Goal: Task Accomplishment & Management: Use online tool/utility

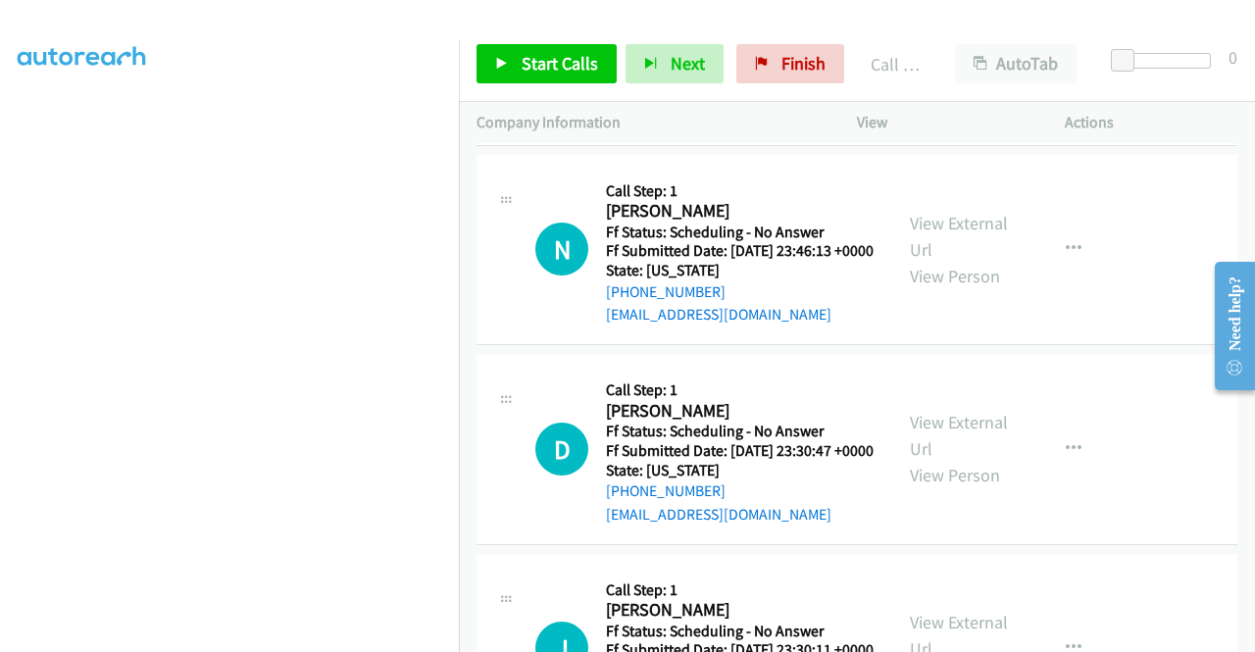
scroll to position [447, 0]
click at [559, 66] on span "Start Calls" at bounding box center [560, 63] width 76 height 23
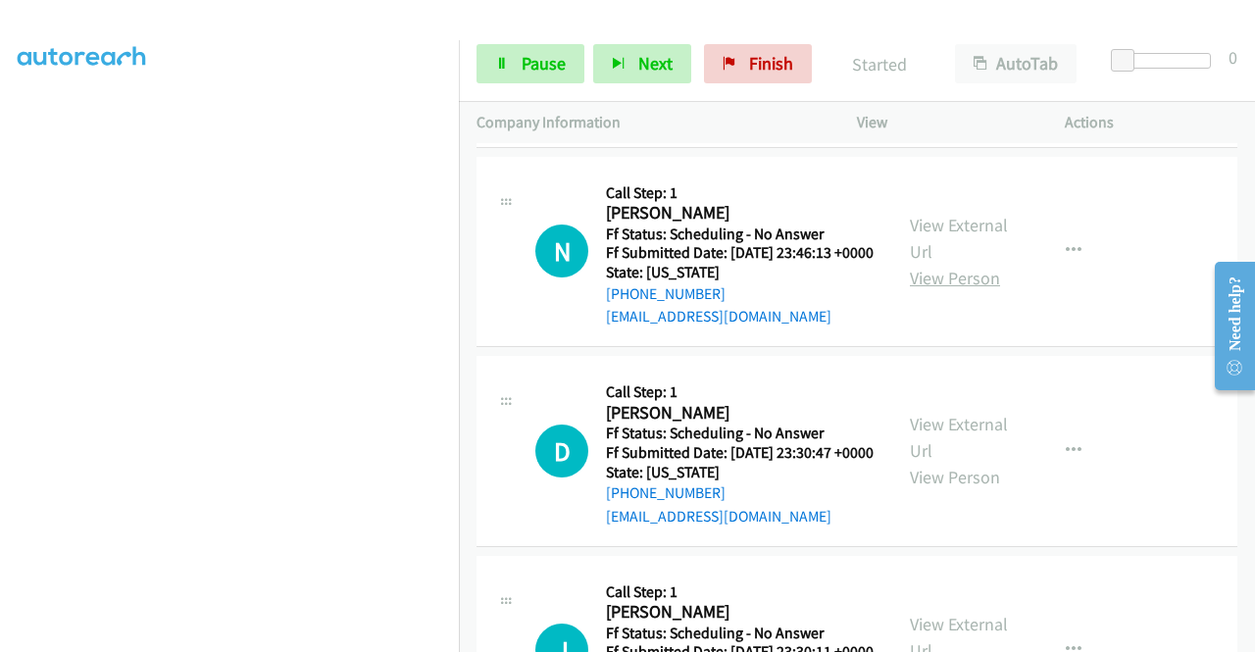
scroll to position [392, 0]
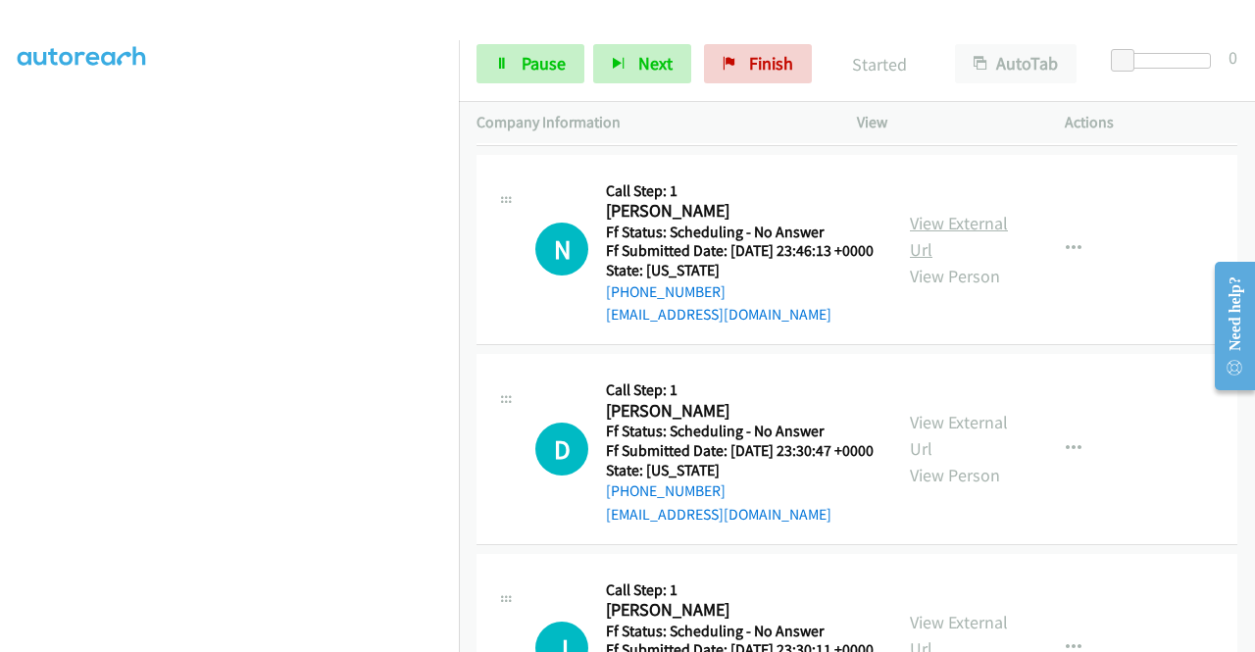
click at [965, 261] on link "View External Url" at bounding box center [959, 236] width 98 height 49
click at [967, 460] on link "View External Url" at bounding box center [959, 435] width 98 height 49
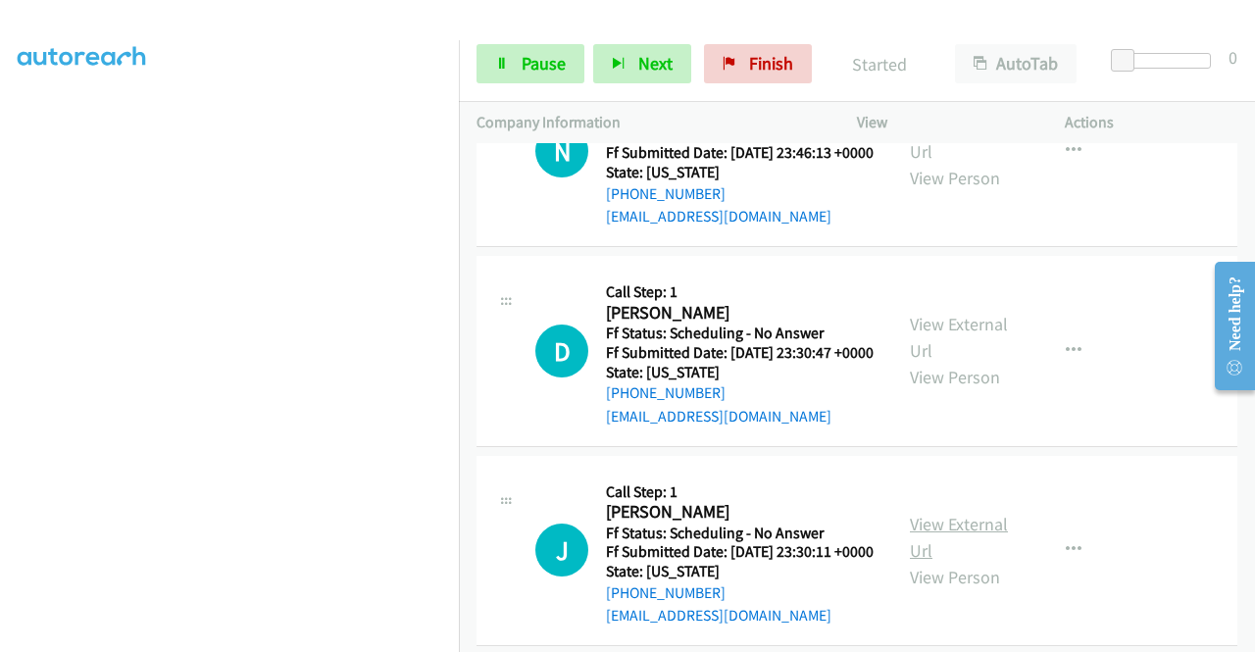
click at [977, 562] on link "View External Url" at bounding box center [959, 537] width 98 height 49
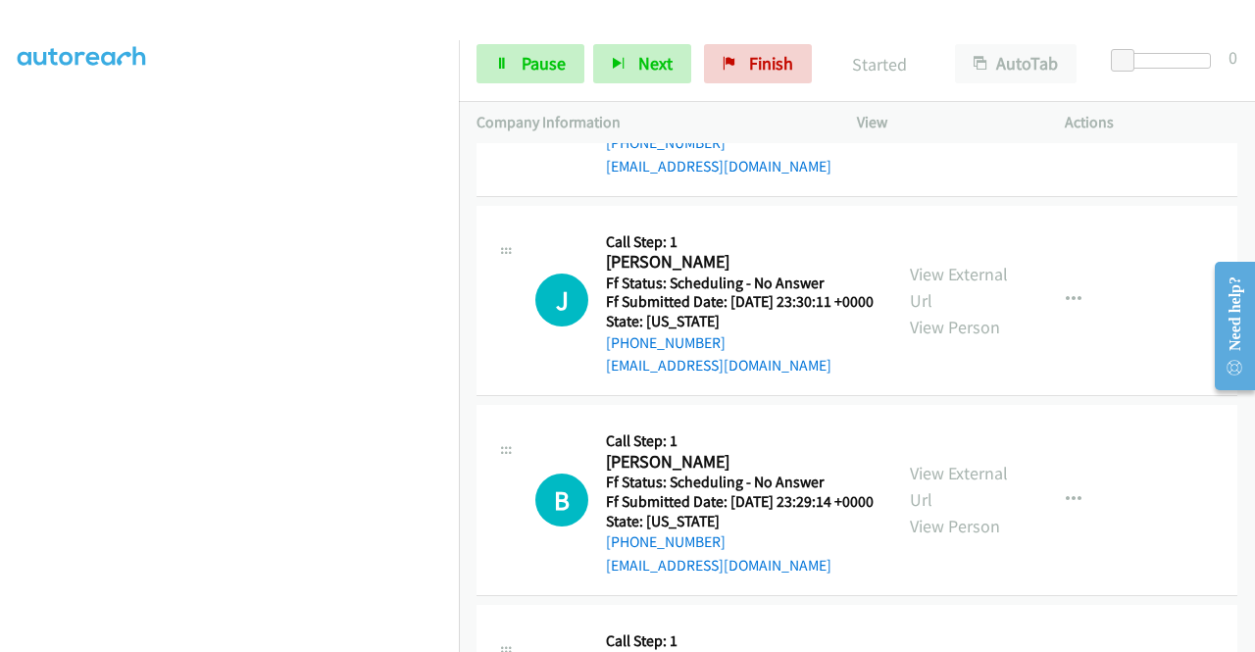
scroll to position [784, 0]
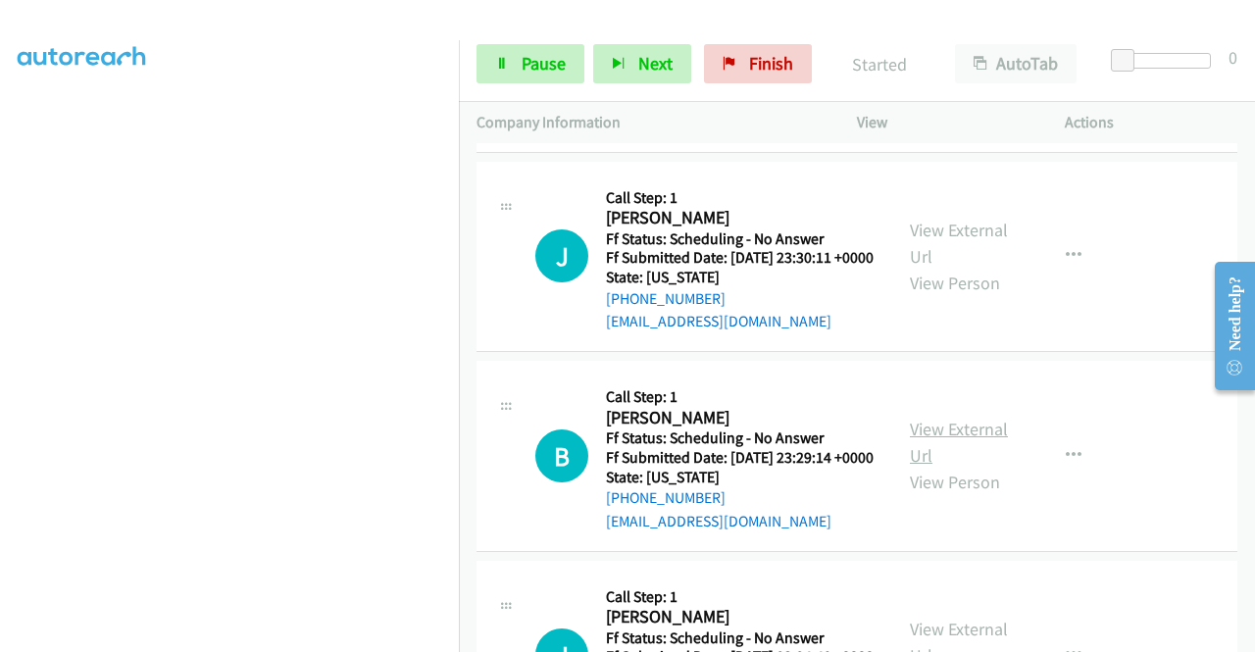
click at [977, 467] on link "View External Url" at bounding box center [959, 442] width 98 height 49
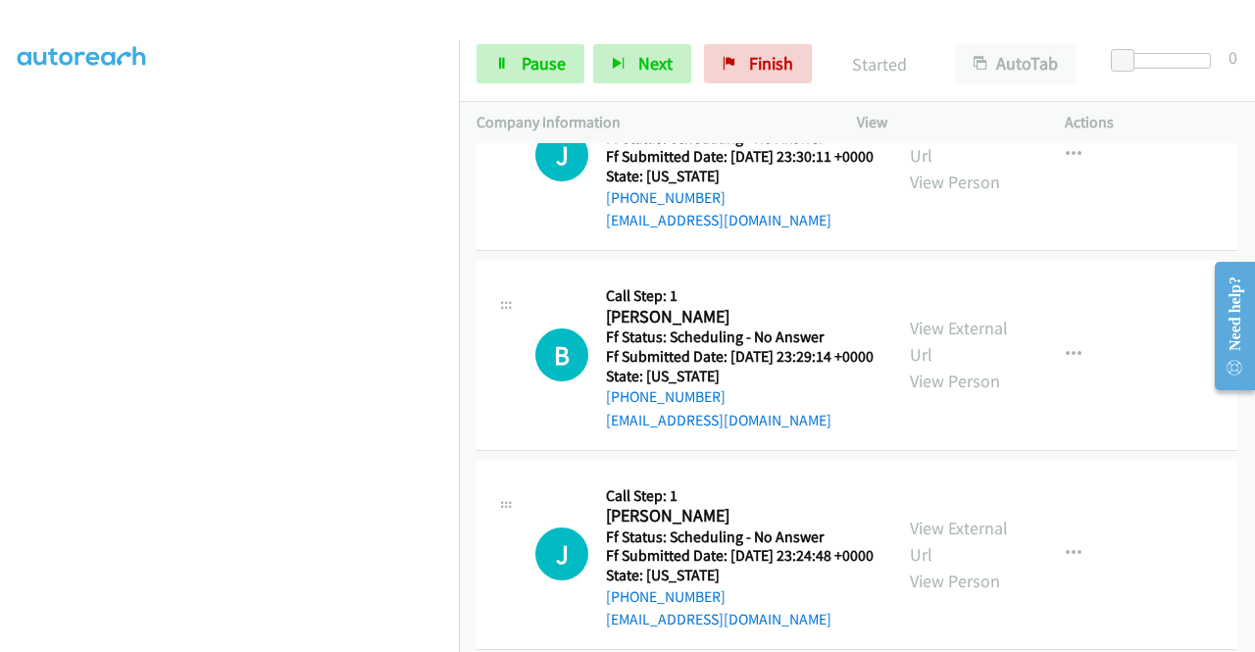
scroll to position [980, 0]
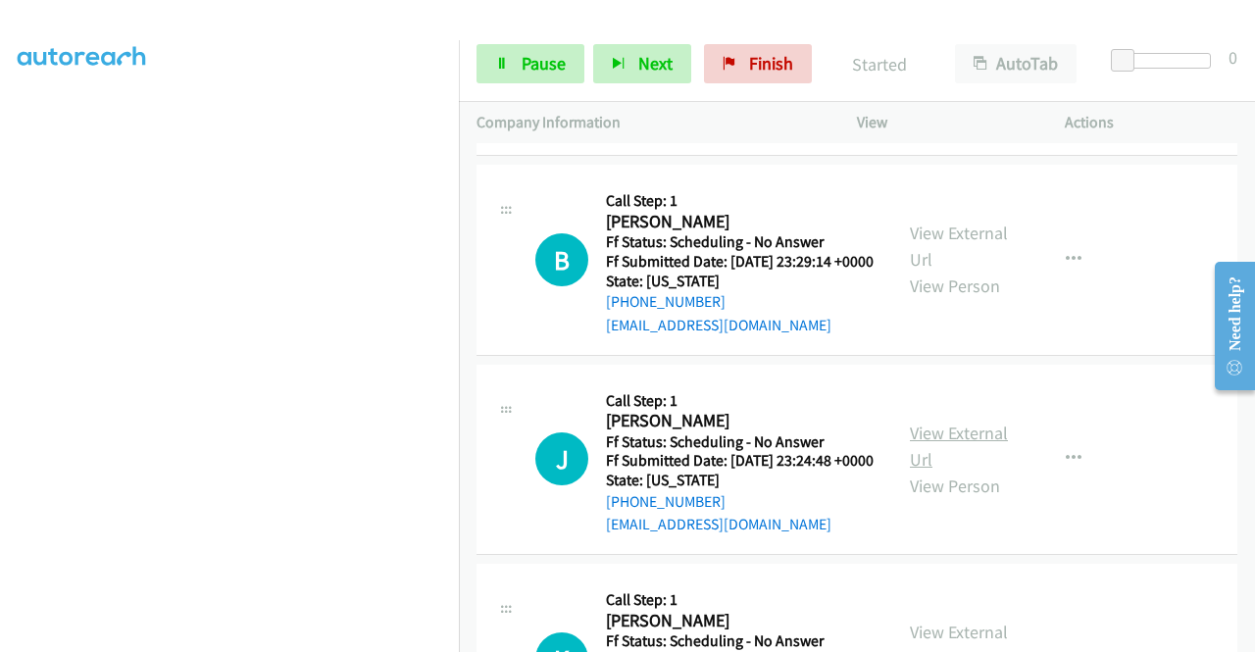
click at [952, 471] on link "View External Url" at bounding box center [959, 446] width 98 height 49
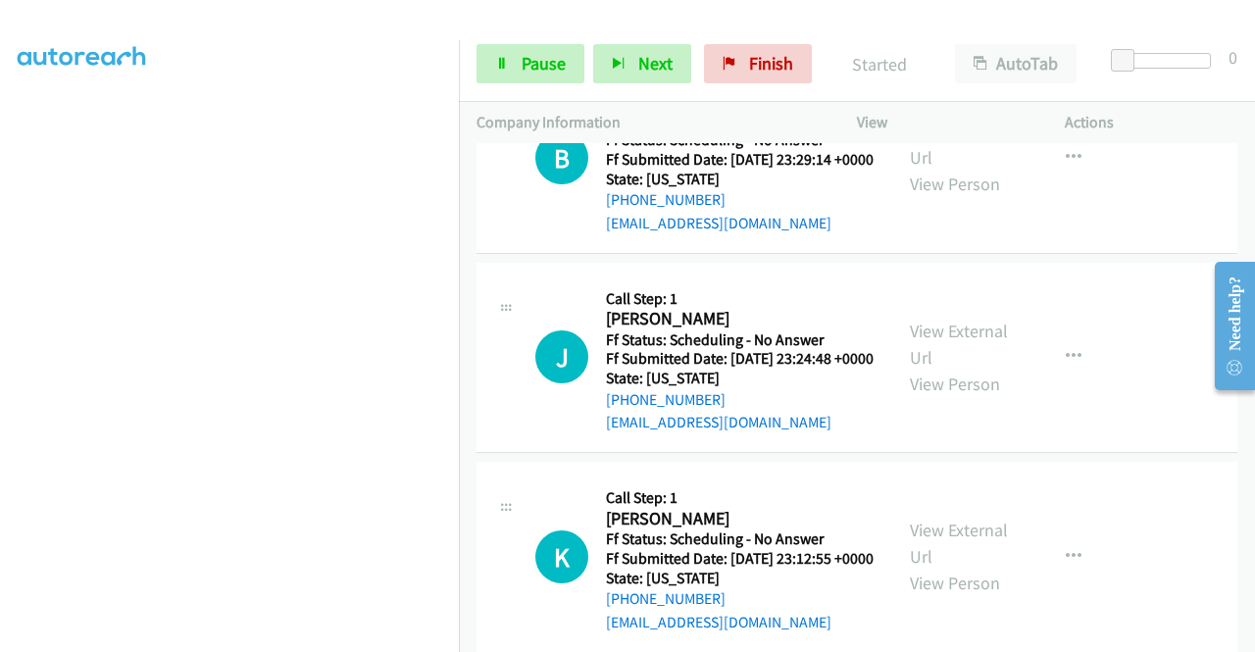
scroll to position [1275, 0]
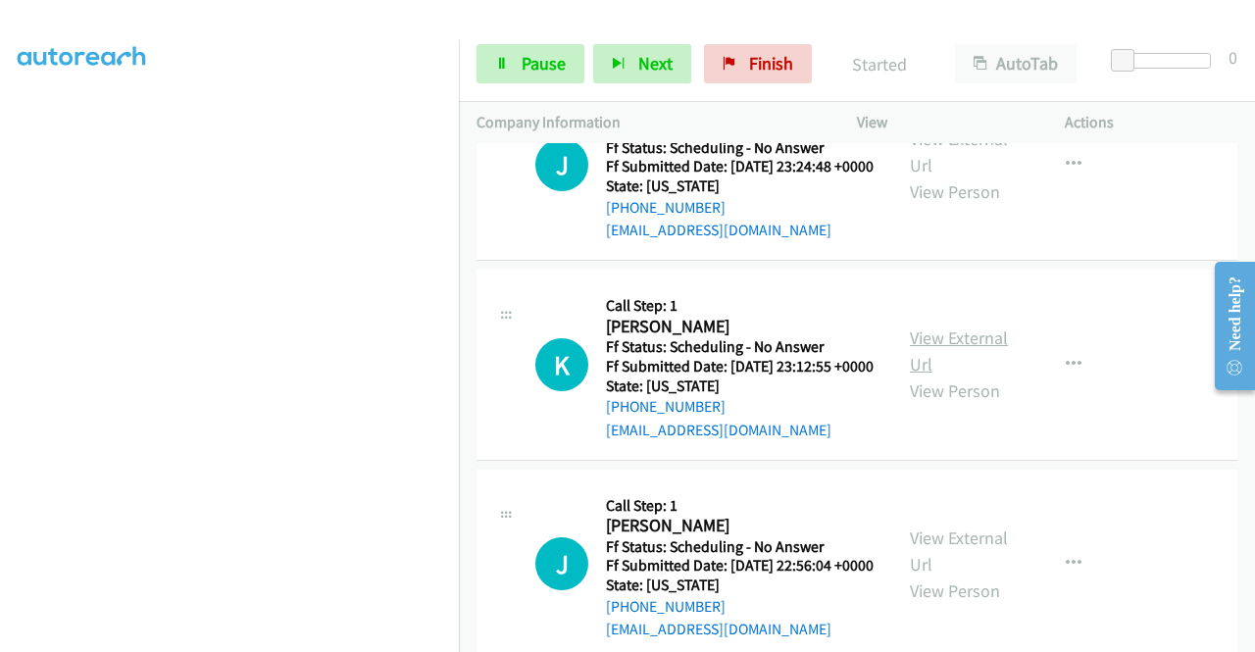
click at [973, 376] on link "View External Url" at bounding box center [959, 350] width 98 height 49
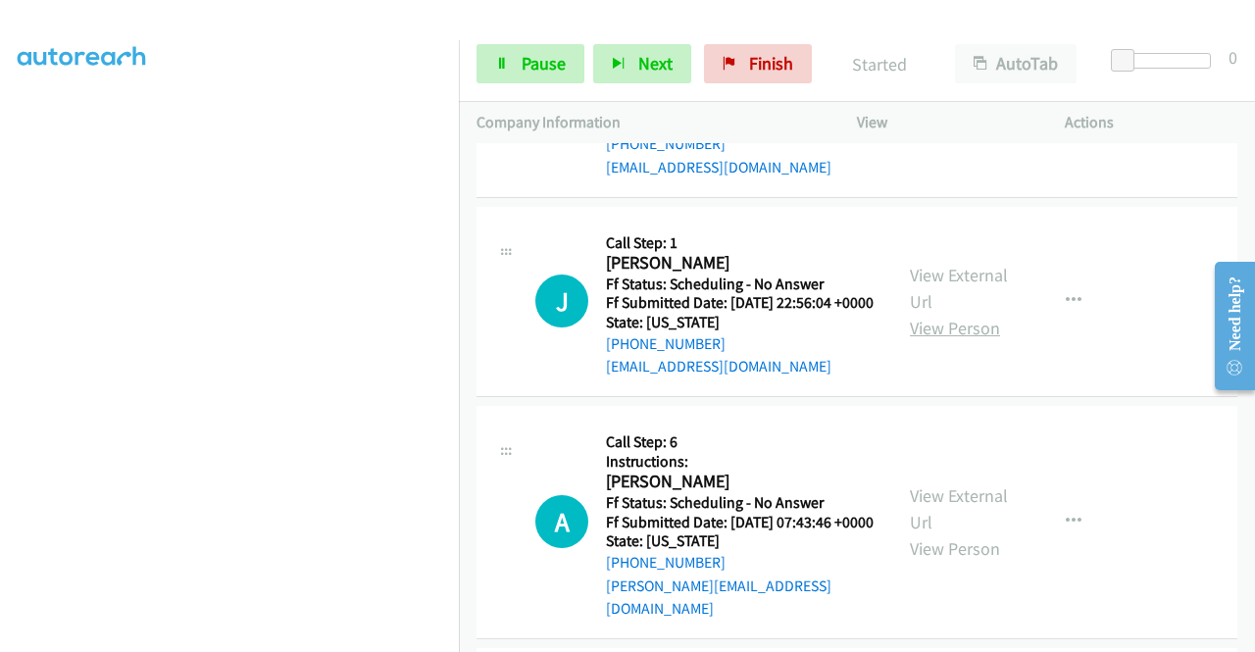
scroll to position [1569, 0]
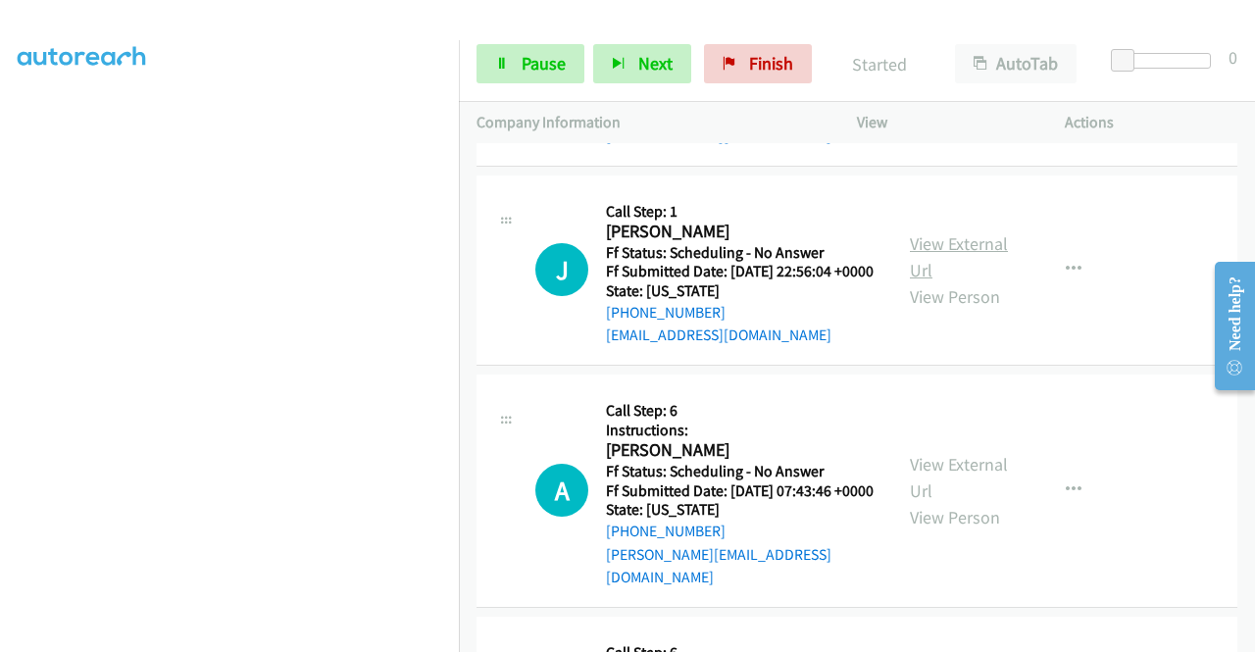
click at [959, 281] on link "View External Url" at bounding box center [959, 256] width 98 height 49
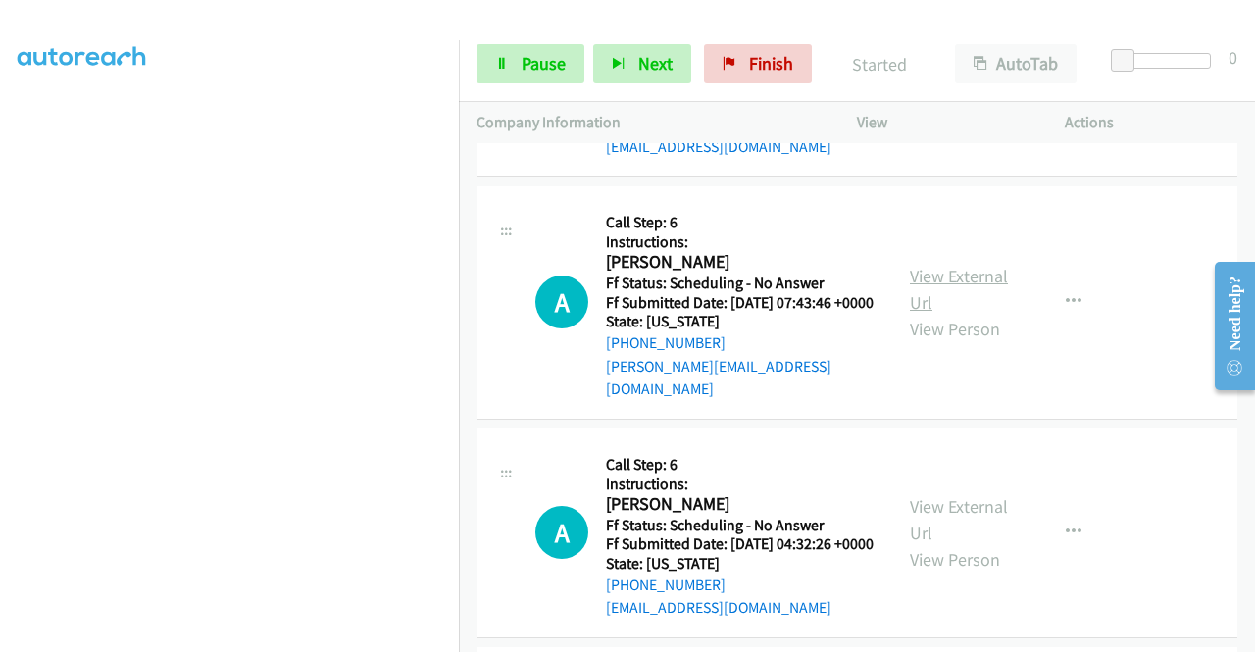
scroll to position [1765, 0]
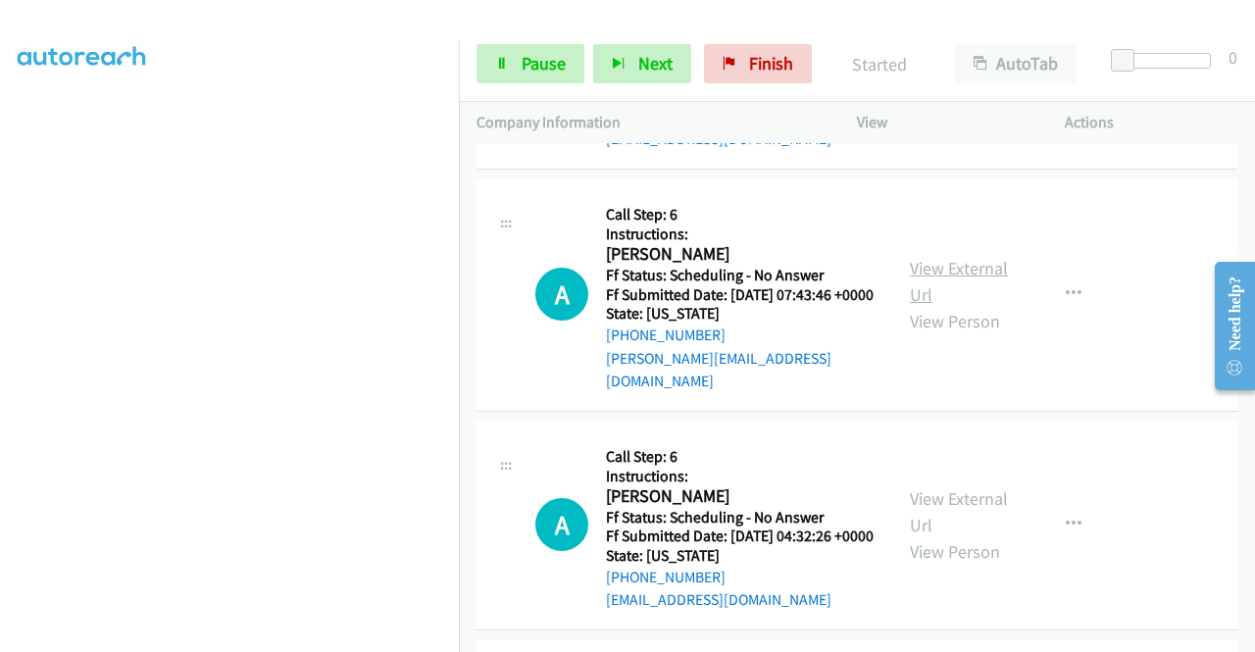
click at [972, 306] on link "View External Url" at bounding box center [959, 281] width 98 height 49
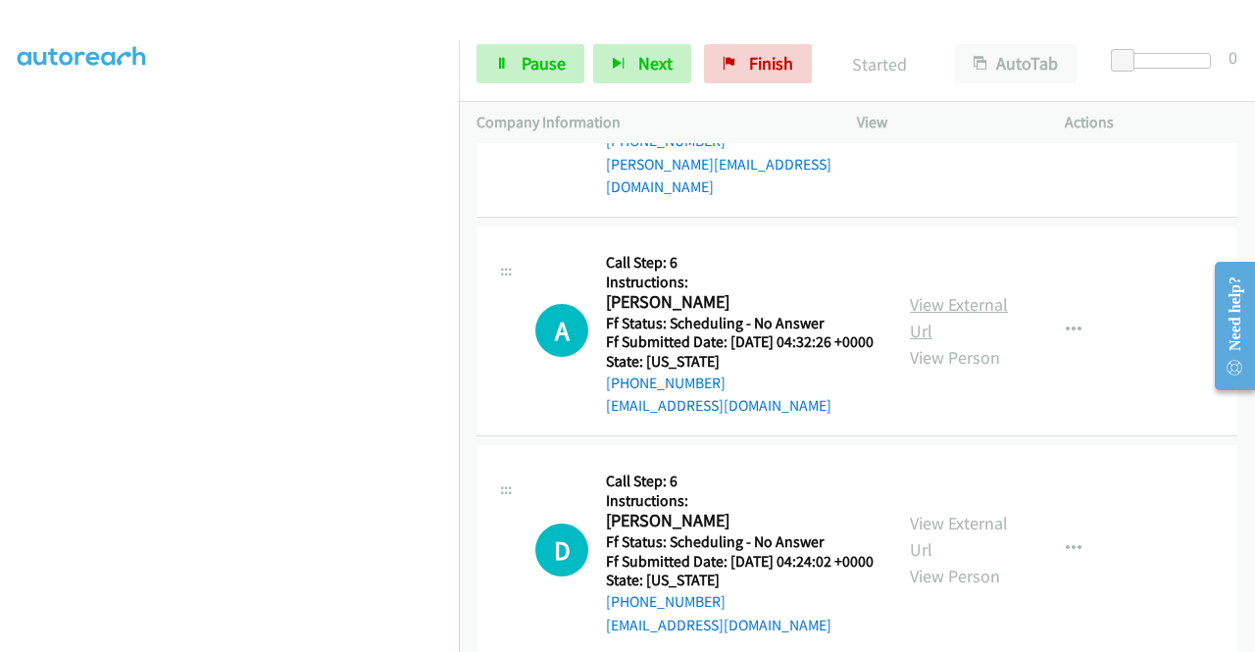
scroll to position [1961, 0]
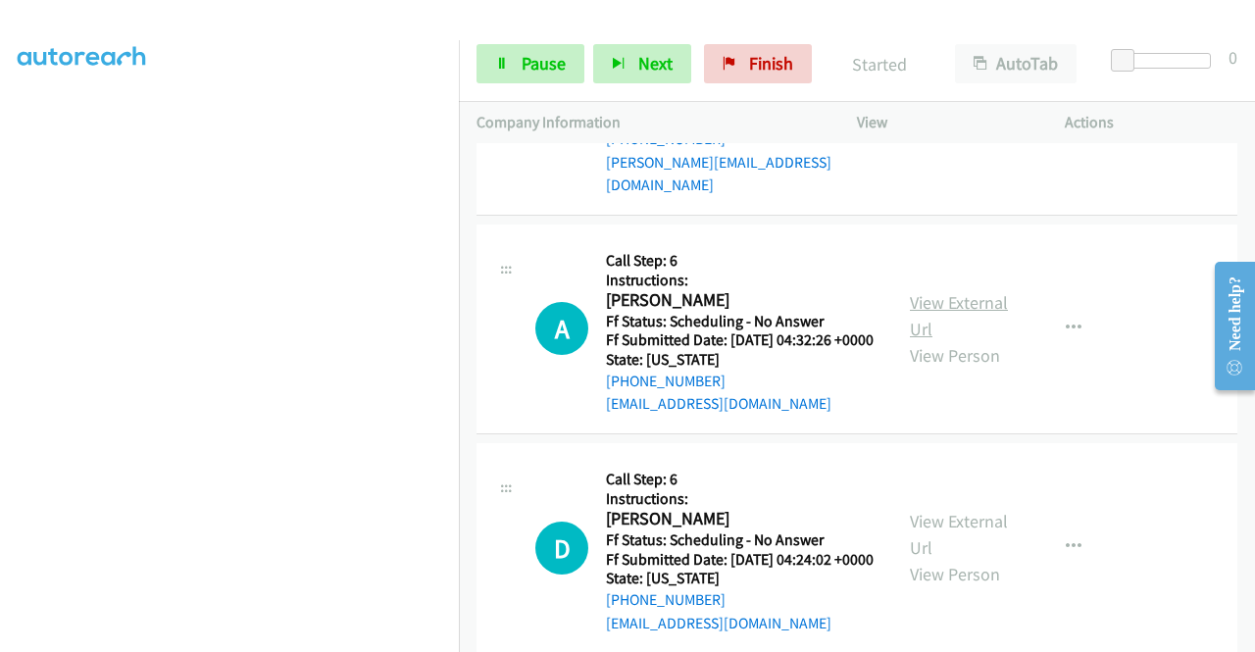
click at [955, 340] on link "View External Url" at bounding box center [959, 315] width 98 height 49
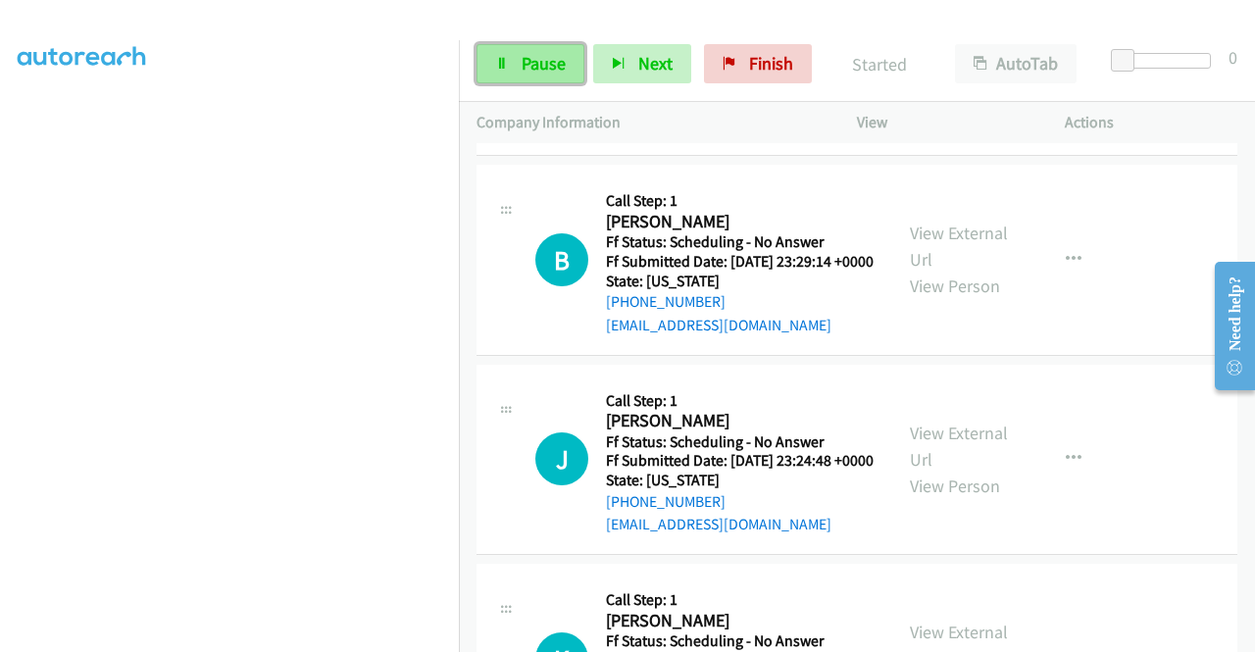
click at [555, 59] on span "Pause" at bounding box center [544, 63] width 44 height 23
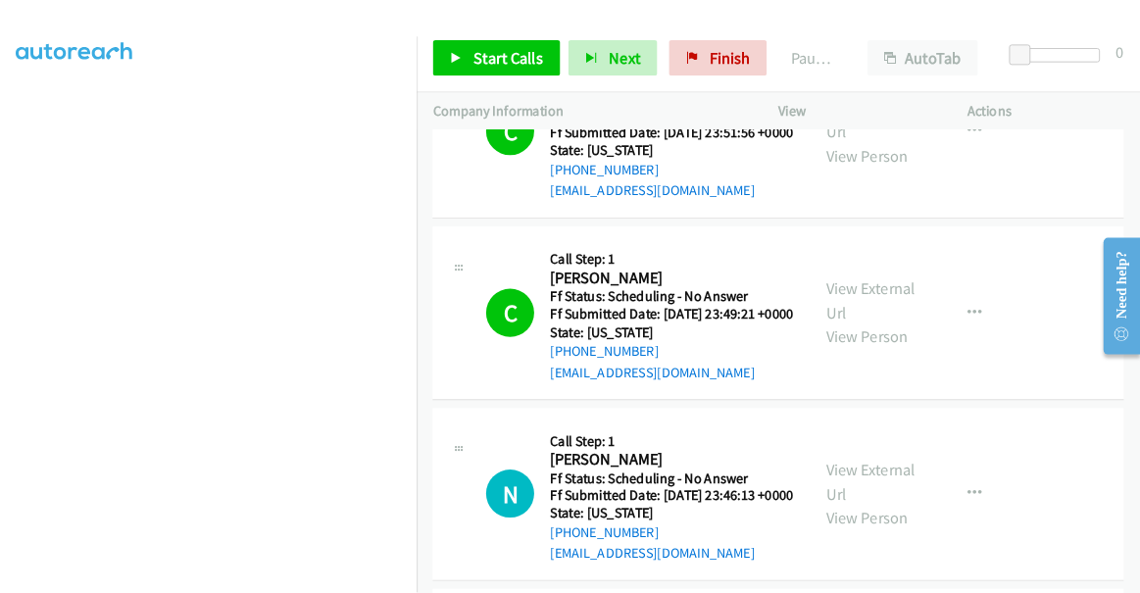
scroll to position [294, 0]
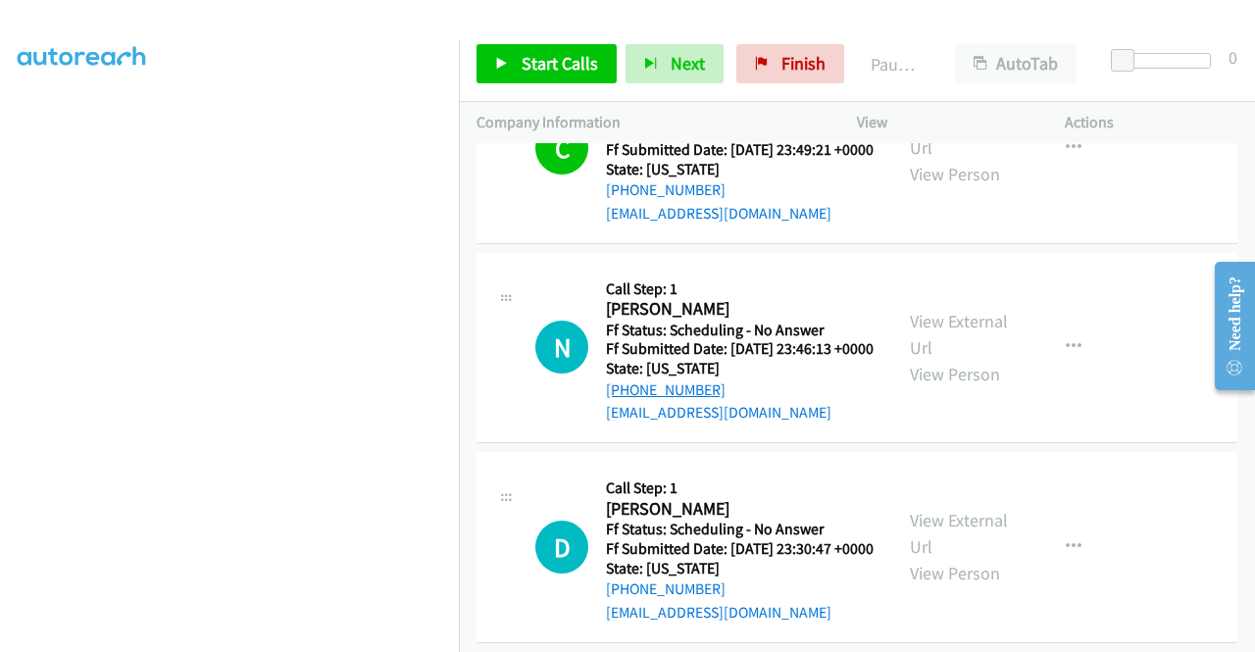
drag, startPoint x: 744, startPoint y: 436, endPoint x: 633, endPoint y: 453, distance: 112.0
click at [633, 402] on div "[PHONE_NUMBER]" at bounding box center [740, 390] width 268 height 24
click at [763, 402] on div "[PHONE_NUMBER]" at bounding box center [740, 390] width 268 height 24
drag, startPoint x: 763, startPoint y: 444, endPoint x: 626, endPoint y: 448, distance: 137.3
click at [626, 402] on div "[PHONE_NUMBER]" at bounding box center [740, 390] width 268 height 24
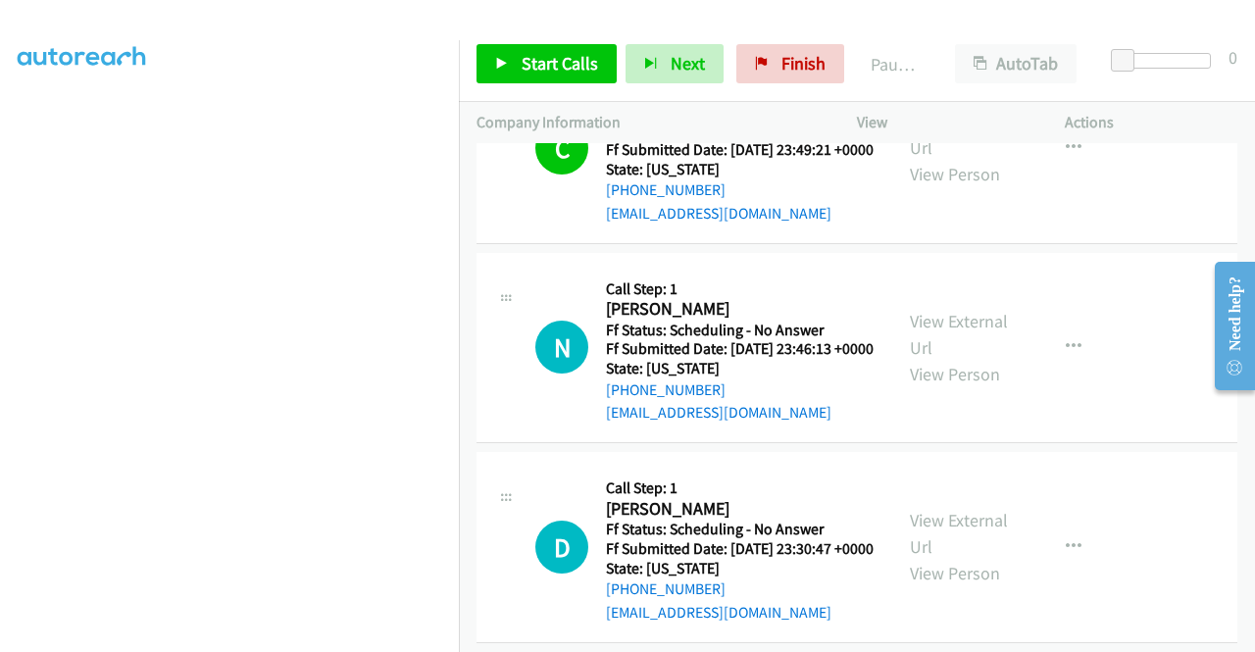
copy link "[PHONE_NUMBER]"
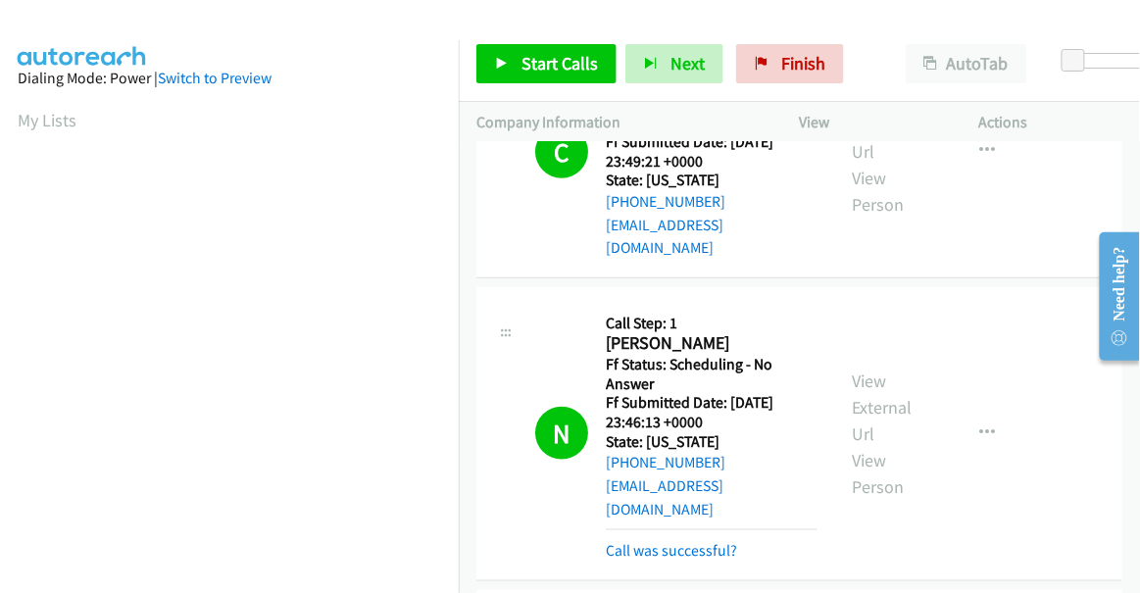
scroll to position [506, 0]
click at [998, 508] on div "N Callback Scheduled Call Step: 1 Nasri Bazna America/New_York Ff Status: Sched…" at bounding box center [799, 434] width 646 height 294
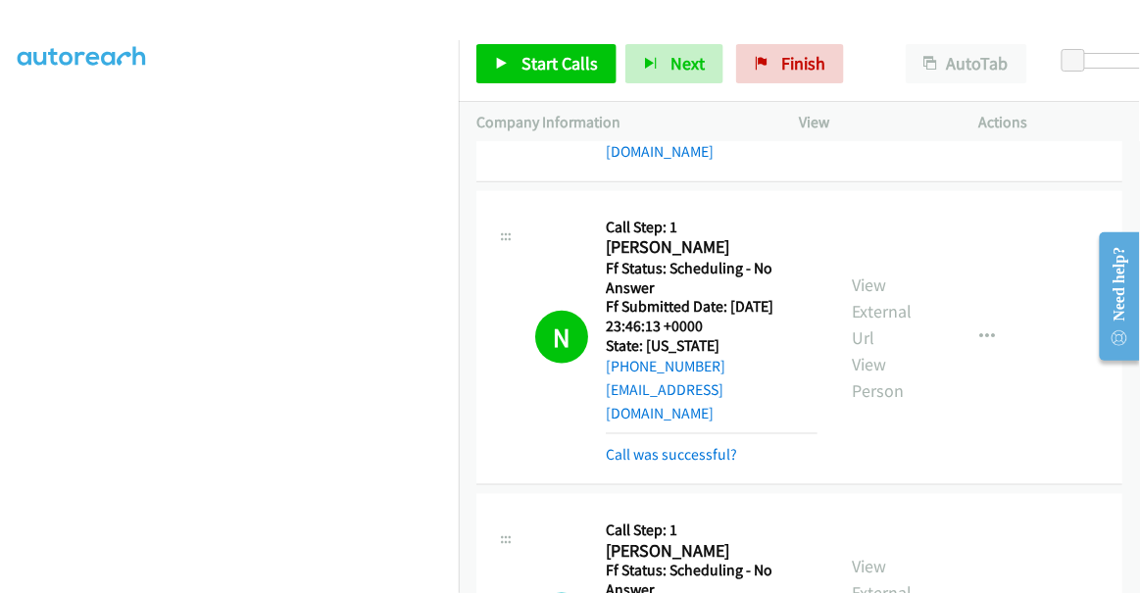
scroll to position [472, 0]
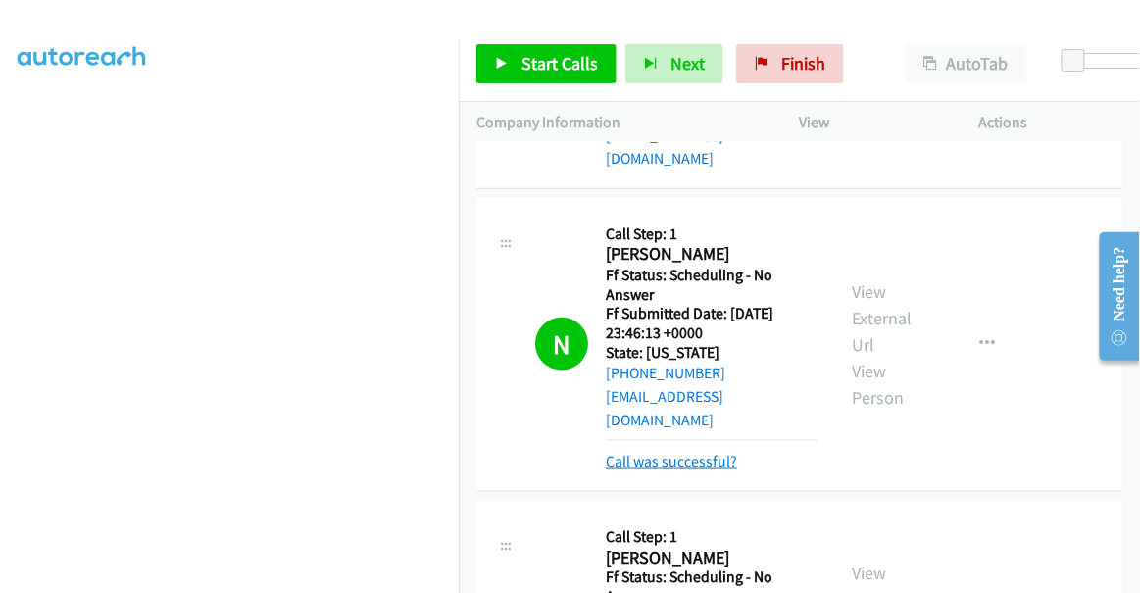
click at [689, 452] on link "Call was successful?" at bounding box center [671, 461] width 131 height 19
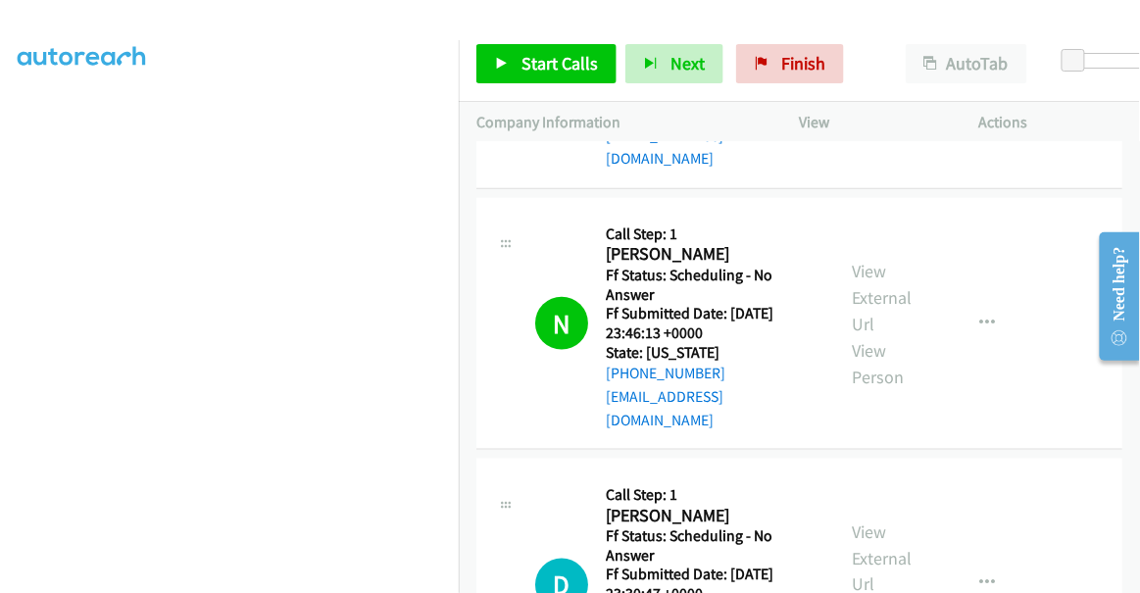
click at [952, 377] on div "N Callback Scheduled Call Step: 1 Nasri Bazna America/New_York Ff Status: Sched…" at bounding box center [799, 324] width 646 height 253
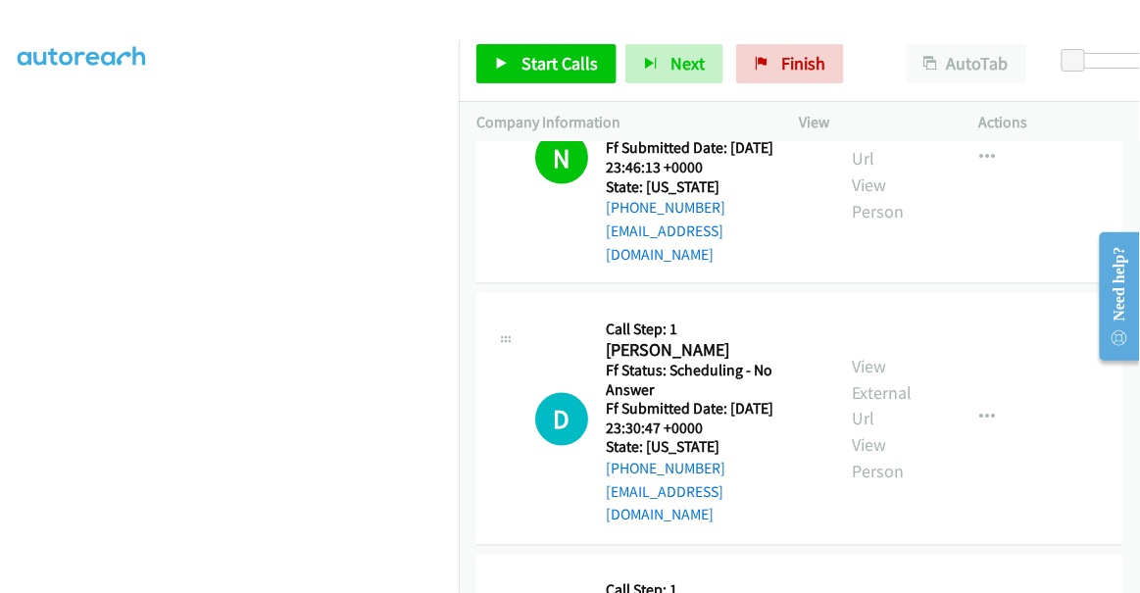
scroll to position [650, 0]
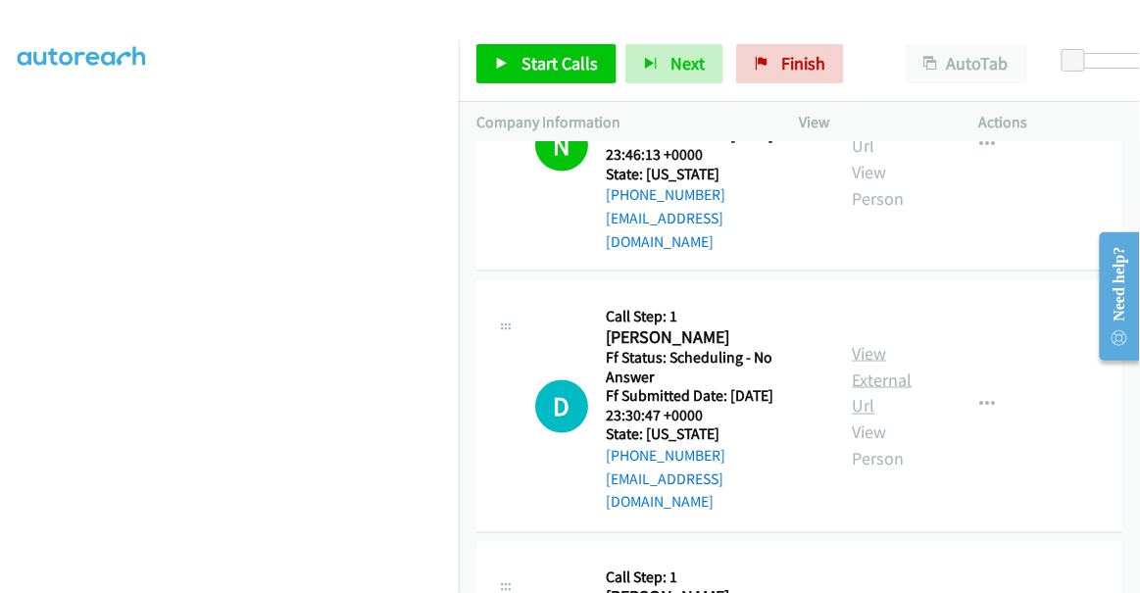
click at [853, 342] on link "View External Url" at bounding box center [883, 379] width 60 height 75
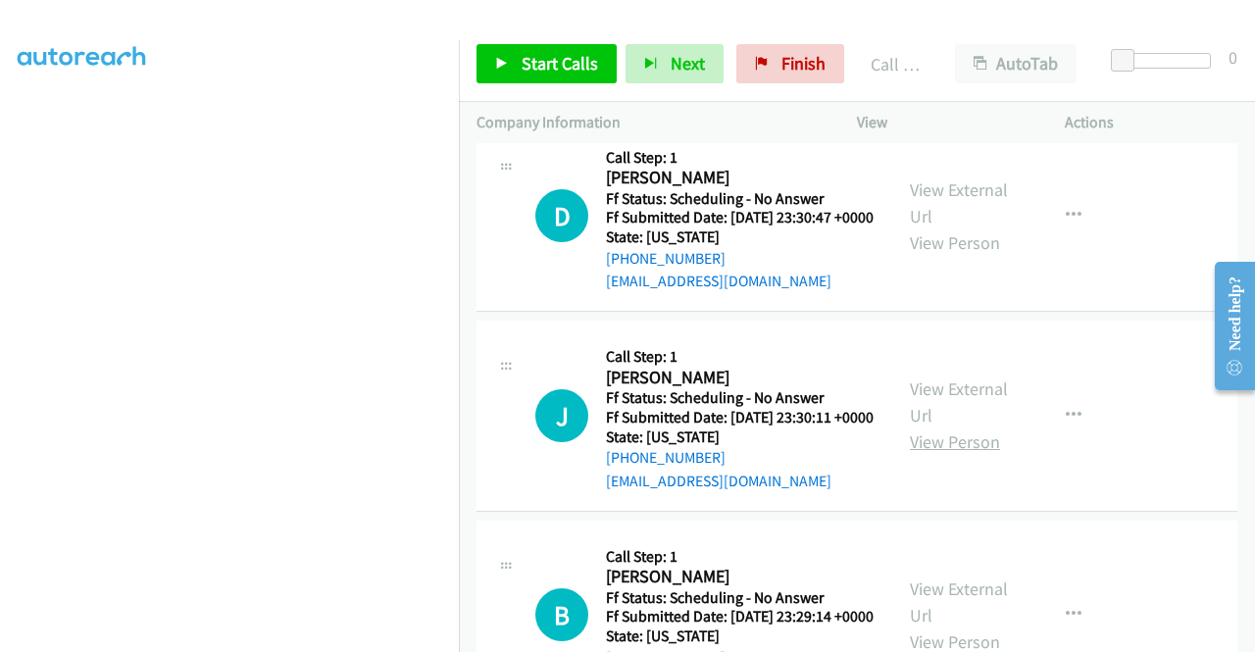
scroll to position [739, 0]
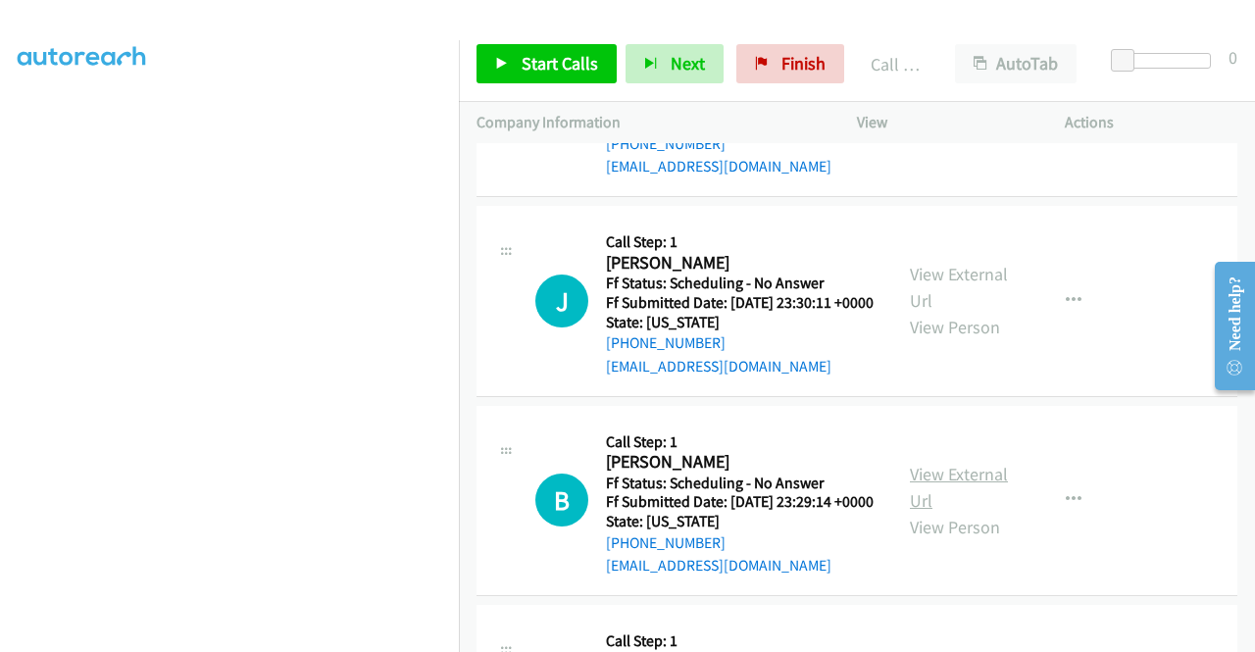
click at [962, 512] on link "View External Url" at bounding box center [959, 487] width 98 height 49
drag, startPoint x: 578, startPoint y: 58, endPoint x: 658, endPoint y: 181, distance: 146.9
click at [578, 58] on span "Start Calls" at bounding box center [560, 63] width 76 height 23
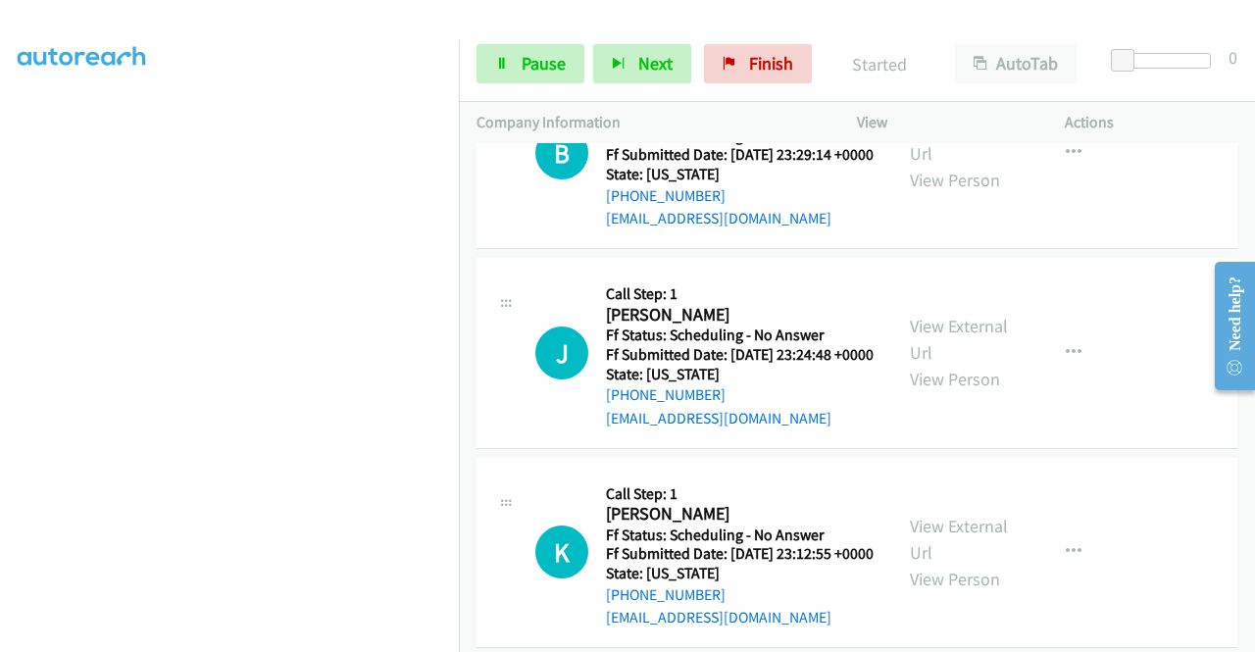
scroll to position [1131, 0]
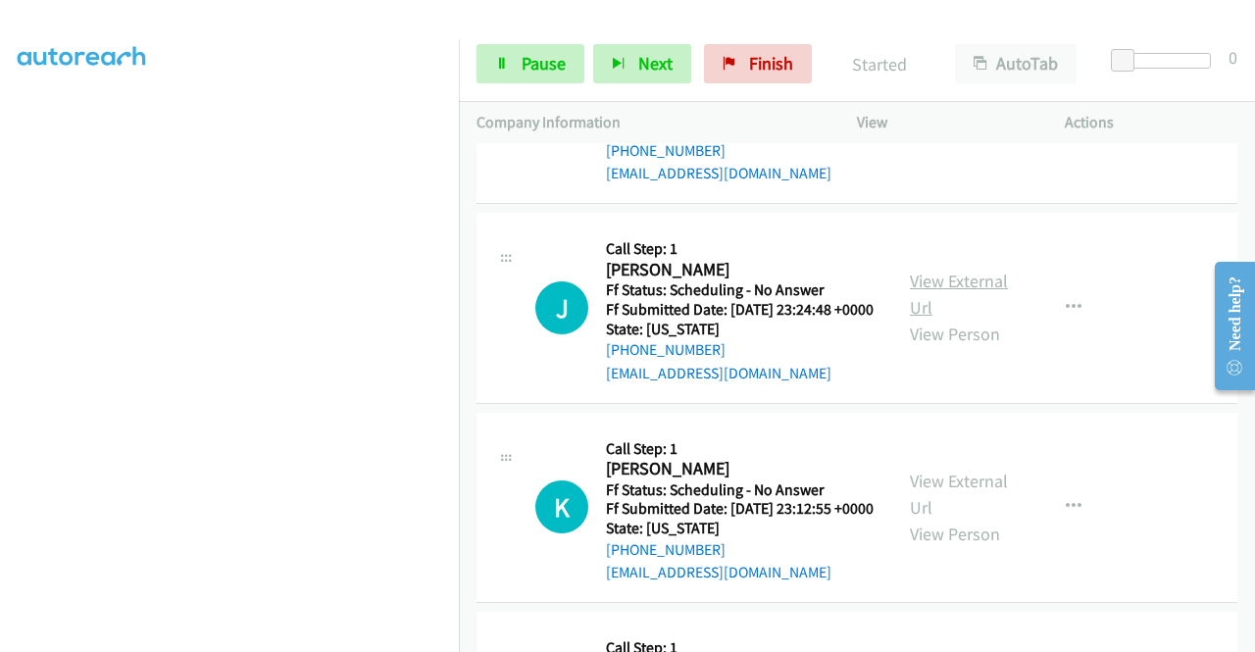
click at [956, 319] on link "View External Url" at bounding box center [959, 294] width 98 height 49
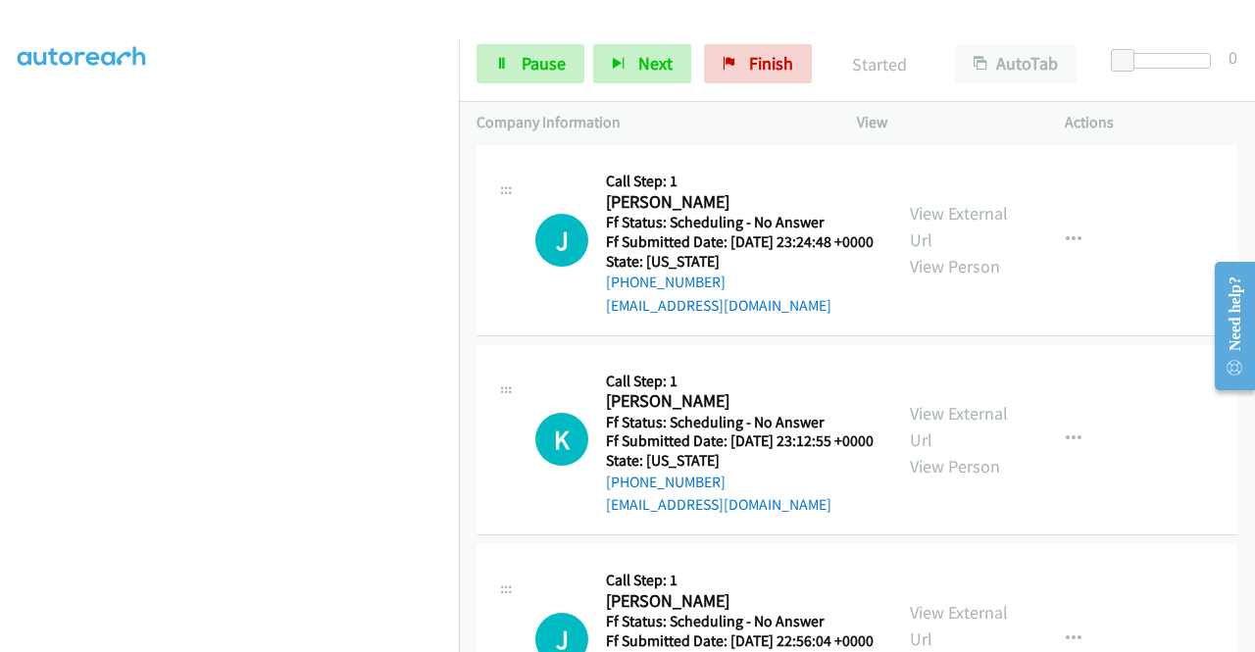
click at [963, 518] on div "View External Url View Person View External Url Email Schedule/Manage Callback …" at bounding box center [1005, 440] width 226 height 155
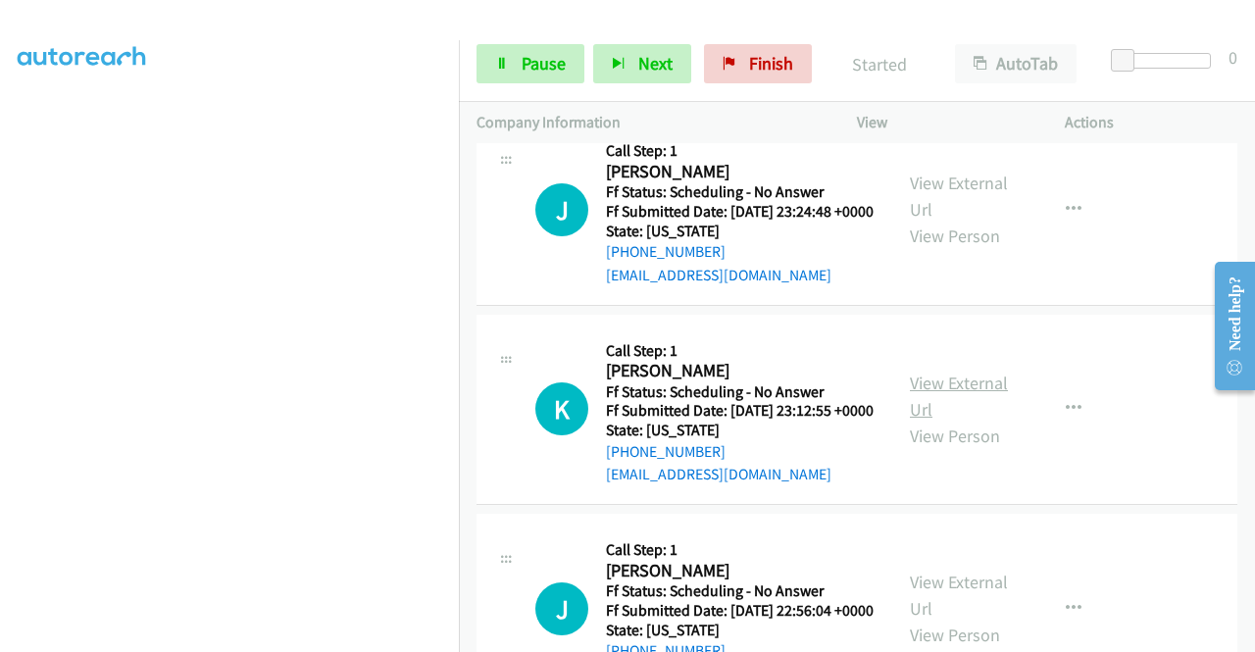
click at [959, 421] on link "View External Url" at bounding box center [959, 396] width 98 height 49
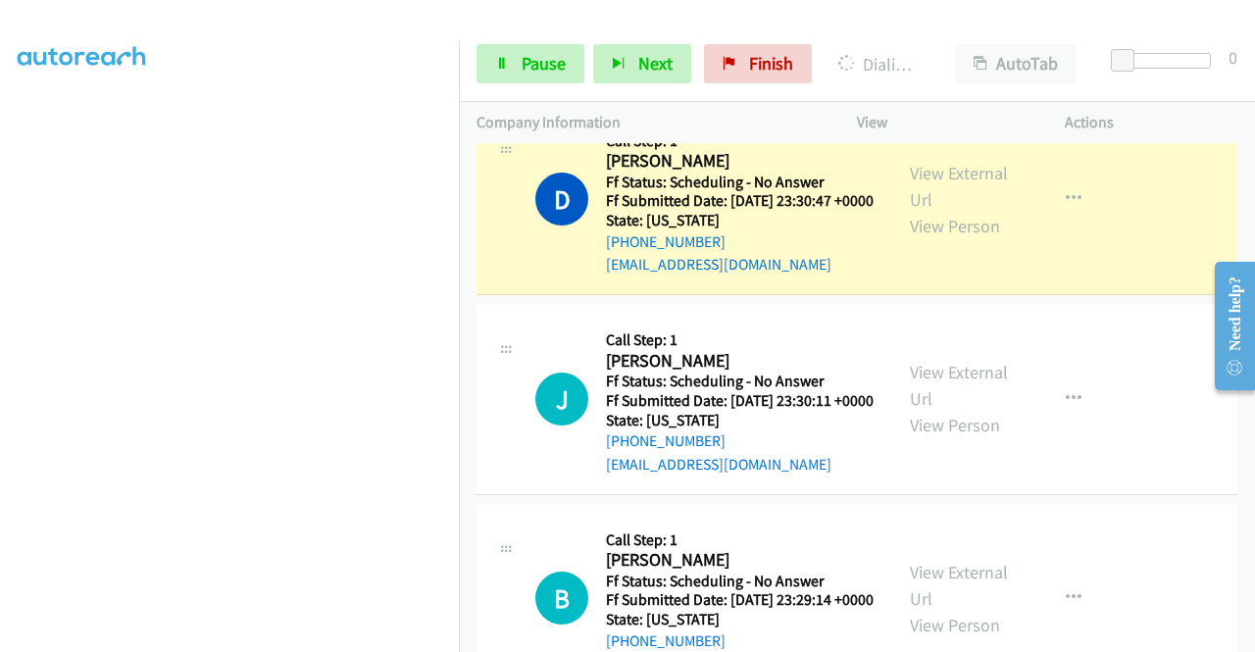
scroll to position [447, 0]
click at [501, 58] on icon at bounding box center [502, 65] width 14 height 14
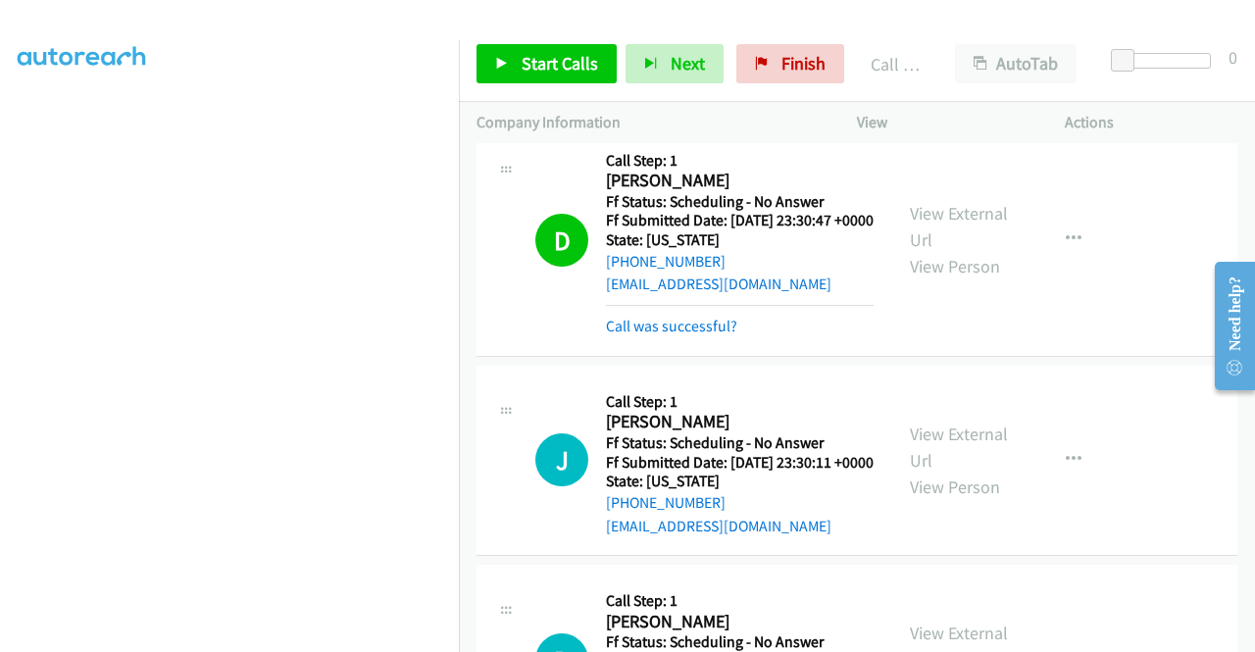
scroll to position [641, 0]
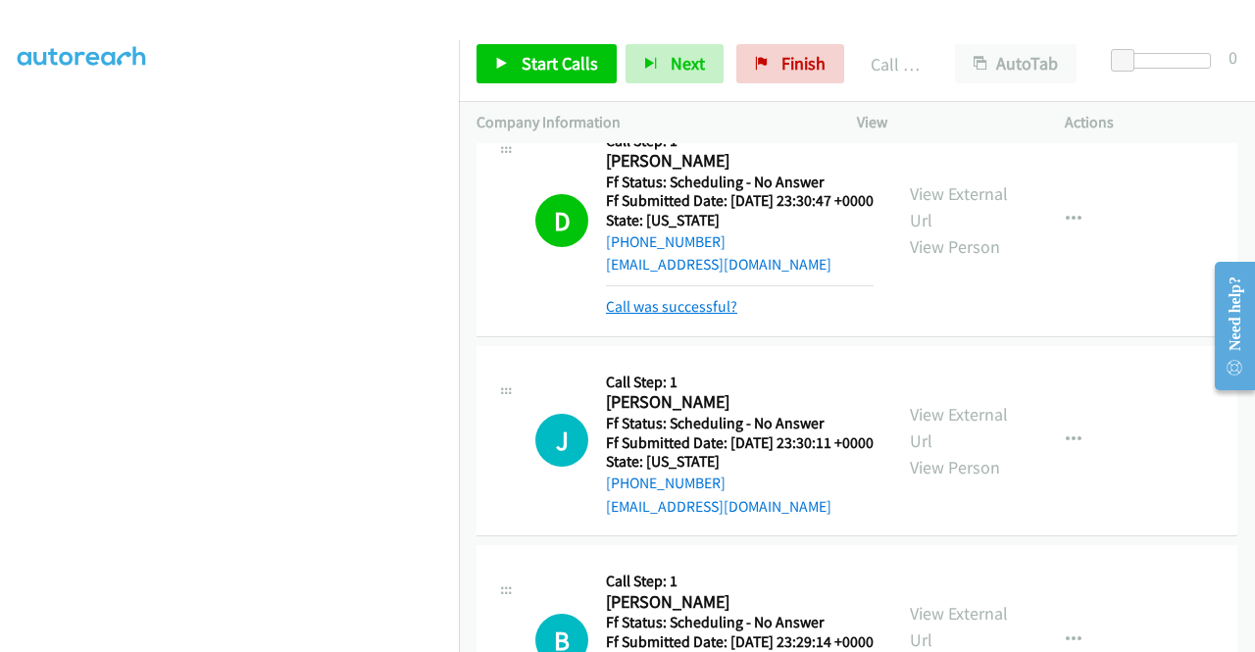
click at [704, 316] on link "Call was successful?" at bounding box center [671, 306] width 131 height 19
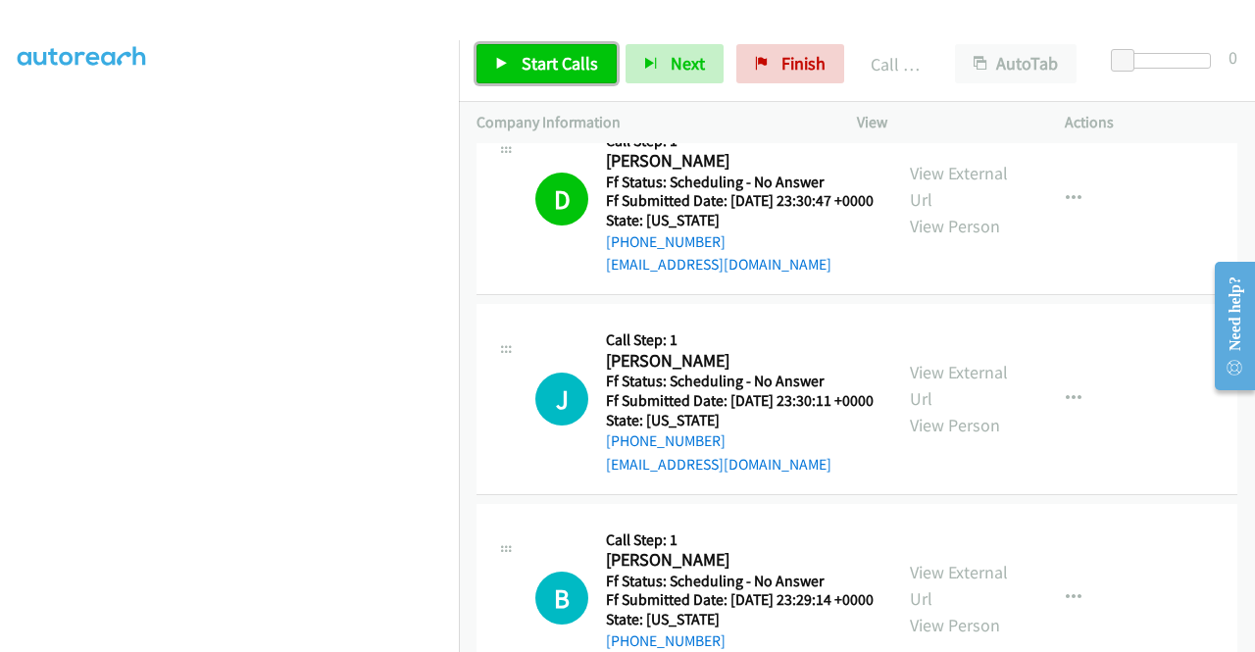
click at [567, 61] on span "Start Calls" at bounding box center [560, 63] width 76 height 23
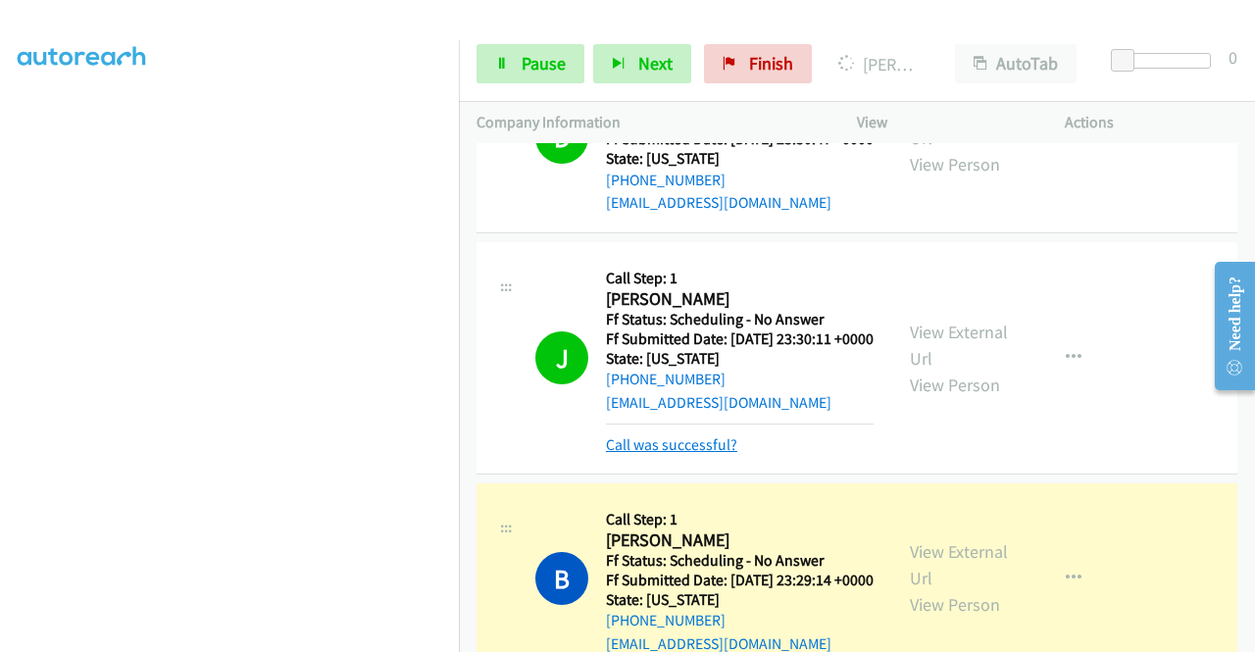
scroll to position [837, 0]
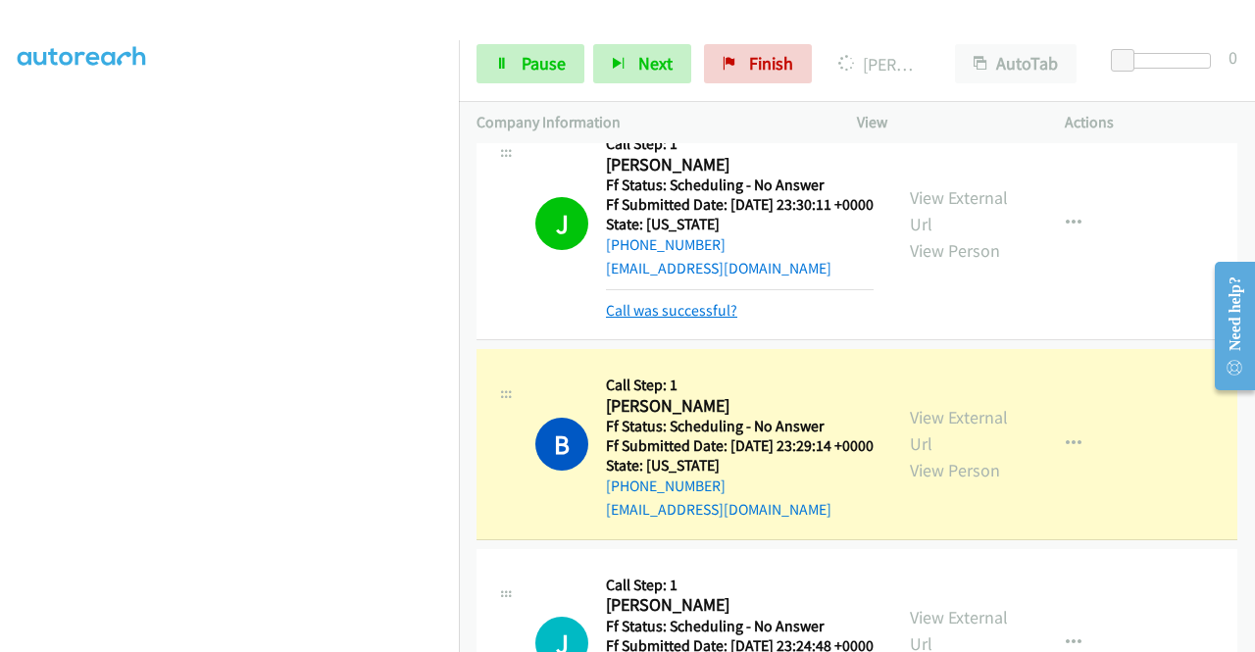
click at [686, 320] on link "Call was successful?" at bounding box center [671, 310] width 131 height 19
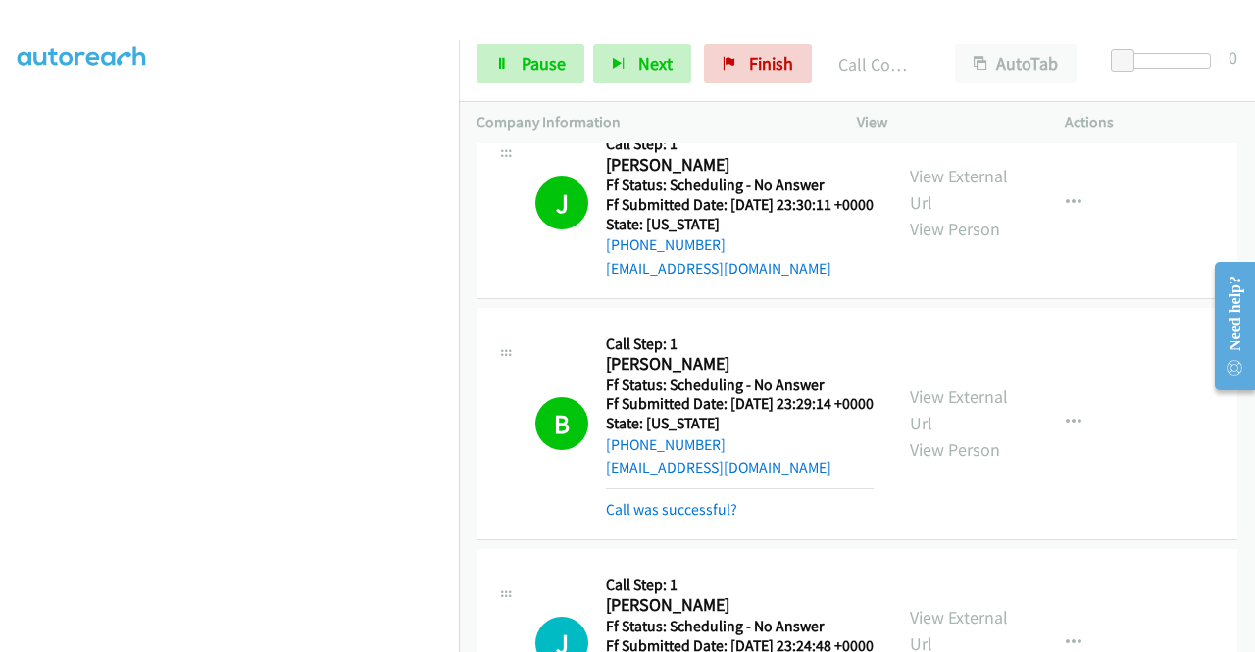
click at [1108, 100] on div "D Callback Scheduled Call Step: 1 [PERSON_NAME] America/New_York Ff Status: Sch…" at bounding box center [856, 4] width 761 height 191
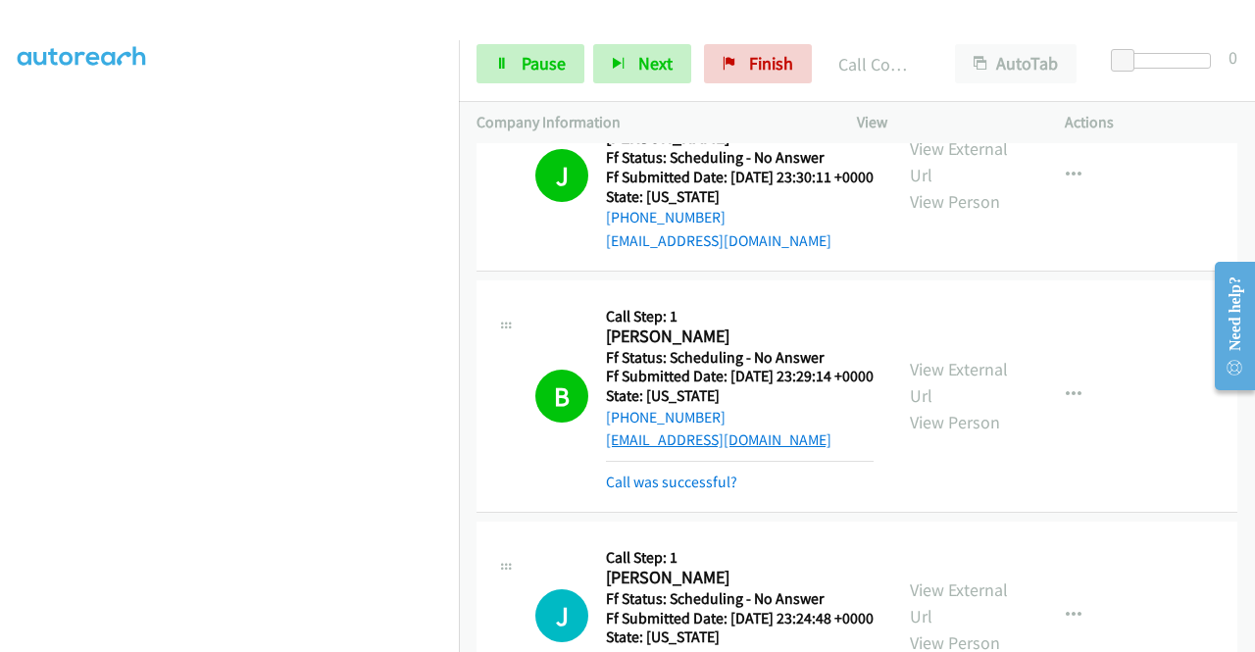
scroll to position [935, 0]
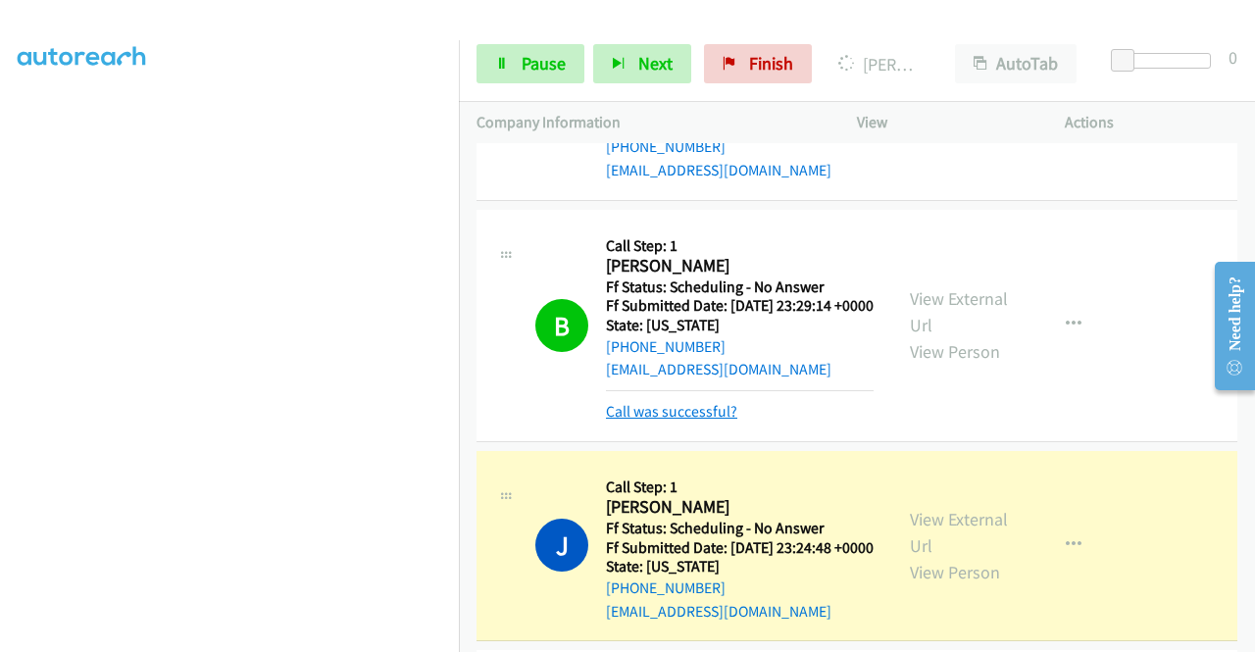
click at [691, 421] on link "Call was successful?" at bounding box center [671, 411] width 131 height 19
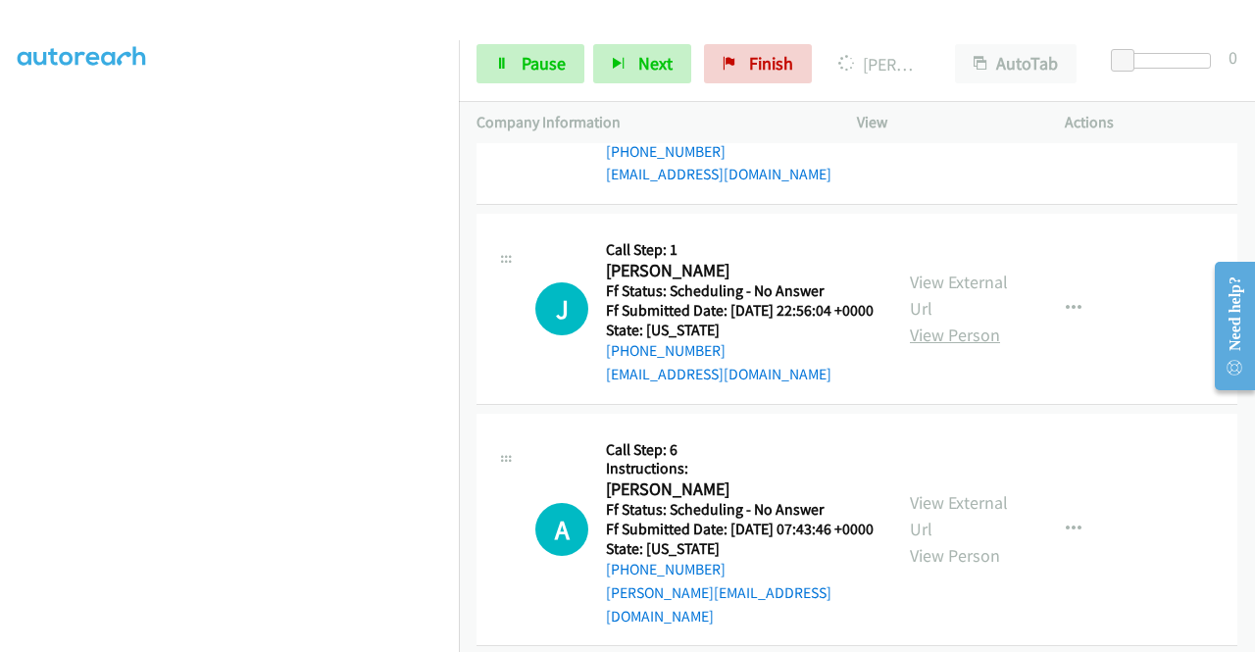
scroll to position [1622, 0]
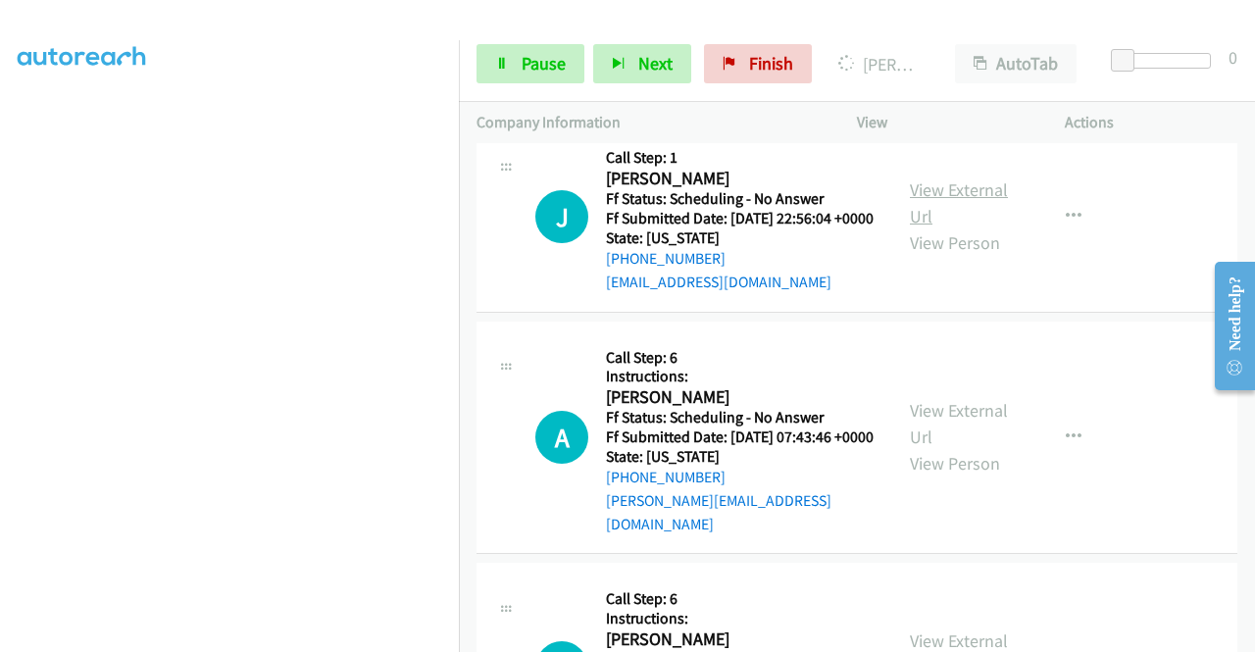
click at [965, 227] on link "View External Url" at bounding box center [959, 202] width 98 height 49
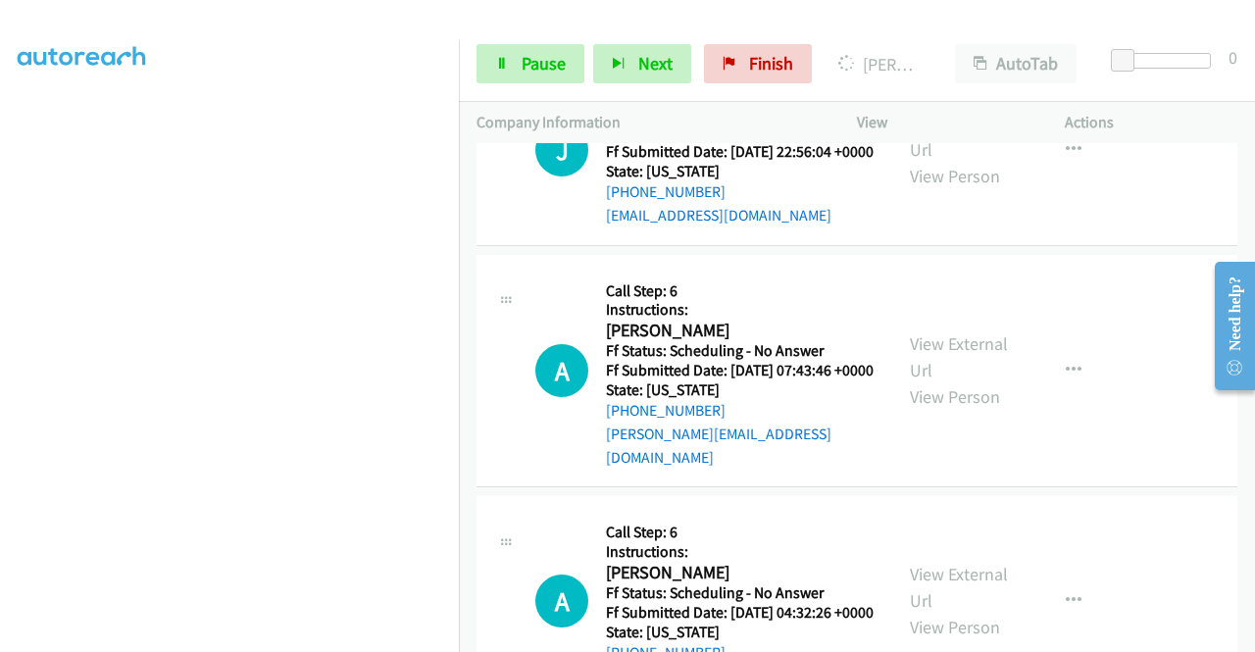
scroll to position [1720, 0]
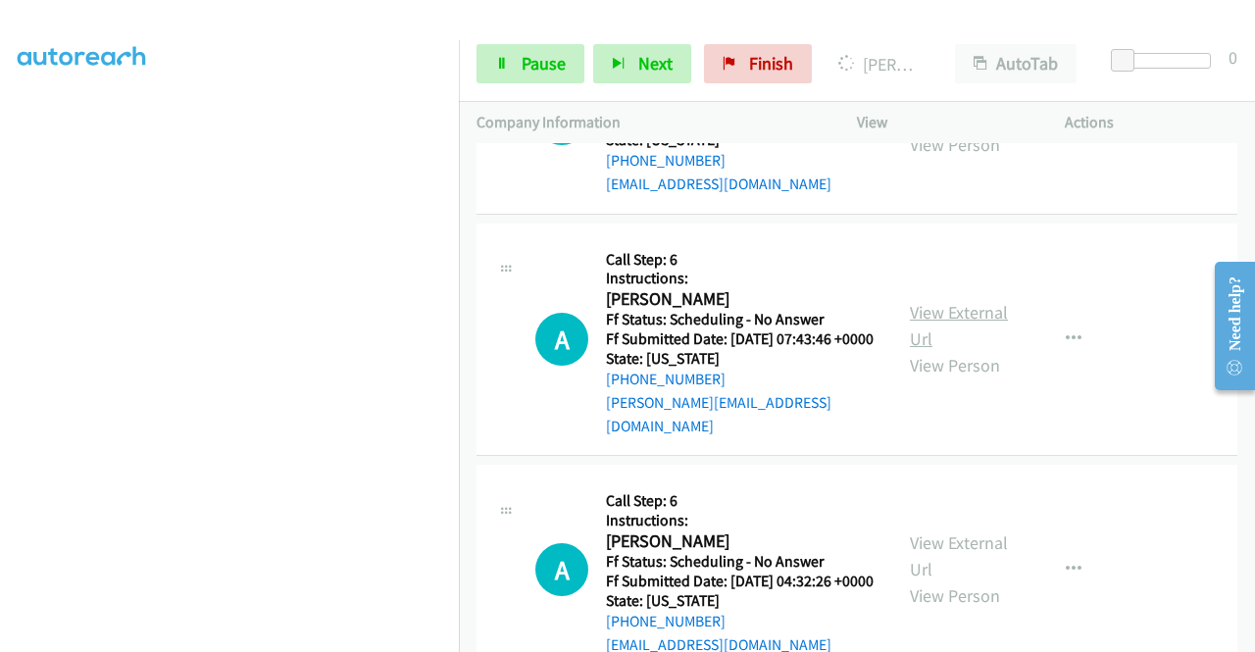
click at [962, 350] on link "View External Url" at bounding box center [959, 325] width 98 height 49
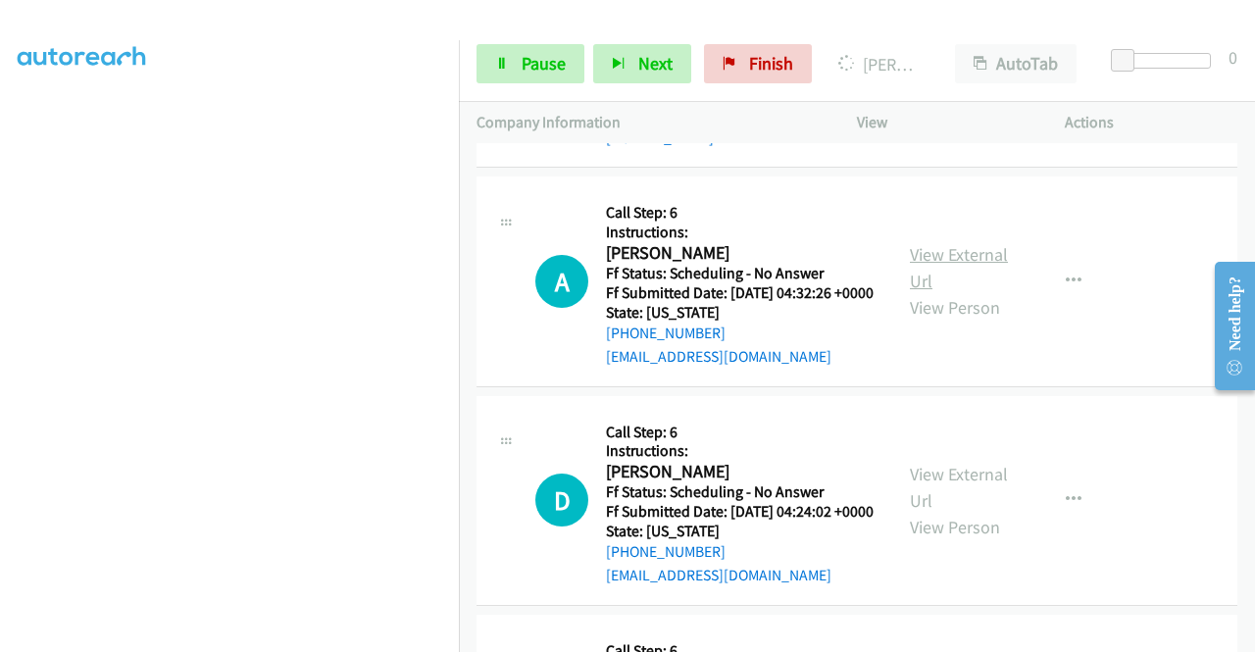
scroll to position [2014, 0]
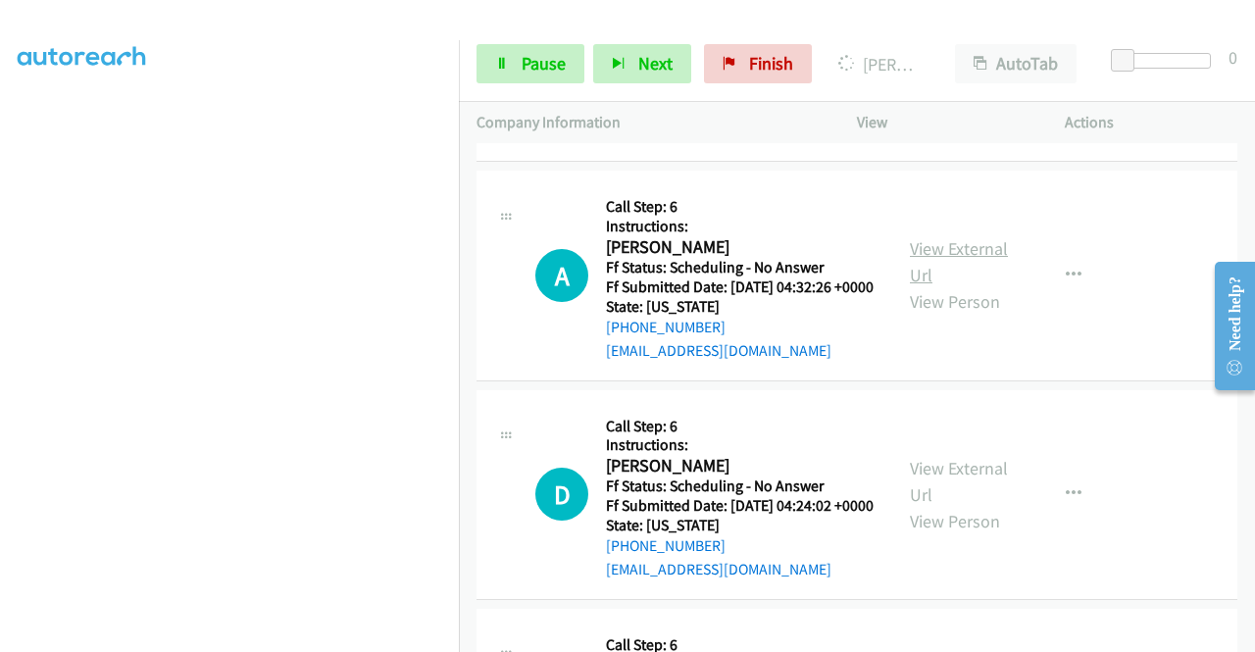
click at [965, 286] on link "View External Url" at bounding box center [959, 261] width 98 height 49
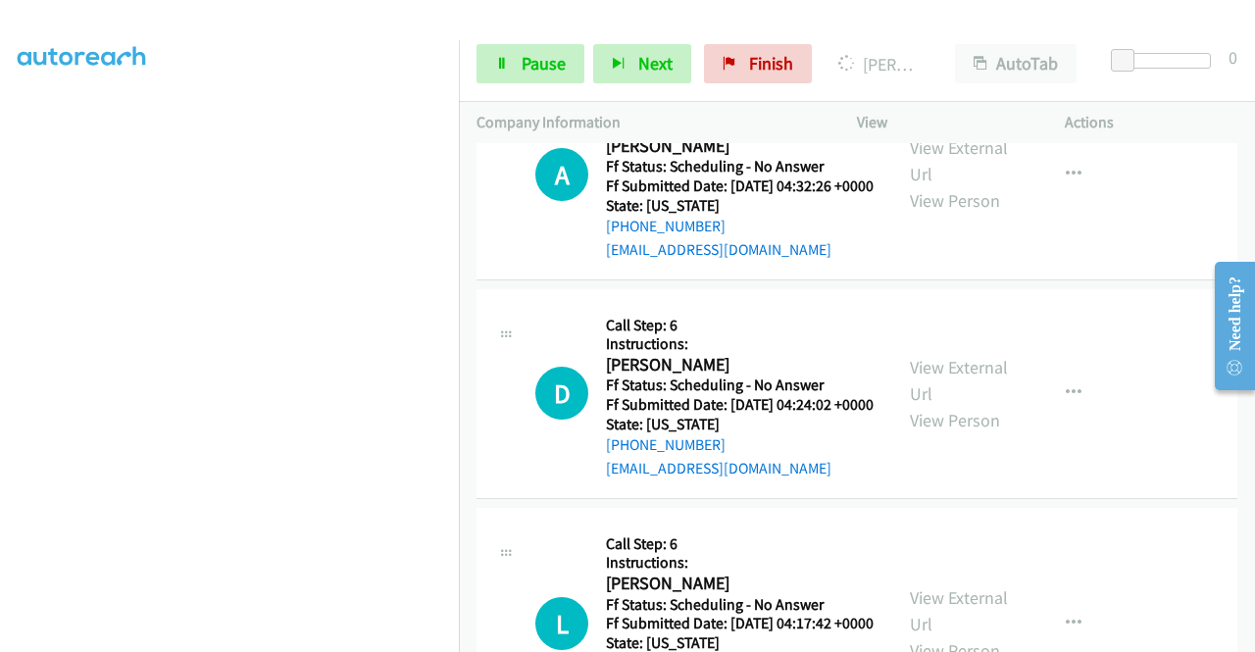
scroll to position [2210, 0]
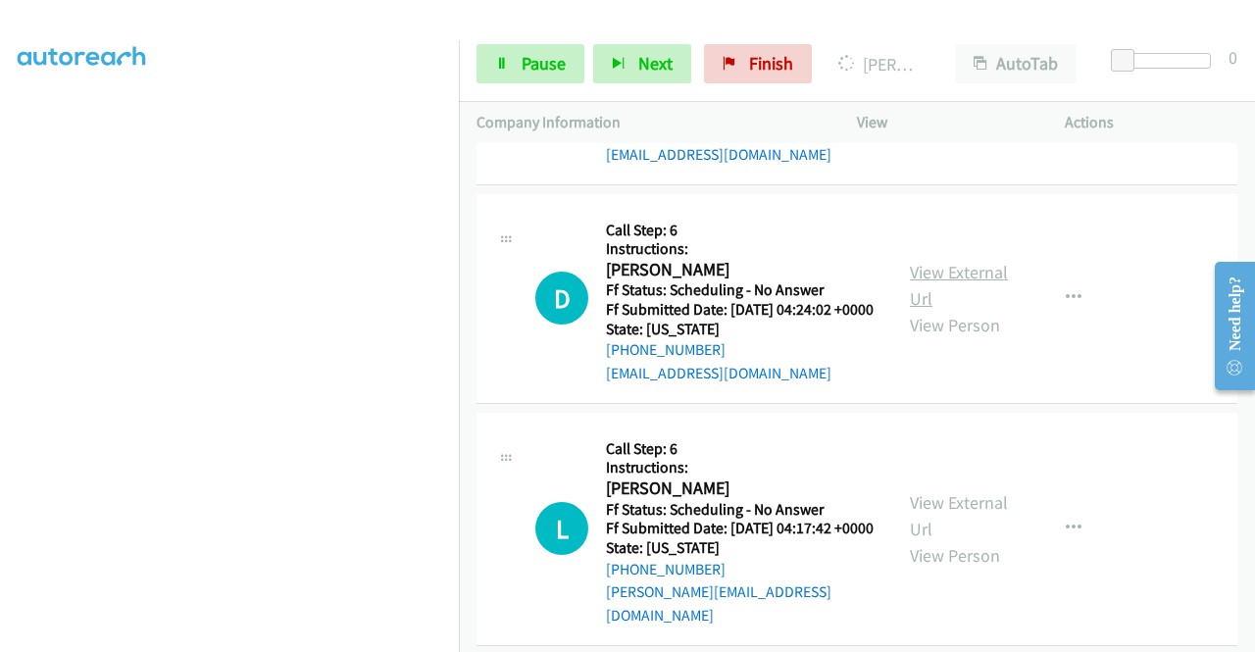
click at [957, 310] on link "View External Url" at bounding box center [959, 285] width 98 height 49
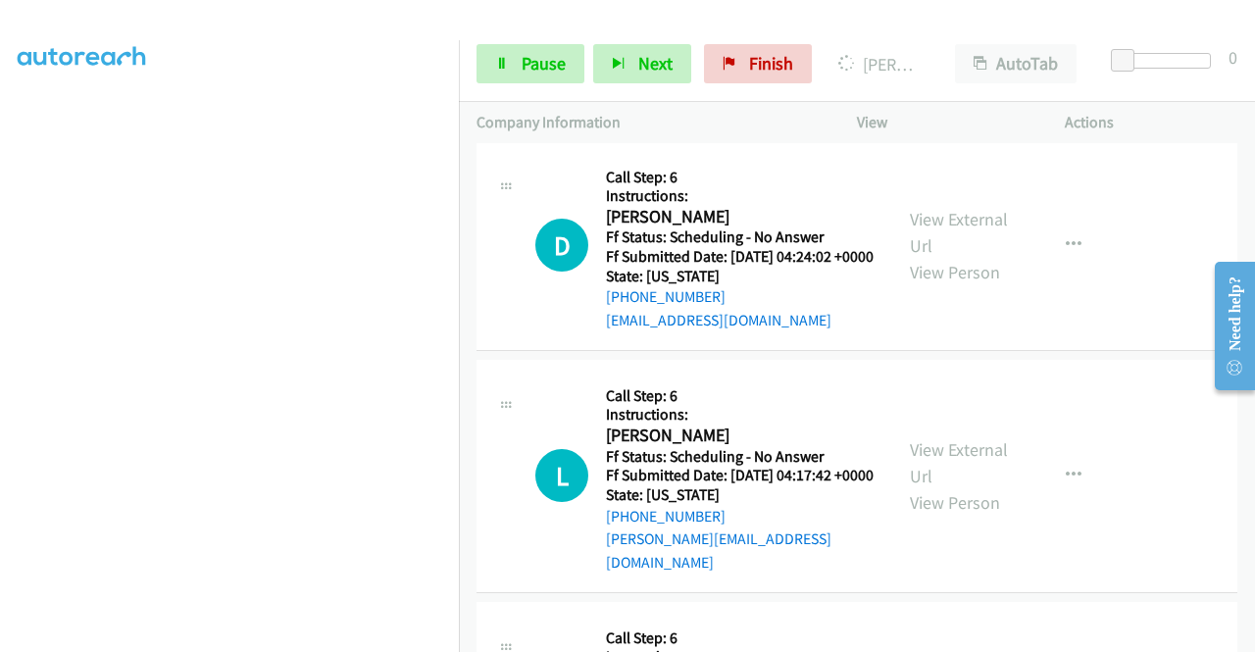
scroll to position [2308, 0]
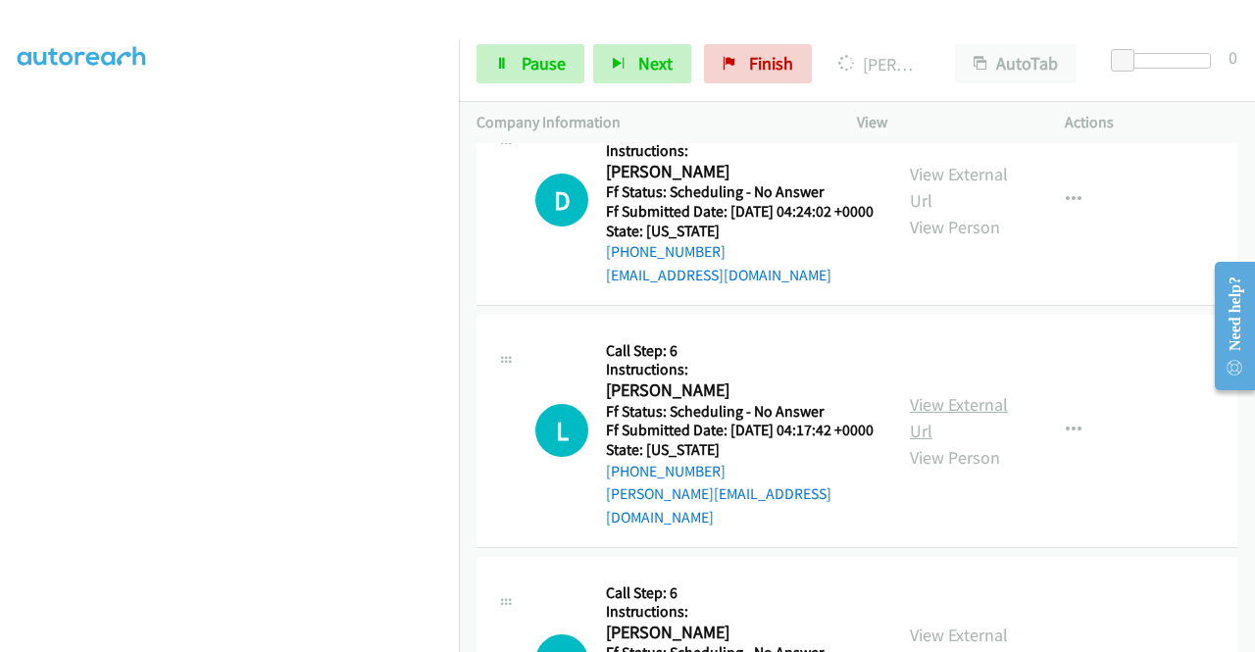
click at [959, 442] on link "View External Url" at bounding box center [959, 417] width 98 height 49
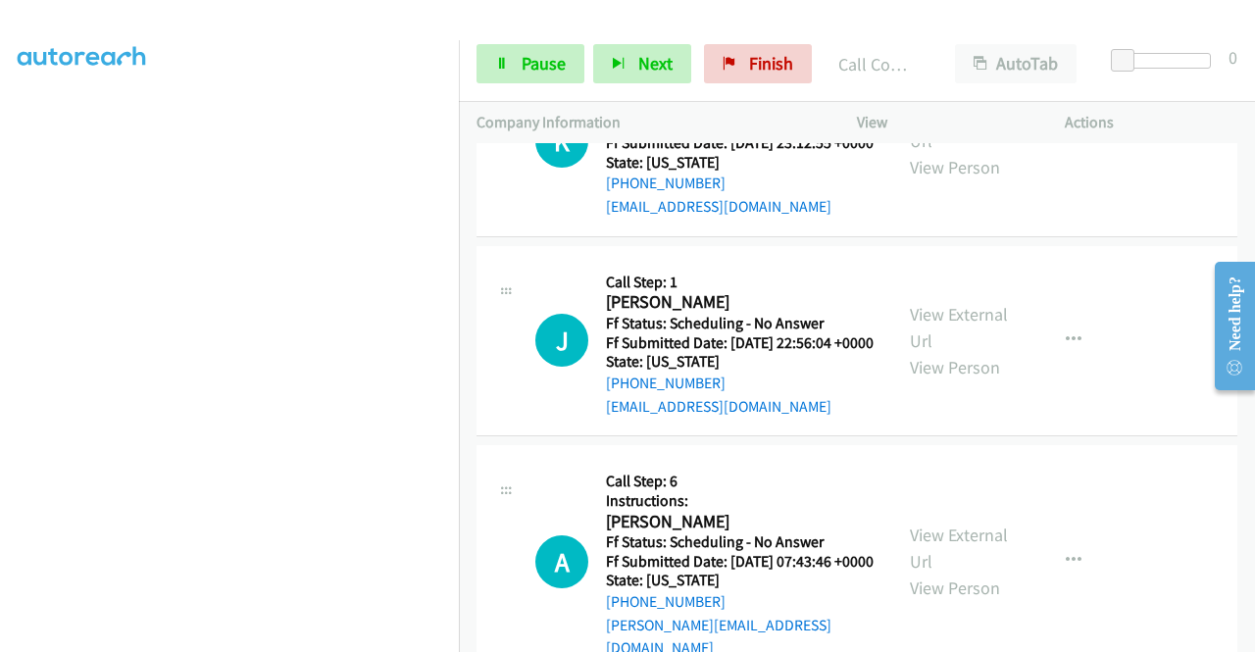
scroll to position [1426, 0]
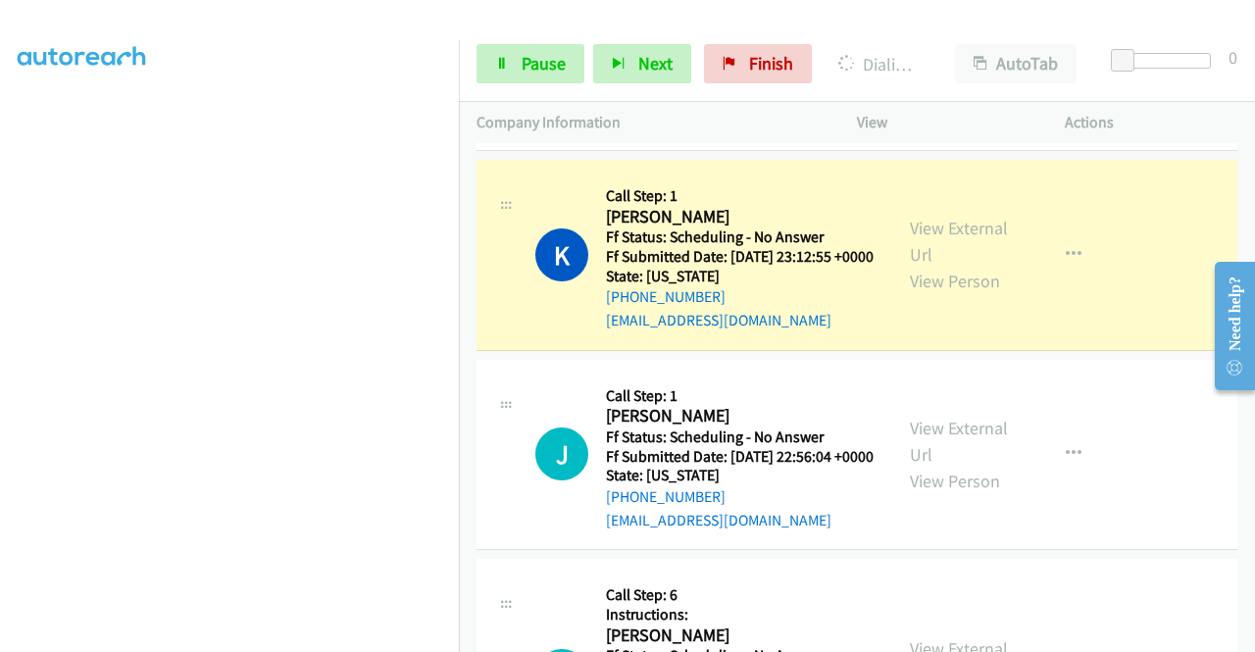
click at [722, 130] on link "Call was successful?" at bounding box center [671, 121] width 131 height 19
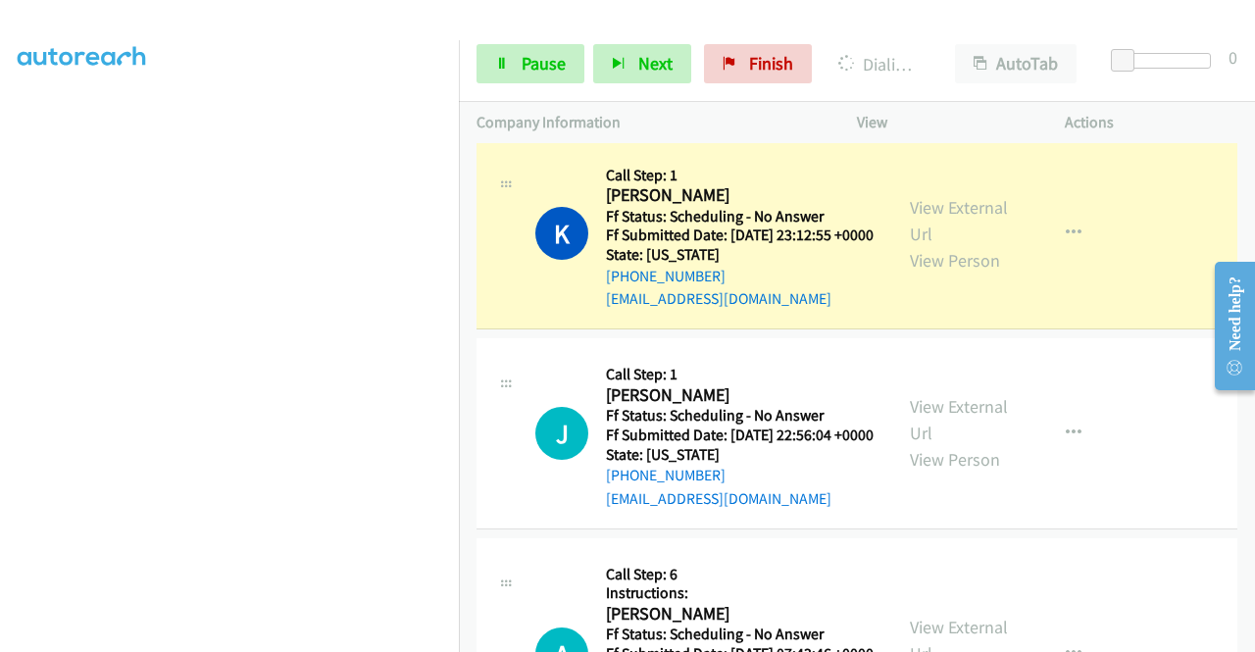
scroll to position [1503, 0]
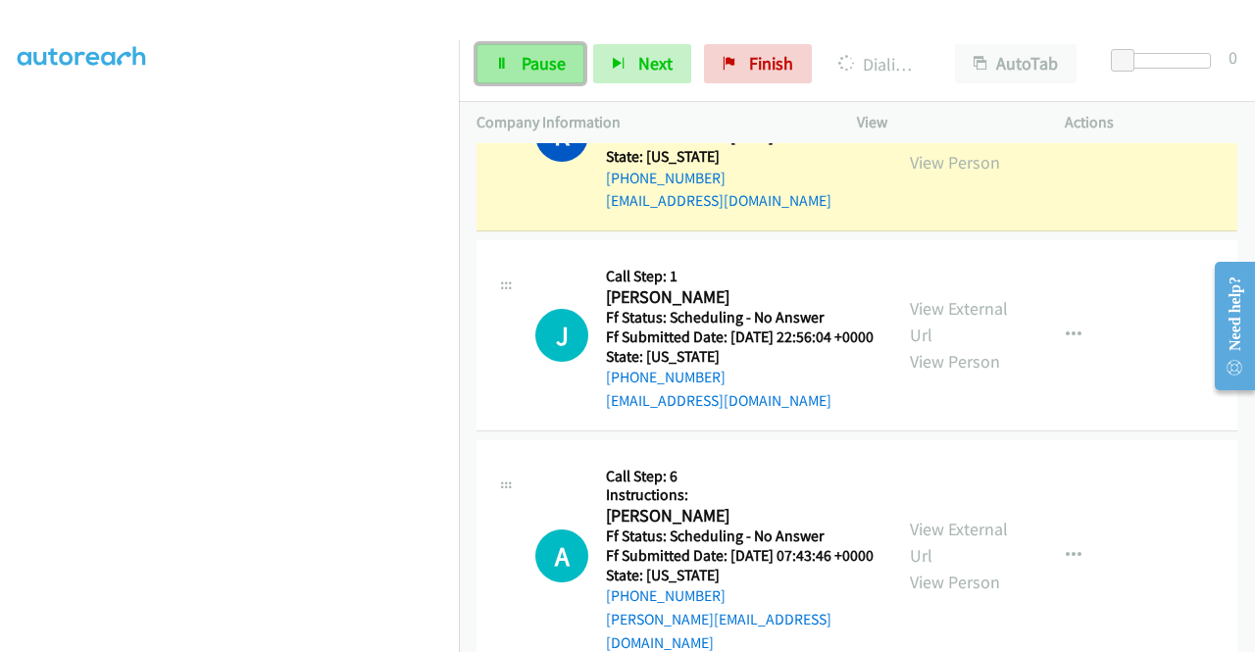
click at [528, 52] on span "Pause" at bounding box center [544, 63] width 44 height 23
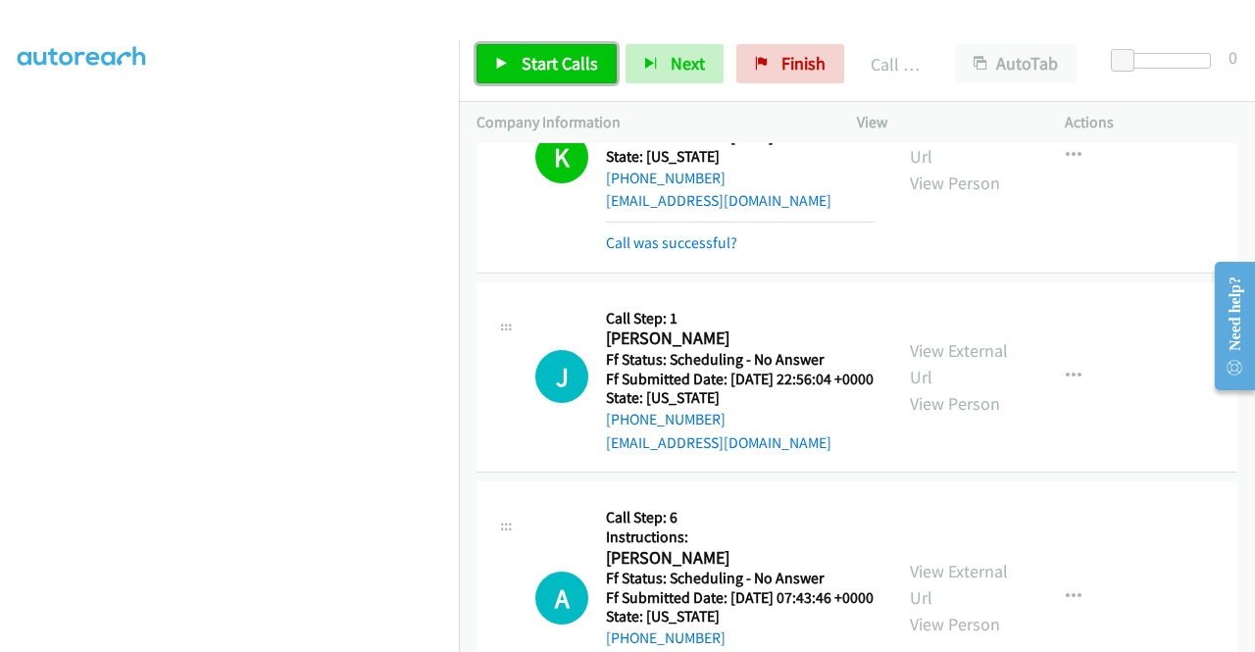
click at [577, 60] on span "Start Calls" at bounding box center [560, 63] width 76 height 23
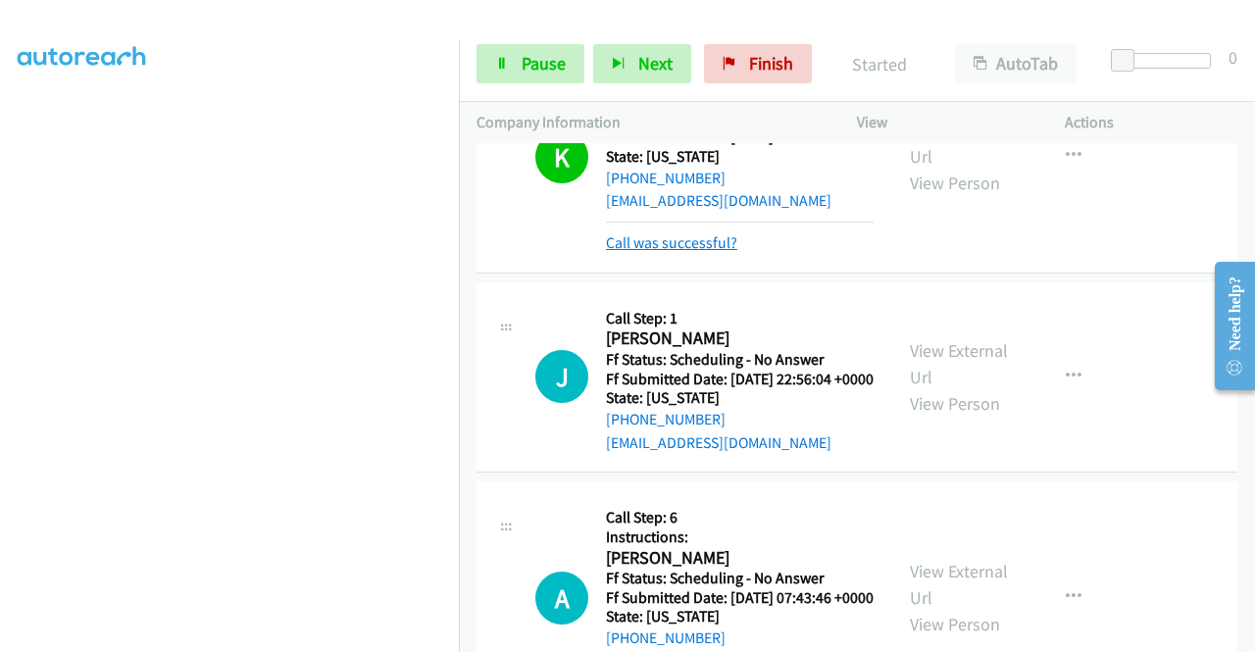
click at [706, 252] on link "Call was successful?" at bounding box center [671, 242] width 131 height 19
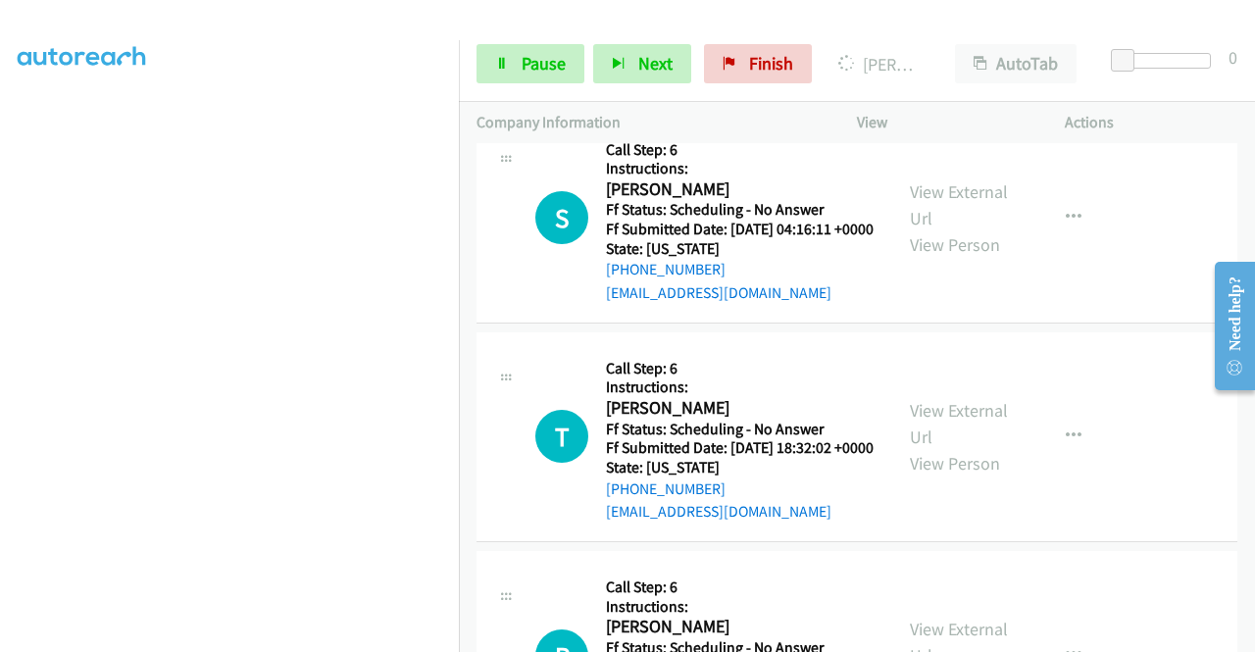
scroll to position [2778, 0]
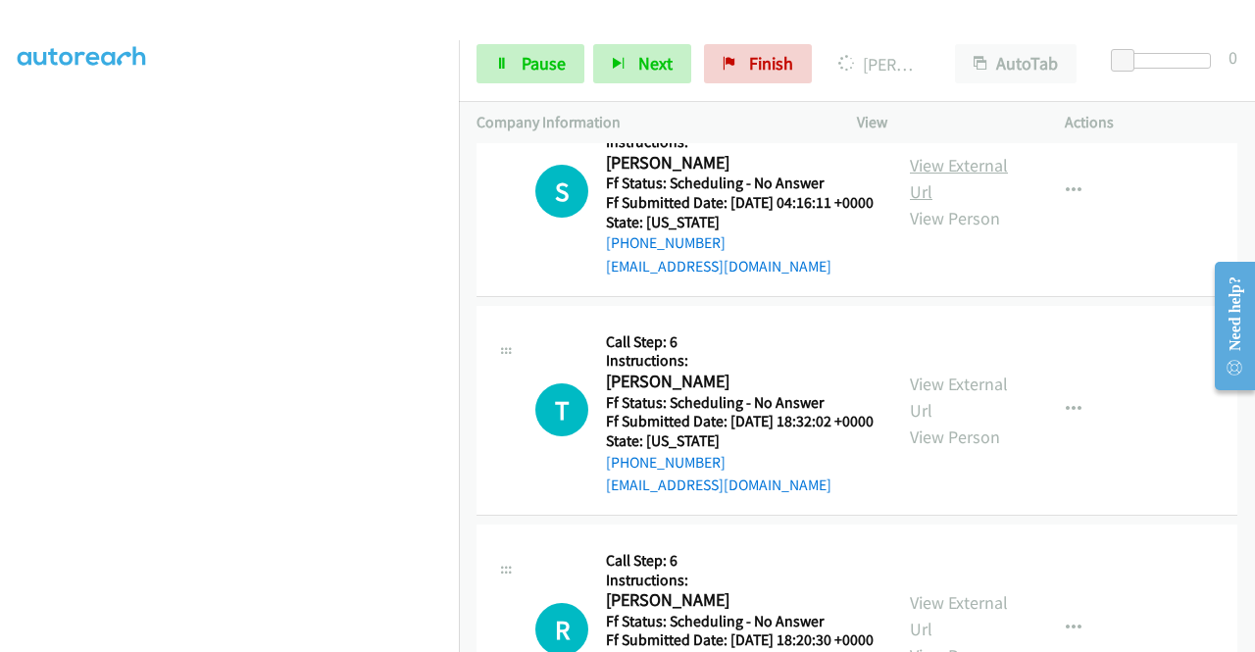
click at [988, 203] on link "View External Url" at bounding box center [959, 178] width 98 height 49
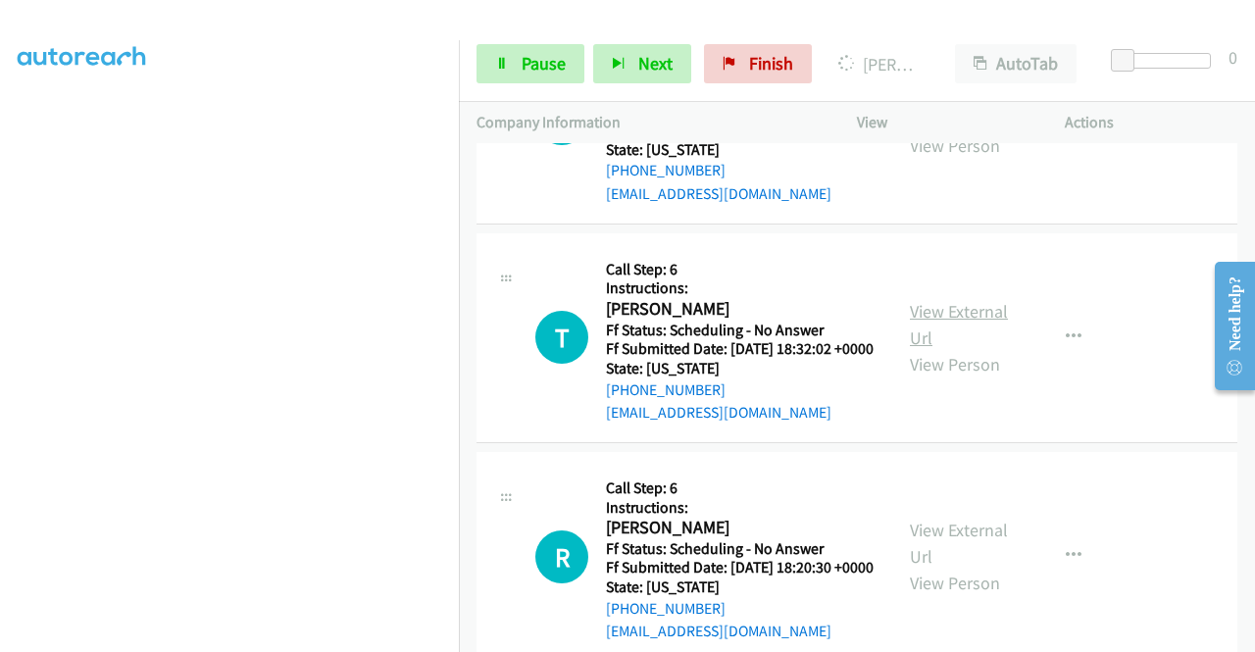
scroll to position [2974, 0]
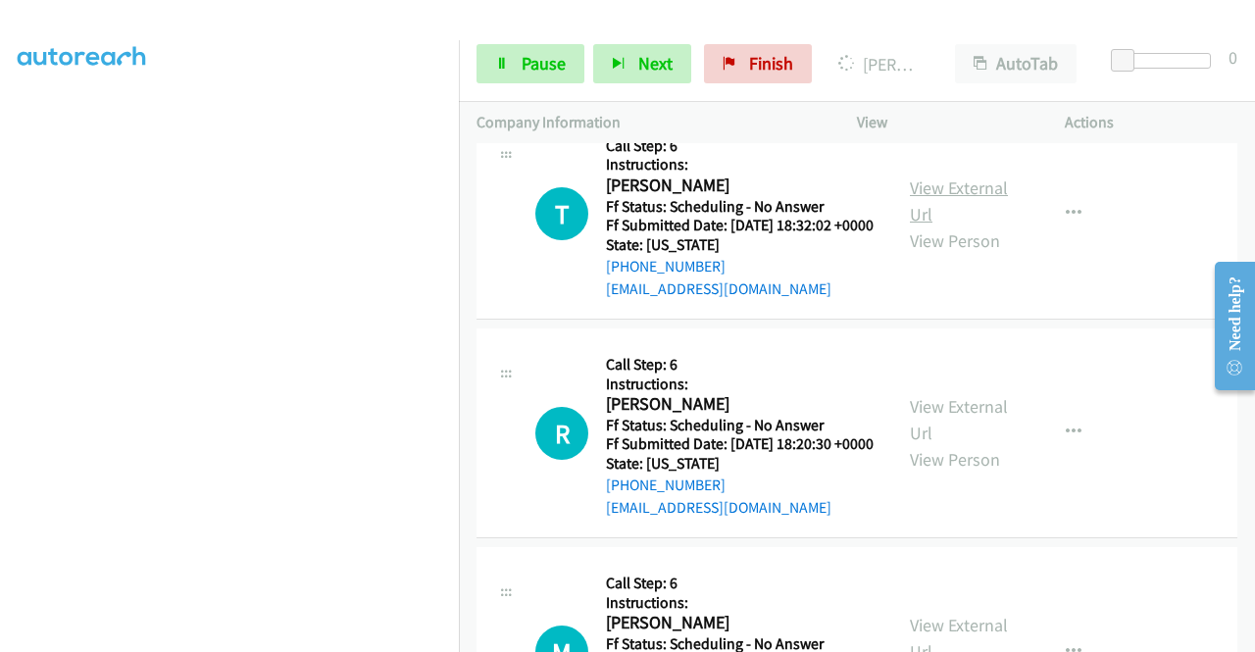
click at [975, 226] on link "View External Url" at bounding box center [959, 200] width 98 height 49
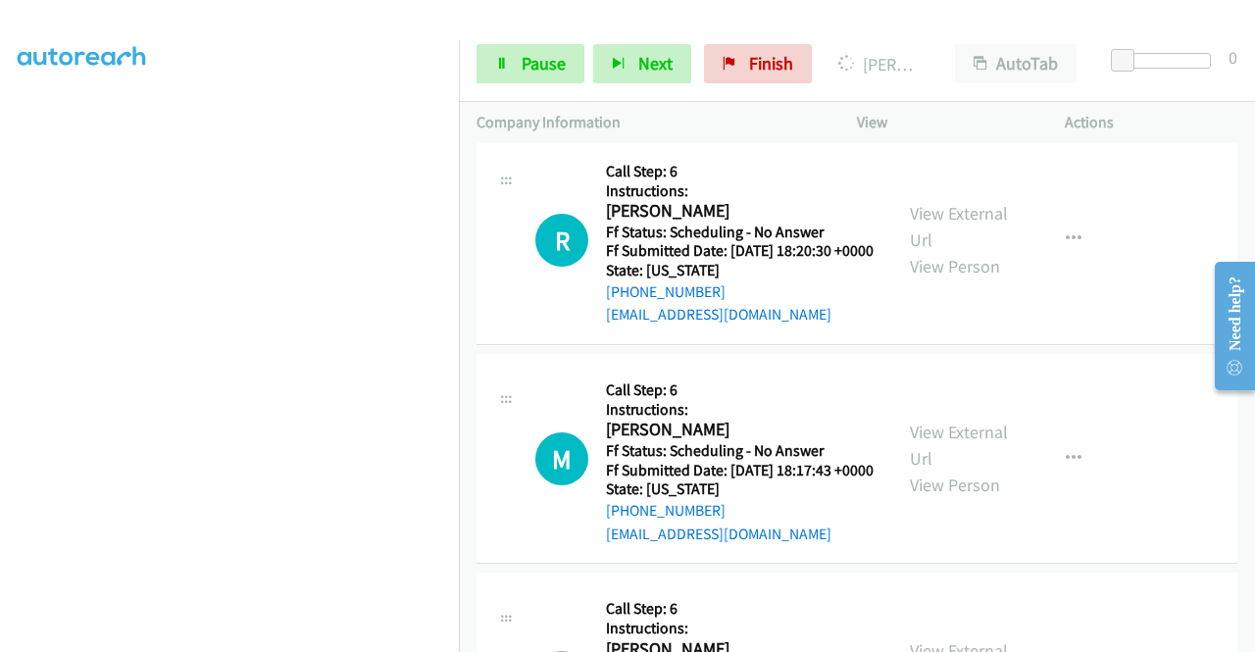
scroll to position [3170, 0]
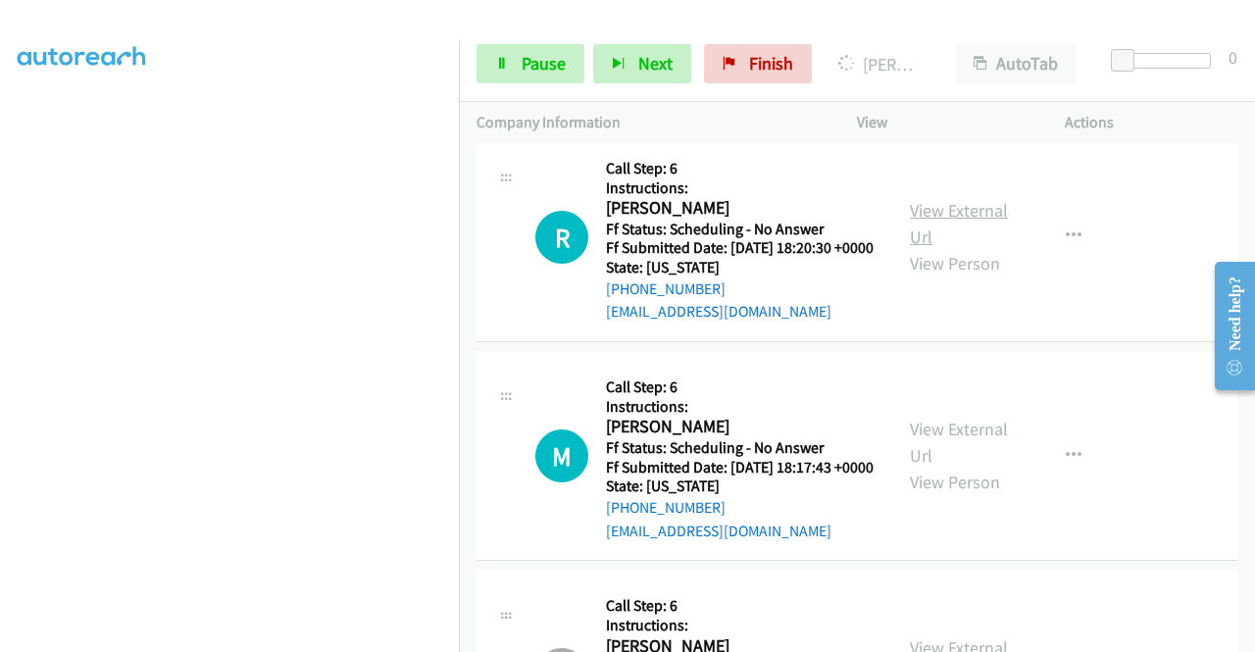
click at [973, 248] on link "View External Url" at bounding box center [959, 223] width 98 height 49
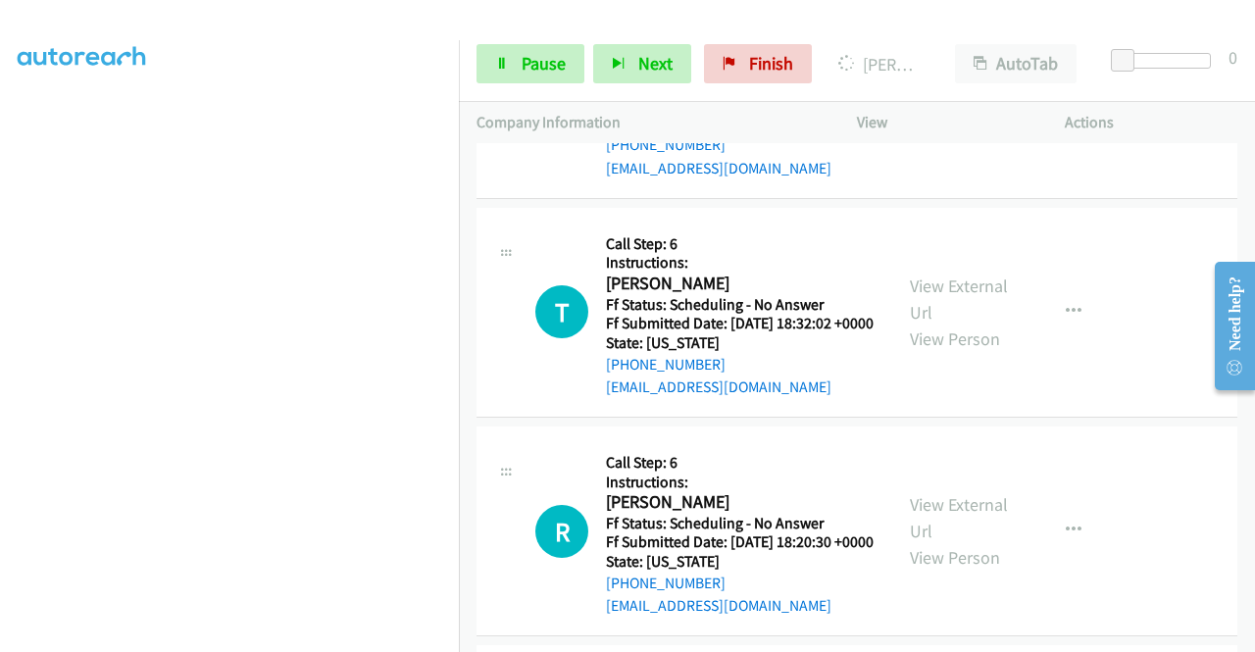
scroll to position [447, 0]
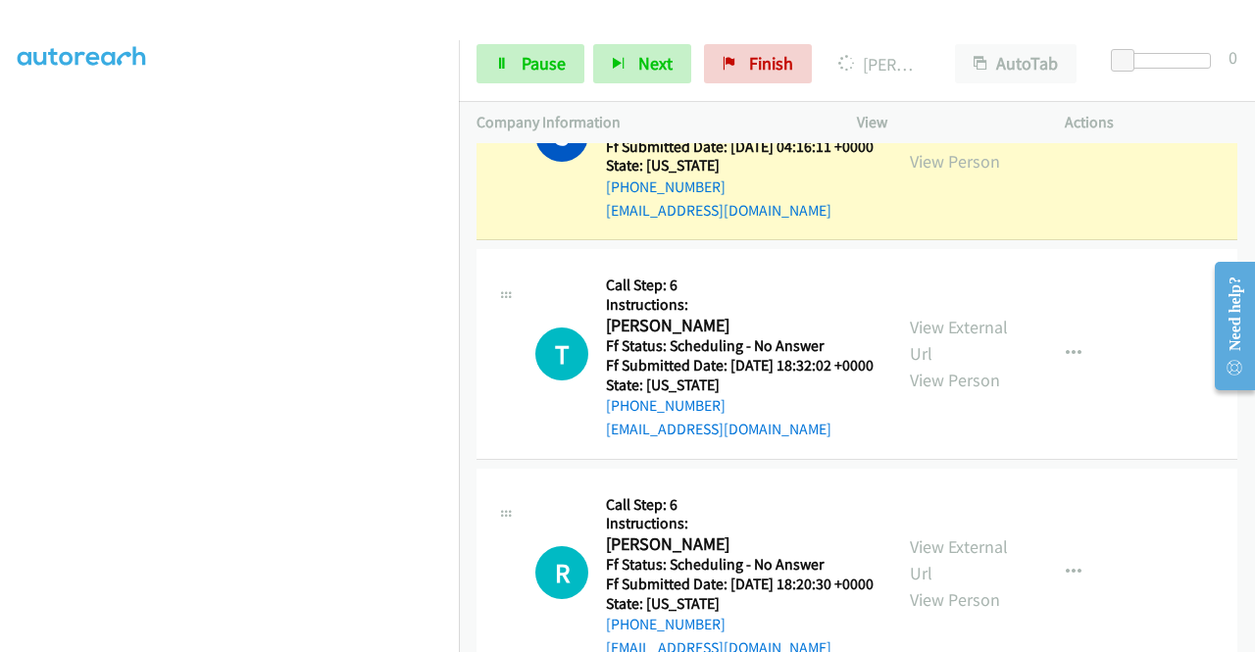
click at [465, 464] on td "T Callback Scheduled Call Step: 6 Instructions: [PERSON_NAME] America/New_York …" at bounding box center [857, 354] width 796 height 219
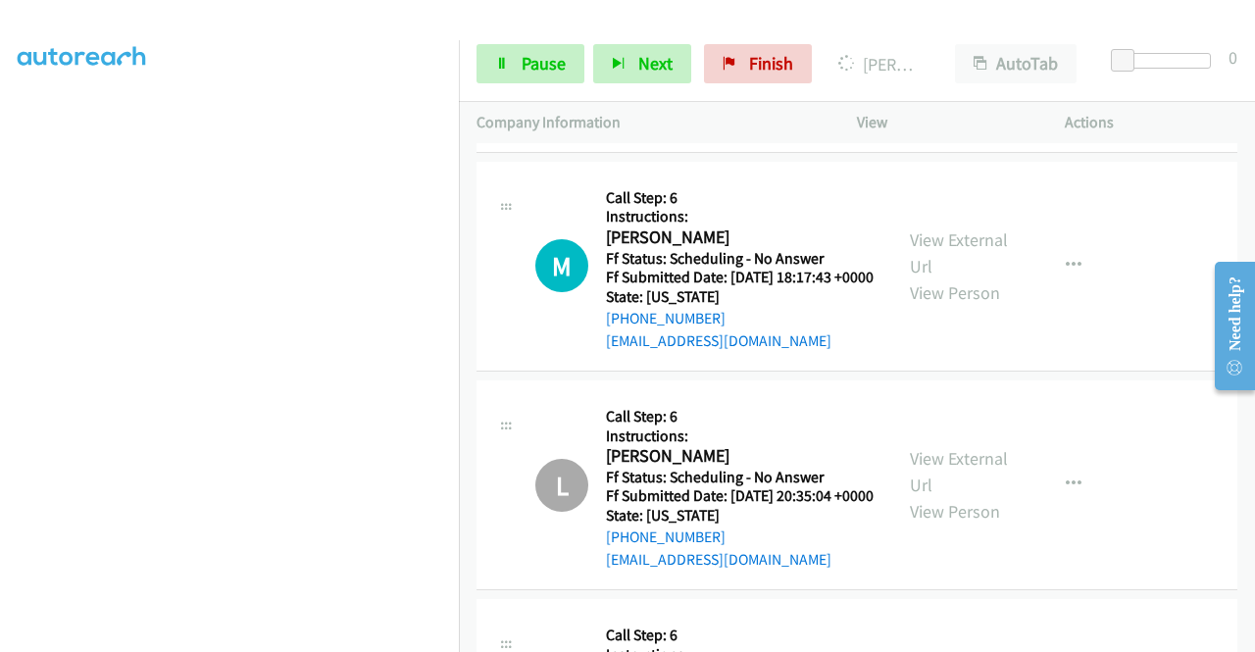
scroll to position [3464, 0]
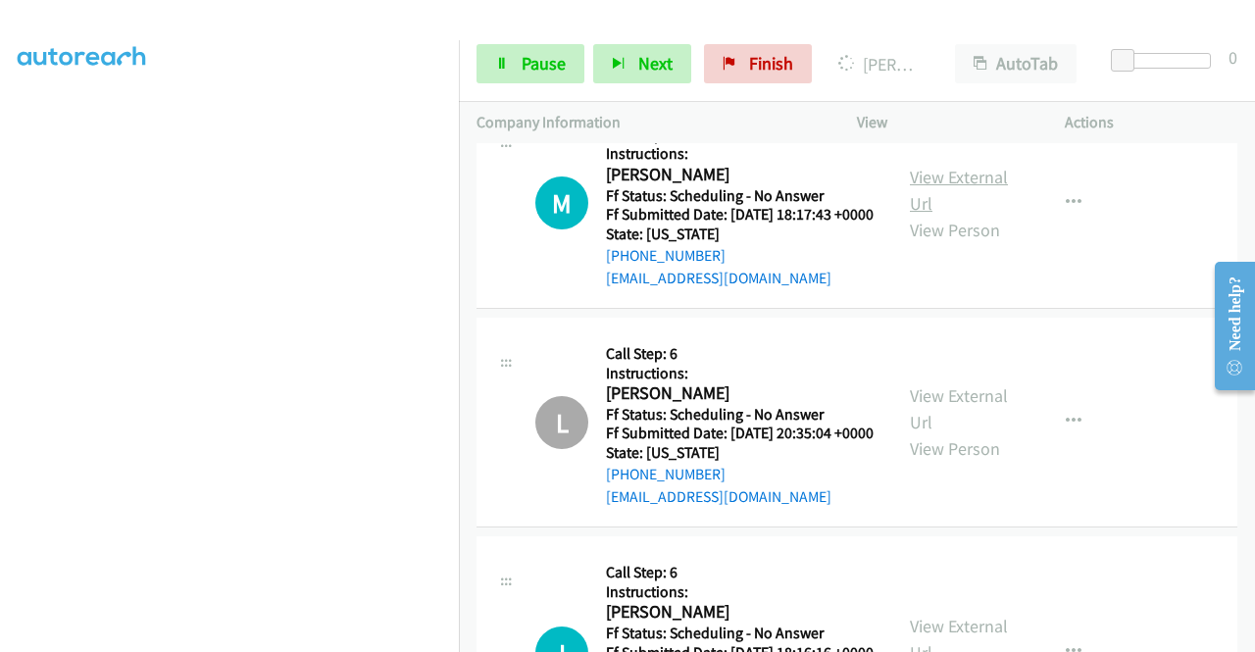
click at [976, 215] on link "View External Url" at bounding box center [959, 190] width 98 height 49
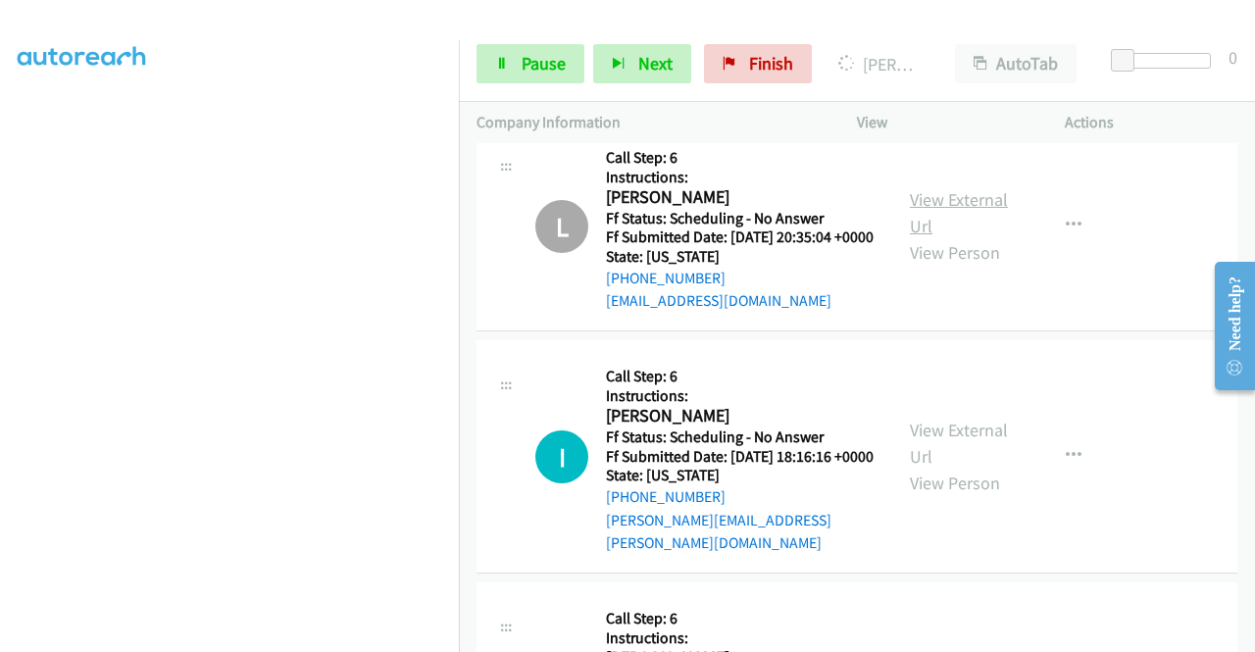
click at [957, 237] on link "View External Url" at bounding box center [959, 212] width 98 height 49
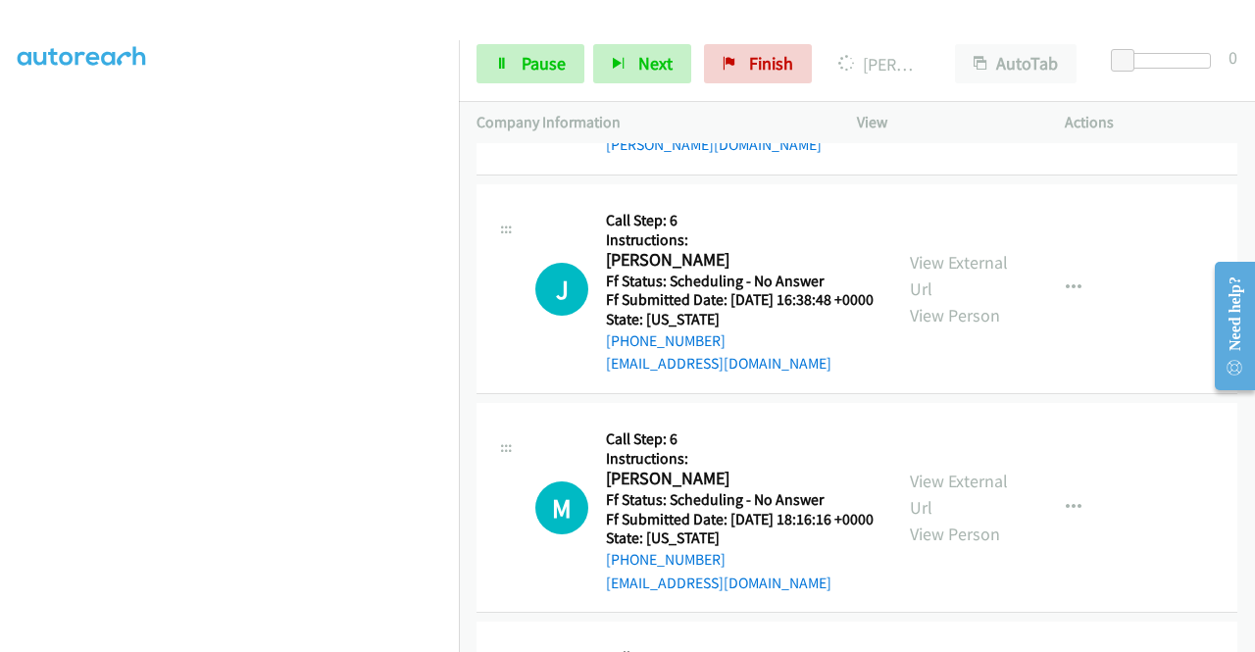
scroll to position [4150, 0]
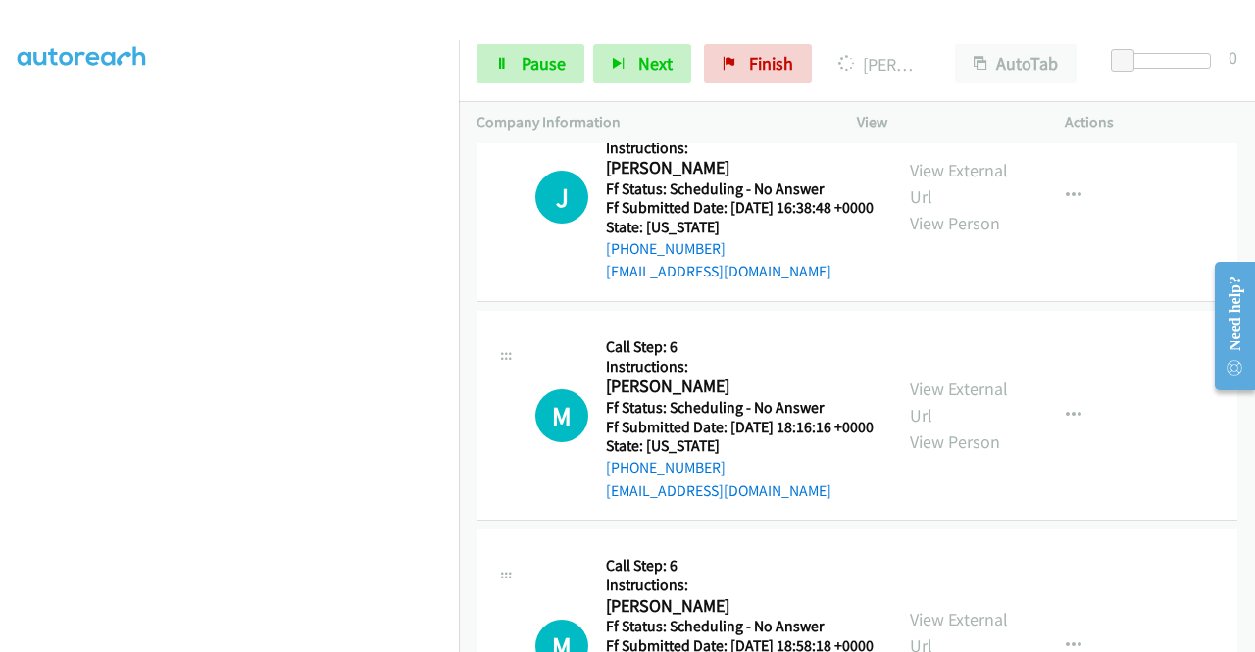
click at [975, 208] on link "View External Url" at bounding box center [959, 183] width 98 height 49
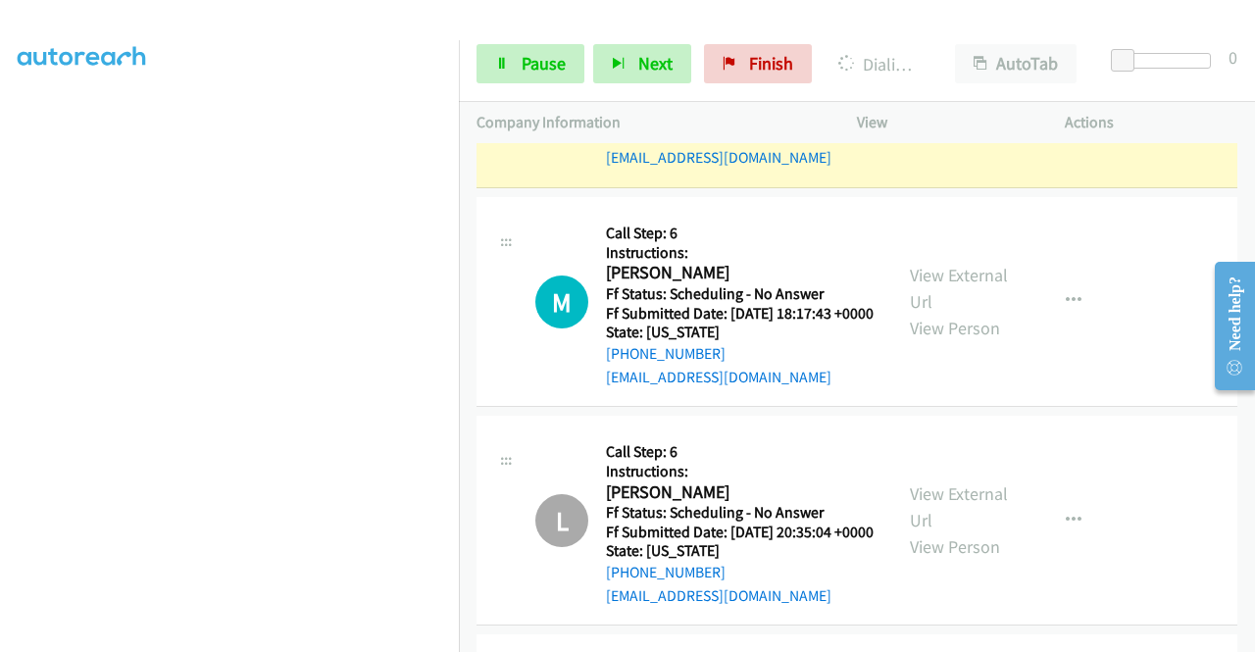
scroll to position [3351, 0]
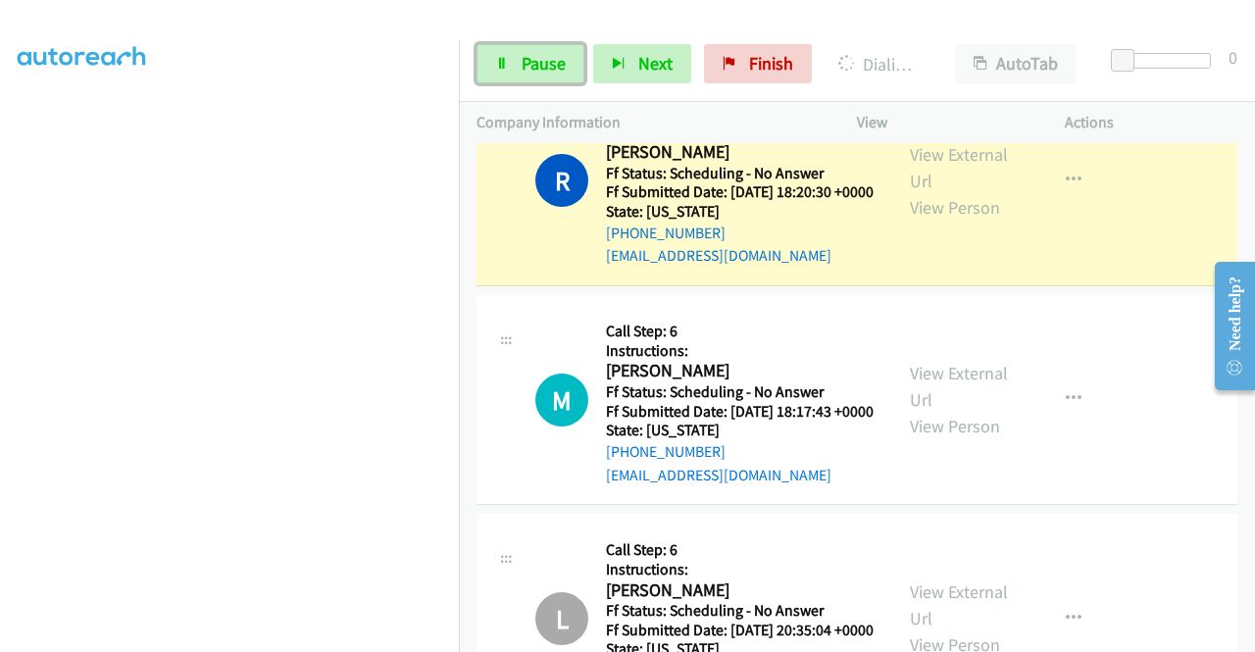
drag, startPoint x: 525, startPoint y: 72, endPoint x: 614, endPoint y: 4, distance: 112.0
click at [526, 72] on span "Pause" at bounding box center [544, 63] width 44 height 23
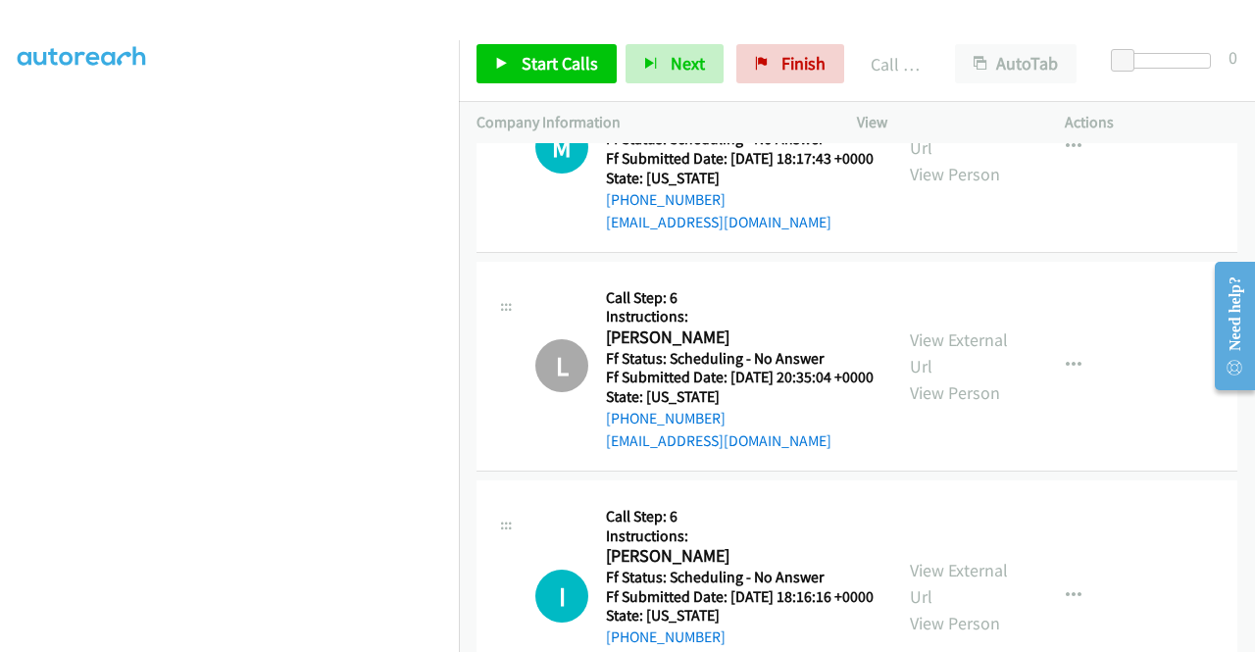
click at [696, 13] on link "Call was successful?" at bounding box center [671, 3] width 131 height 19
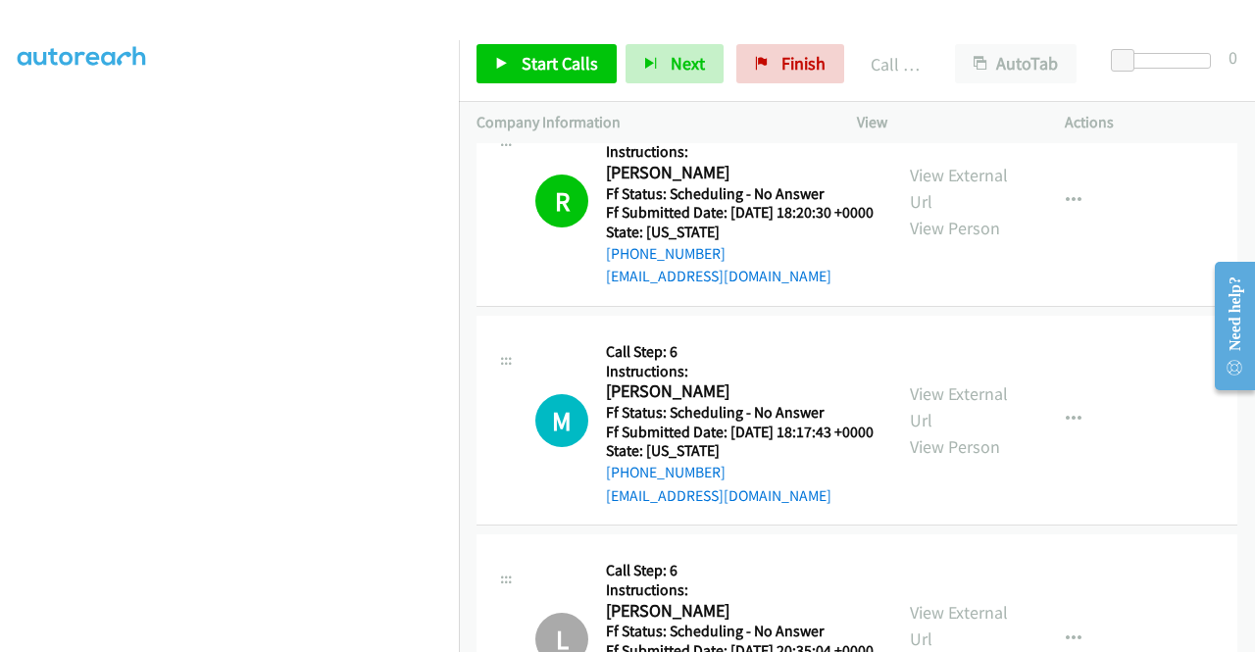
click at [702, 67] on link "Call was successful?" at bounding box center [671, 57] width 131 height 19
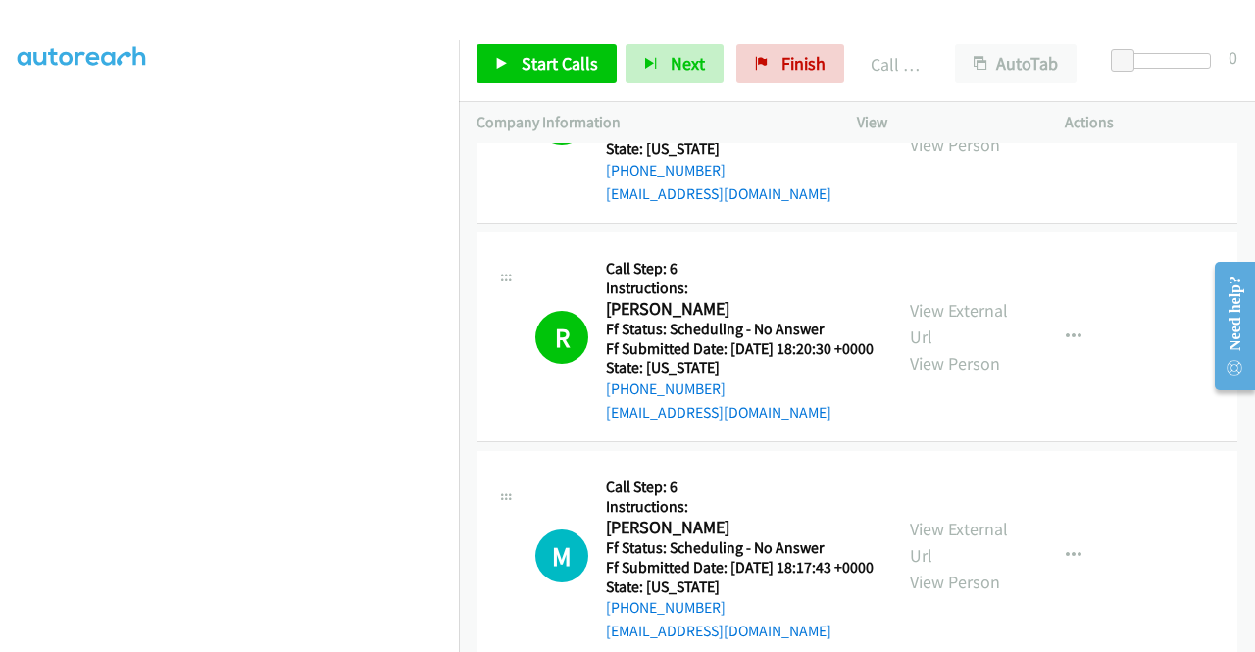
scroll to position [3016, 0]
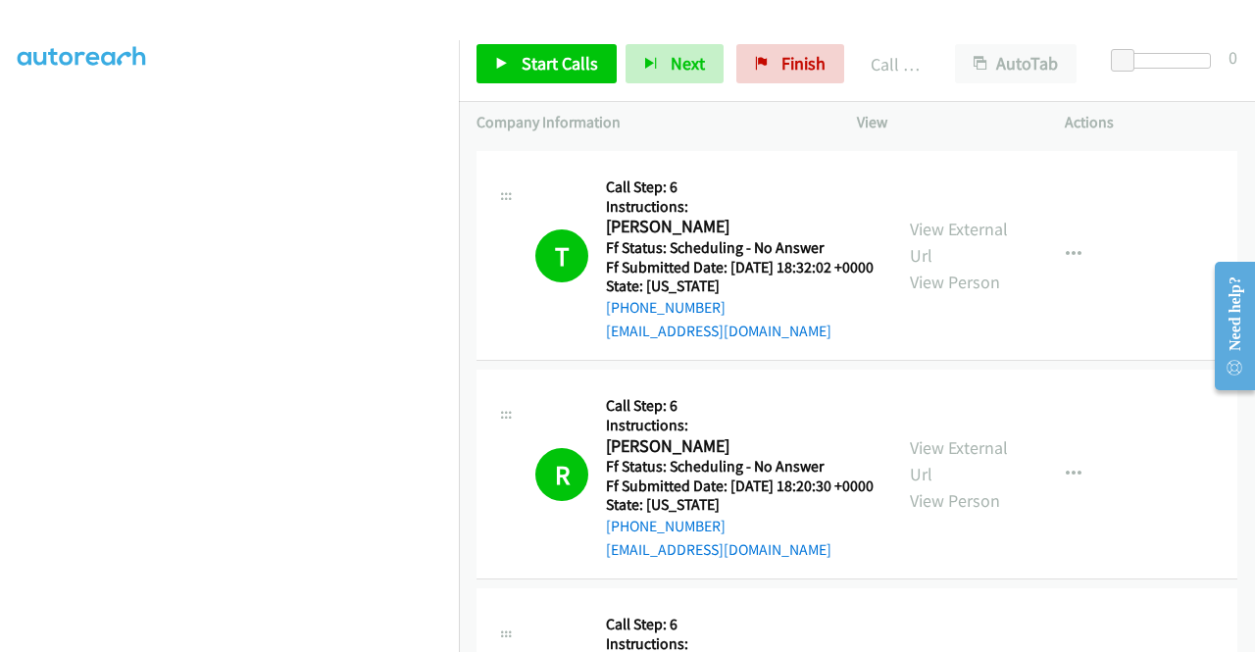
click at [736, 124] on div "Call was successful?" at bounding box center [740, 112] width 268 height 24
click at [730, 121] on link "Call was successful?" at bounding box center [671, 111] width 131 height 19
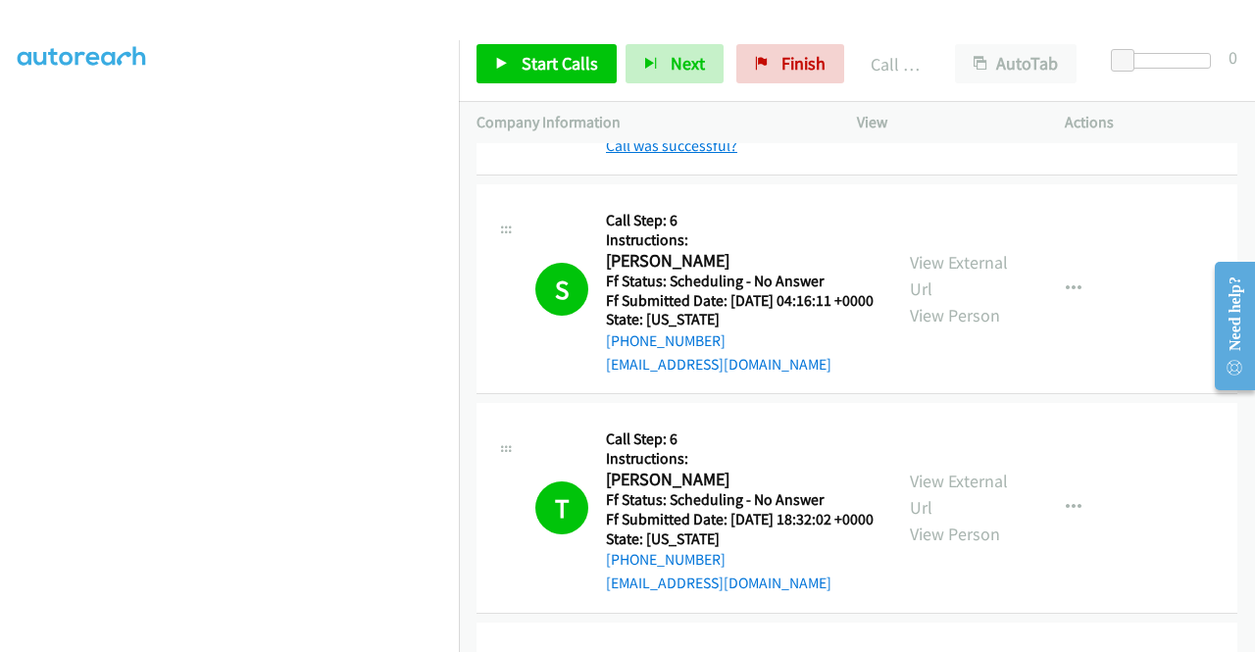
click at [714, 155] on link "Call was successful?" at bounding box center [671, 145] width 131 height 19
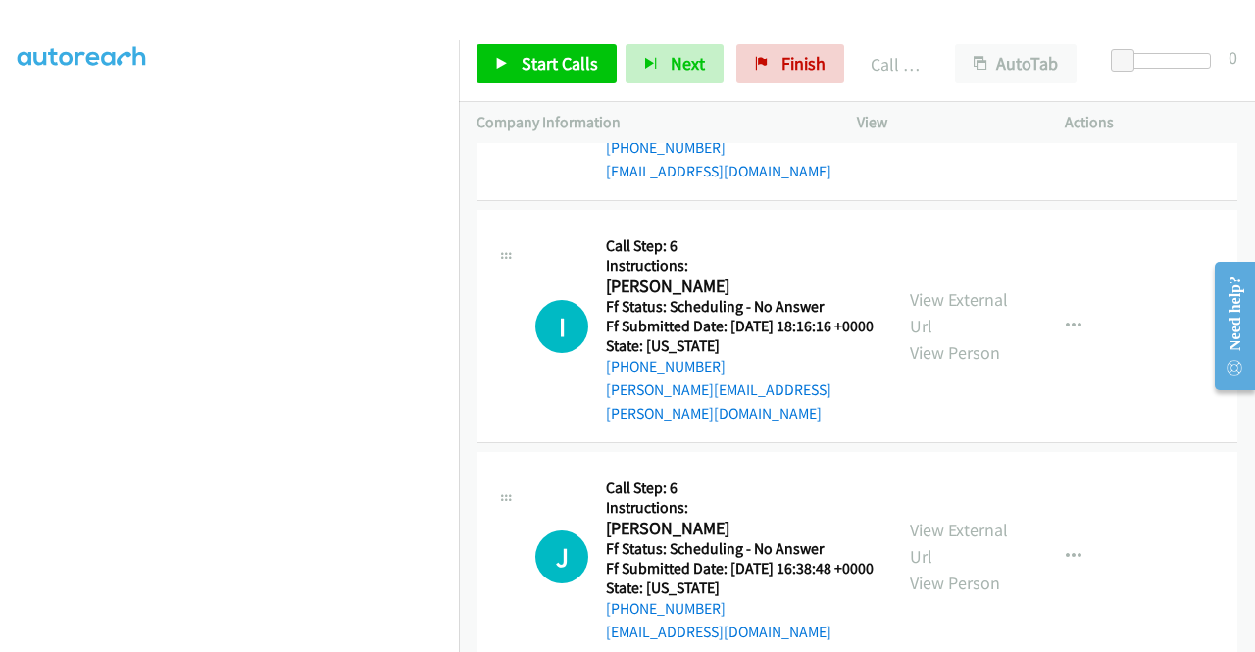
scroll to position [3800, 0]
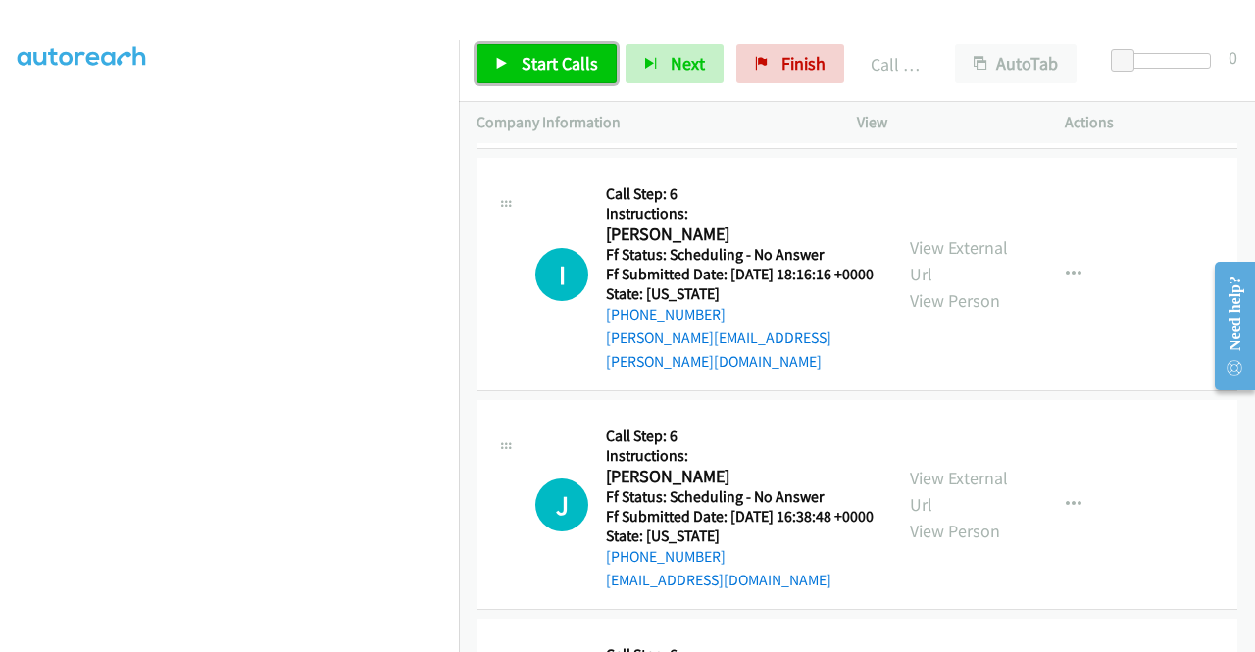
click at [565, 73] on span "Start Calls" at bounding box center [560, 63] width 76 height 23
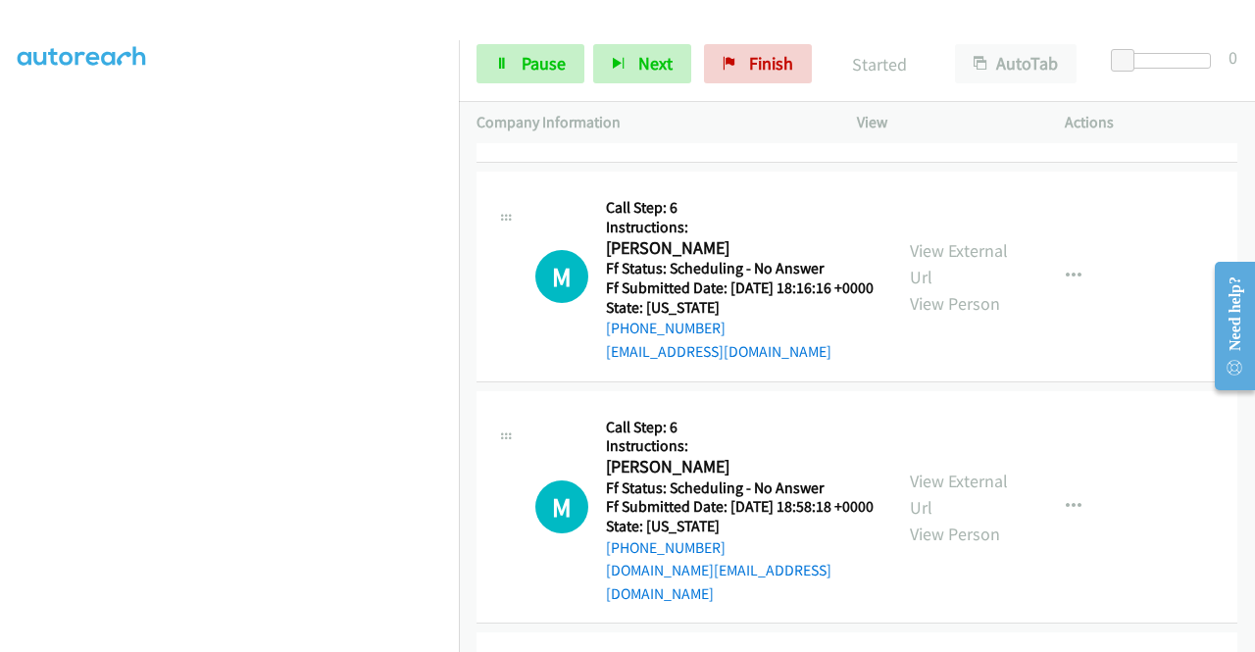
scroll to position [4290, 0]
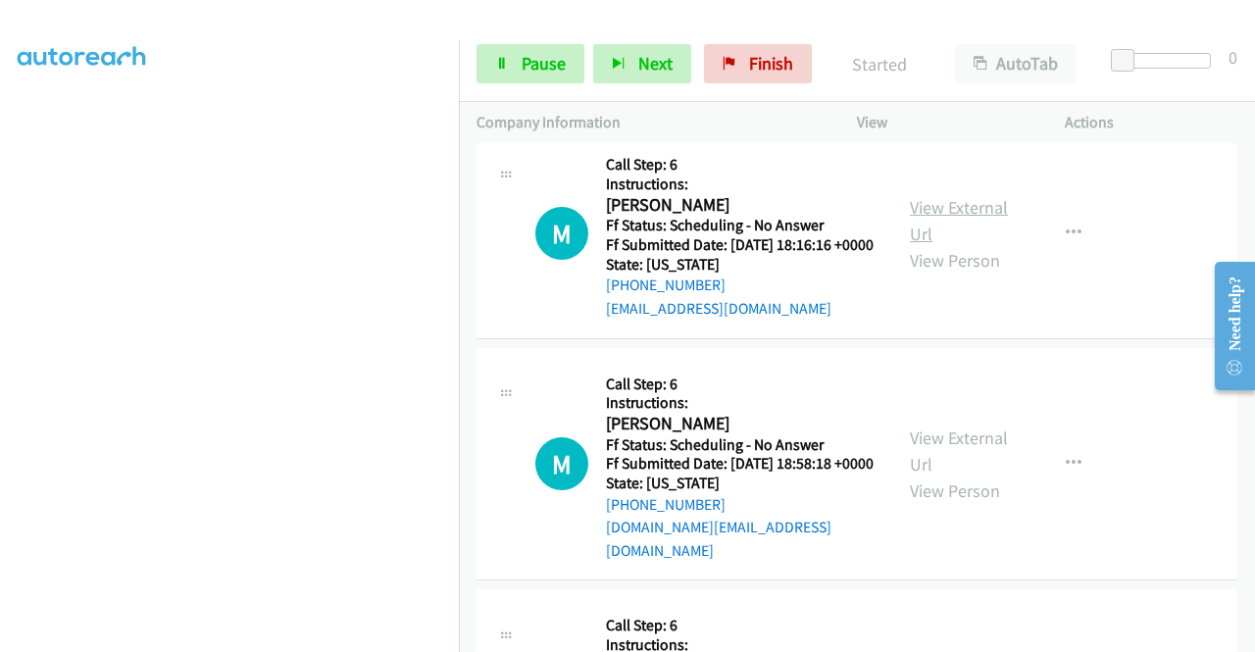
click at [953, 245] on link "View External Url" at bounding box center [959, 220] width 98 height 49
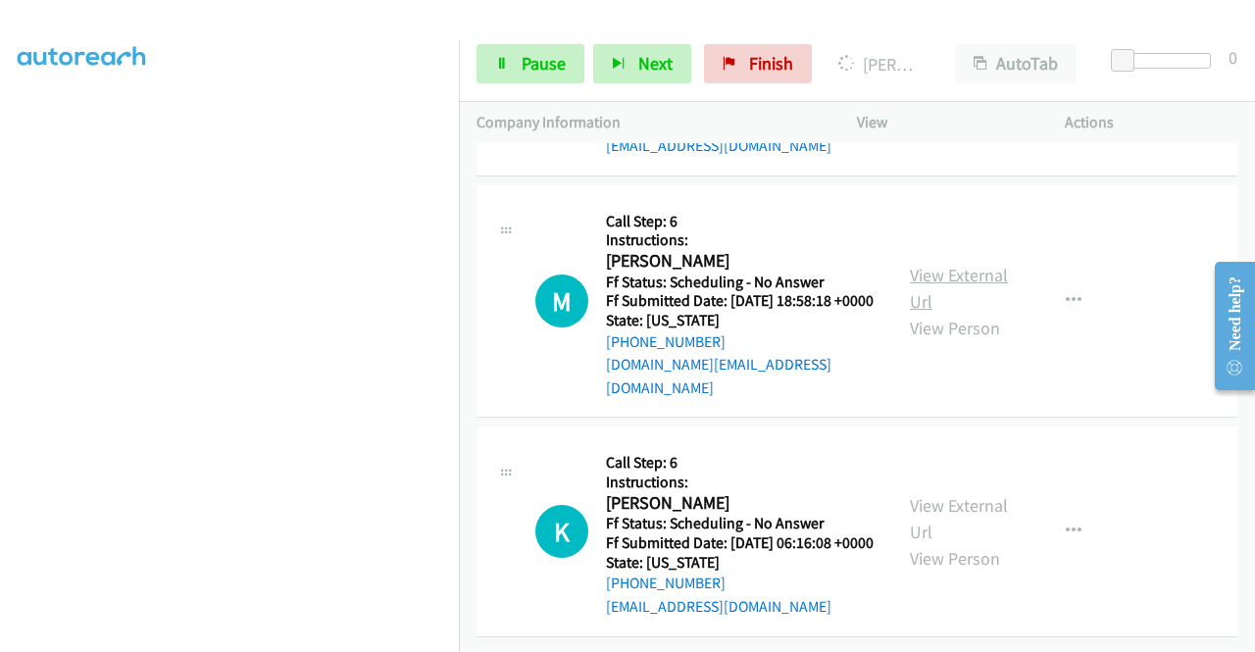
click at [975, 313] on link "View External Url" at bounding box center [959, 288] width 98 height 49
click at [951, 543] on link "View External Url" at bounding box center [959, 518] width 98 height 49
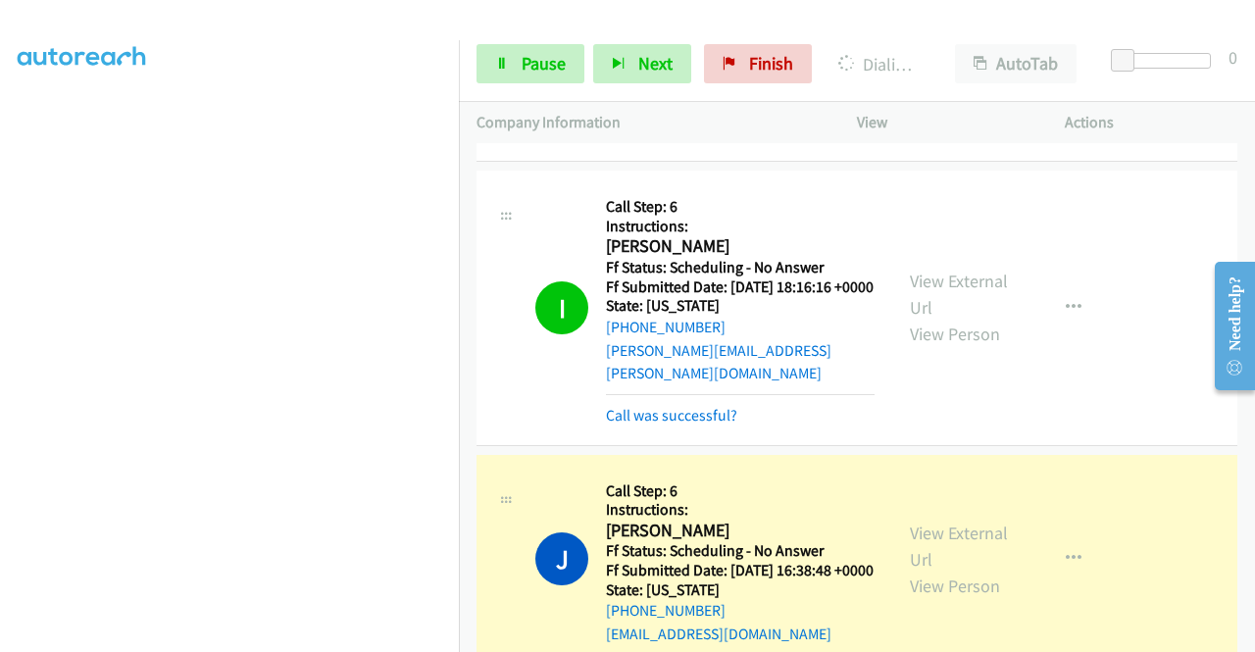
scroll to position [3830, 0]
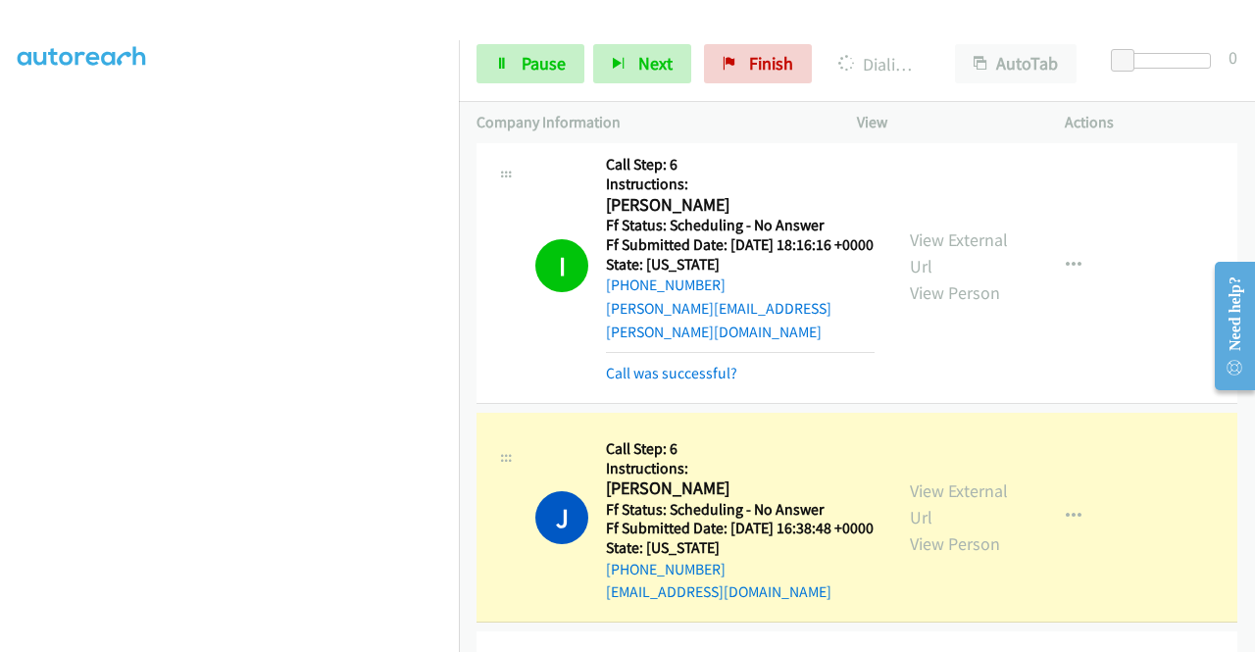
scroll to position [3928, 0]
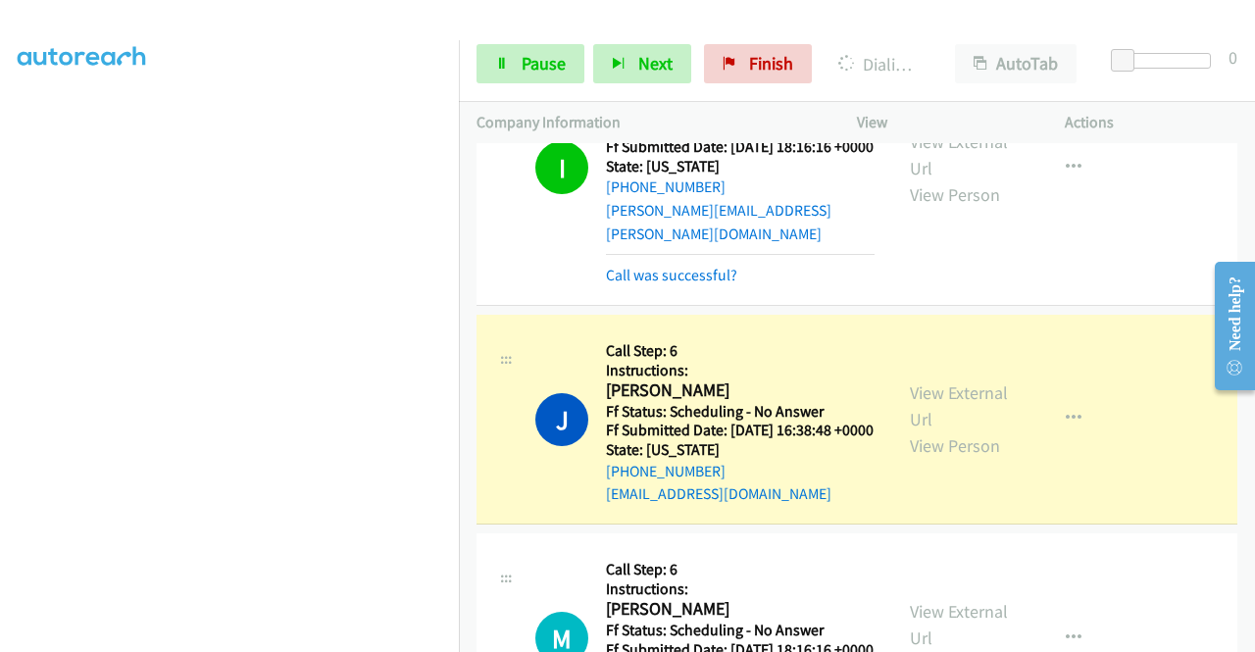
click at [701, 284] on link "Call was successful?" at bounding box center [671, 275] width 131 height 19
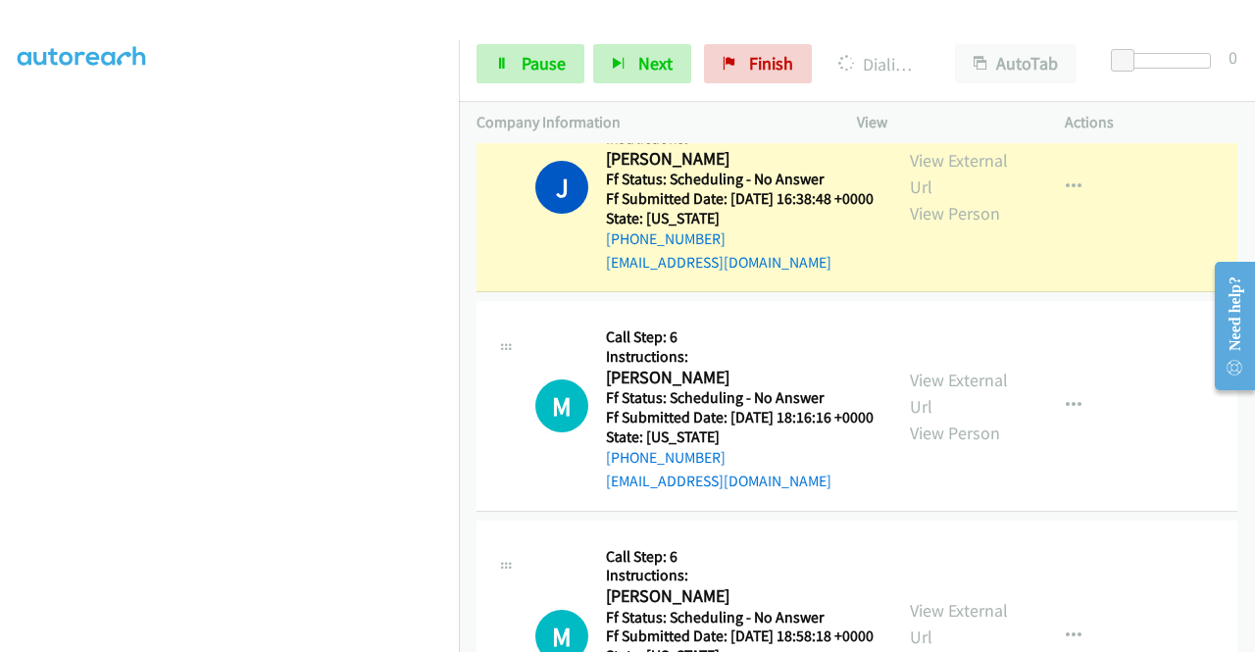
scroll to position [4124, 0]
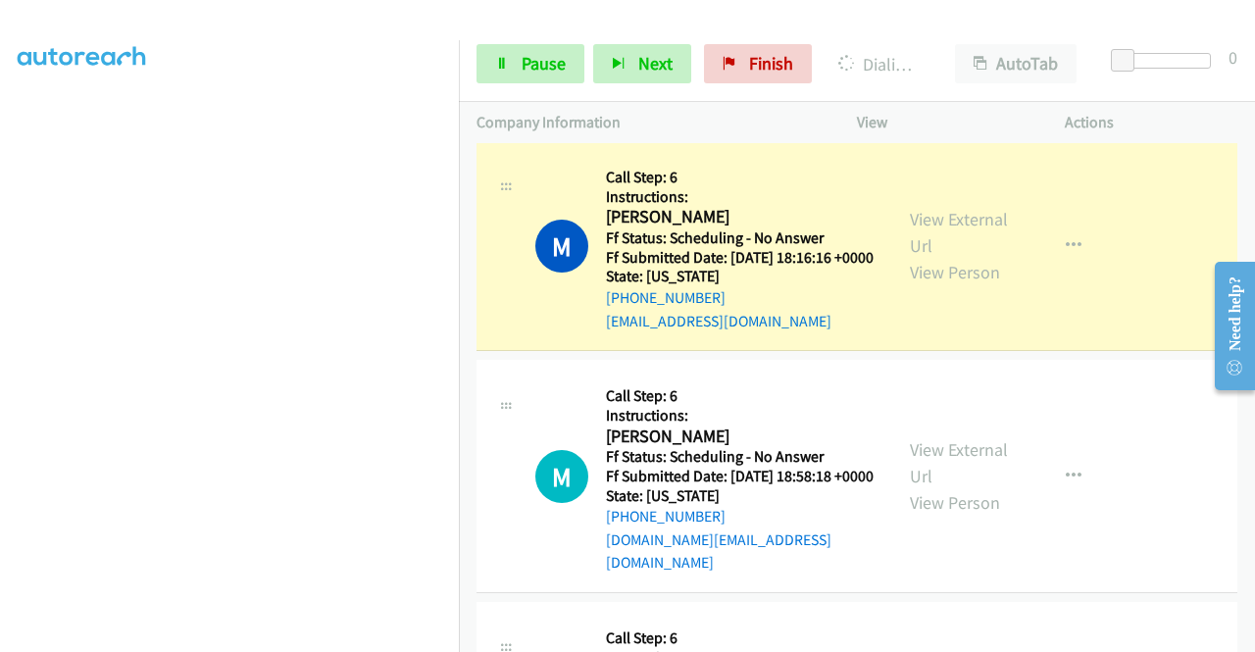
click at [701, 111] on link "Call was successful?" at bounding box center [671, 101] width 131 height 19
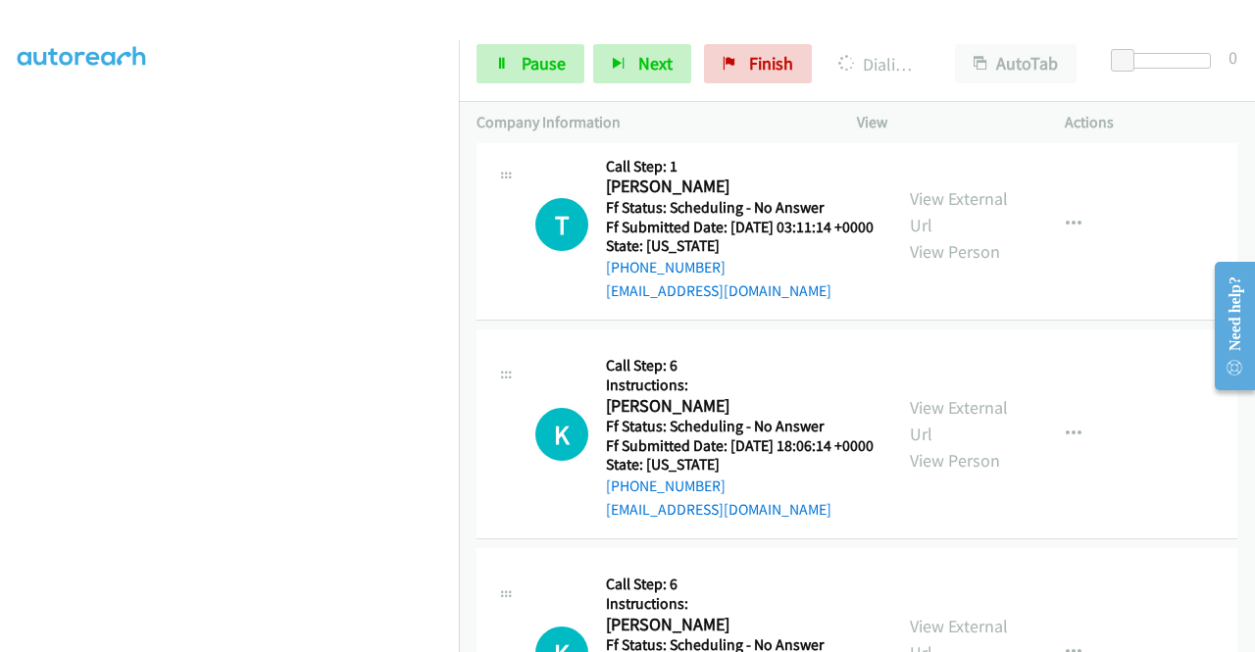
scroll to position [5104, 0]
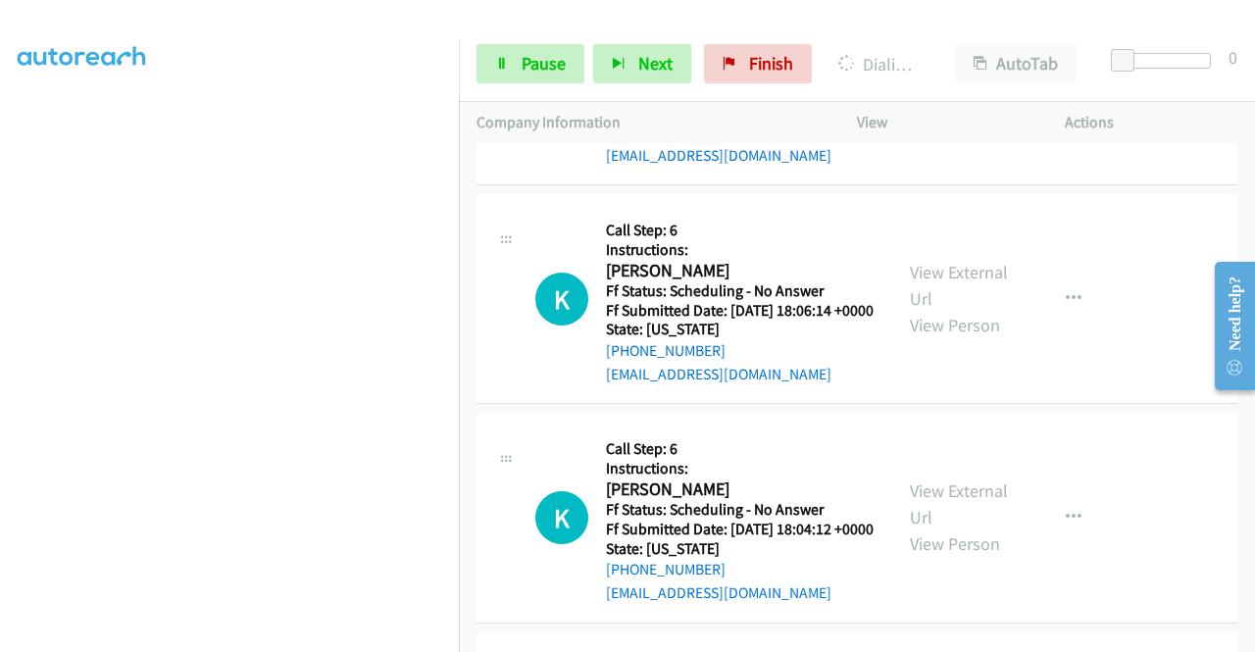
click at [923, 101] on link "View External Url" at bounding box center [959, 76] width 98 height 49
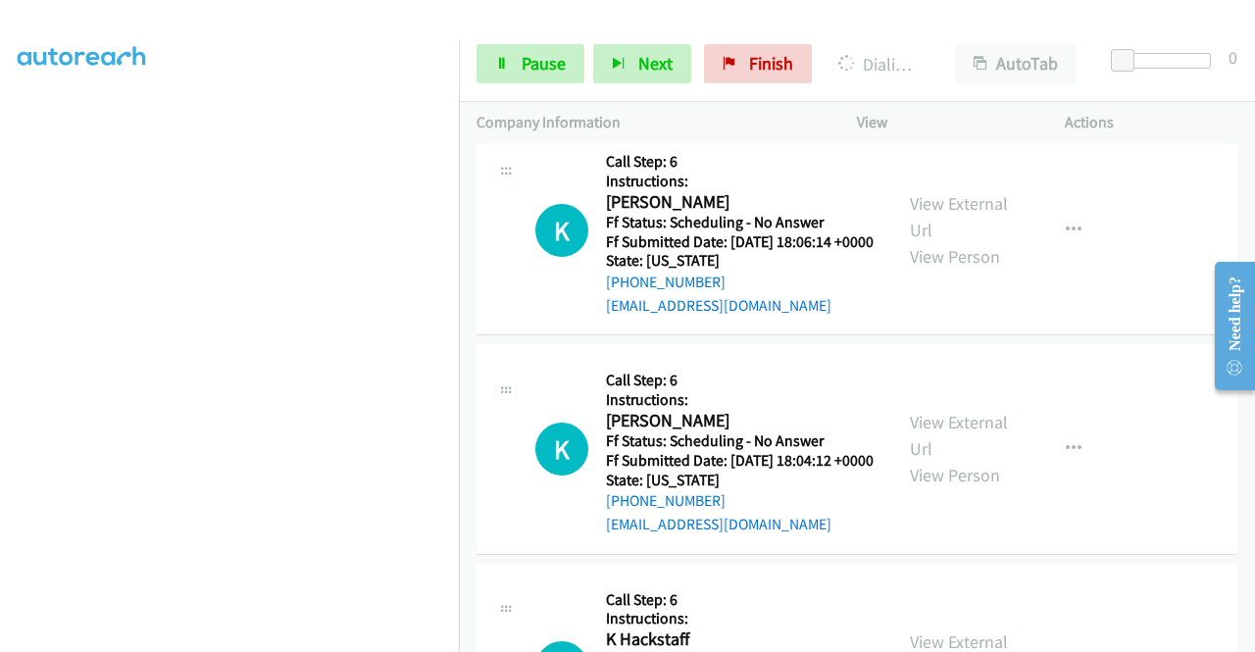
scroll to position [5202, 0]
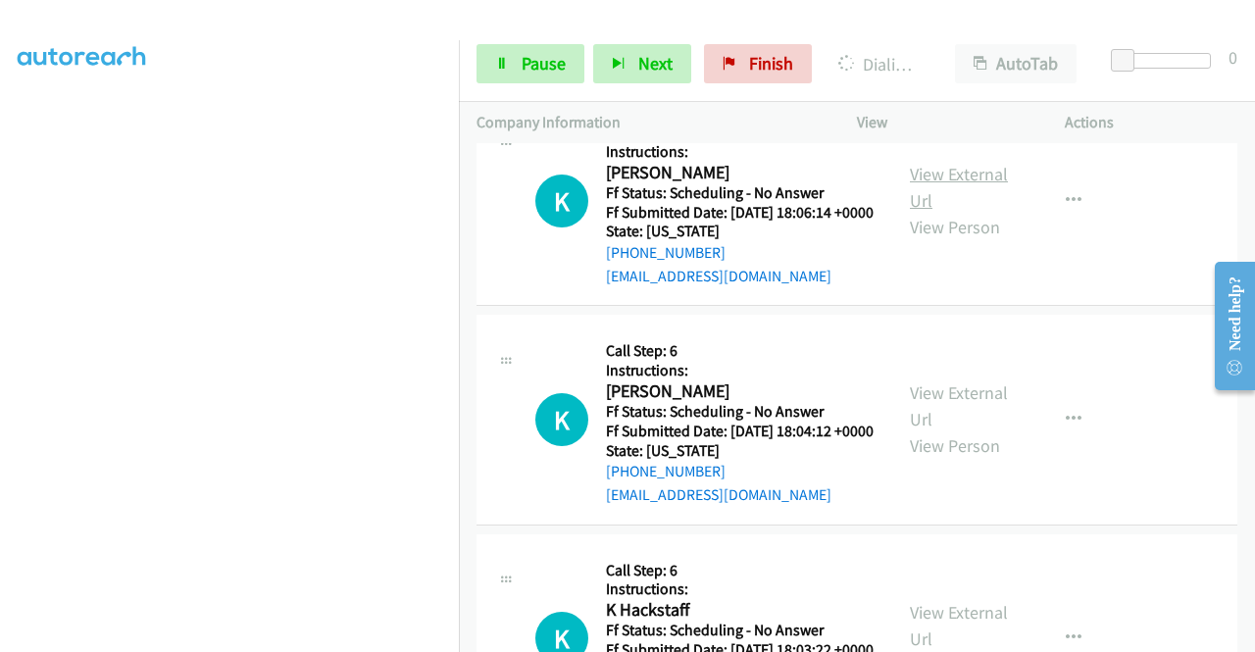
click at [939, 212] on link "View External Url" at bounding box center [959, 187] width 98 height 49
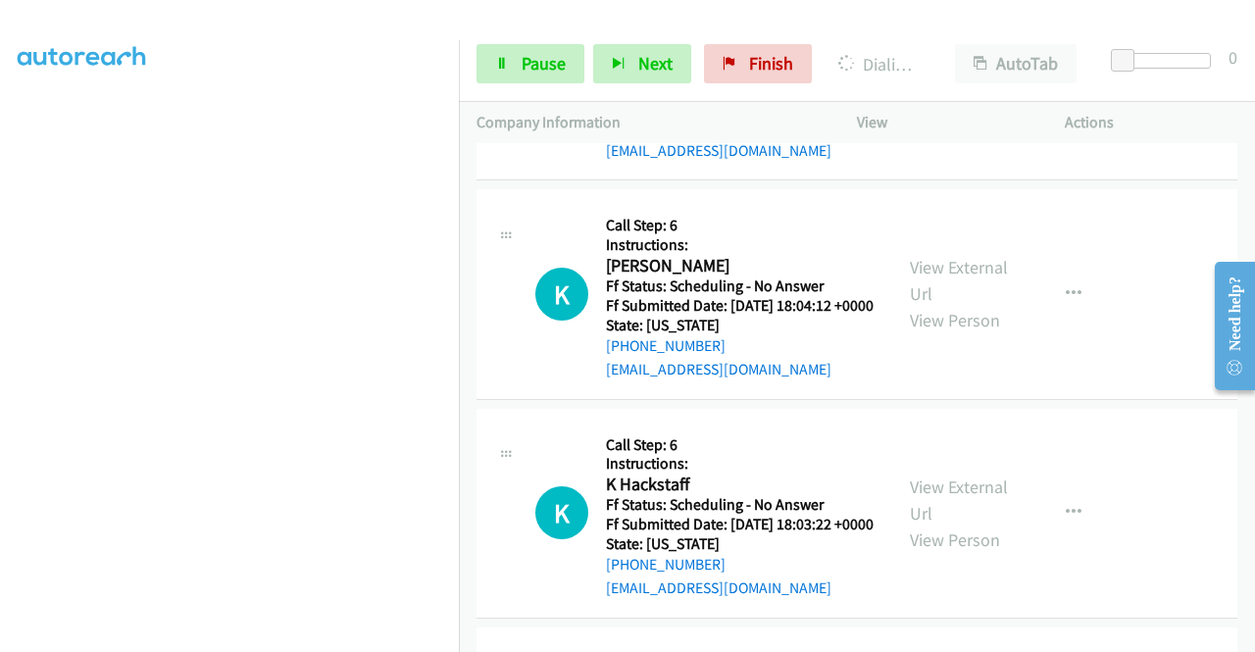
scroll to position [5398, 0]
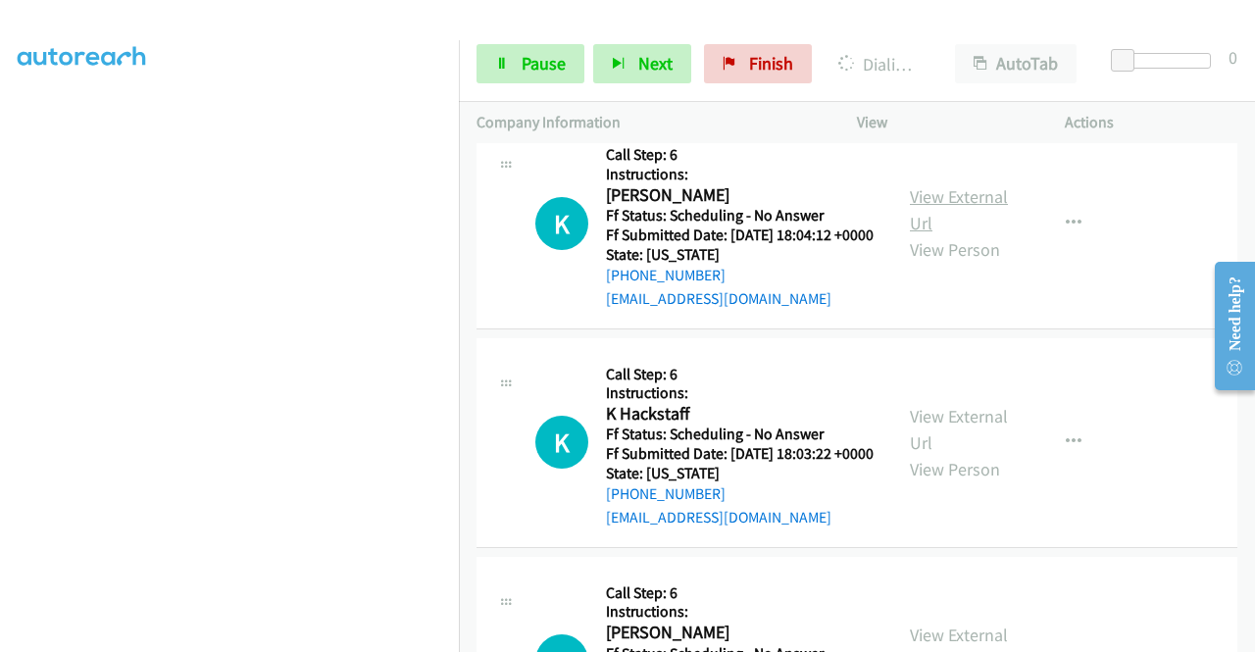
click at [959, 234] on link "View External Url" at bounding box center [959, 209] width 98 height 49
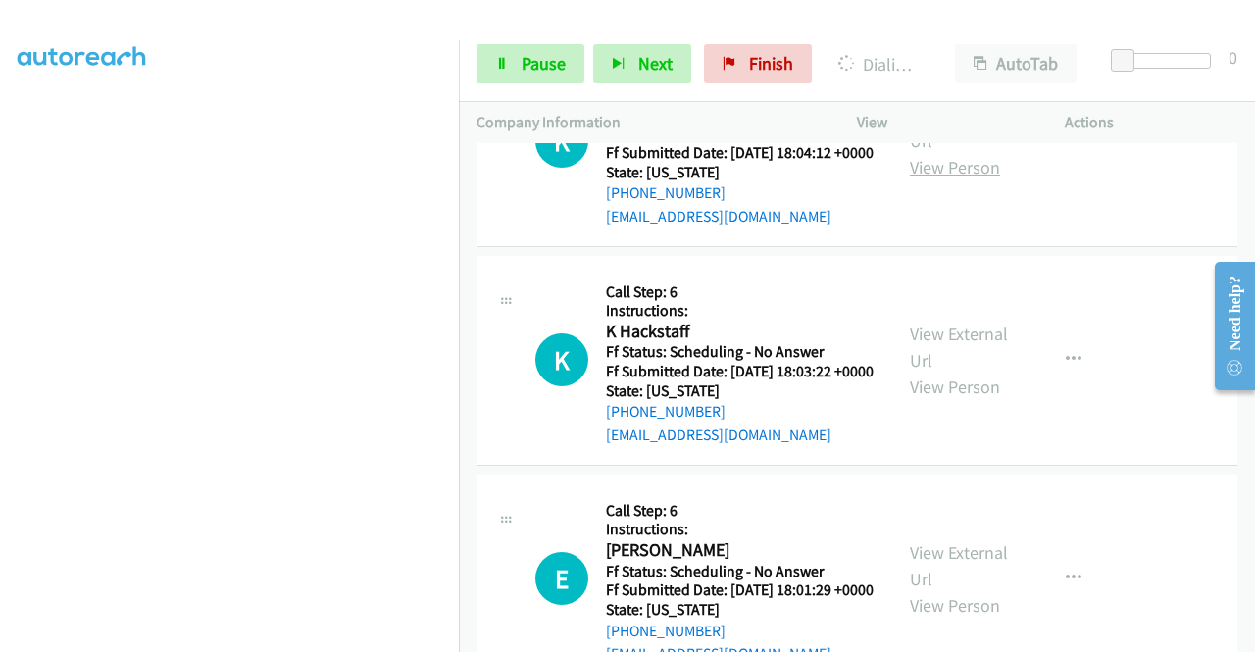
scroll to position [5692, 0]
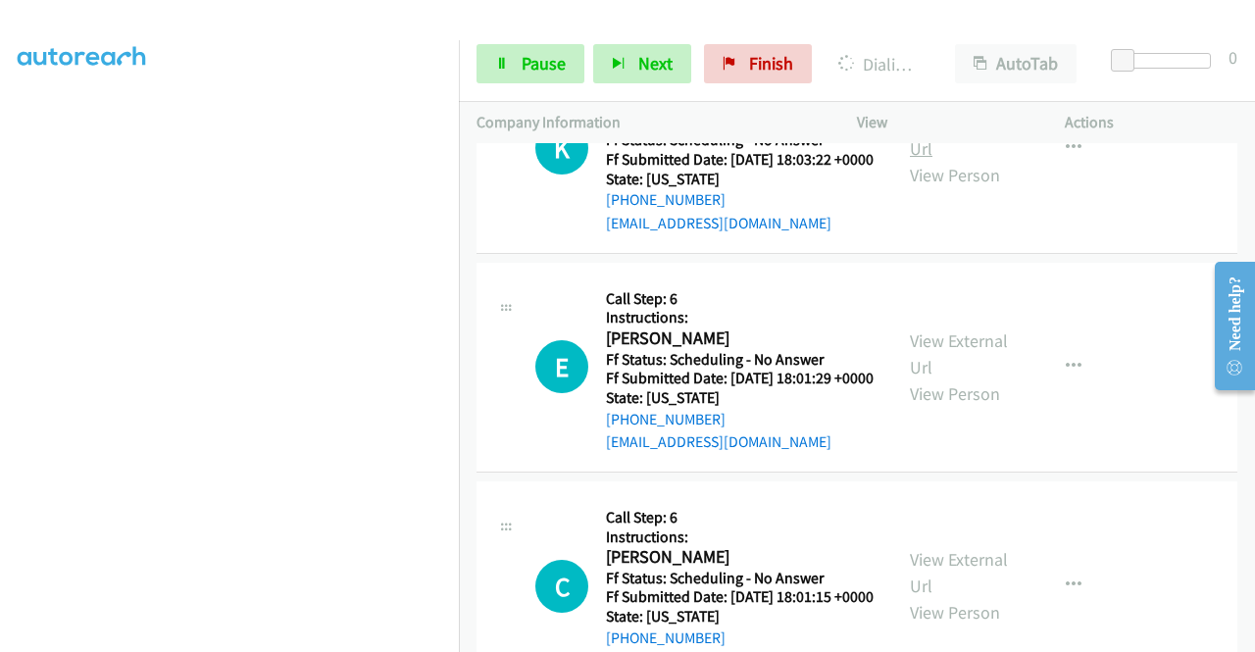
click at [950, 160] on link "View External Url" at bounding box center [959, 135] width 98 height 49
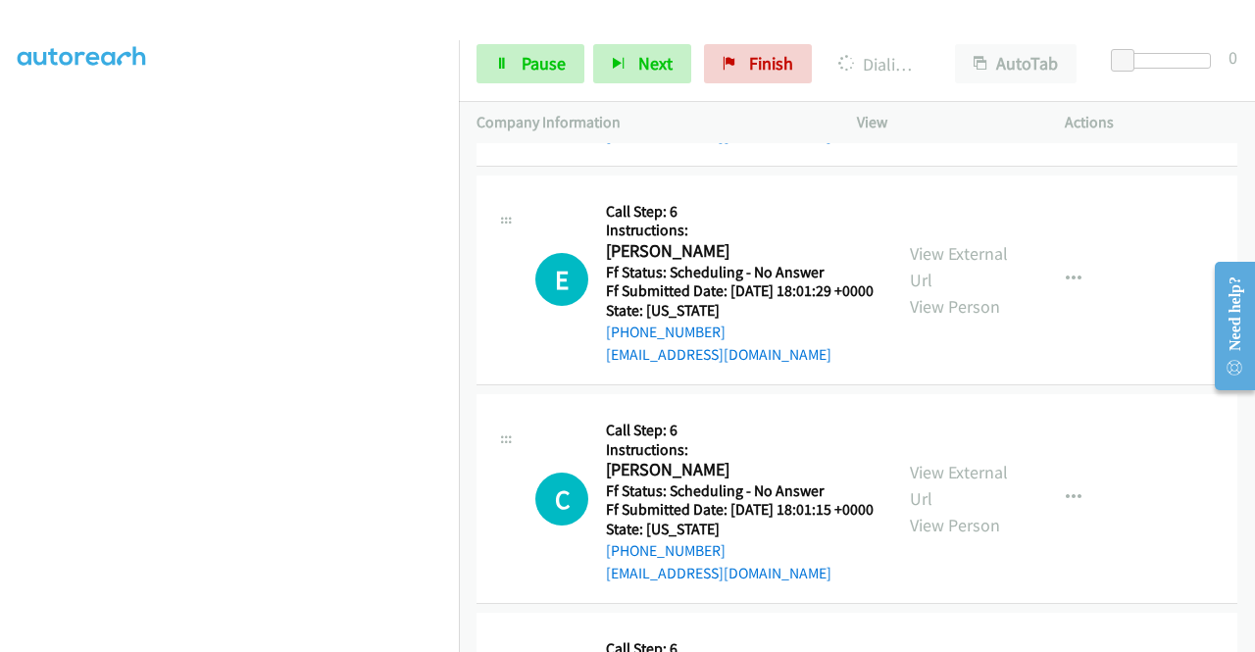
scroll to position [5987, 0]
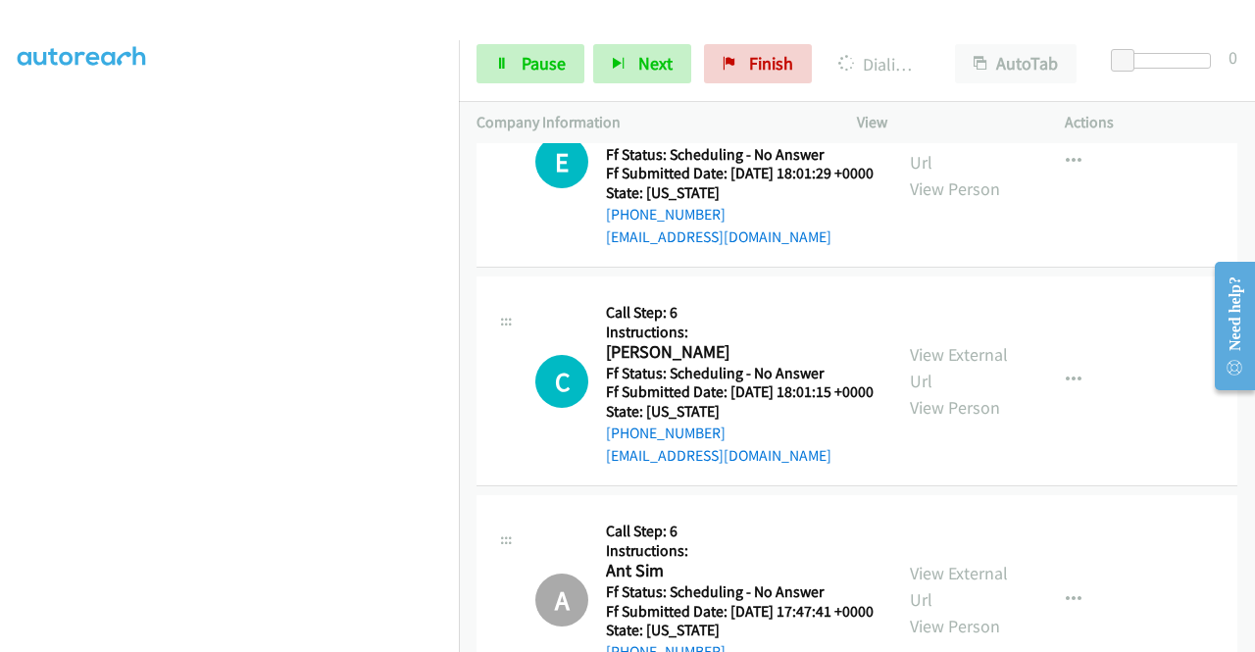
click at [938, 268] on div "E Callback Scheduled Call Step: 6 Instructions: [PERSON_NAME] America/[GEOGRAPH…" at bounding box center [856, 163] width 761 height 210
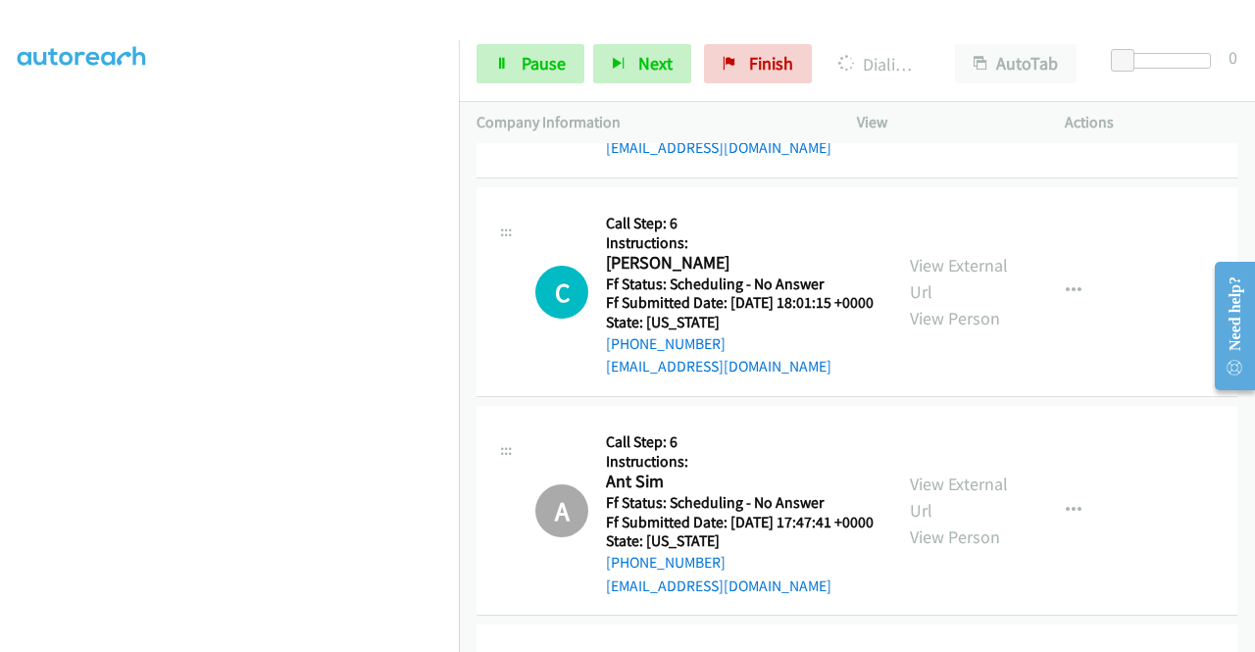
click at [943, 84] on link "View External Url" at bounding box center [959, 59] width 98 height 49
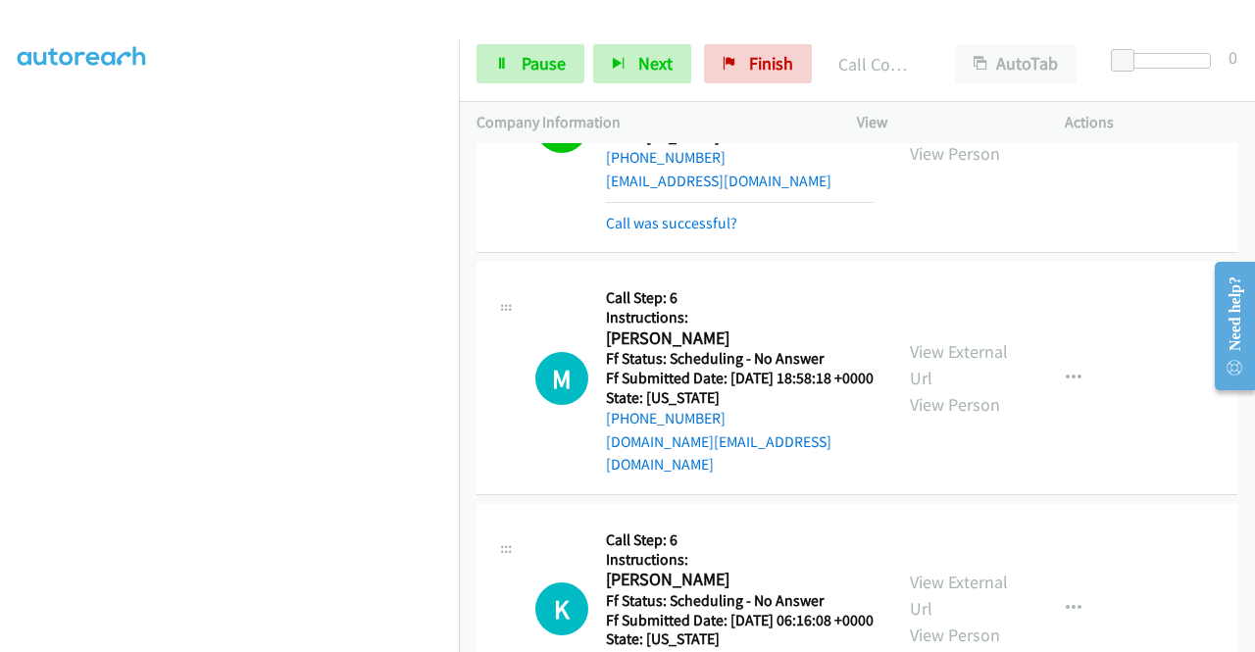
scroll to position [447, 15]
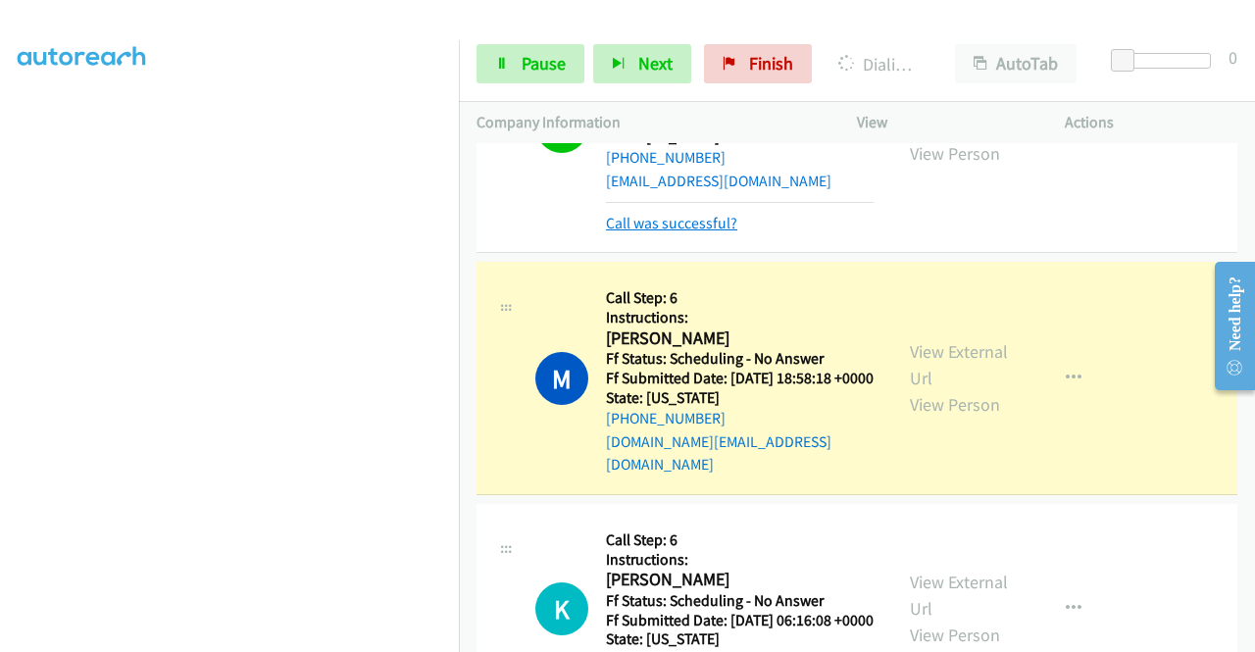
click at [688, 232] on link "Call was successful?" at bounding box center [671, 223] width 131 height 19
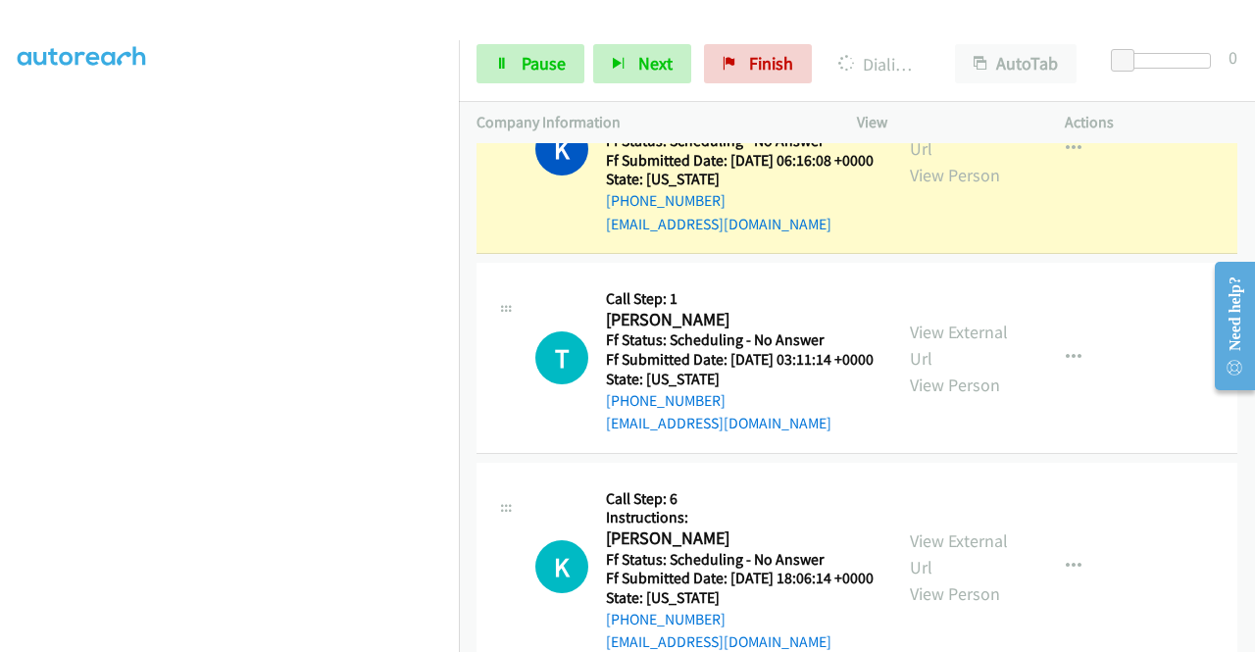
scroll to position [4908, 0]
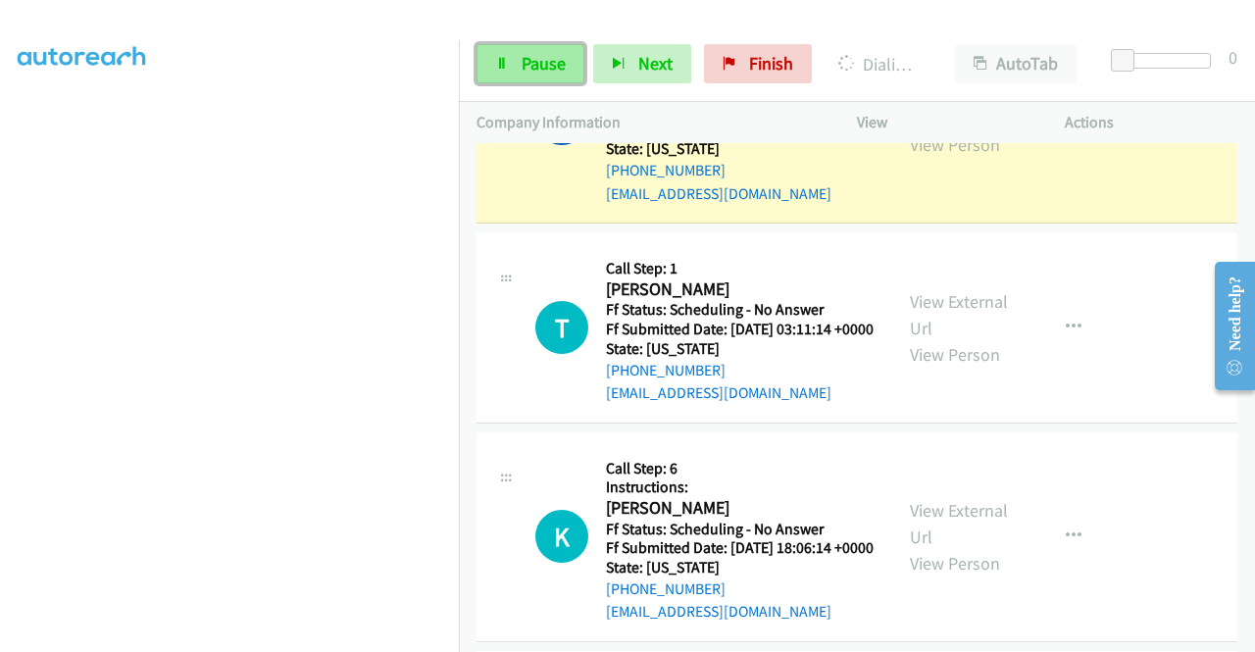
click at [540, 59] on span "Pause" at bounding box center [544, 63] width 44 height 23
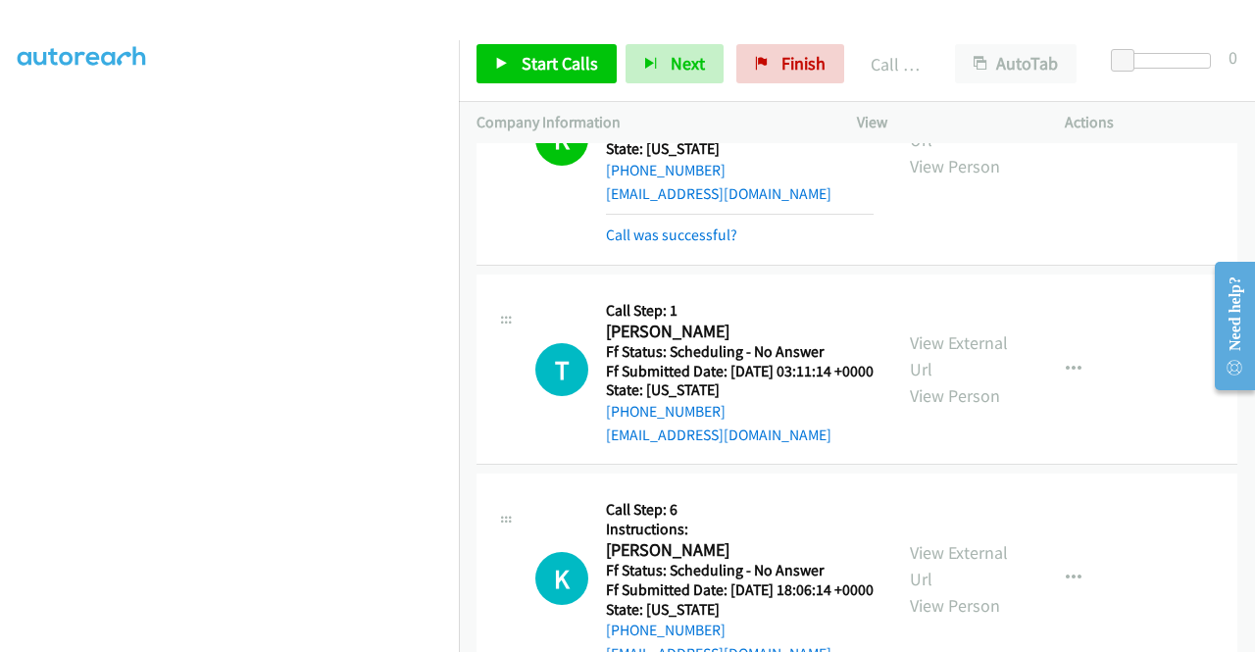
drag, startPoint x: 690, startPoint y: 299, endPoint x: 690, endPoint y: 310, distance: 10.8
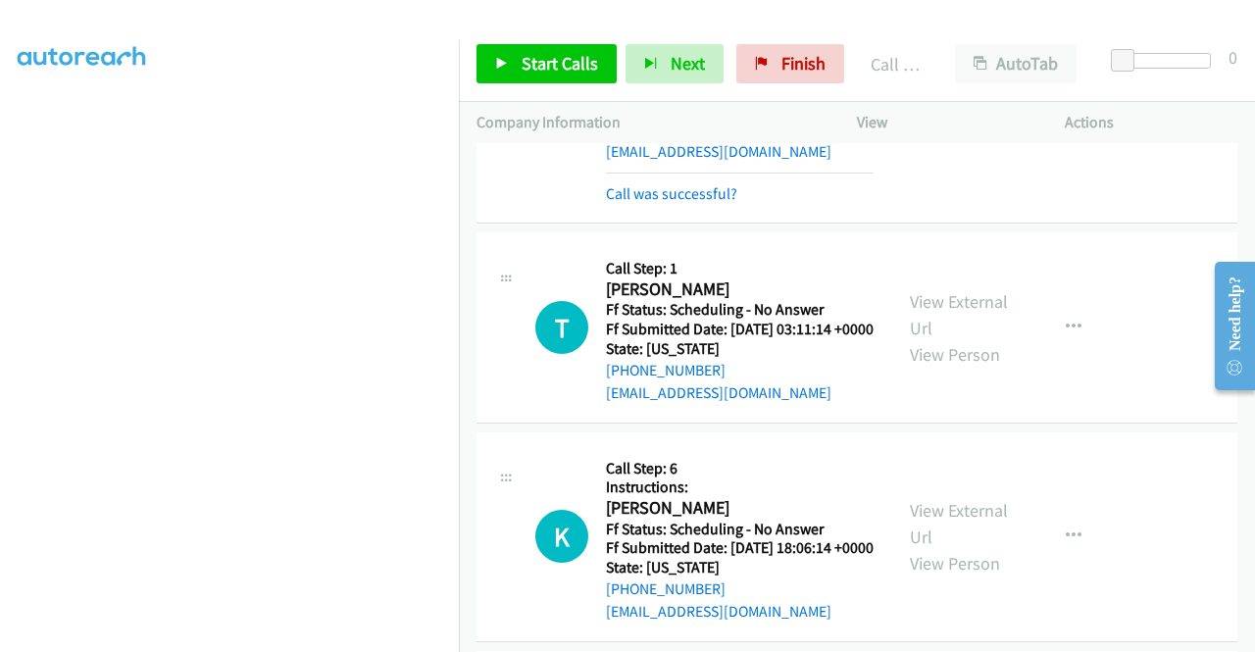
scroll to position [4887, 0]
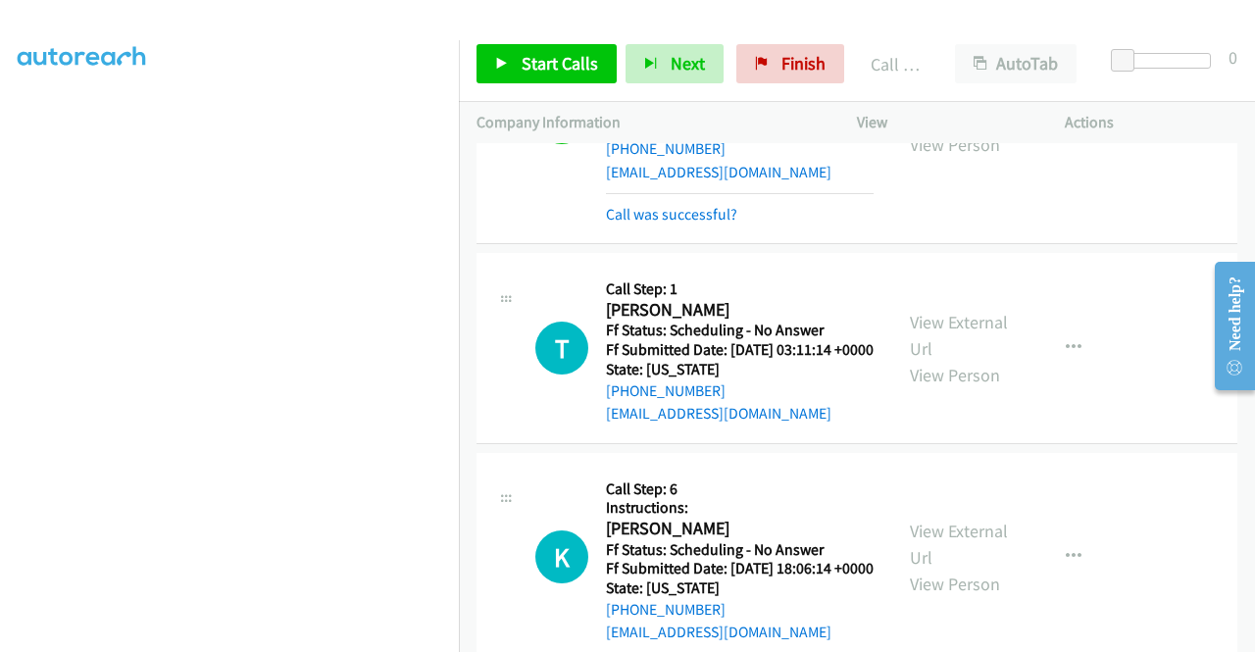
drag, startPoint x: 688, startPoint y: 560, endPoint x: 700, endPoint y: 536, distance: 26.3
click at [690, 224] on link "Call was successful?" at bounding box center [671, 214] width 131 height 19
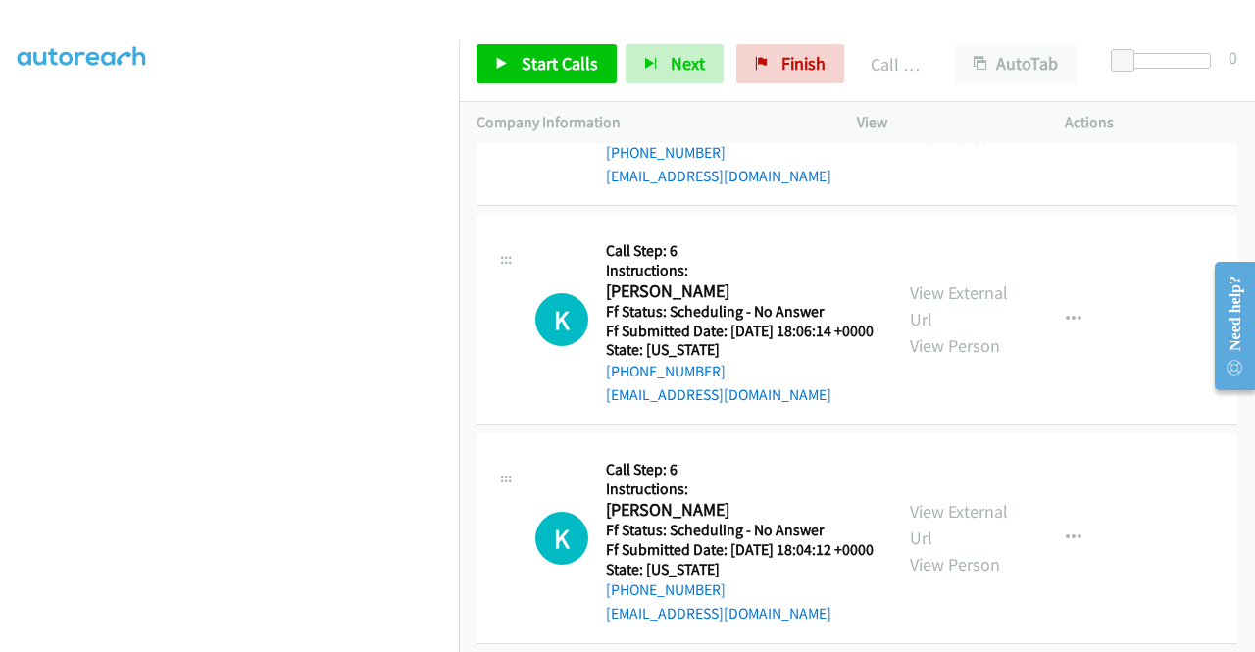
scroll to position [5280, 0]
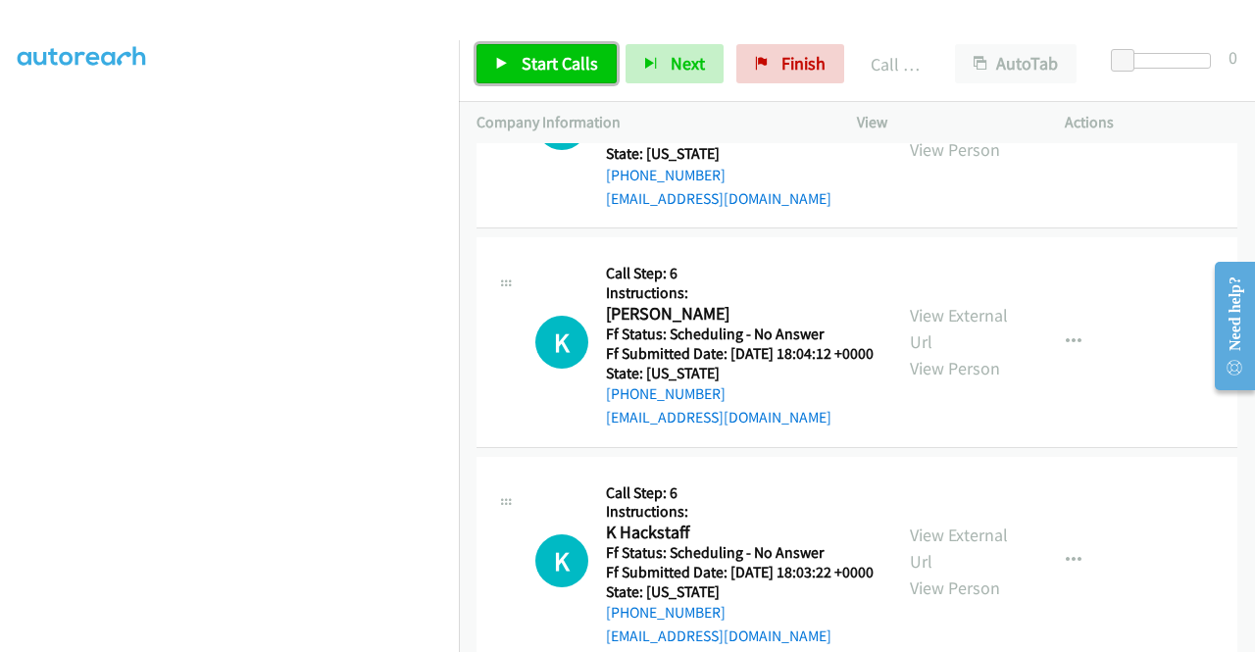
click at [519, 59] on link "Start Calls" at bounding box center [546, 63] width 140 height 39
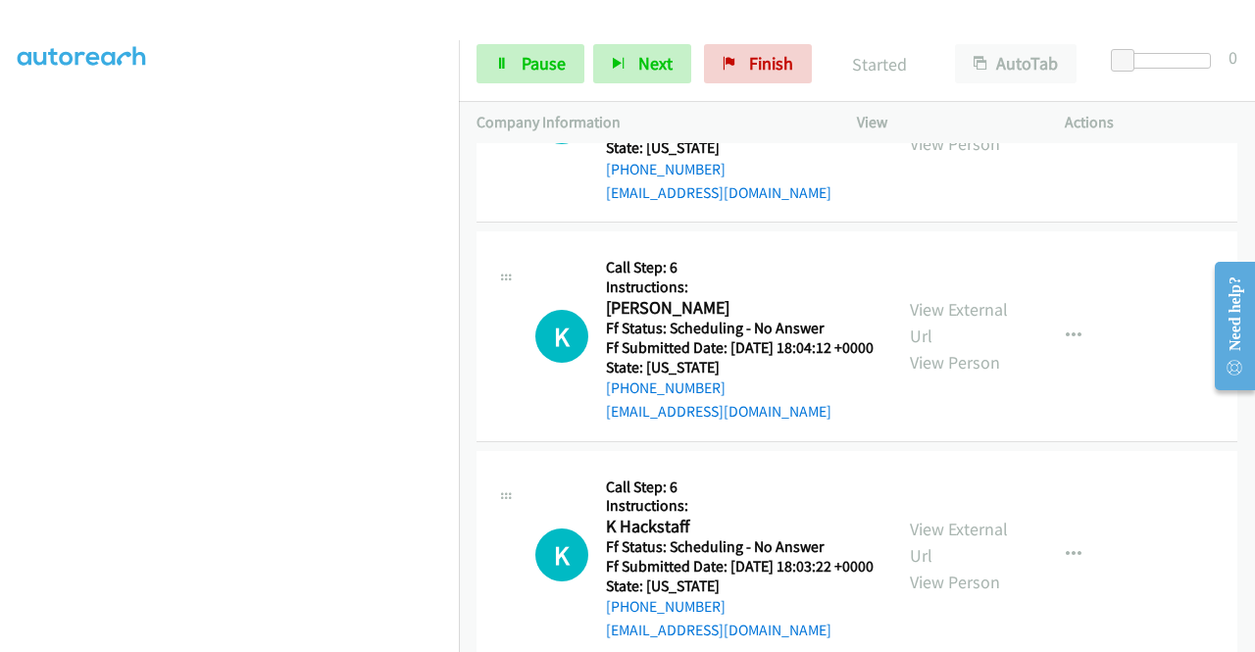
scroll to position [5182, 0]
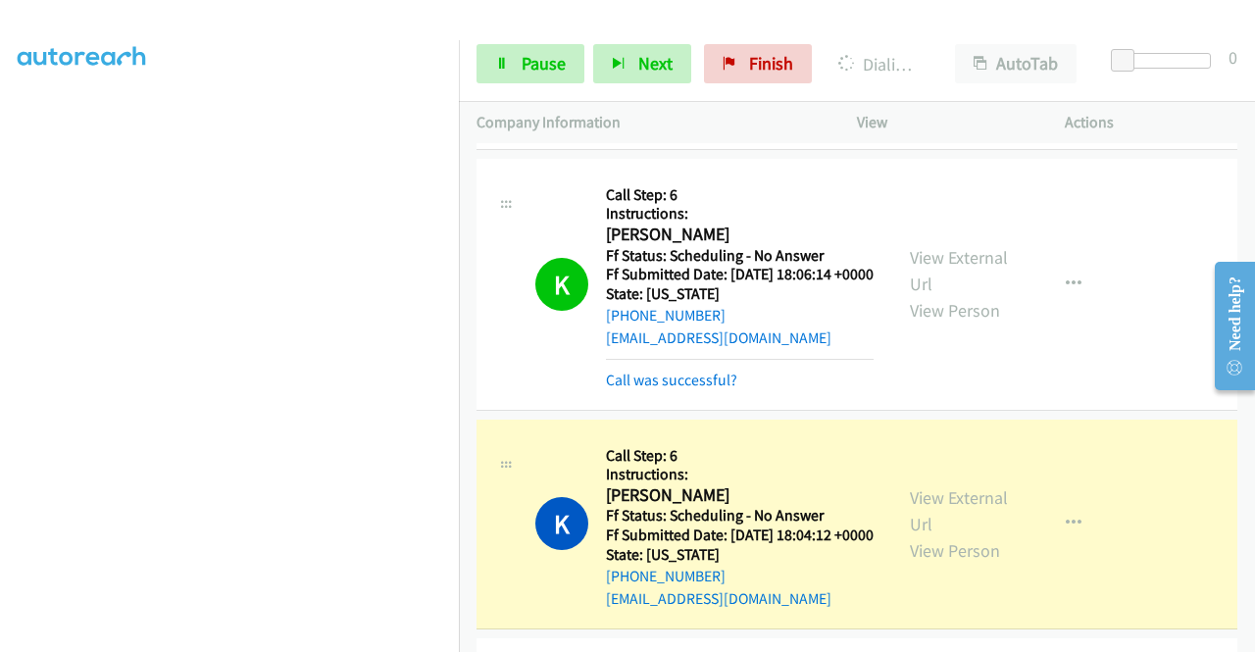
click at [702, 128] on link "Call was successful?" at bounding box center [671, 119] width 131 height 19
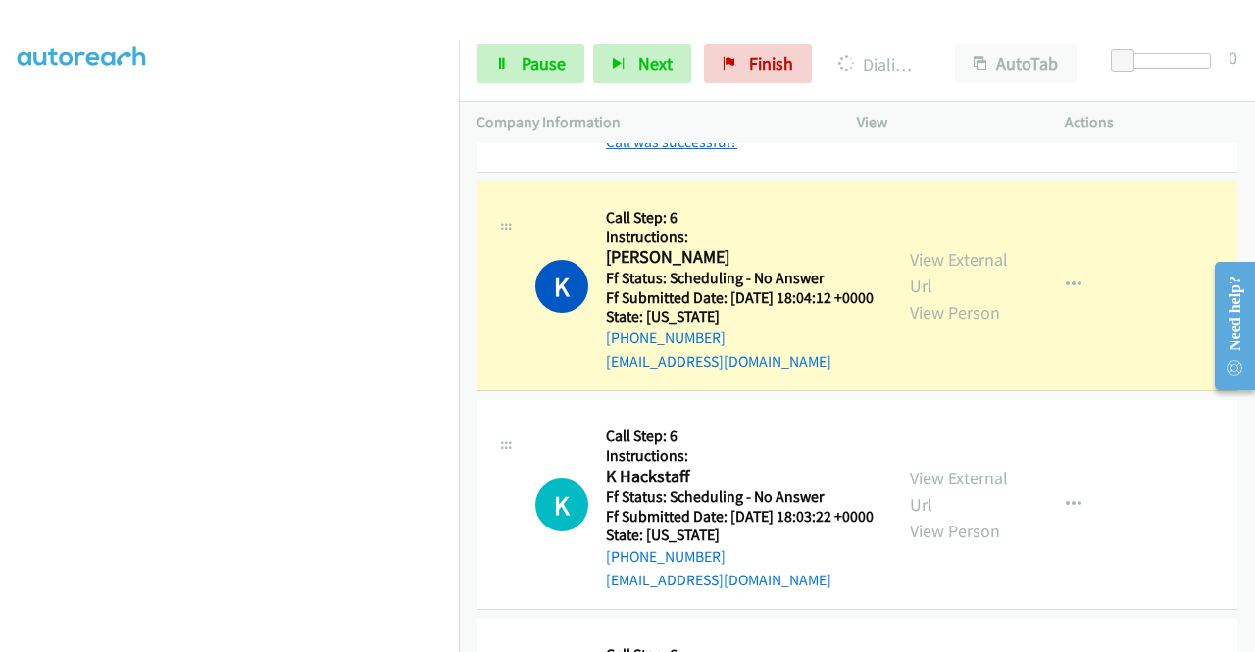
click at [692, 151] on link "Call was successful?" at bounding box center [671, 141] width 131 height 19
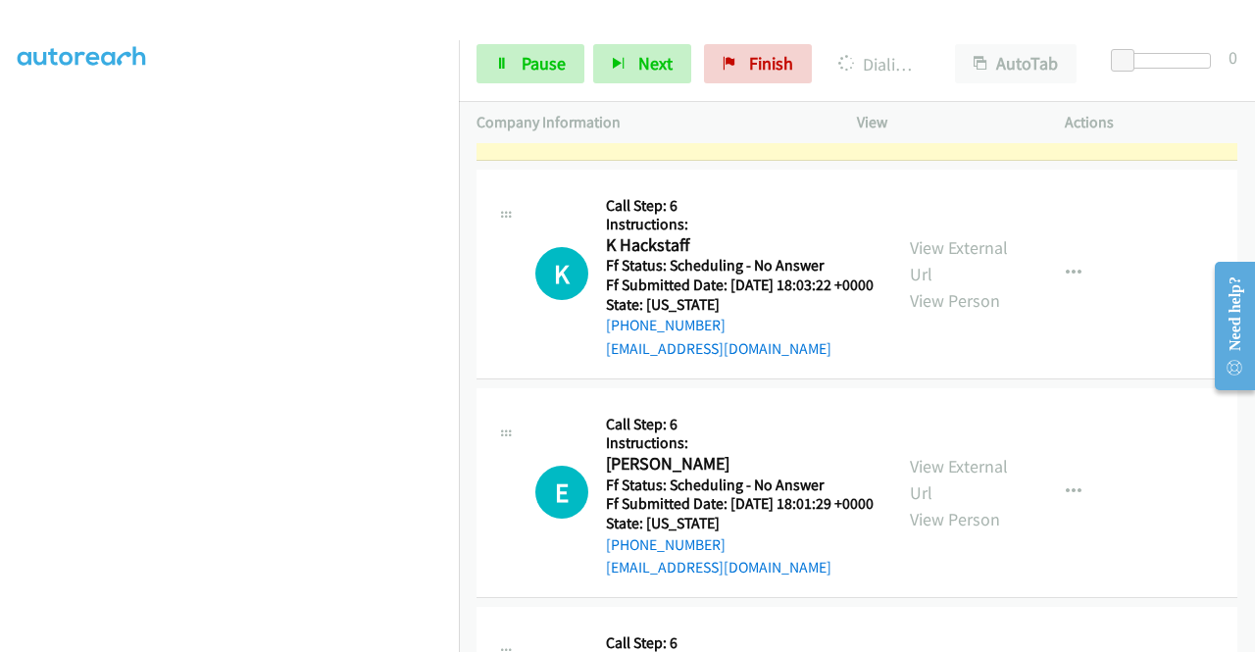
scroll to position [5574, 0]
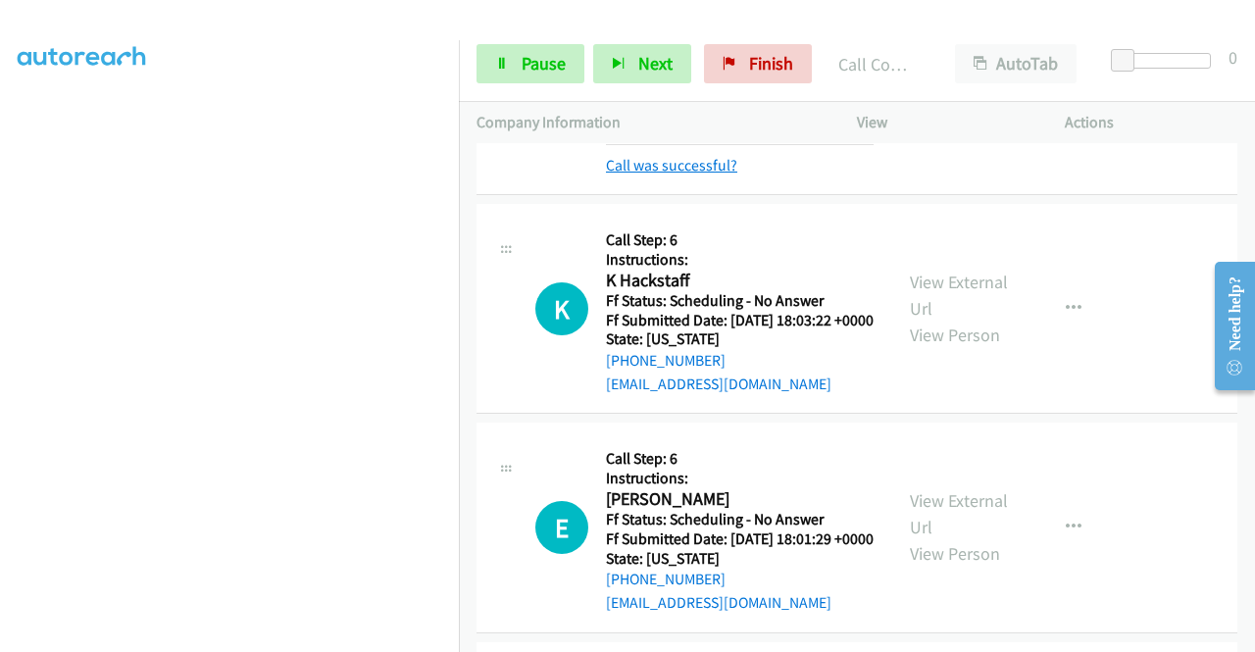
click at [621, 175] on link "Call was successful?" at bounding box center [671, 165] width 131 height 19
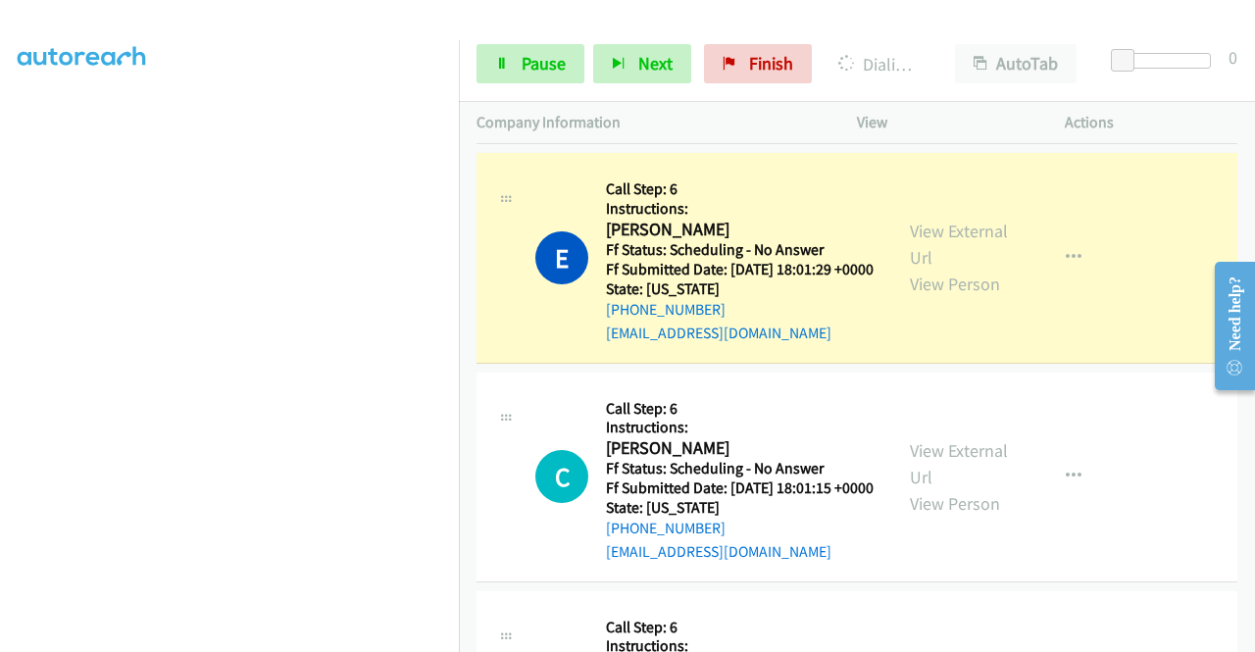
scroll to position [5868, 0]
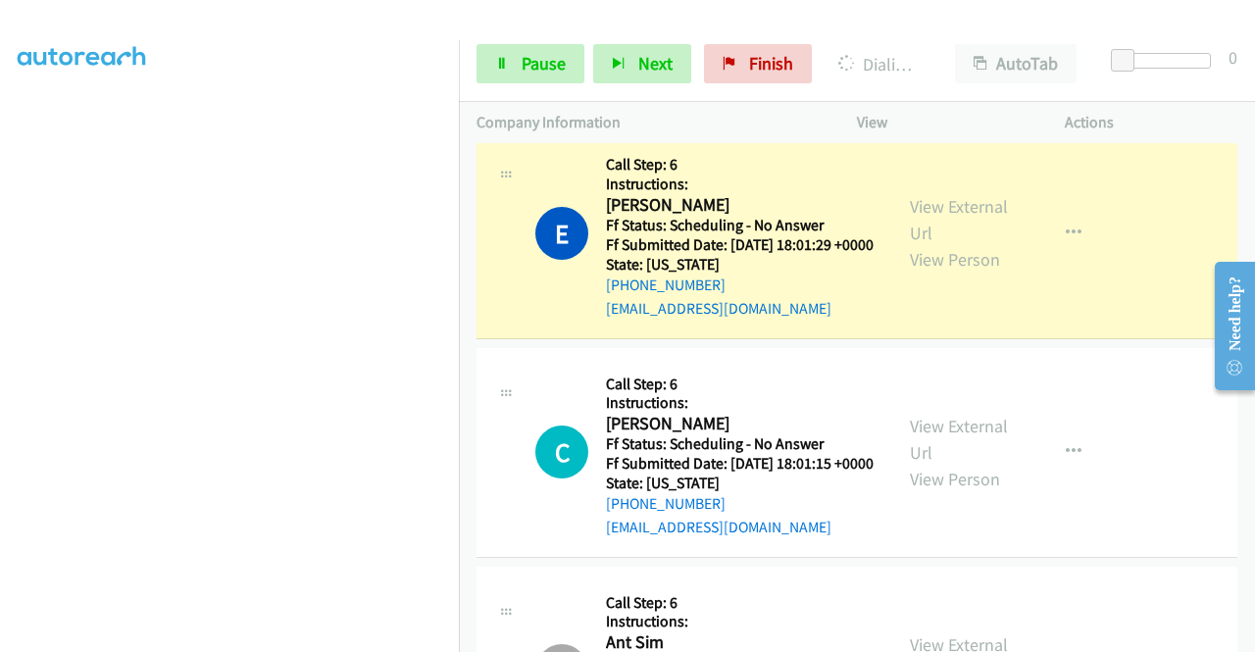
click at [634, 99] on link "Call was successful?" at bounding box center [671, 89] width 131 height 19
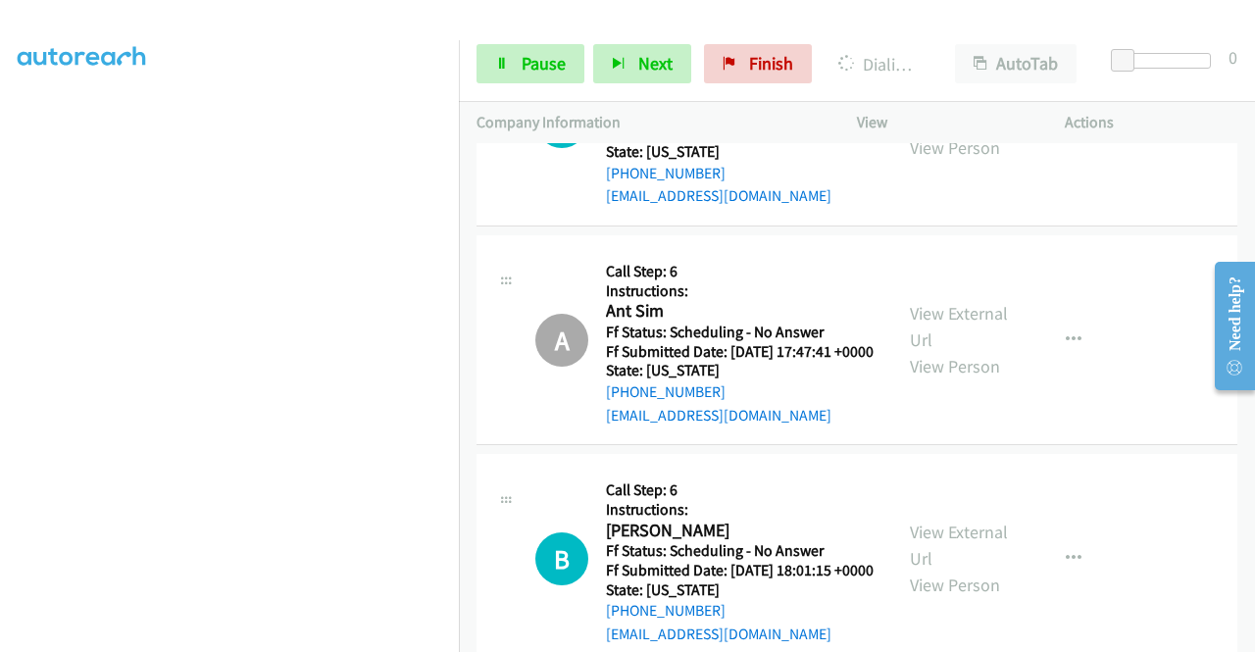
scroll to position [6162, 0]
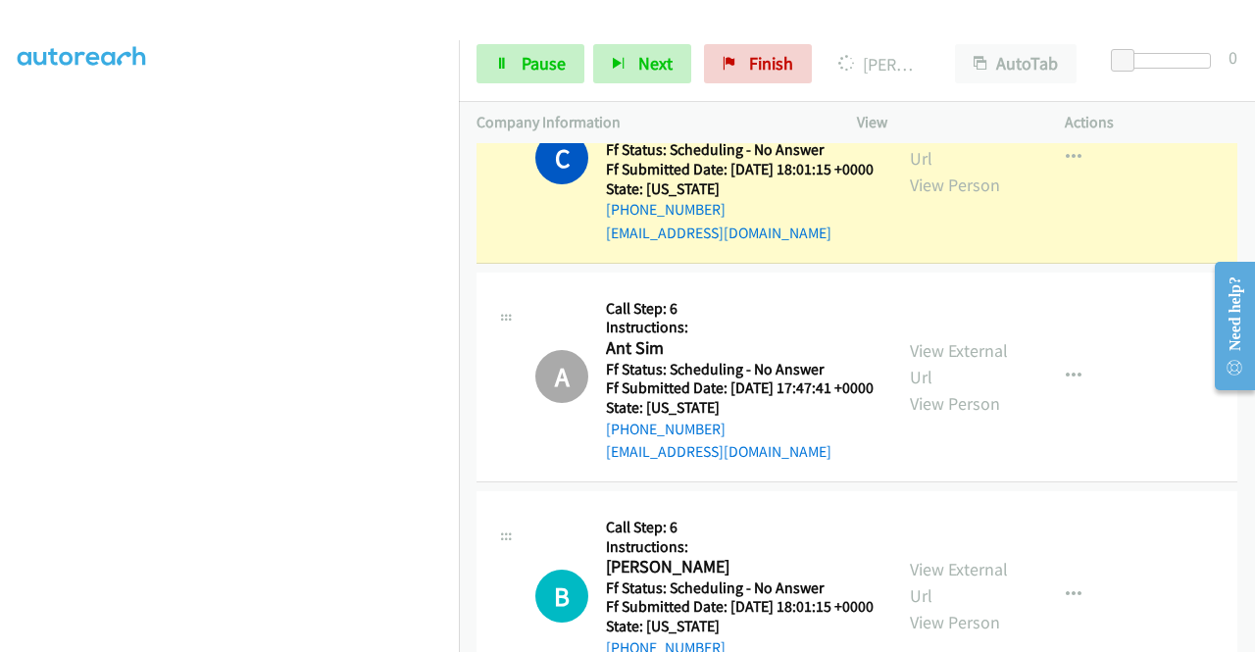
click at [697, 24] on link "Call was successful?" at bounding box center [671, 14] width 131 height 19
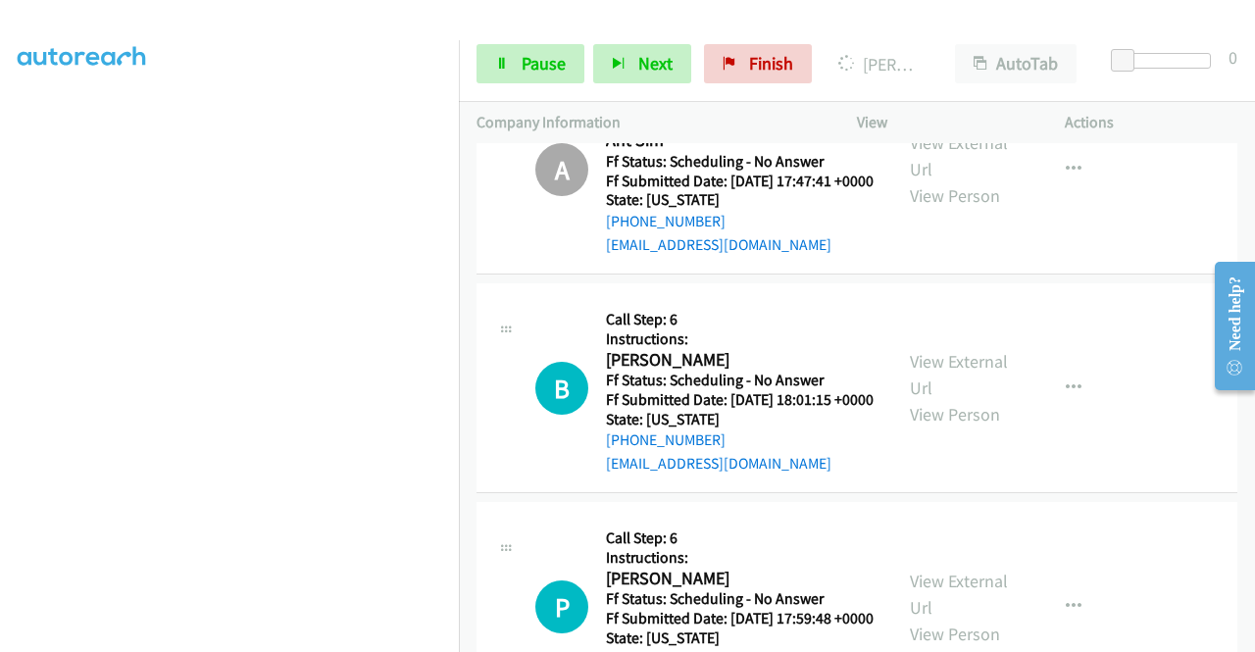
scroll to position [6358, 0]
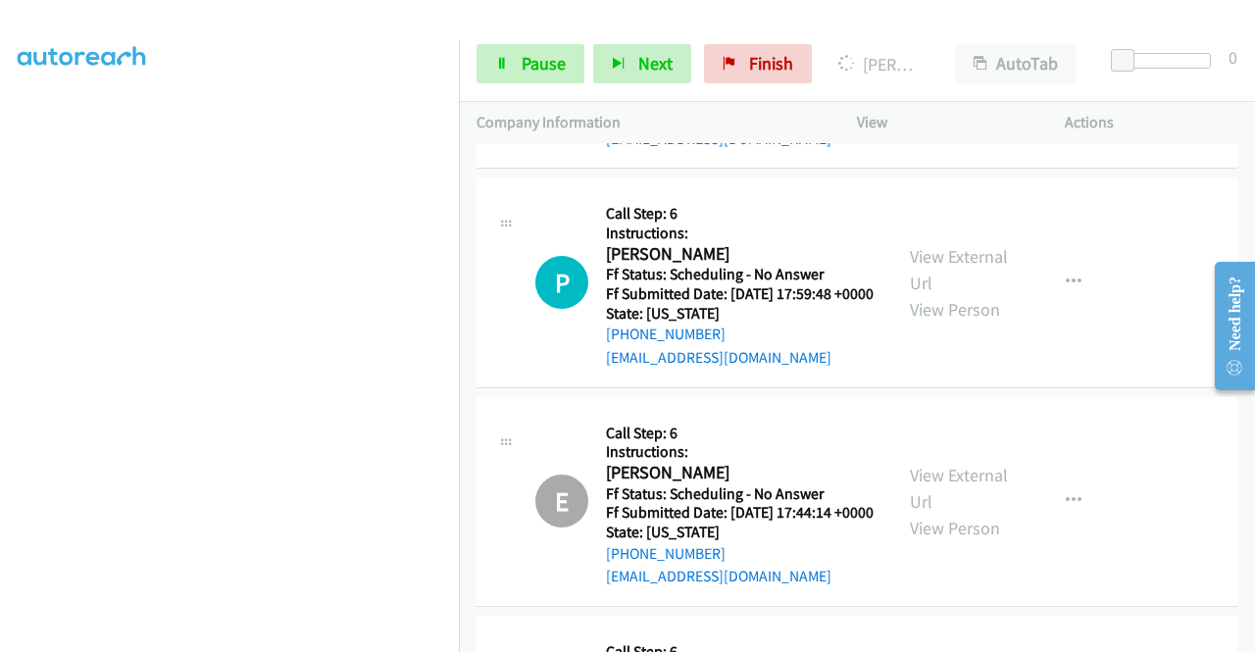
scroll to position [6848, 0]
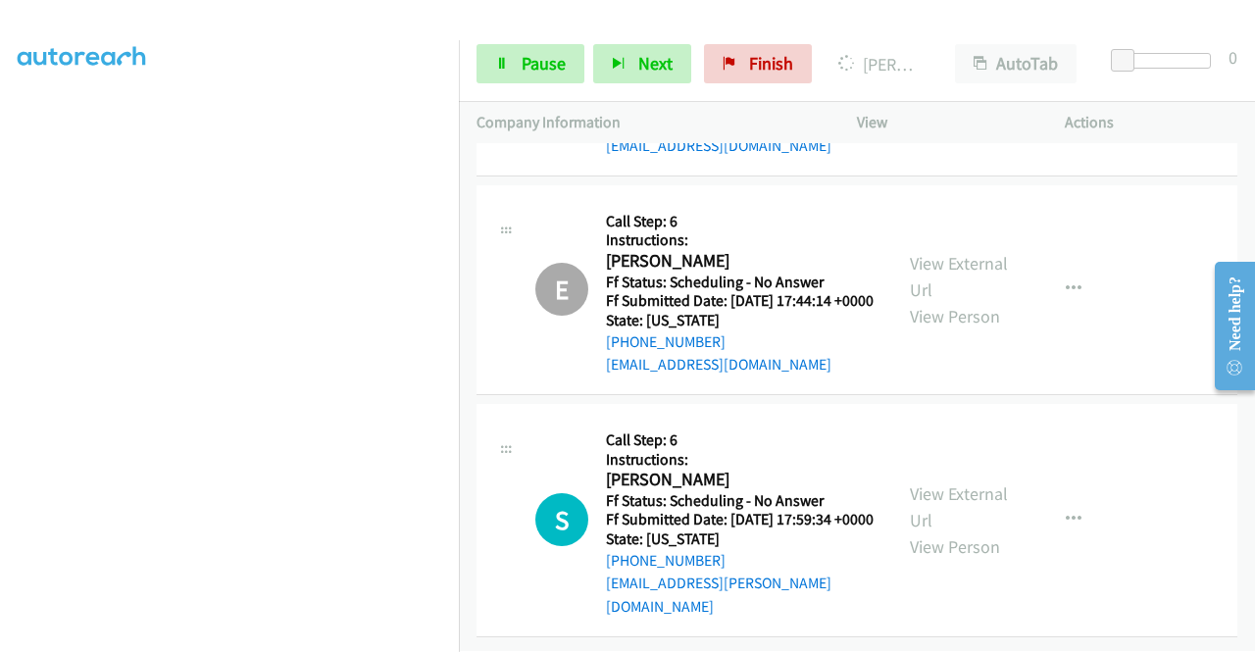
scroll to position [7044, 0]
click at [958, 82] on link "View External Url" at bounding box center [959, 57] width 98 height 49
click at [955, 489] on link "View External Url" at bounding box center [959, 506] width 98 height 49
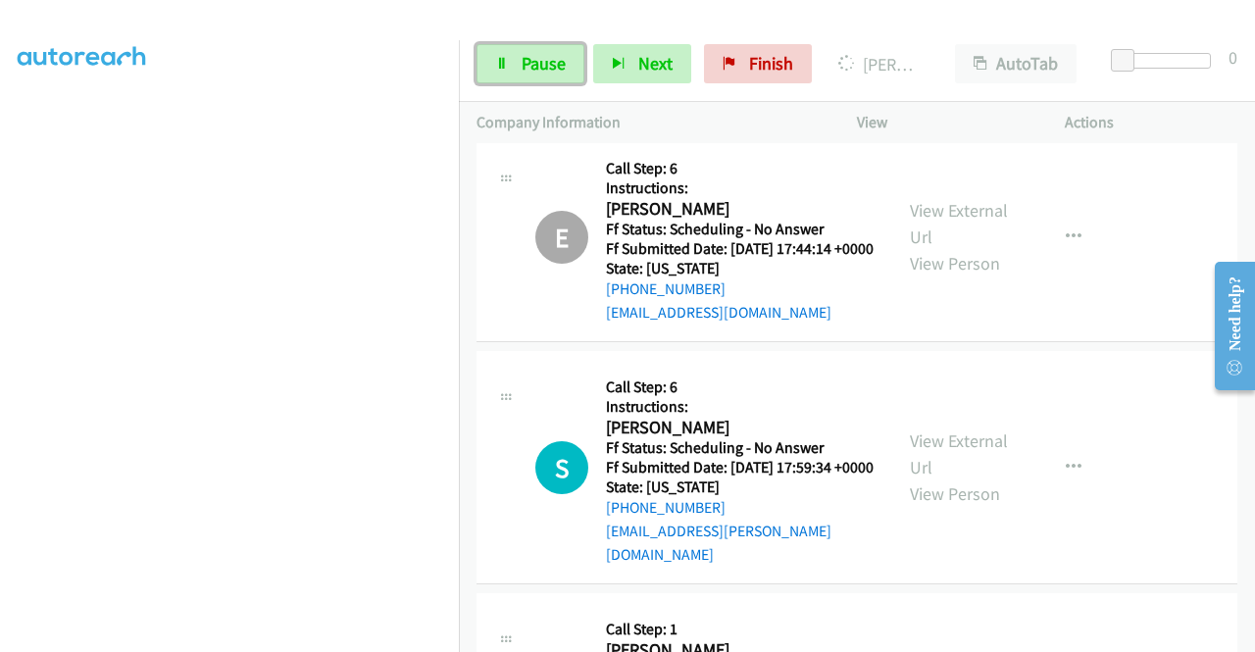
drag, startPoint x: 525, startPoint y: 66, endPoint x: 490, endPoint y: 142, distance: 83.8
click at [525, 66] on span "Pause" at bounding box center [544, 63] width 44 height 23
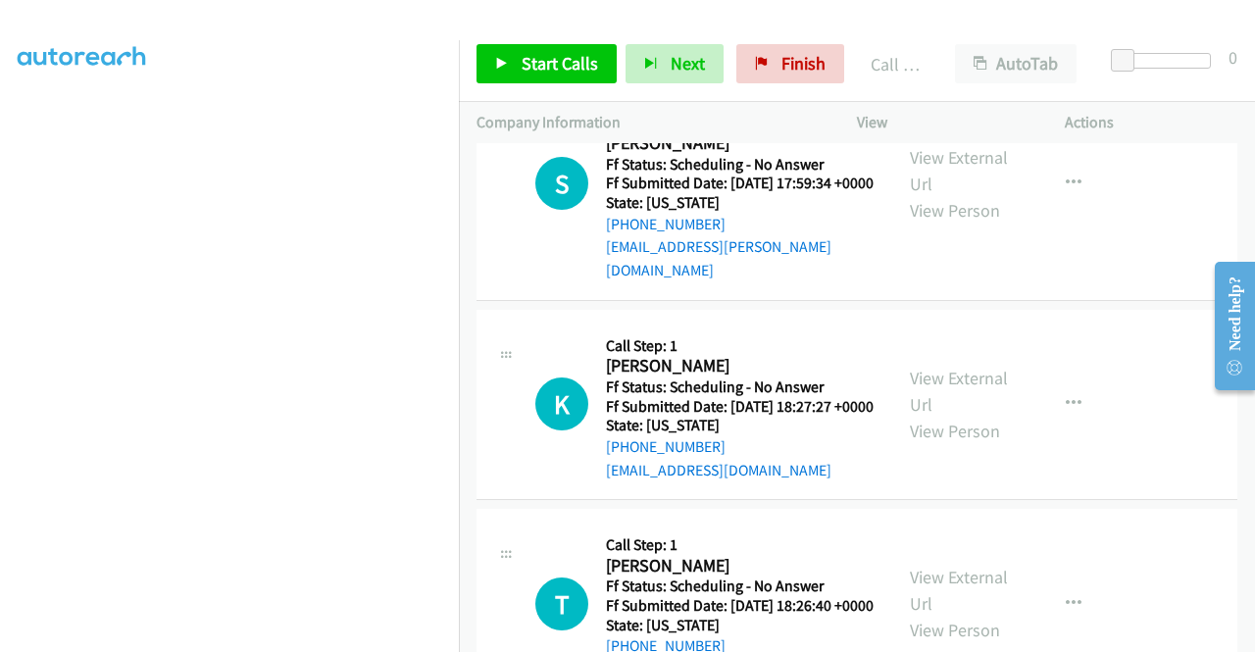
scroll to position [7252, 0]
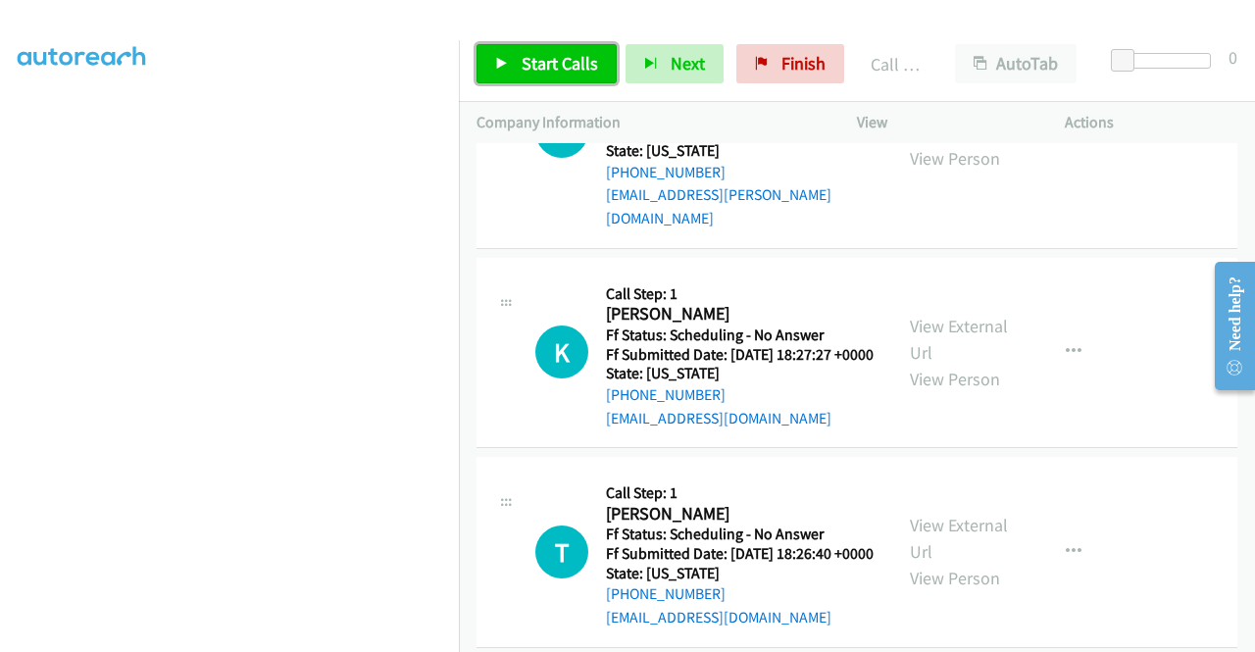
drag, startPoint x: 548, startPoint y: 61, endPoint x: 719, endPoint y: 42, distance: 171.6
click at [549, 61] on span "Start Calls" at bounding box center [560, 63] width 76 height 23
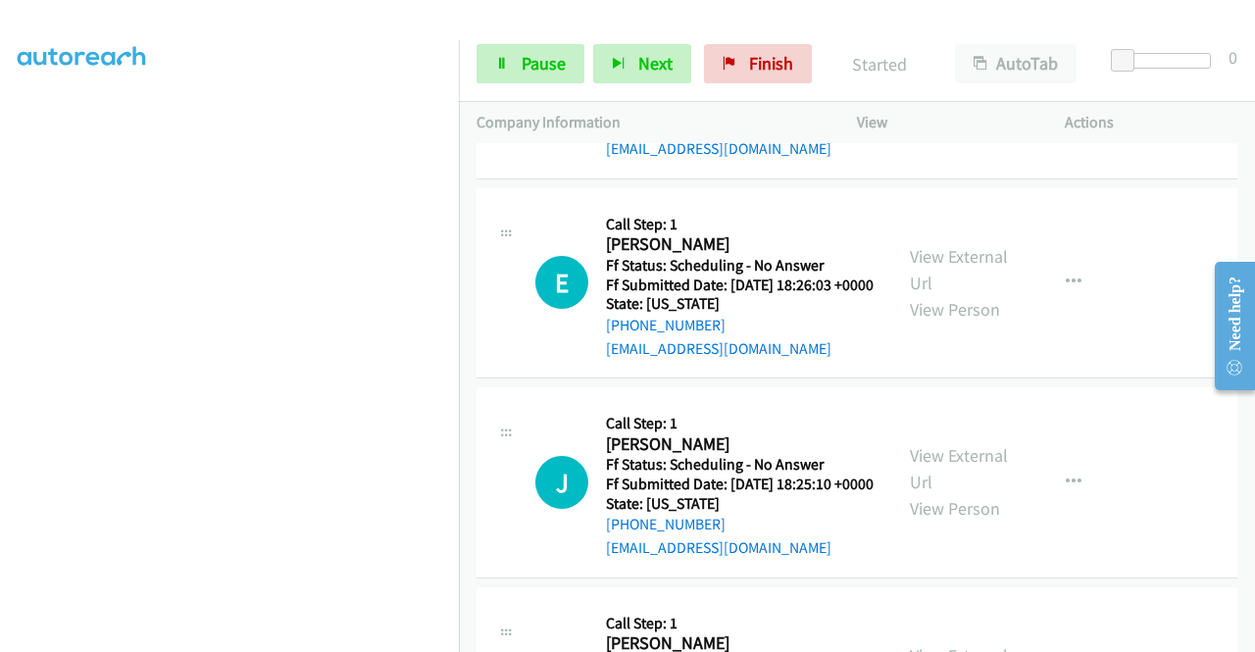
scroll to position [7841, 0]
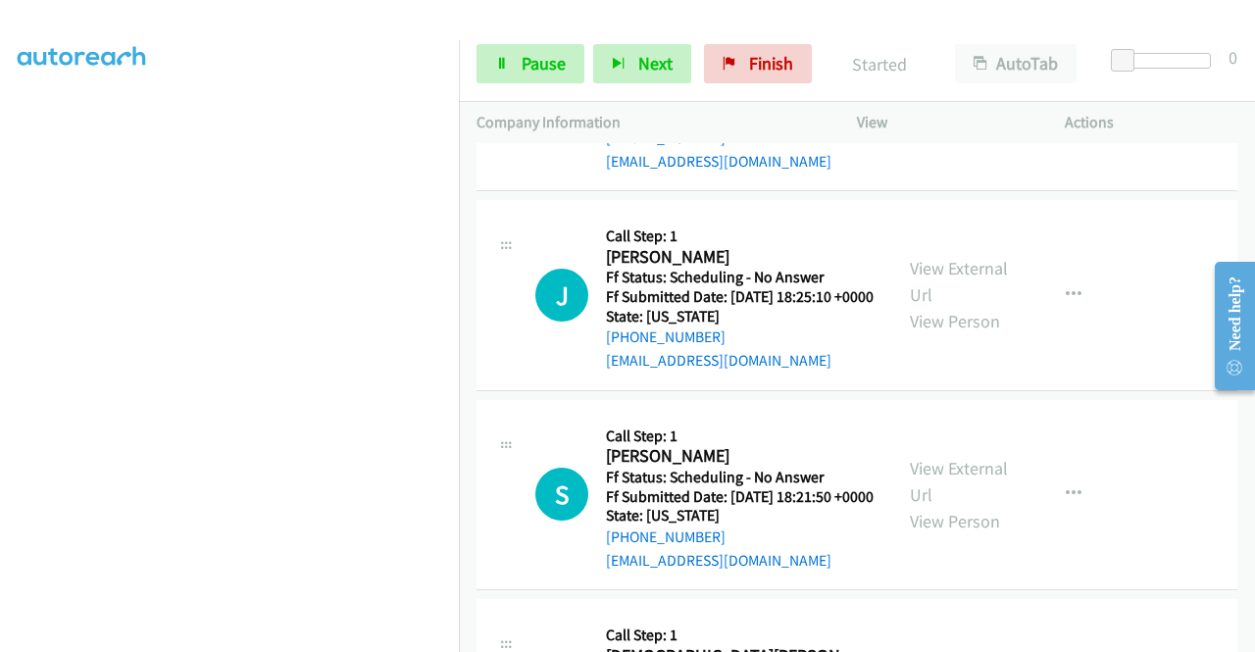
scroll to position [7939, 0]
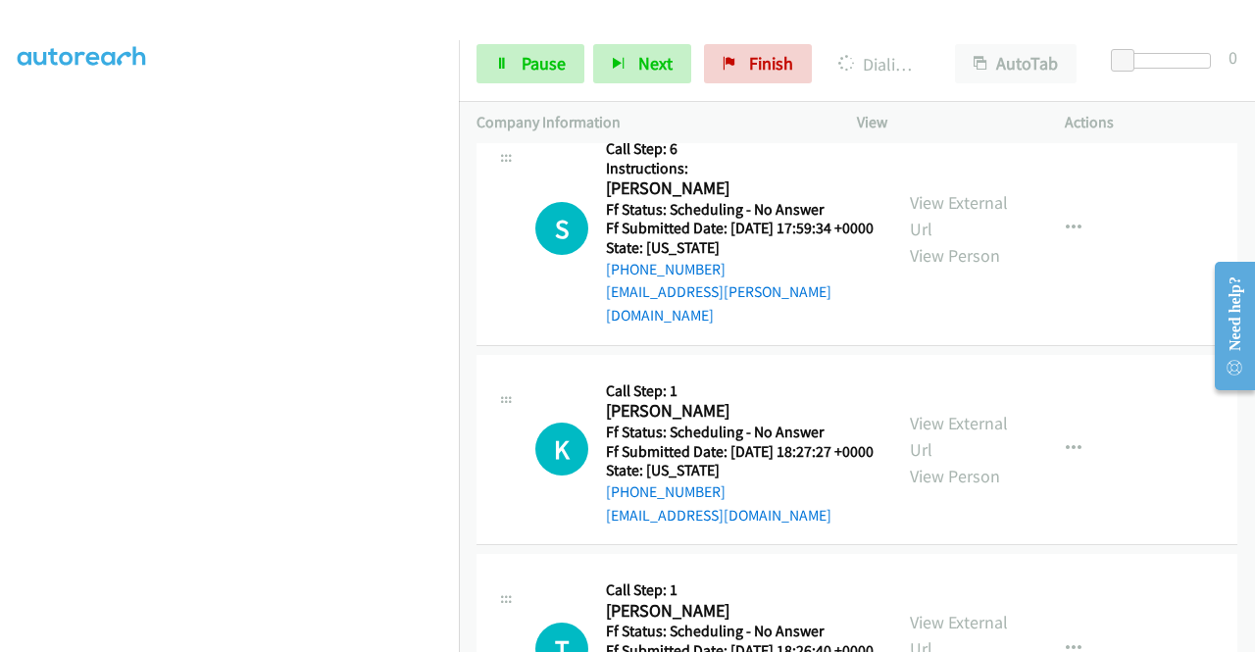
scroll to position [7056, 0]
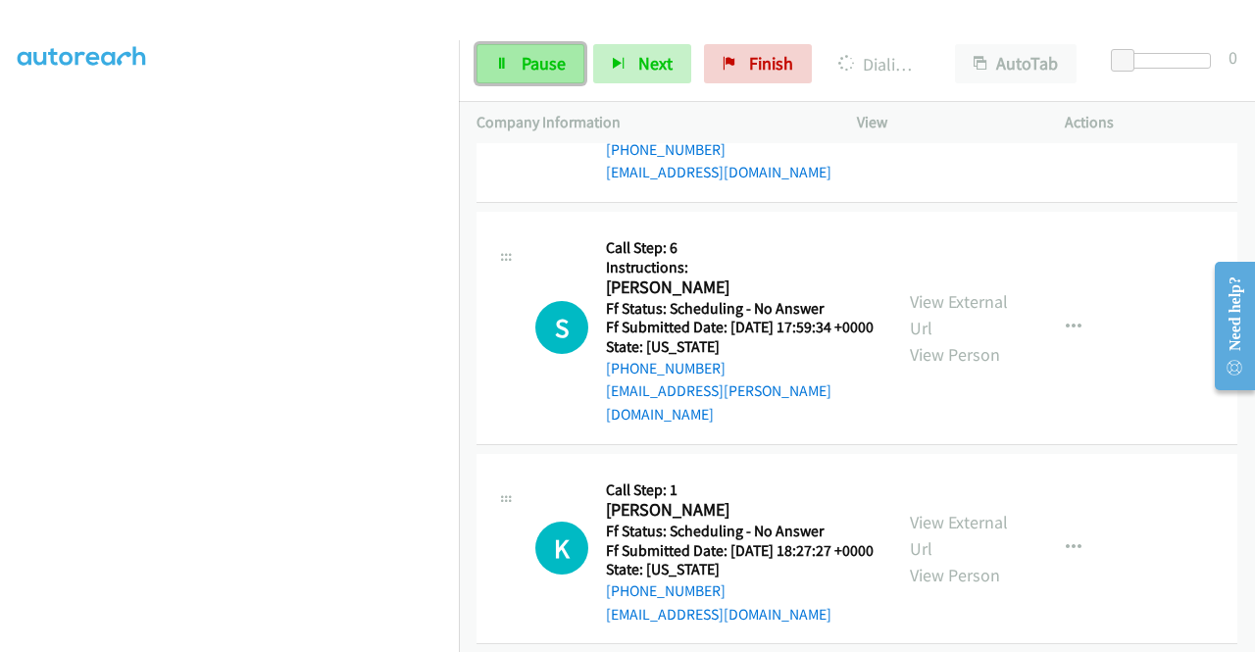
click at [539, 44] on link "Pause" at bounding box center [530, 63] width 108 height 39
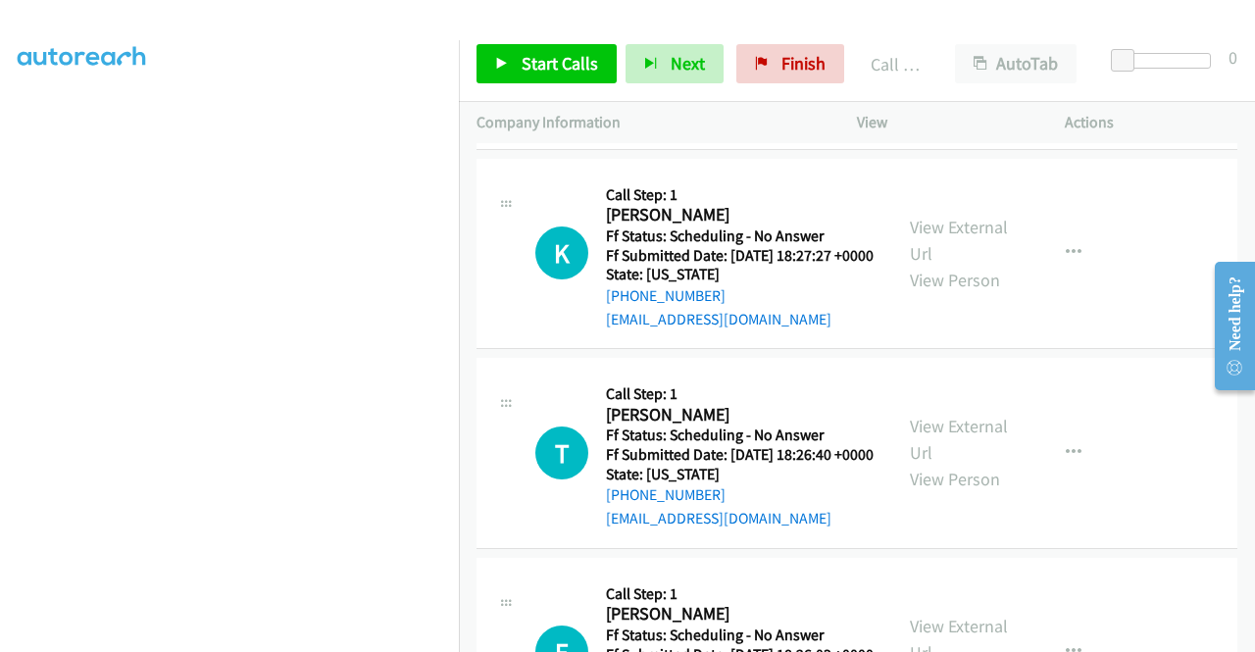
scroll to position [7448, 0]
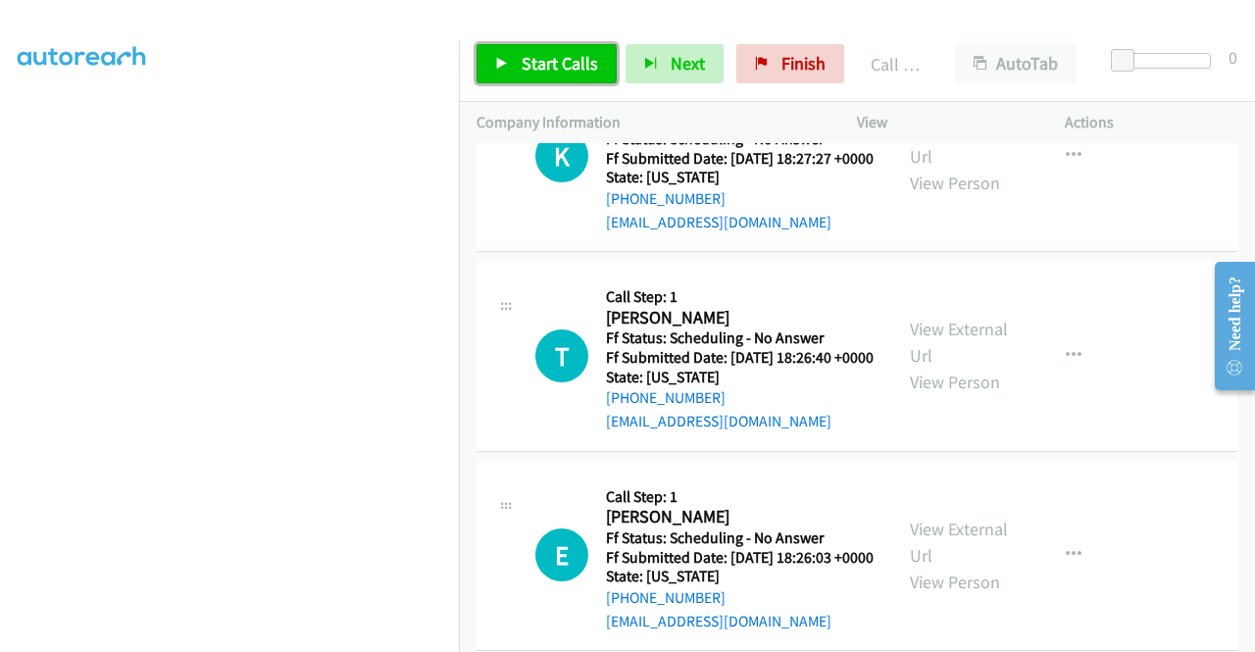
click at [509, 70] on link "Start Calls" at bounding box center [546, 63] width 140 height 39
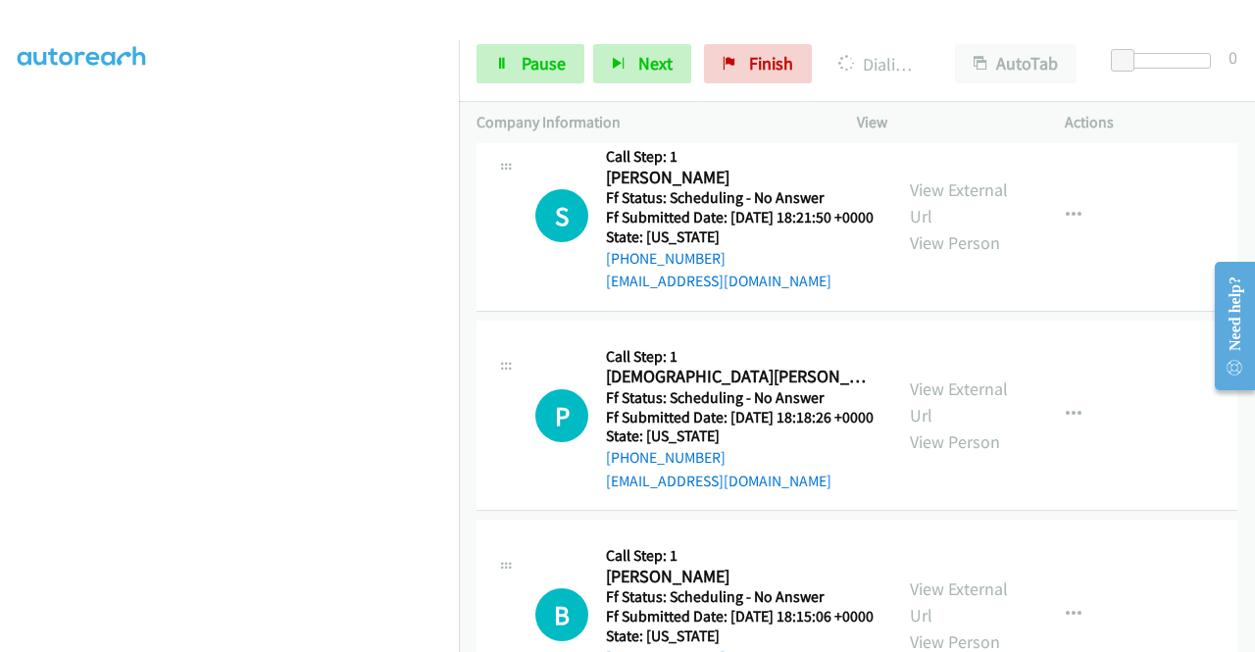
scroll to position [8429, 0]
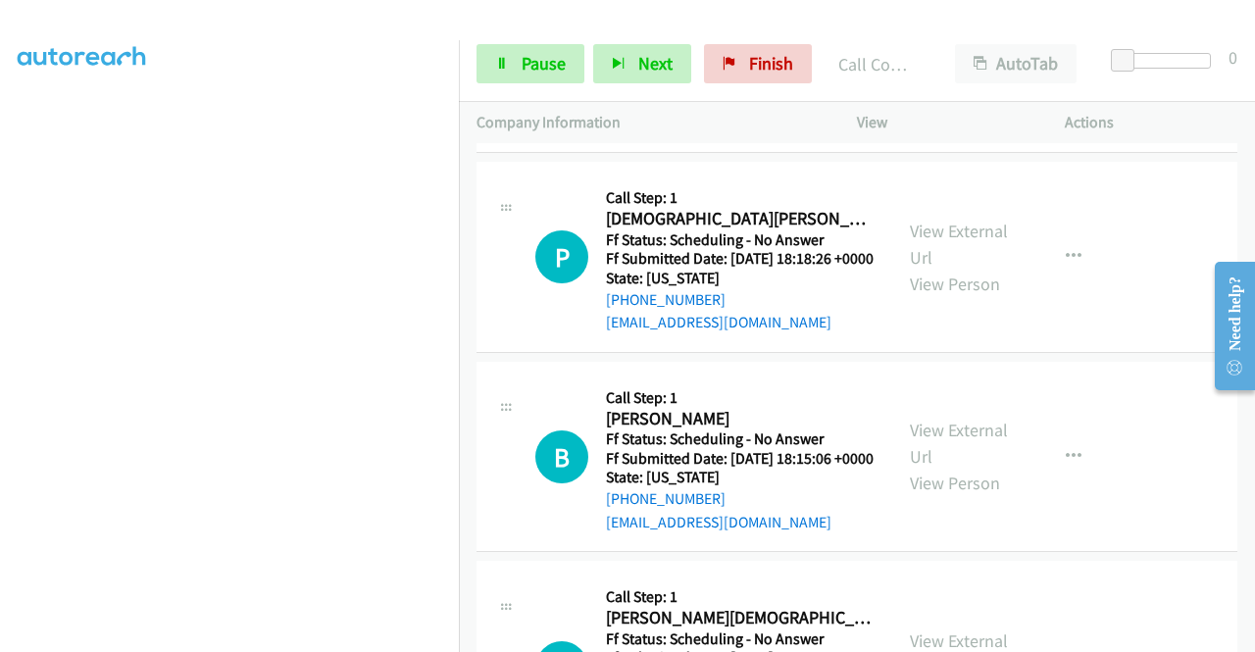
scroll to position [8471, 0]
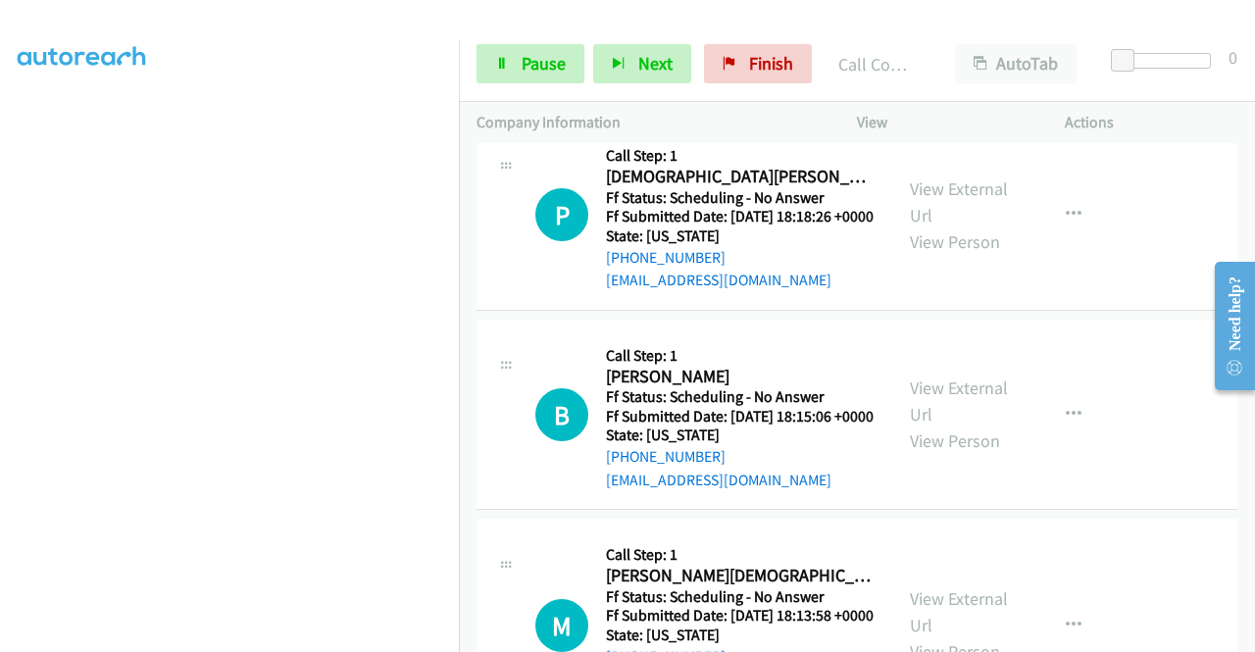
click at [947, 26] on link "View External Url" at bounding box center [959, 1] width 98 height 49
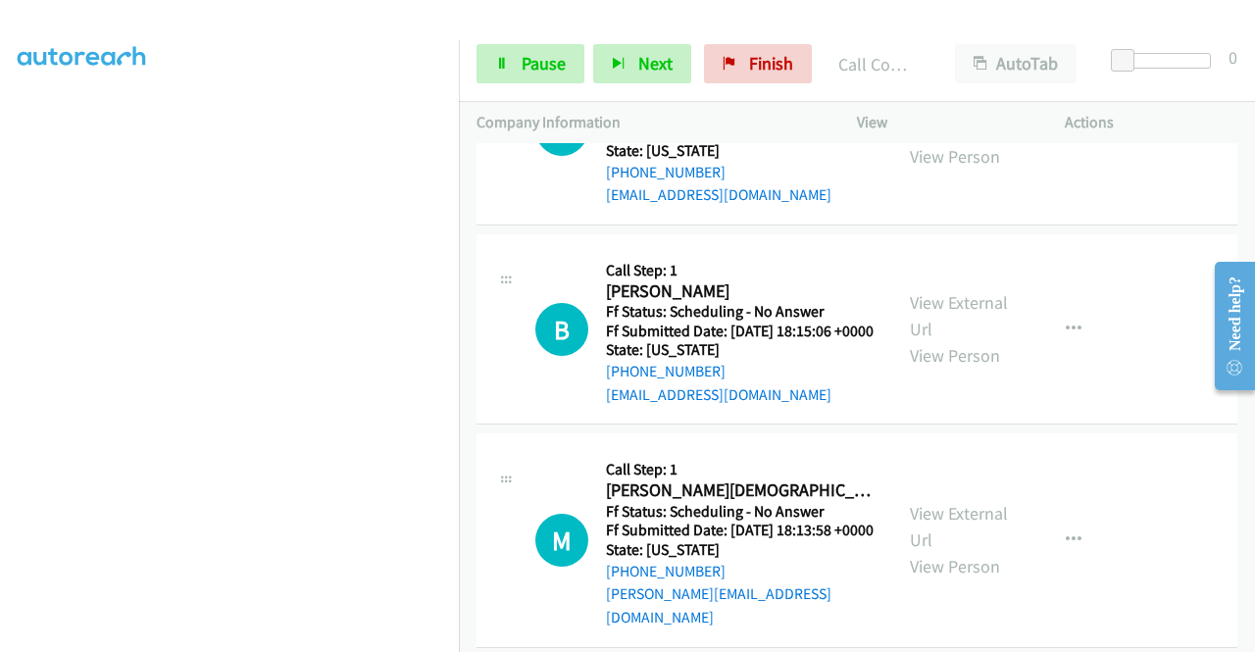
scroll to position [8667, 0]
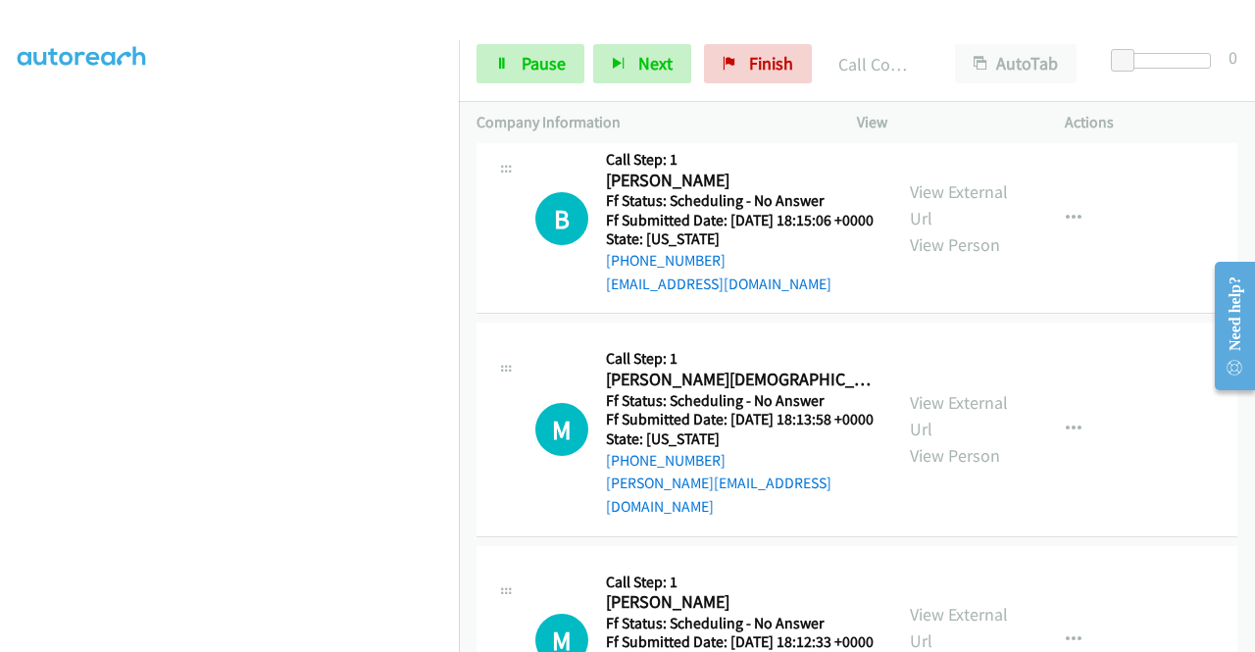
click at [951, 30] on link "View External Url" at bounding box center [959, 5] width 98 height 49
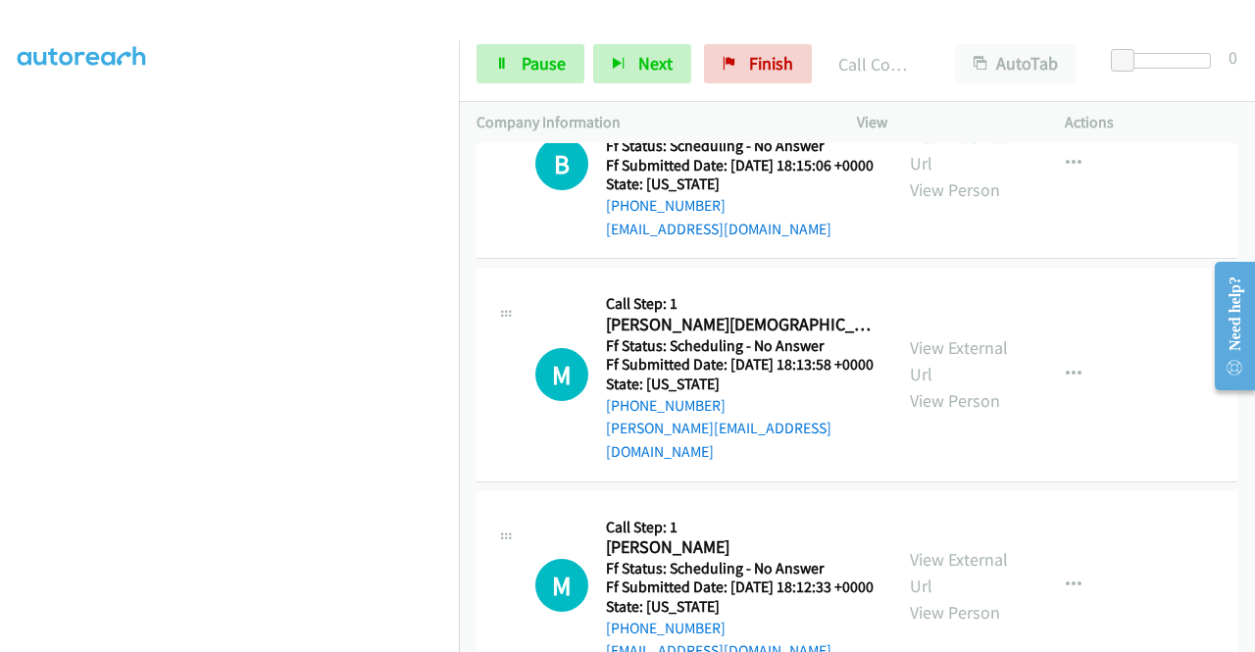
scroll to position [8961, 0]
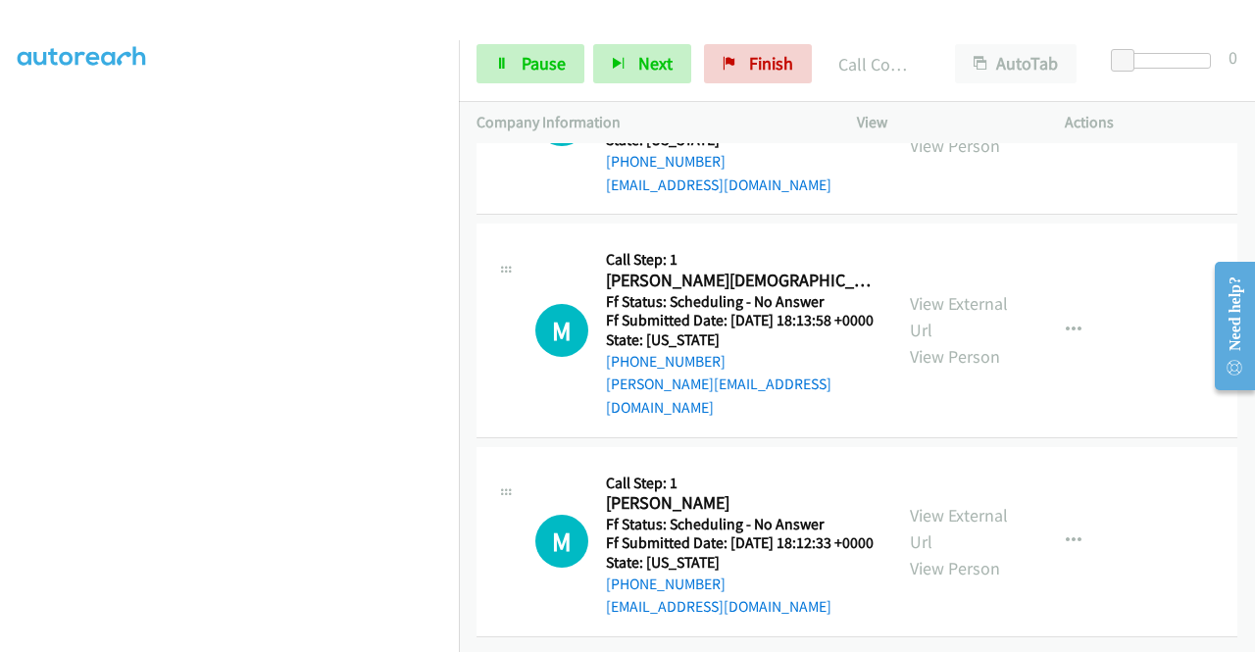
click at [929, 130] on link "View External Url" at bounding box center [959, 105] width 98 height 49
click at [939, 341] on link "View External Url" at bounding box center [959, 316] width 98 height 49
click at [978, 504] on link "View External Url" at bounding box center [959, 528] width 98 height 49
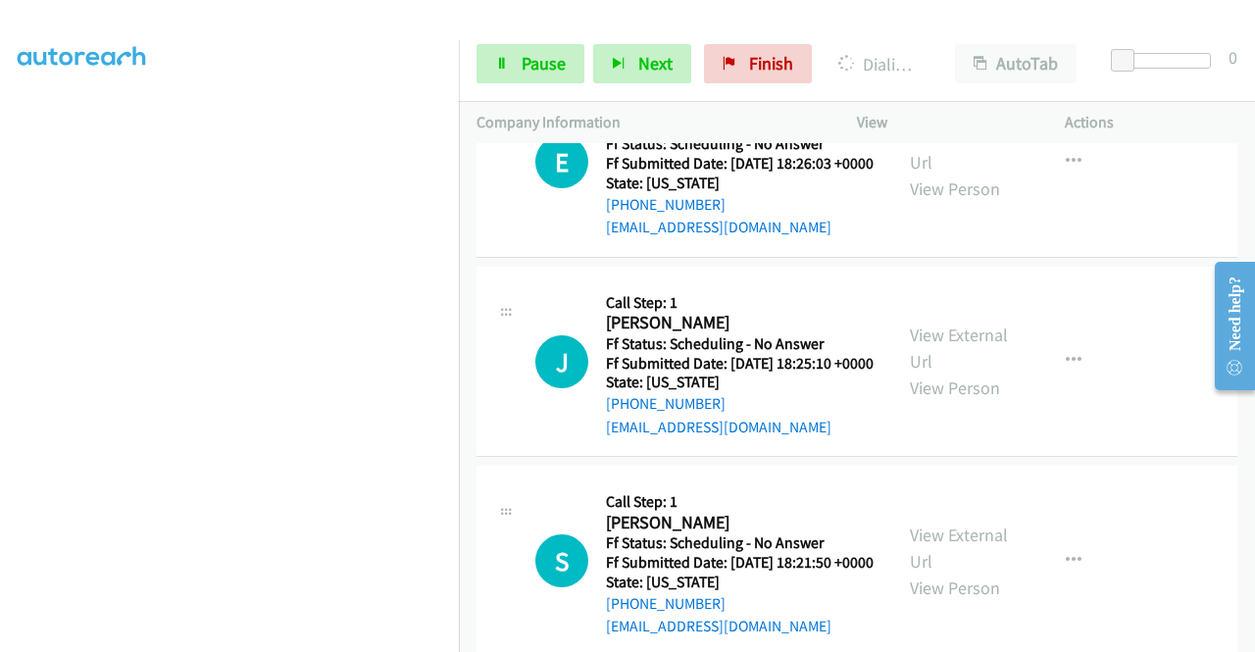
scroll to position [7785, 0]
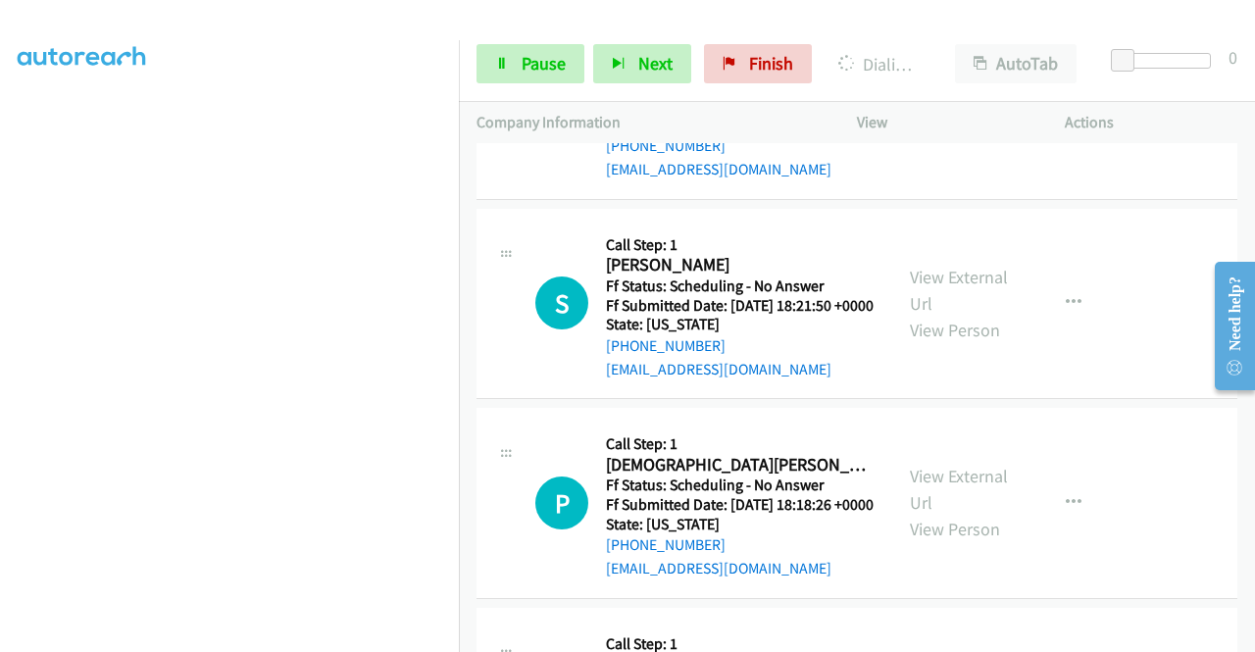
scroll to position [8057, 0]
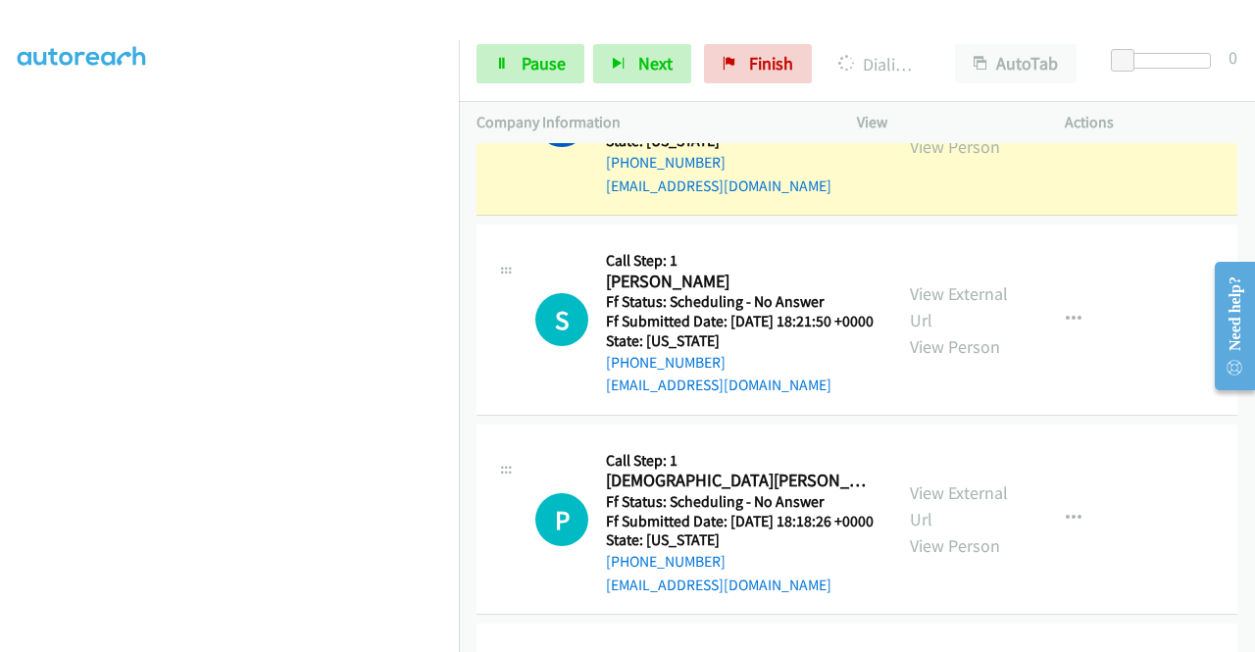
scroll to position [8155, 0]
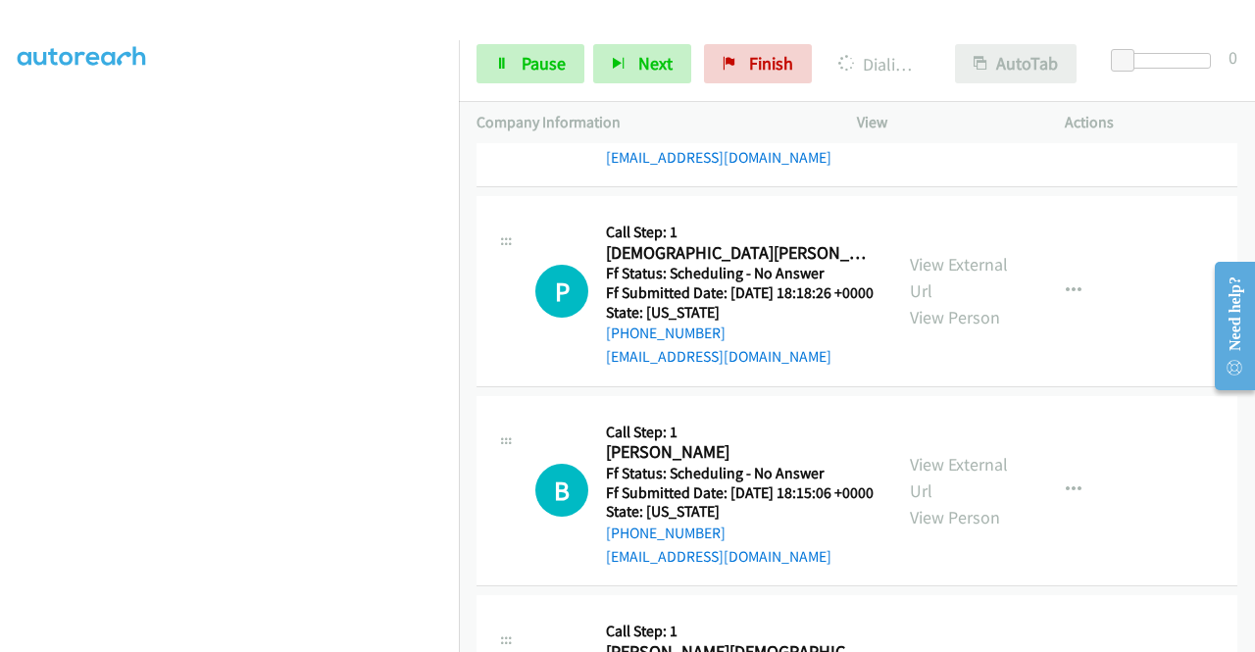
scroll to position [8351, 0]
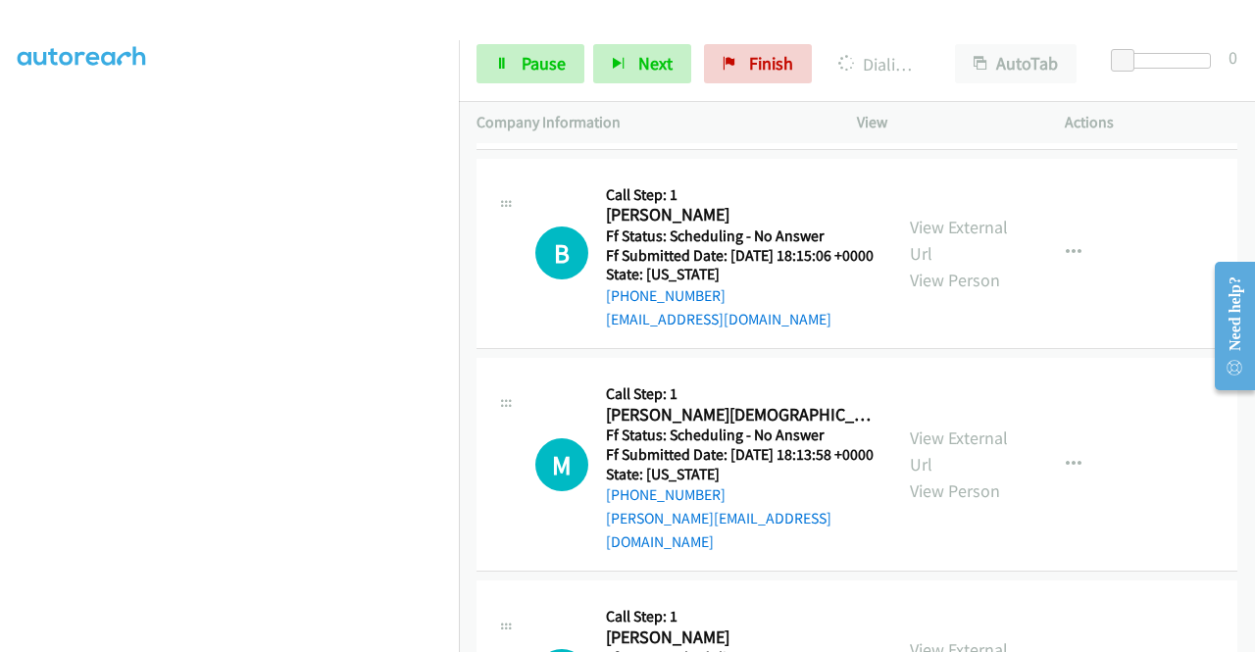
scroll to position [8646, 0]
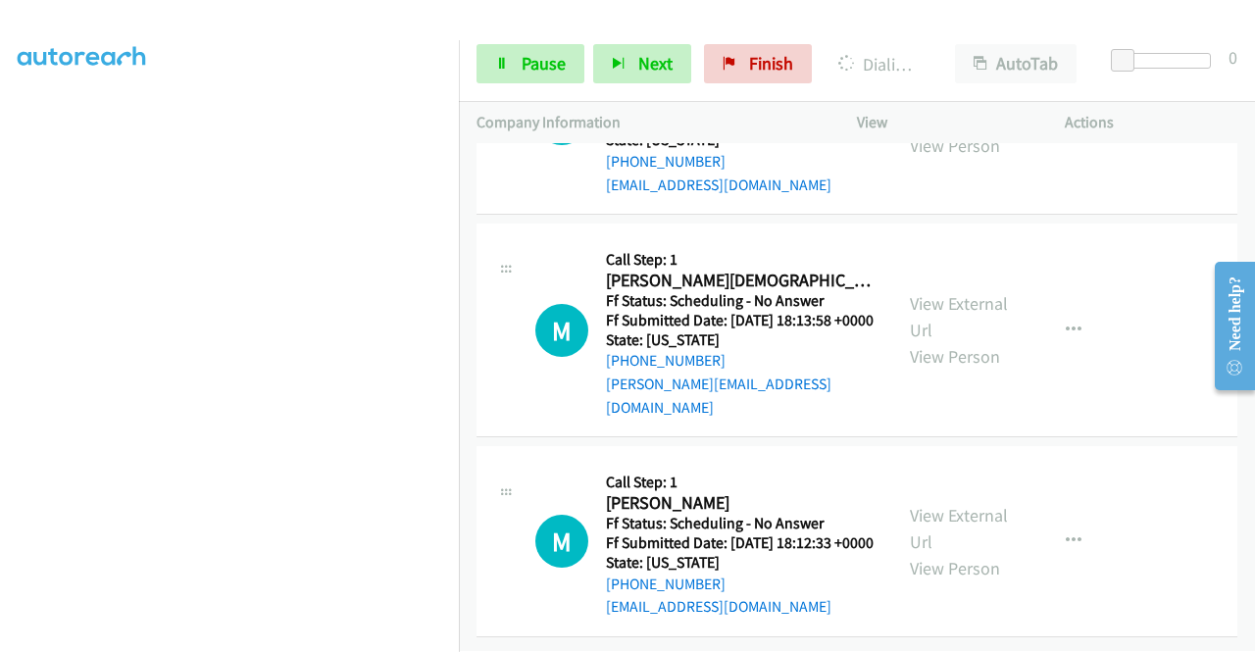
scroll to position [0, 15]
drag, startPoint x: 551, startPoint y: 66, endPoint x: 588, endPoint y: 25, distance: 55.5
click at [551, 66] on span "Pause" at bounding box center [544, 63] width 44 height 23
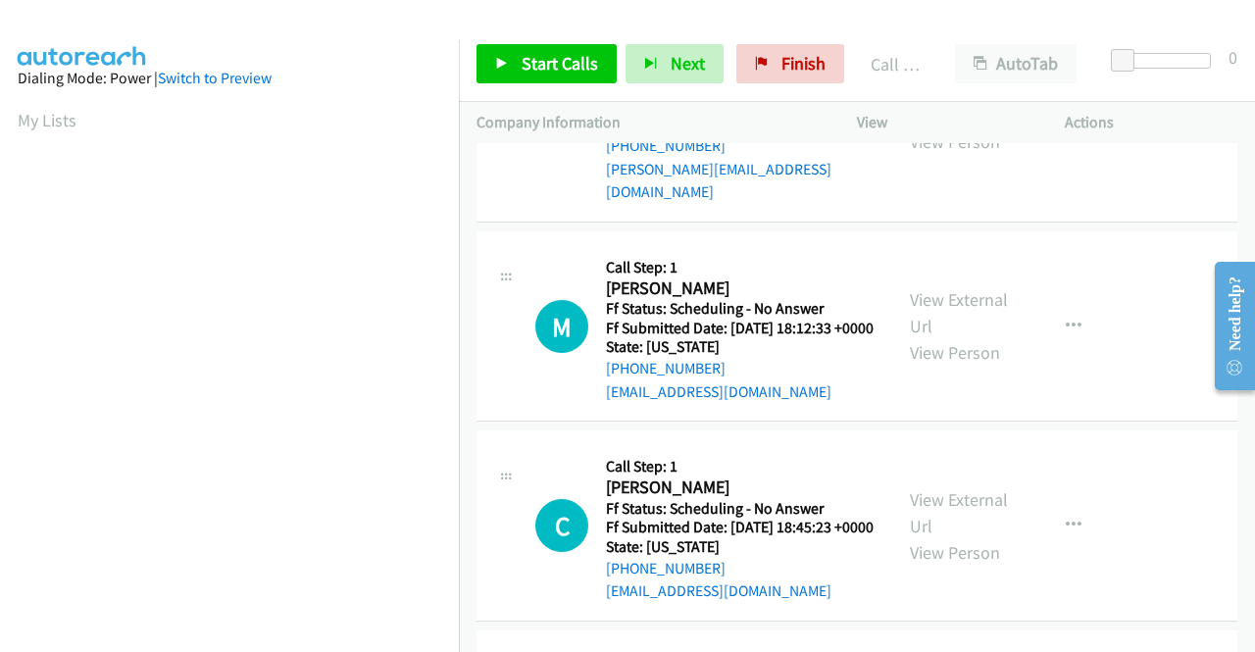
scroll to position [447, 15]
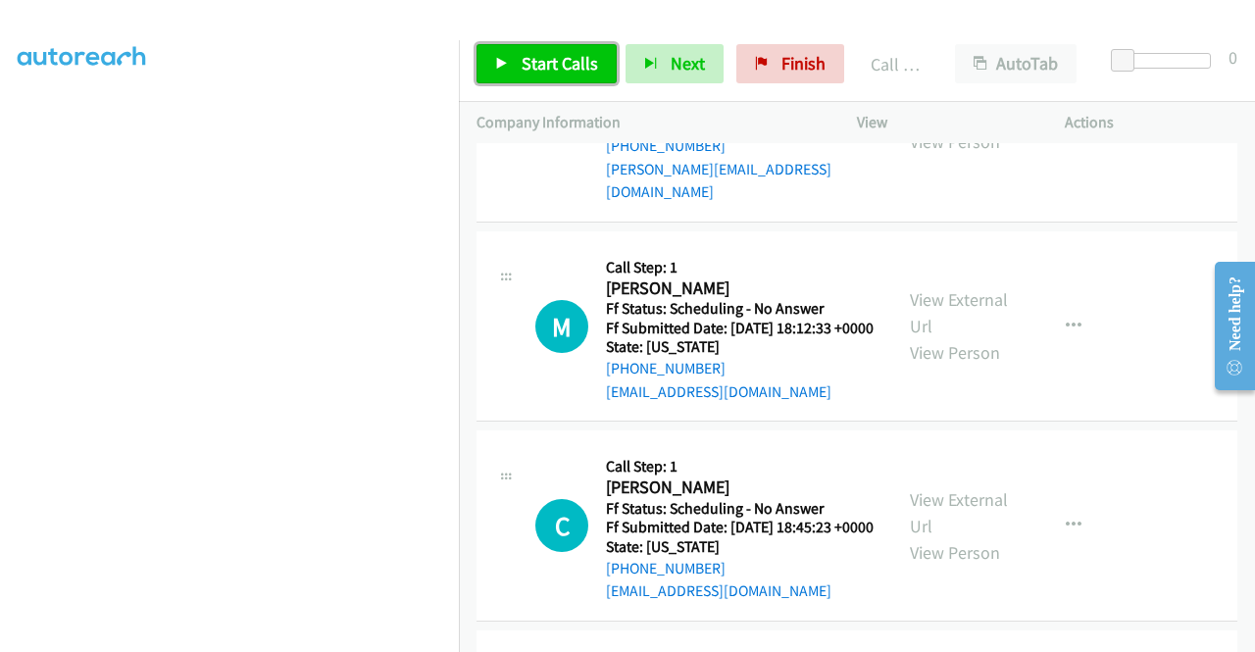
click at [581, 59] on span "Start Calls" at bounding box center [560, 63] width 76 height 23
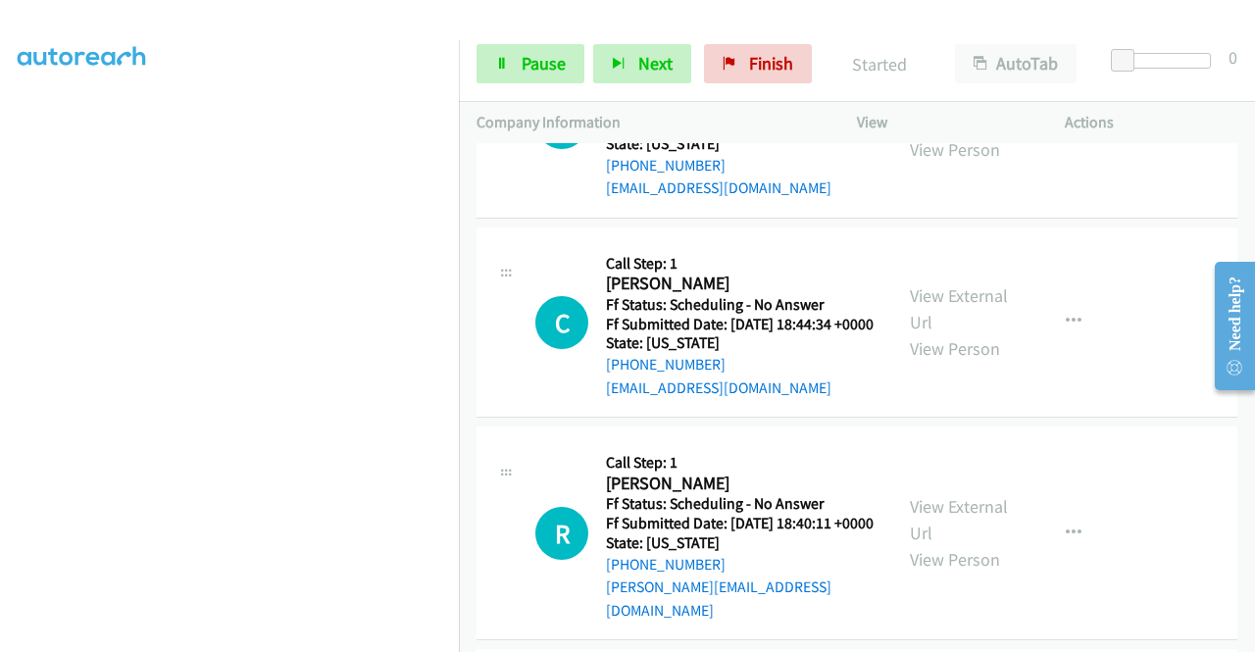
scroll to position [9626, 0]
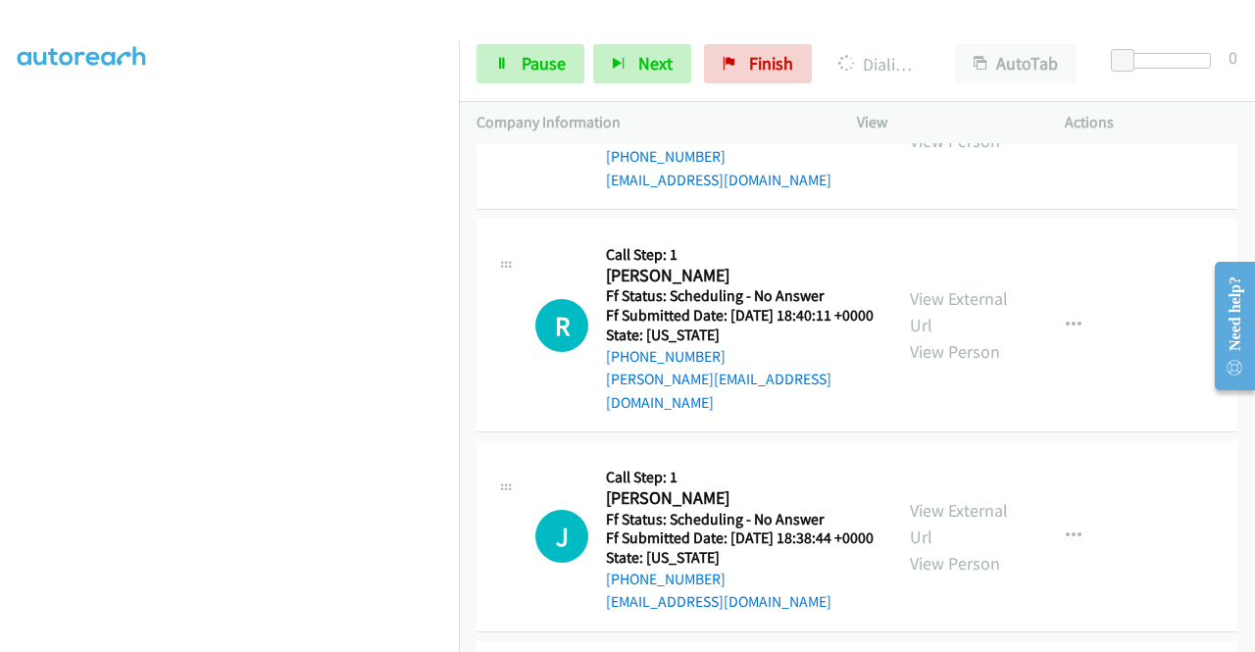
scroll to position [9822, 0]
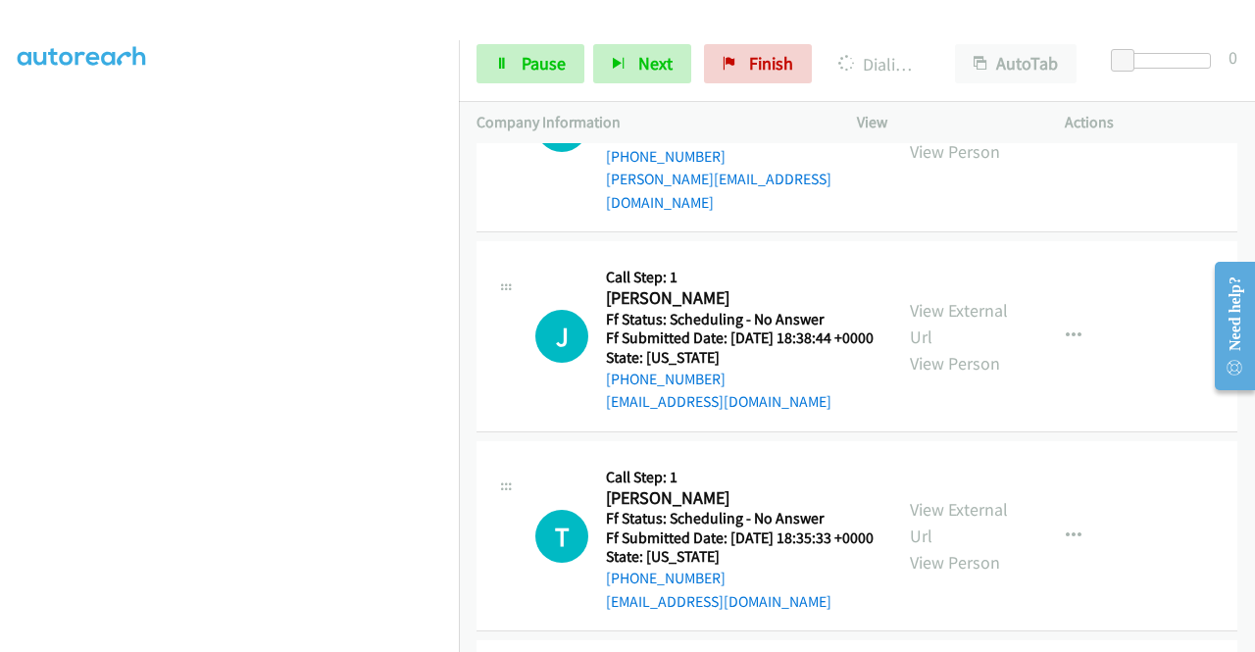
scroll to position [10018, 0]
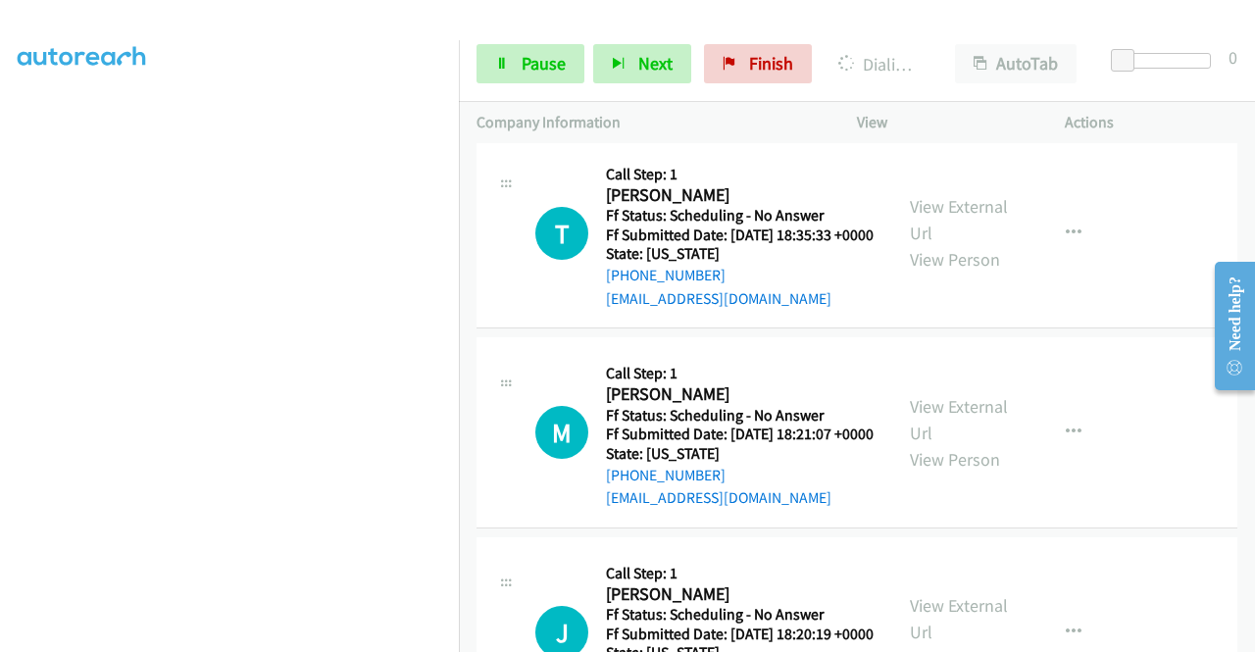
scroll to position [10214, 0]
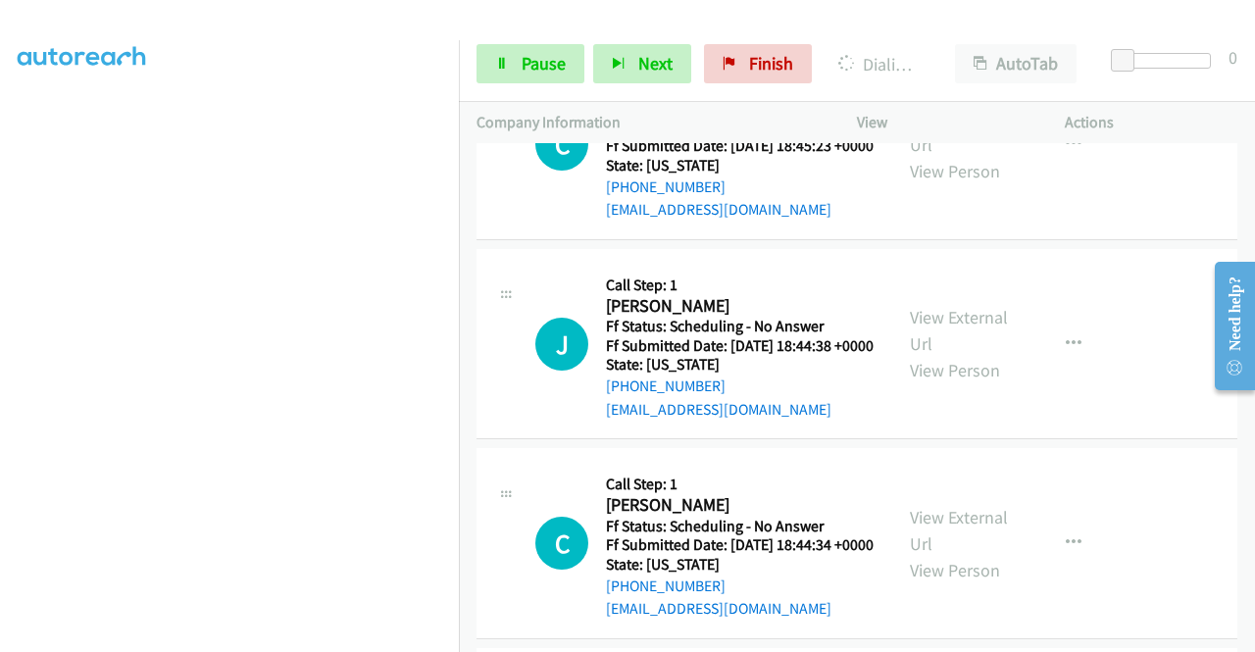
scroll to position [9276, 0]
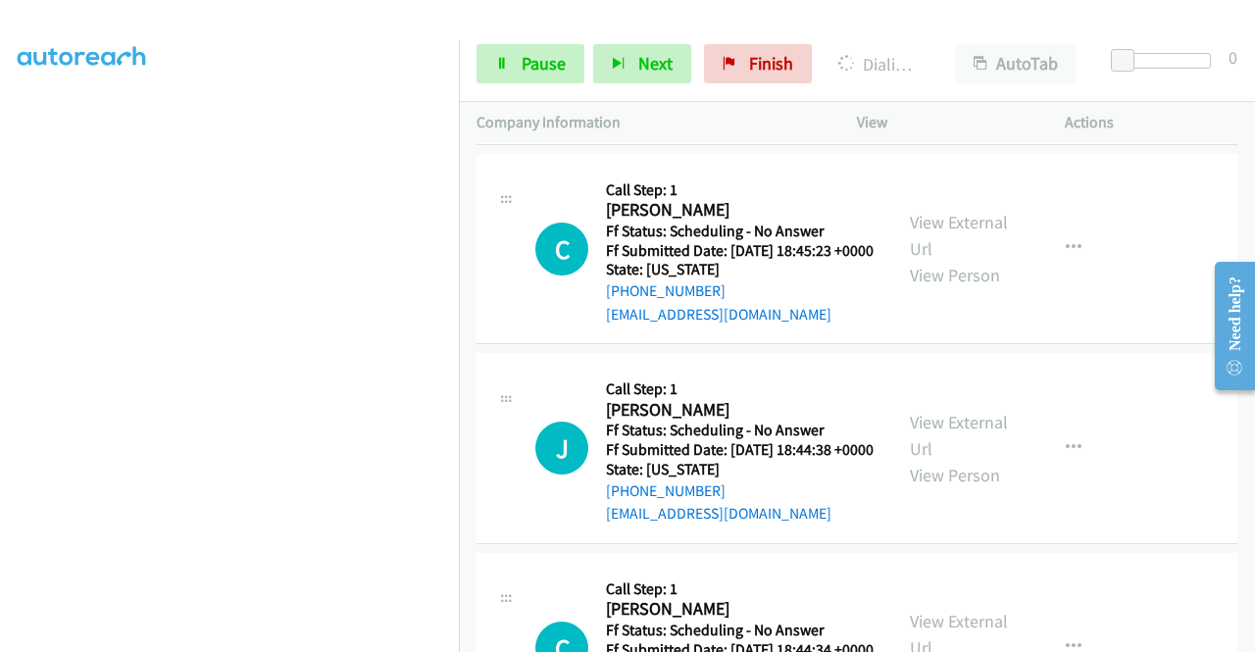
scroll to position [9080, 0]
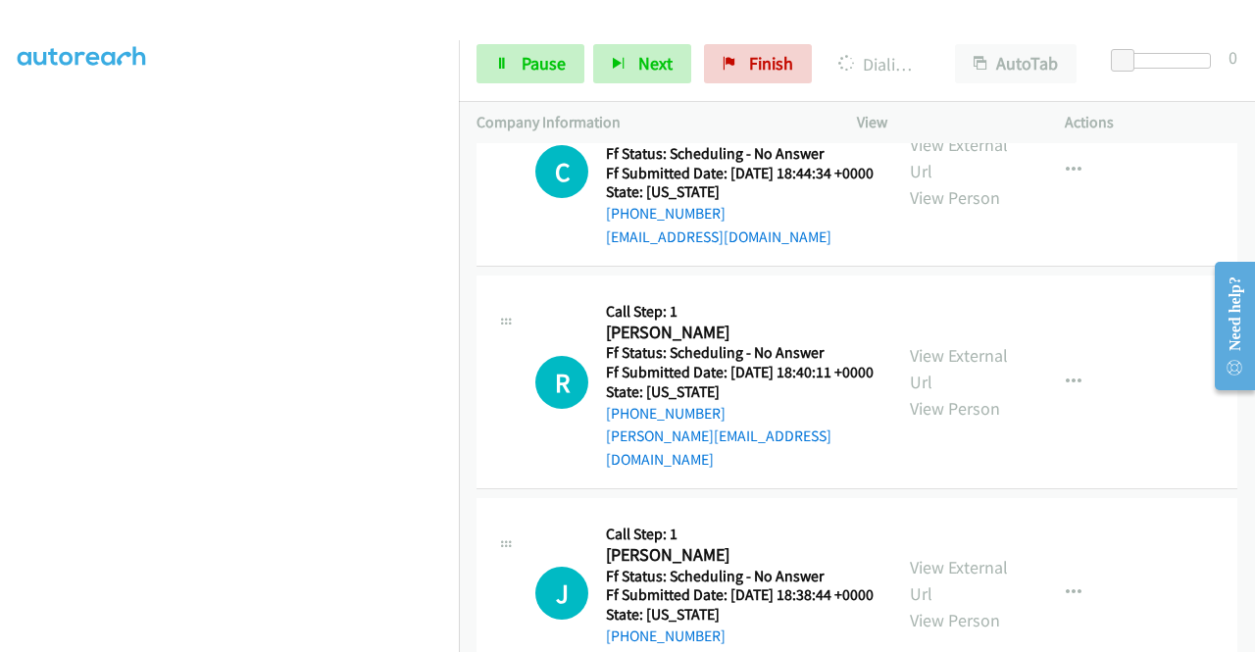
scroll to position [9668, 0]
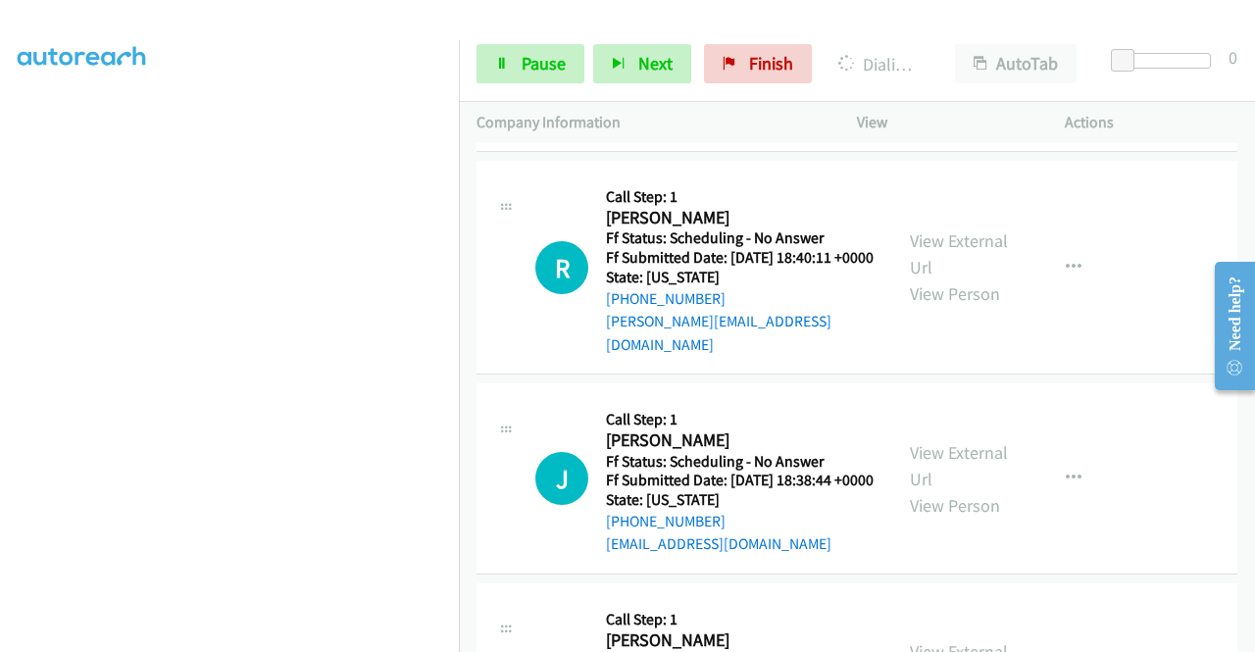
scroll to position [0, 15]
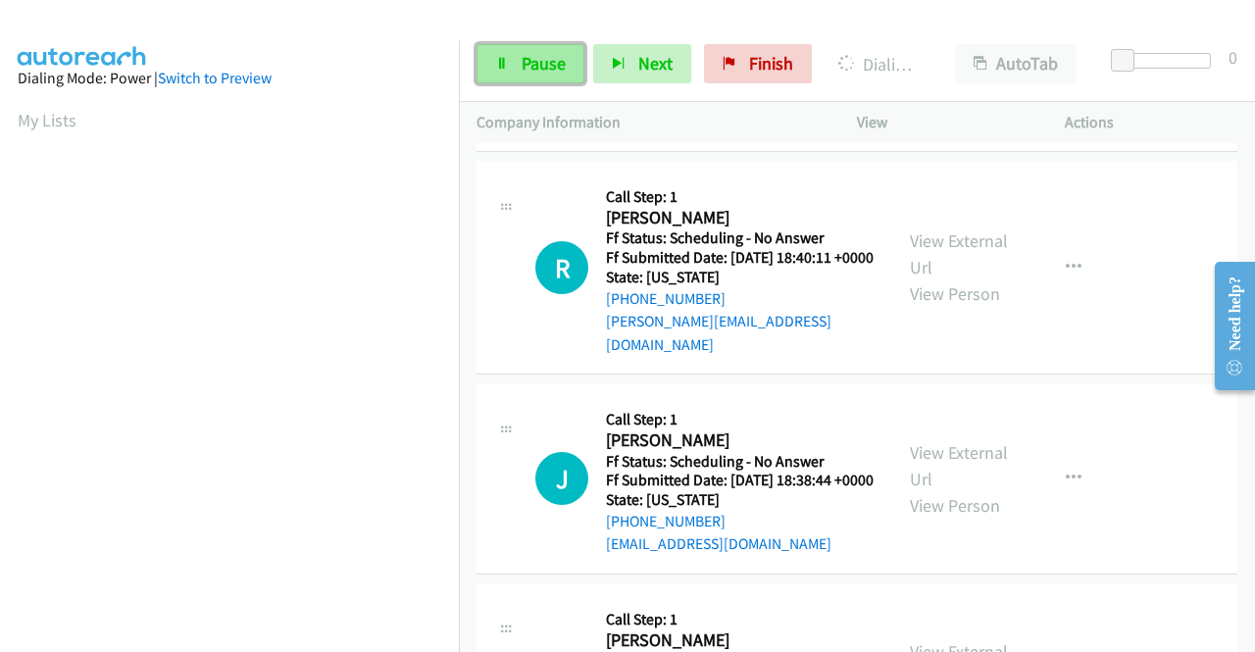
click at [516, 74] on link "Pause" at bounding box center [530, 63] width 108 height 39
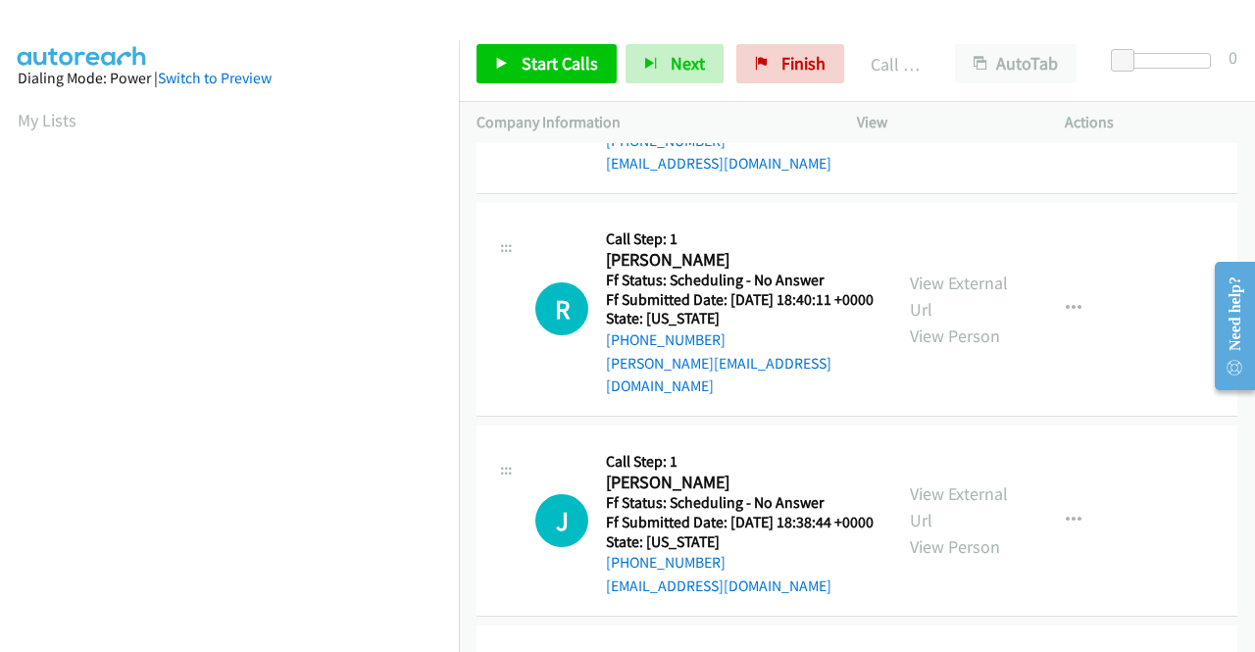
scroll to position [447, 15]
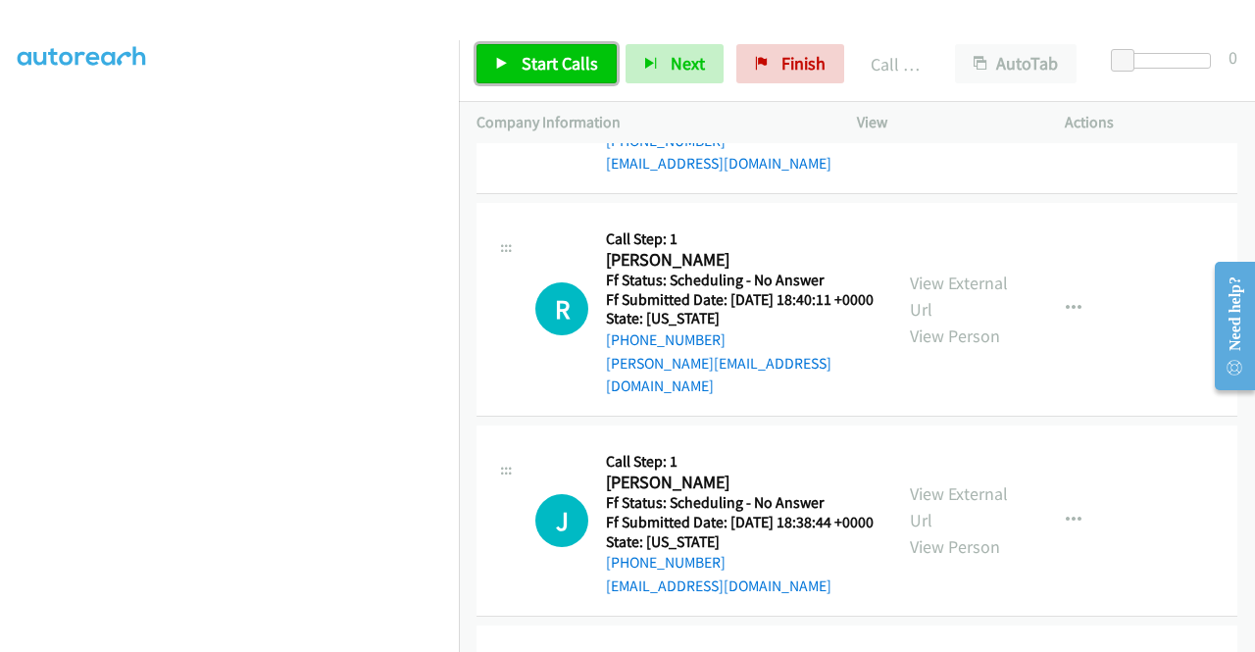
click at [549, 62] on span "Start Calls" at bounding box center [560, 63] width 76 height 23
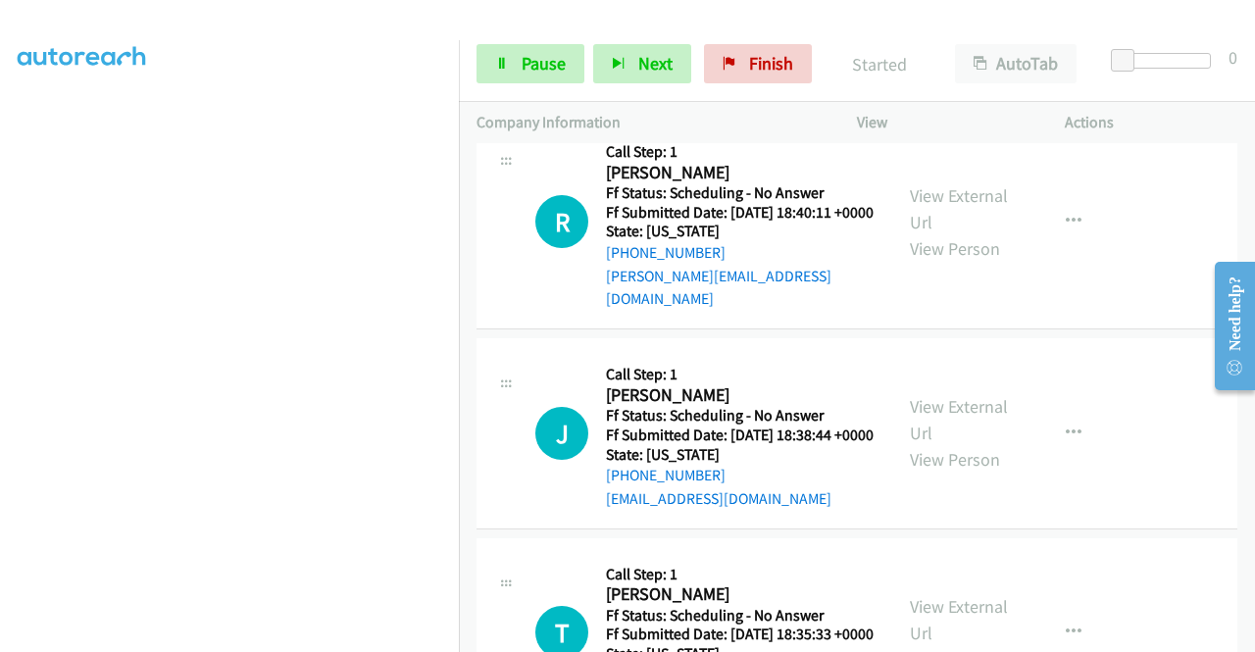
scroll to position [10060, 0]
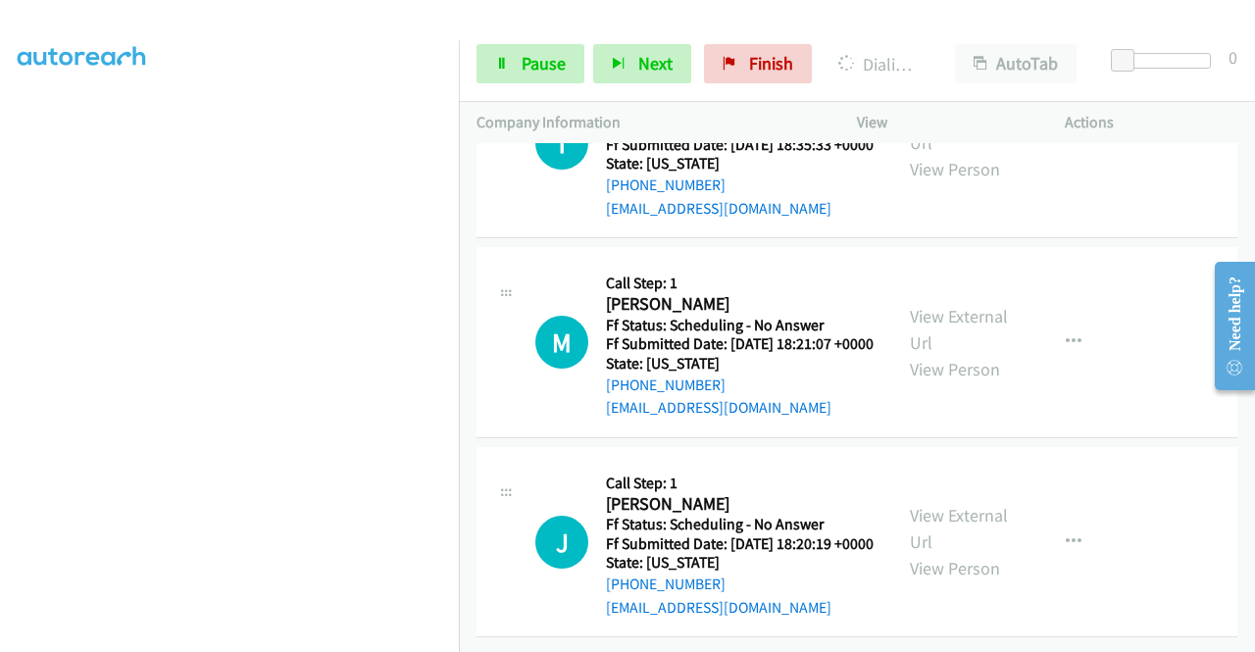
scroll to position [10649, 0]
click at [963, 154] on link "View External Url" at bounding box center [959, 129] width 98 height 49
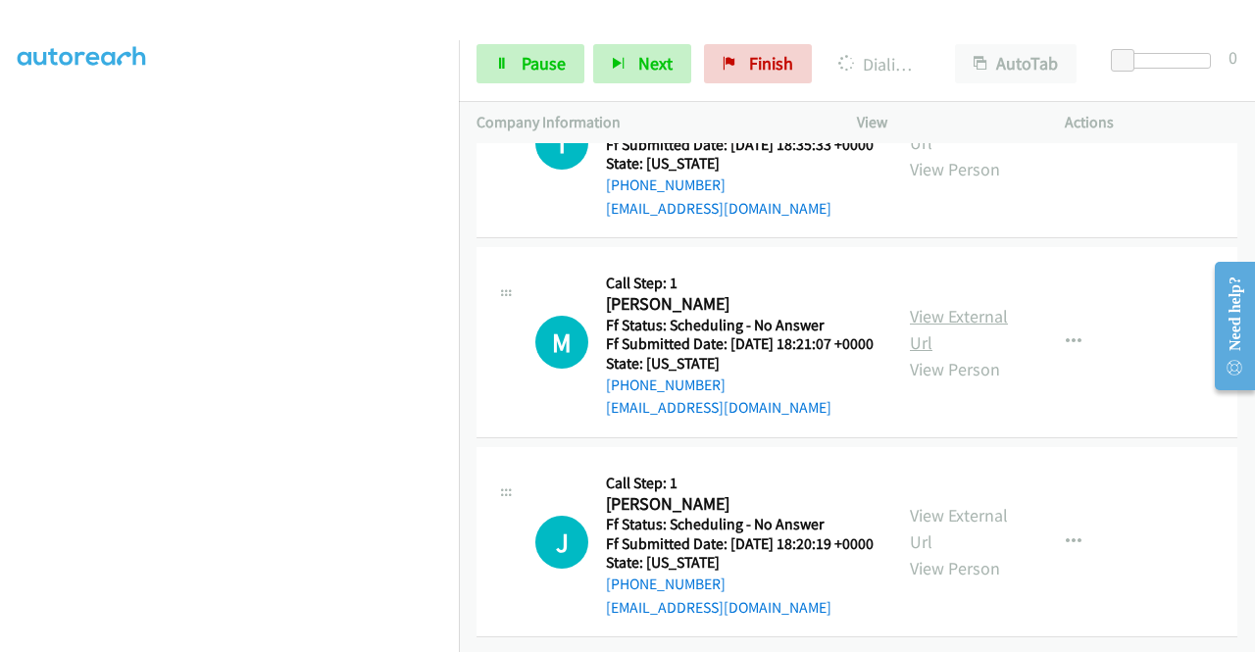
click at [949, 354] on link "View External Url" at bounding box center [959, 329] width 98 height 49
click at [968, 504] on link "View External Url" at bounding box center [959, 528] width 98 height 49
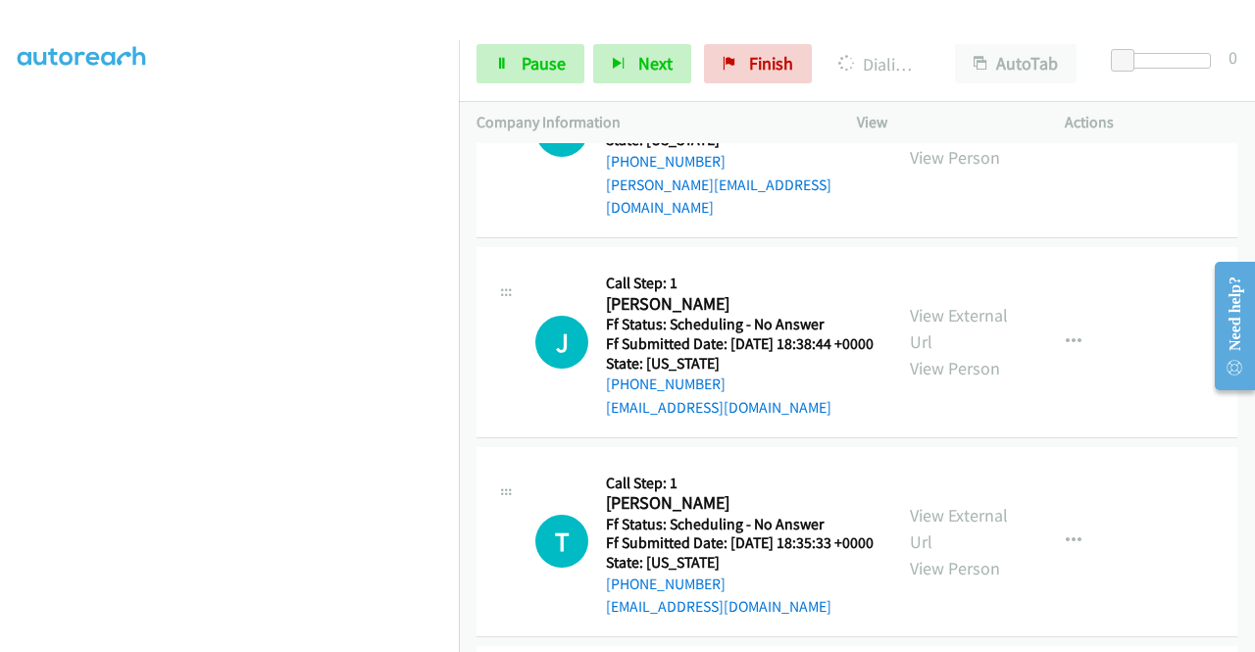
scroll to position [349, 15]
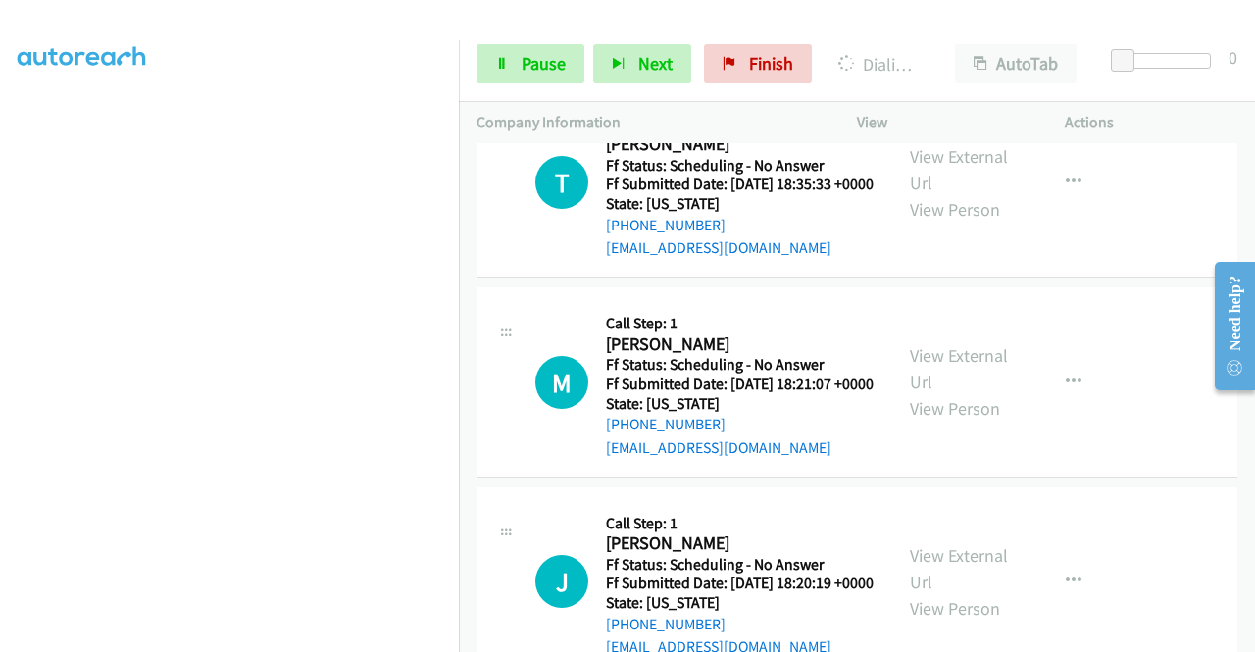
scroll to position [10337, 0]
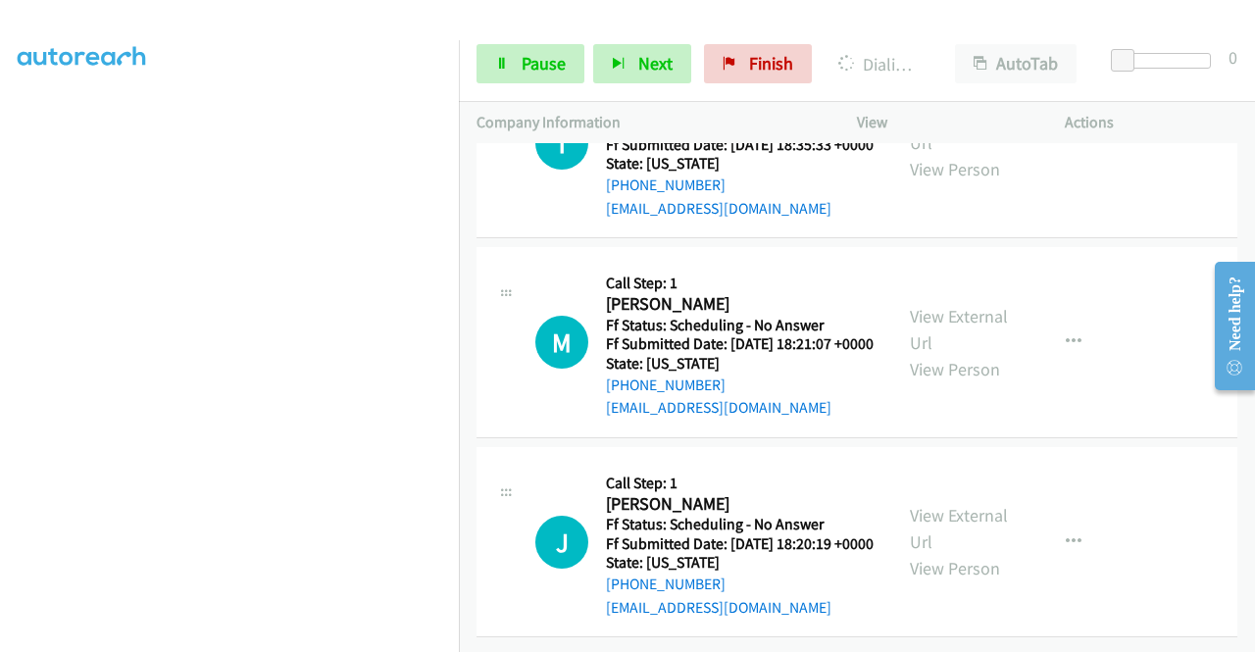
scroll to position [10729, 0]
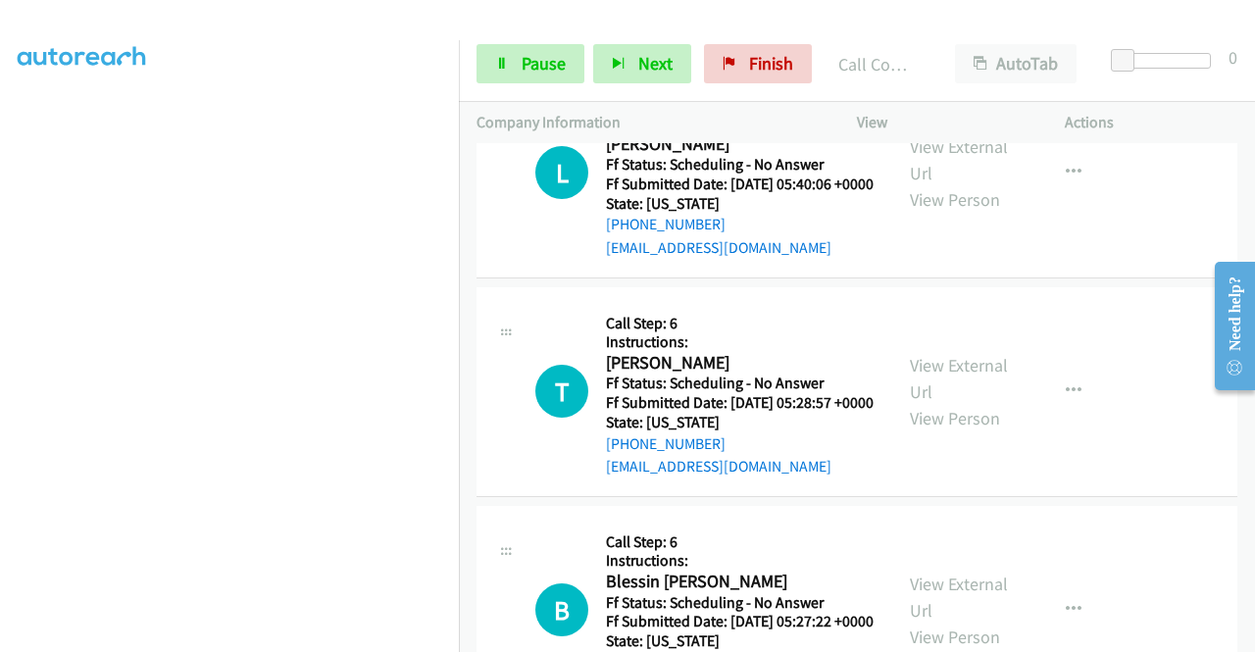
scroll to position [11415, 0]
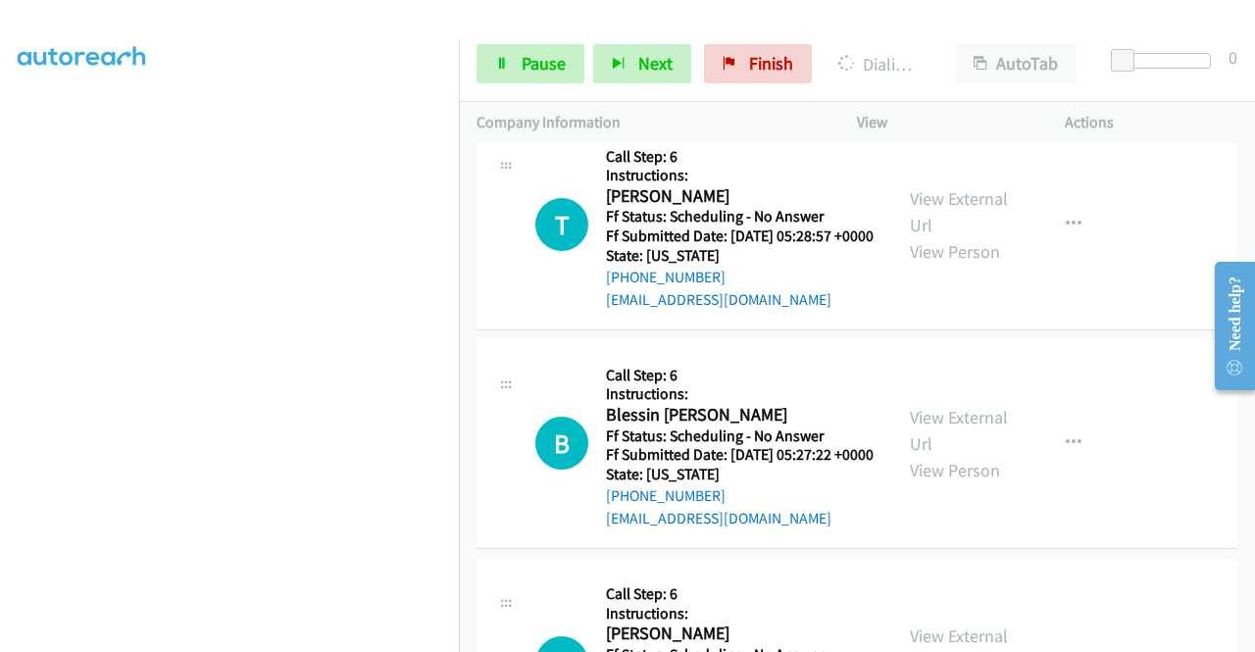
scroll to position [11611, 0]
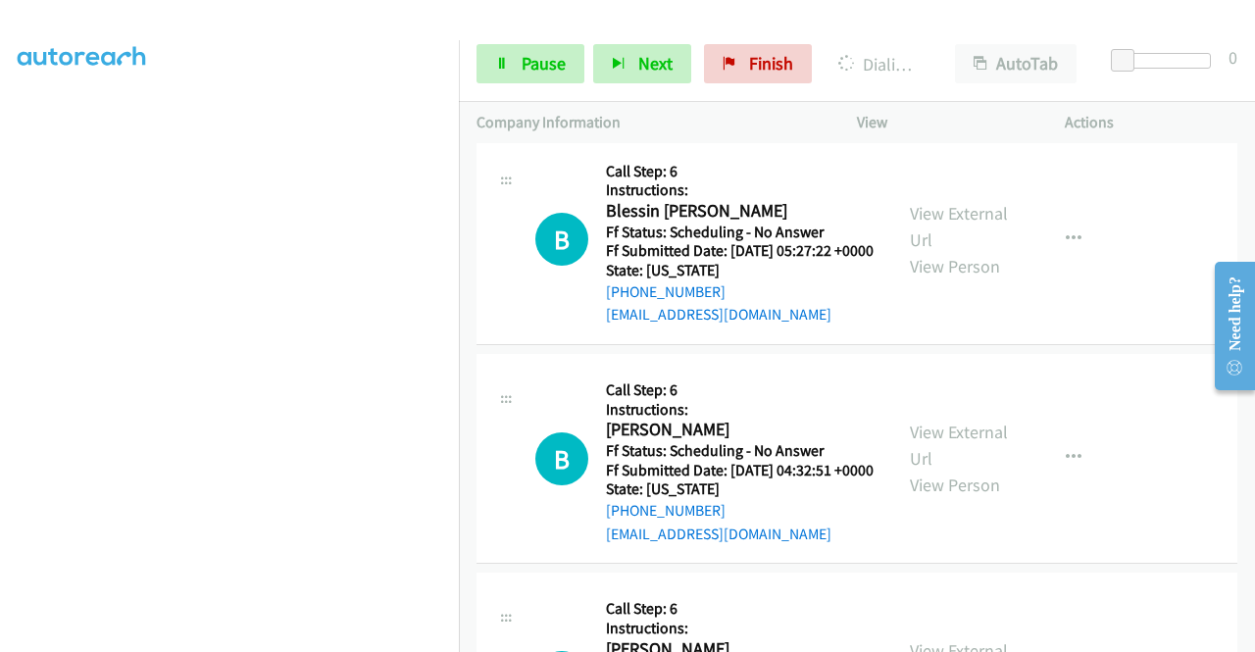
scroll to position [12004, 0]
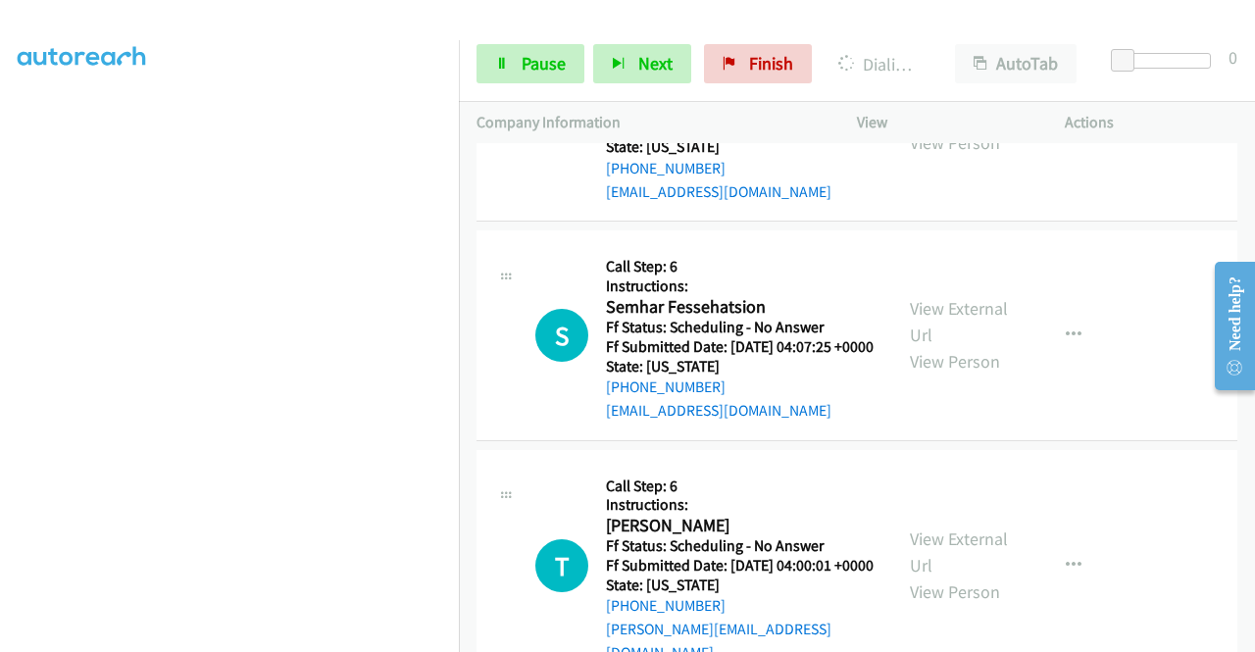
scroll to position [12298, 0]
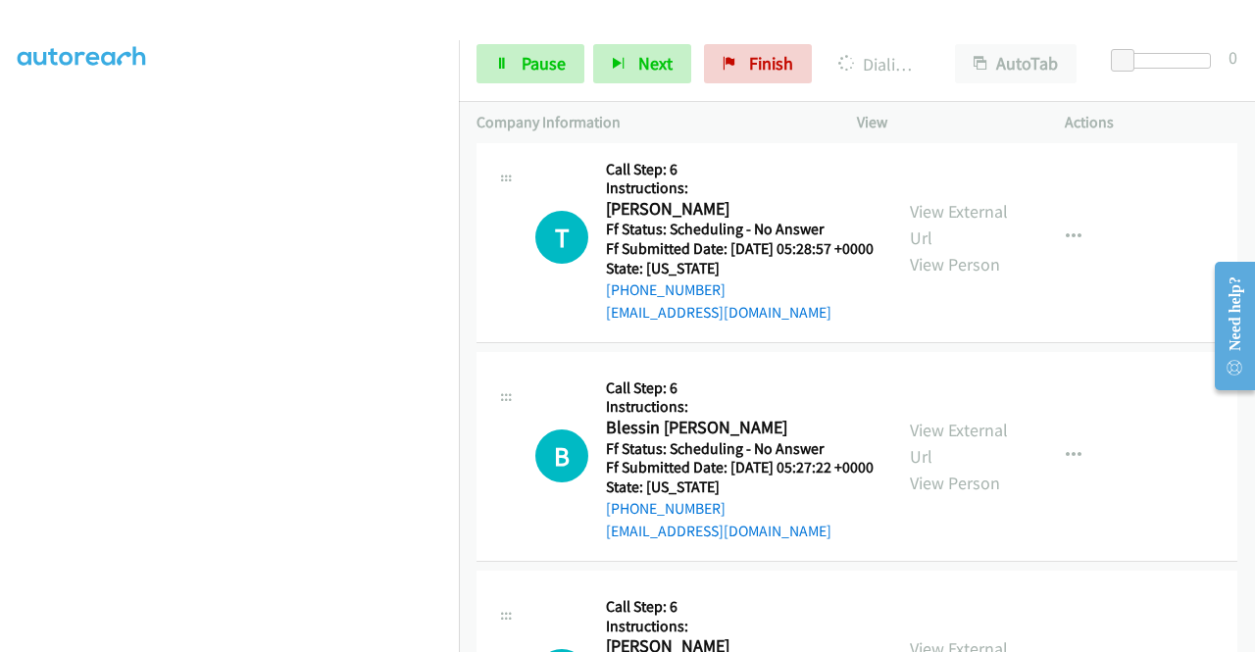
scroll to position [11121, 0]
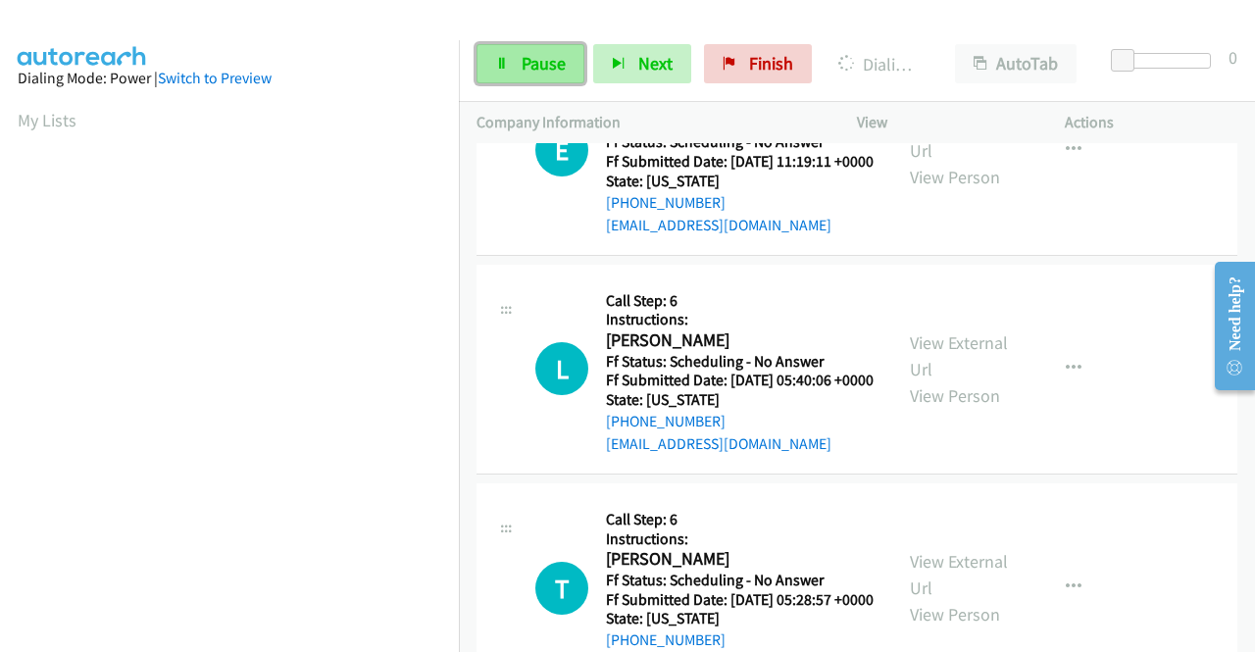
click at [533, 62] on span "Pause" at bounding box center [544, 63] width 44 height 23
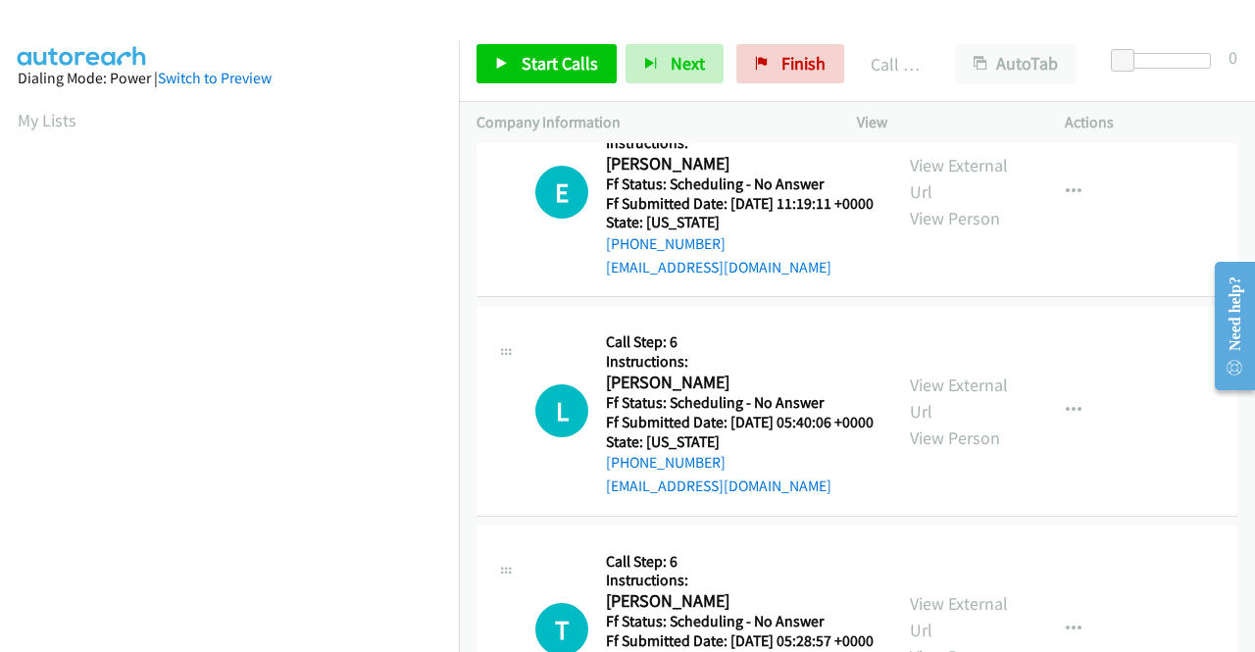
scroll to position [447, 15]
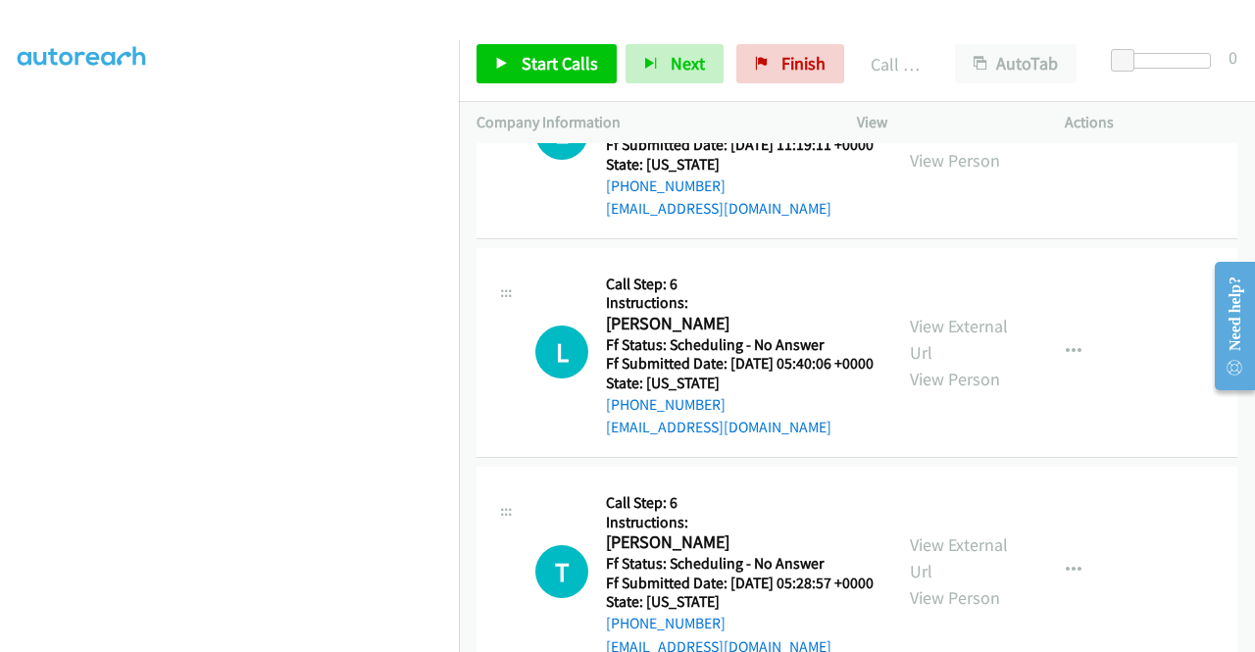
scroll to position [11121, 0]
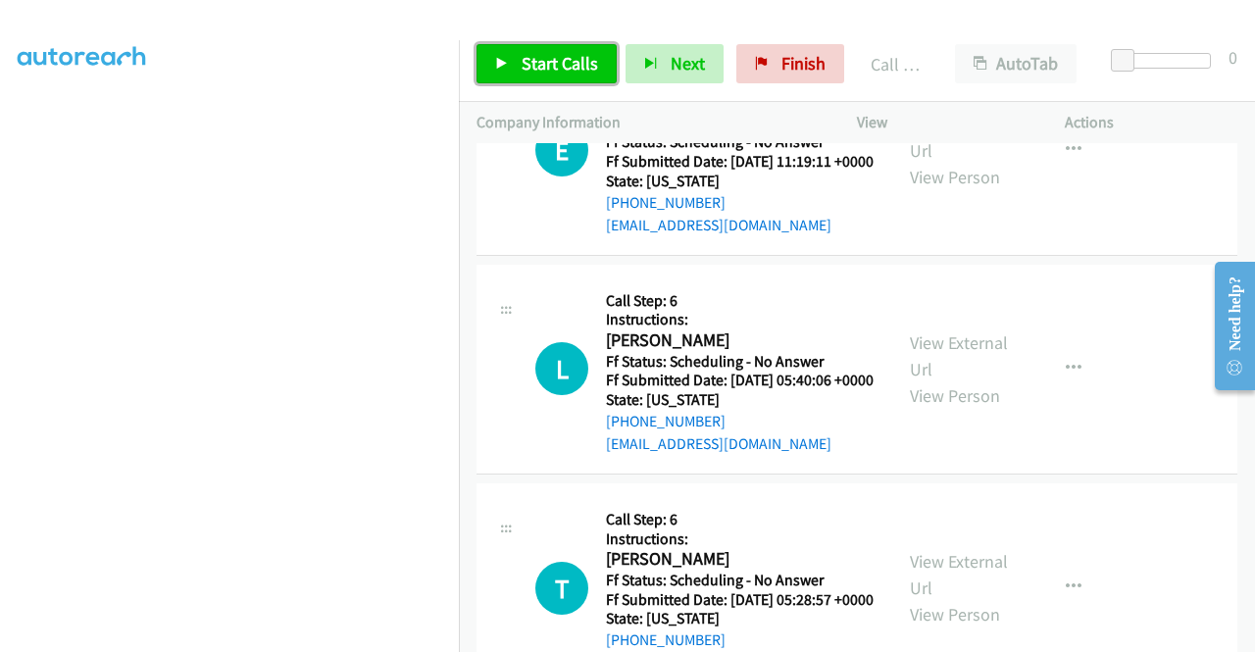
drag, startPoint x: 564, startPoint y: 60, endPoint x: 606, endPoint y: 146, distance: 96.0
click at [563, 60] on span "Start Calls" at bounding box center [560, 63] width 76 height 23
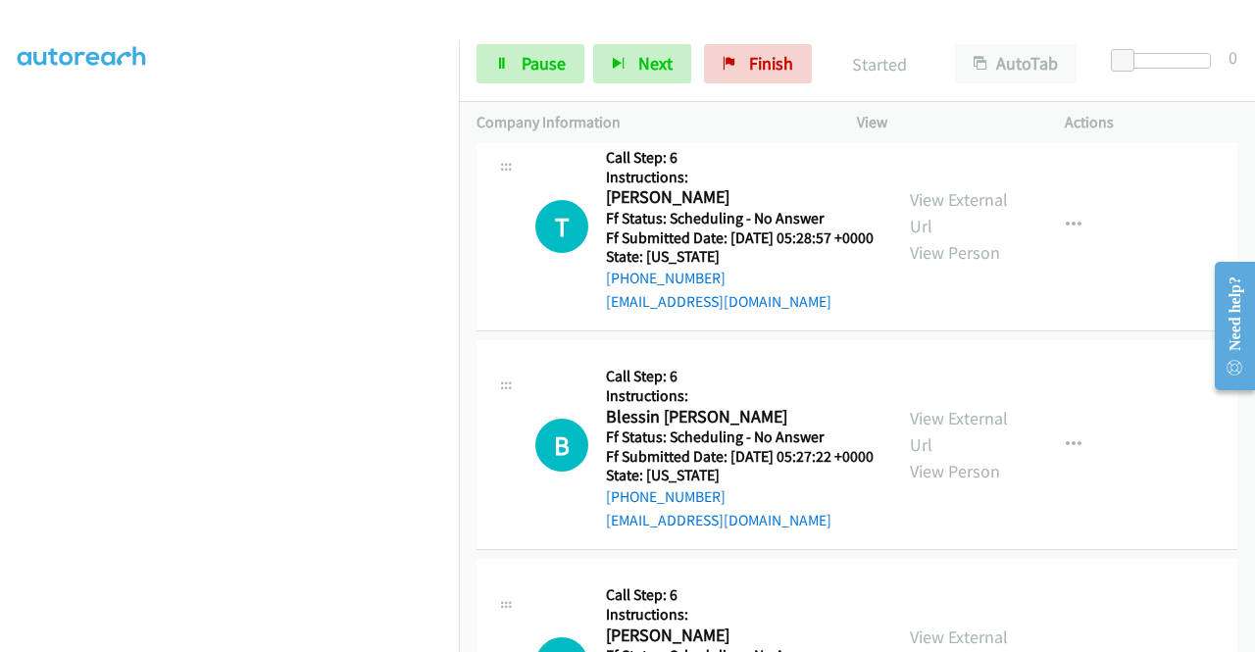
scroll to position [11513, 0]
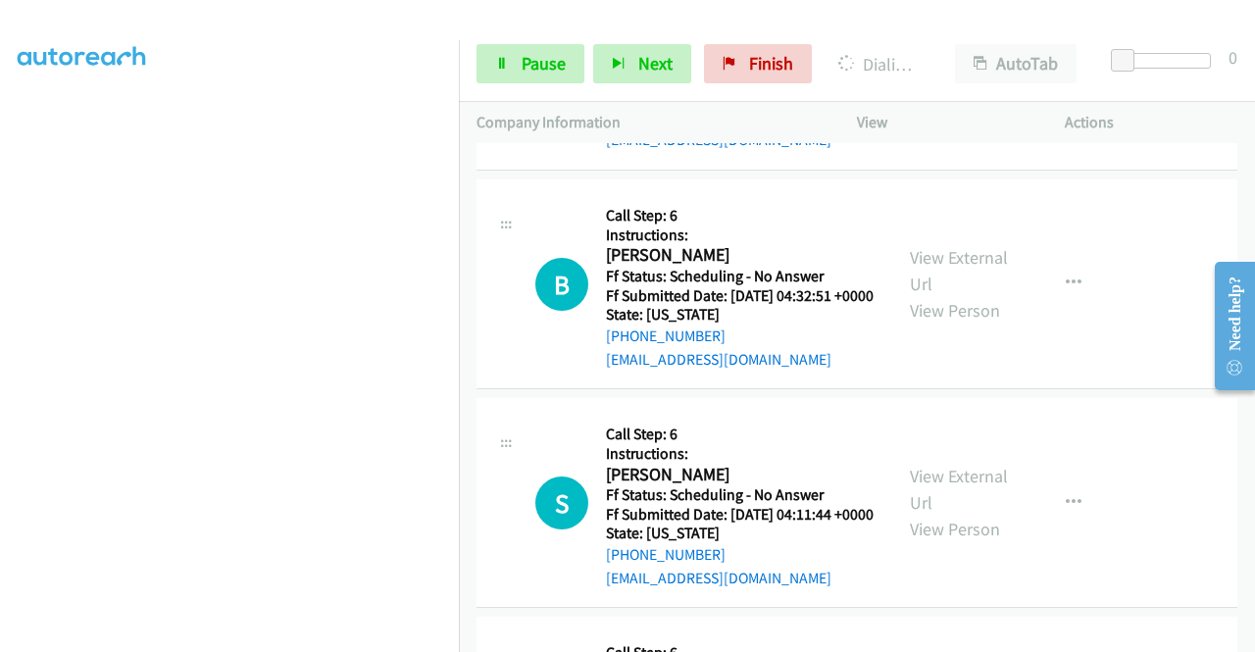
scroll to position [11905, 0]
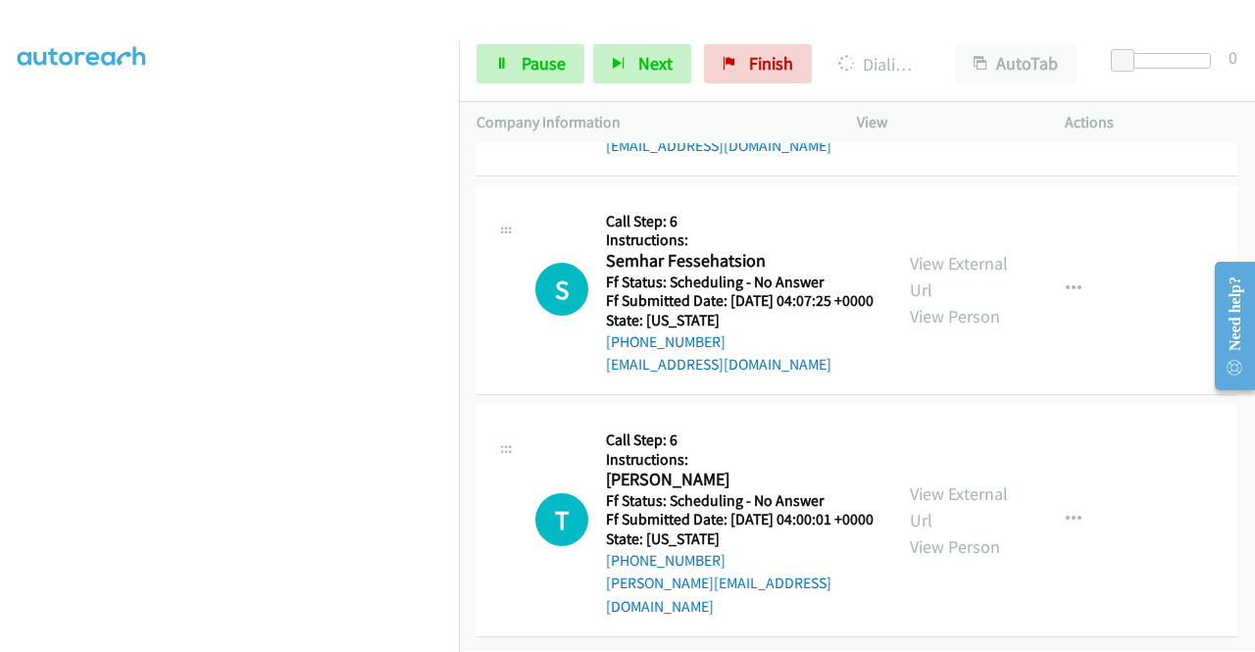
scroll to position [12592, 0]
click at [951, 82] on link "View External Url" at bounding box center [959, 57] width 98 height 49
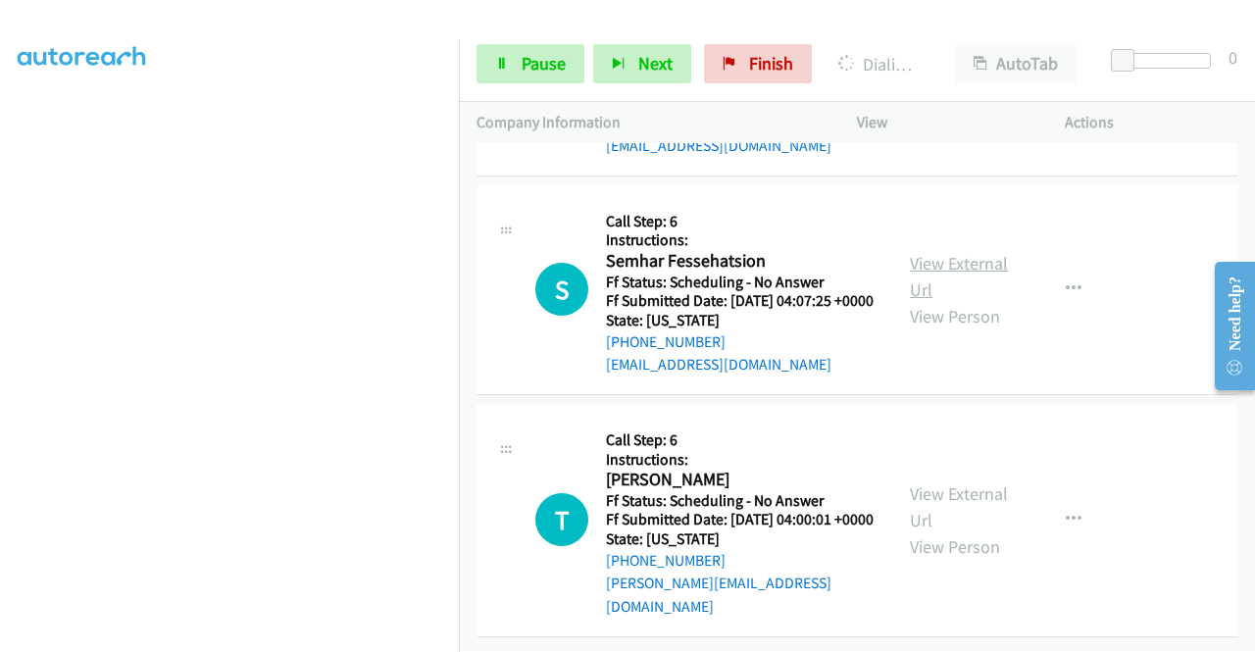
click at [961, 301] on link "View External Url" at bounding box center [959, 276] width 98 height 49
click at [934, 482] on link "View External Url" at bounding box center [959, 506] width 98 height 49
click at [518, 68] on link "Pause" at bounding box center [530, 63] width 108 height 39
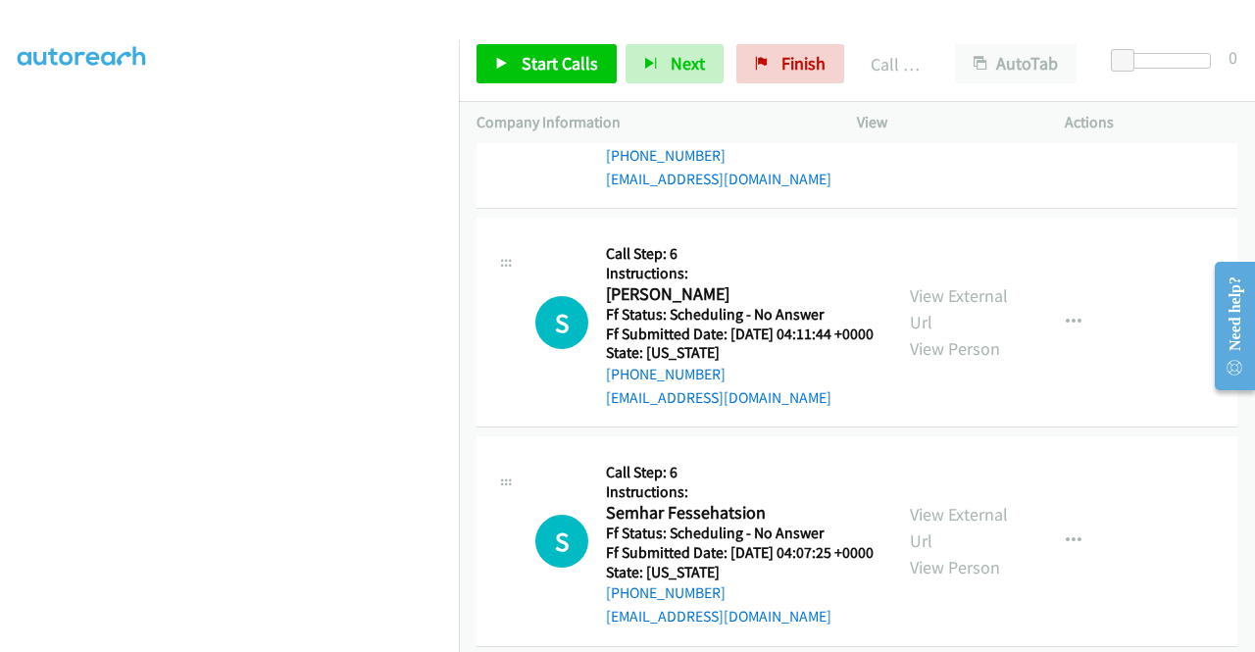
scroll to position [153, 15]
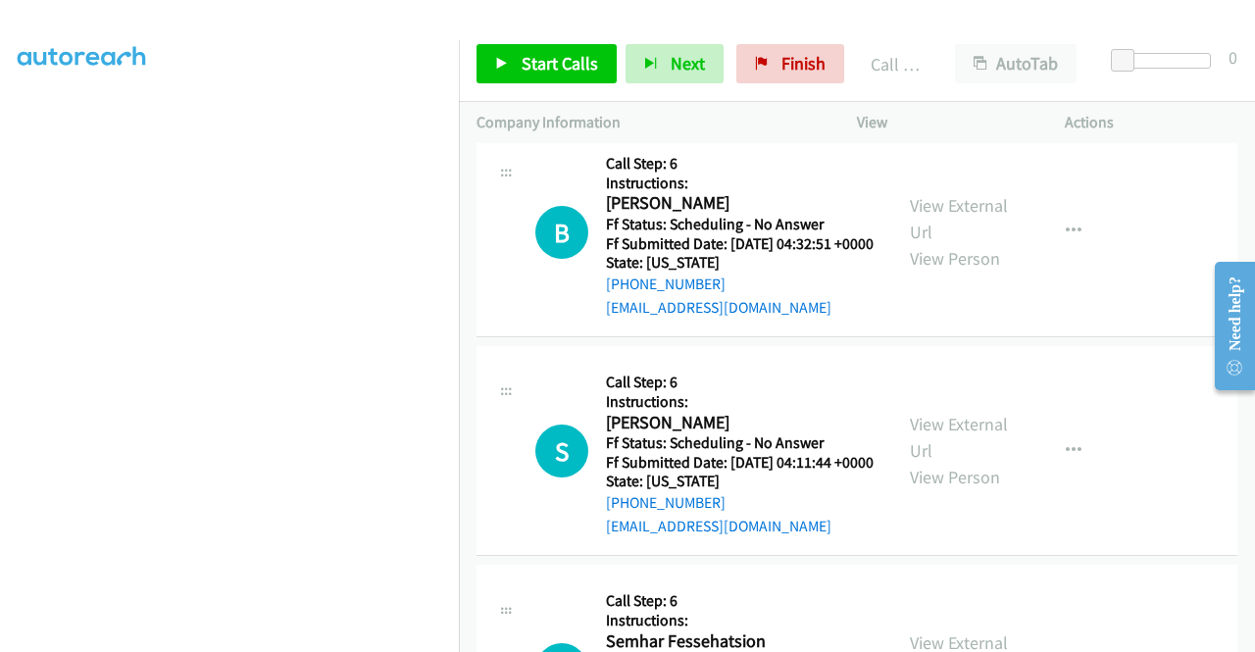
scroll to position [11987, 0]
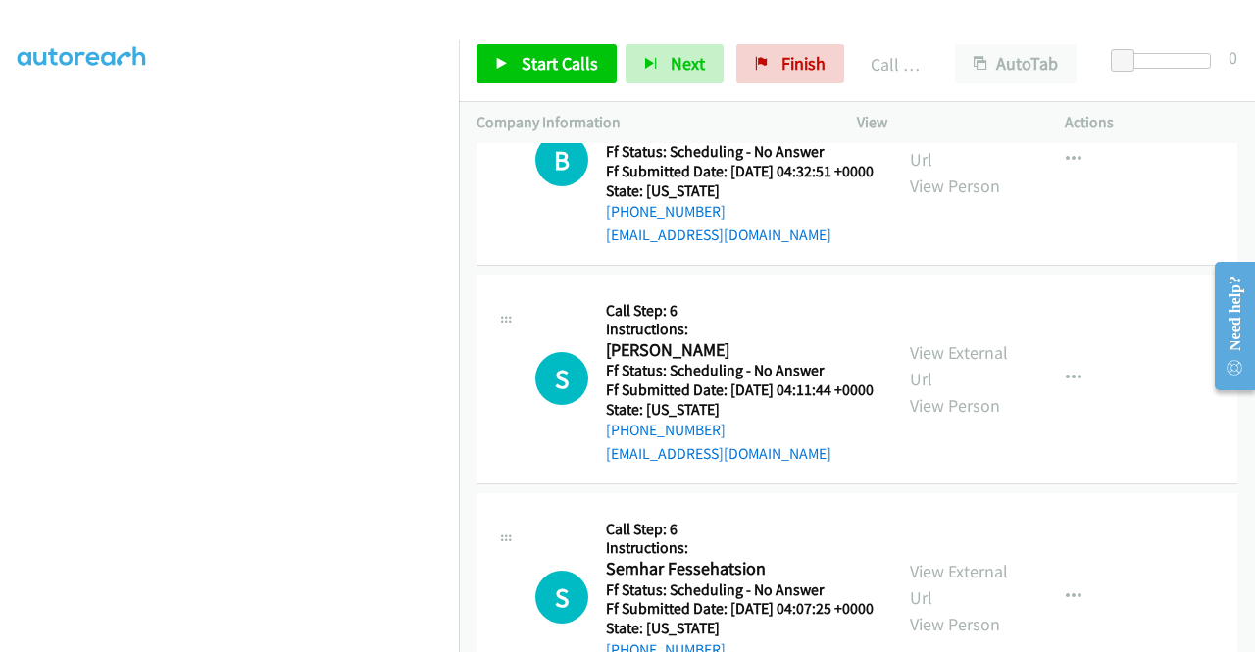
scroll to position [447, 15]
click at [500, 75] on link "Start Calls" at bounding box center [546, 63] width 140 height 39
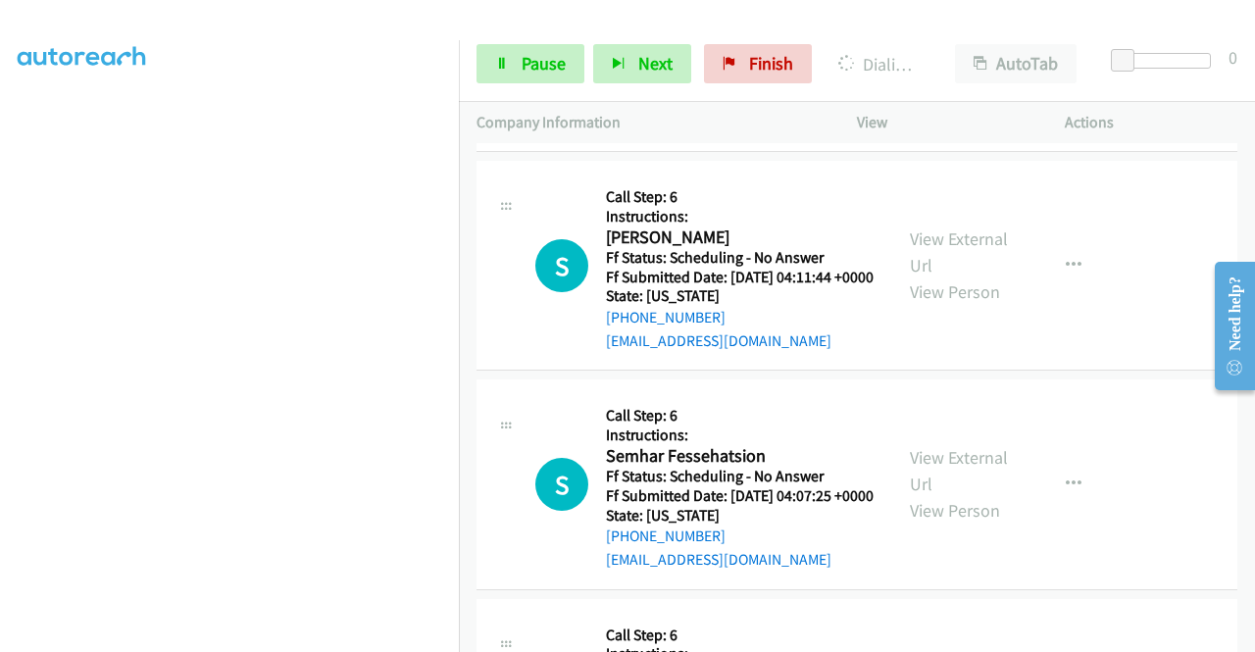
scroll to position [12281, 0]
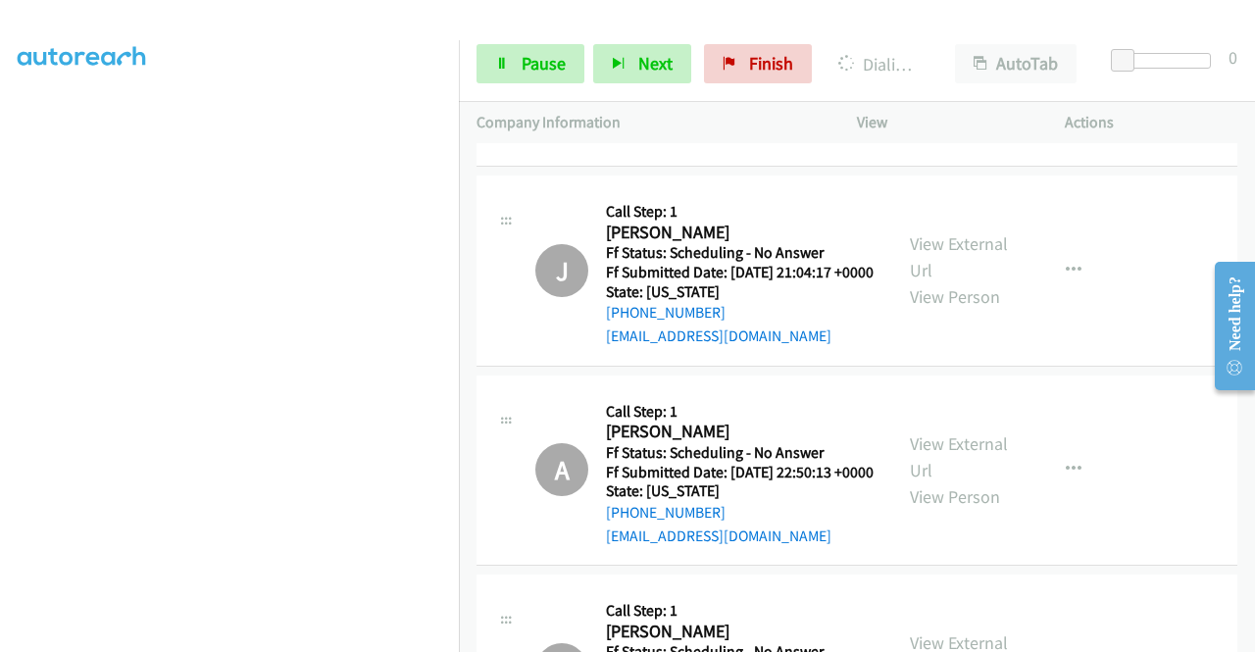
scroll to position [12947, 0]
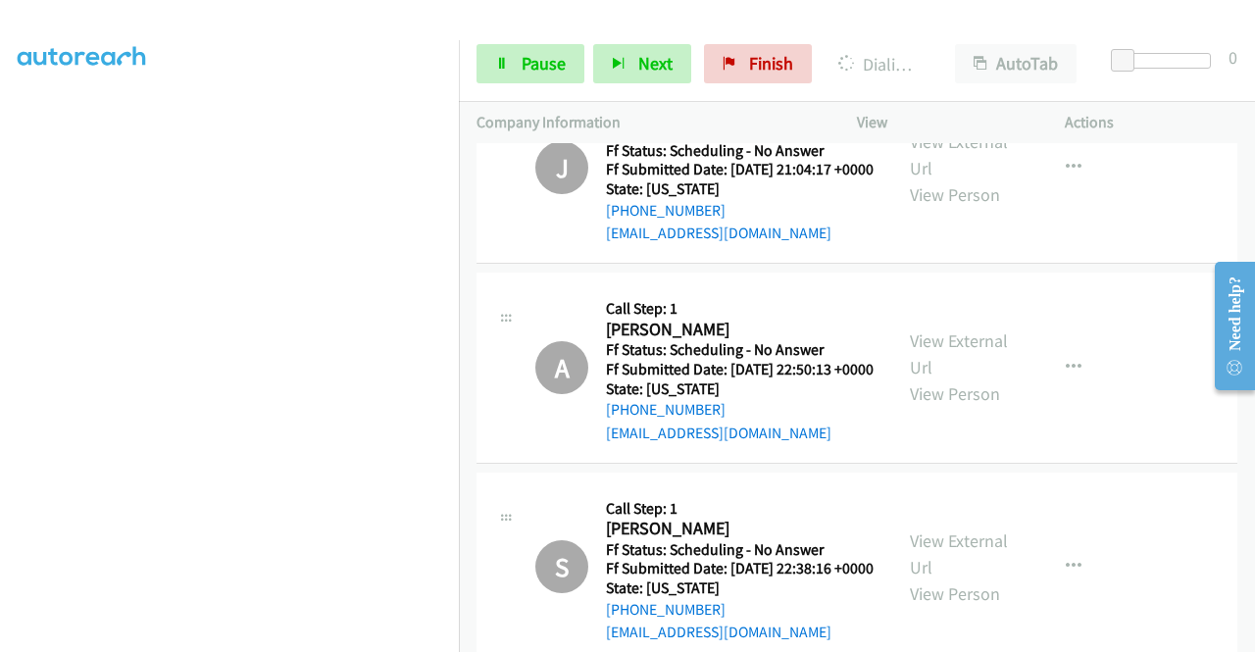
scroll to position [13024, 0]
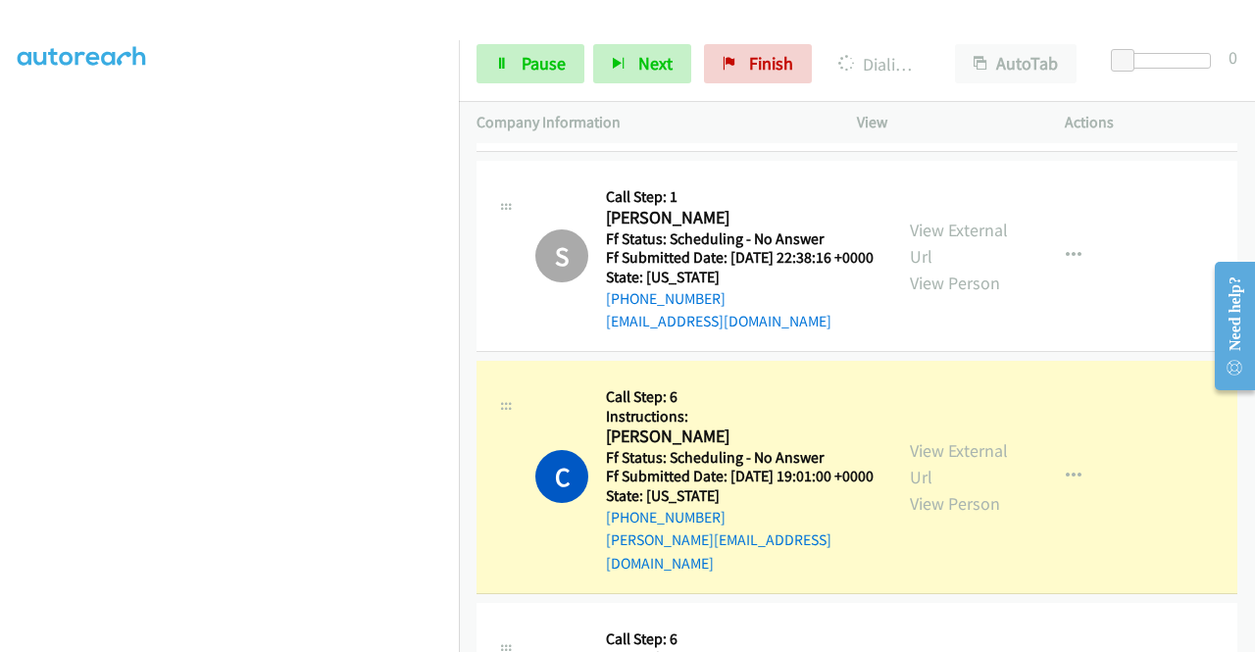
scroll to position [13416, 0]
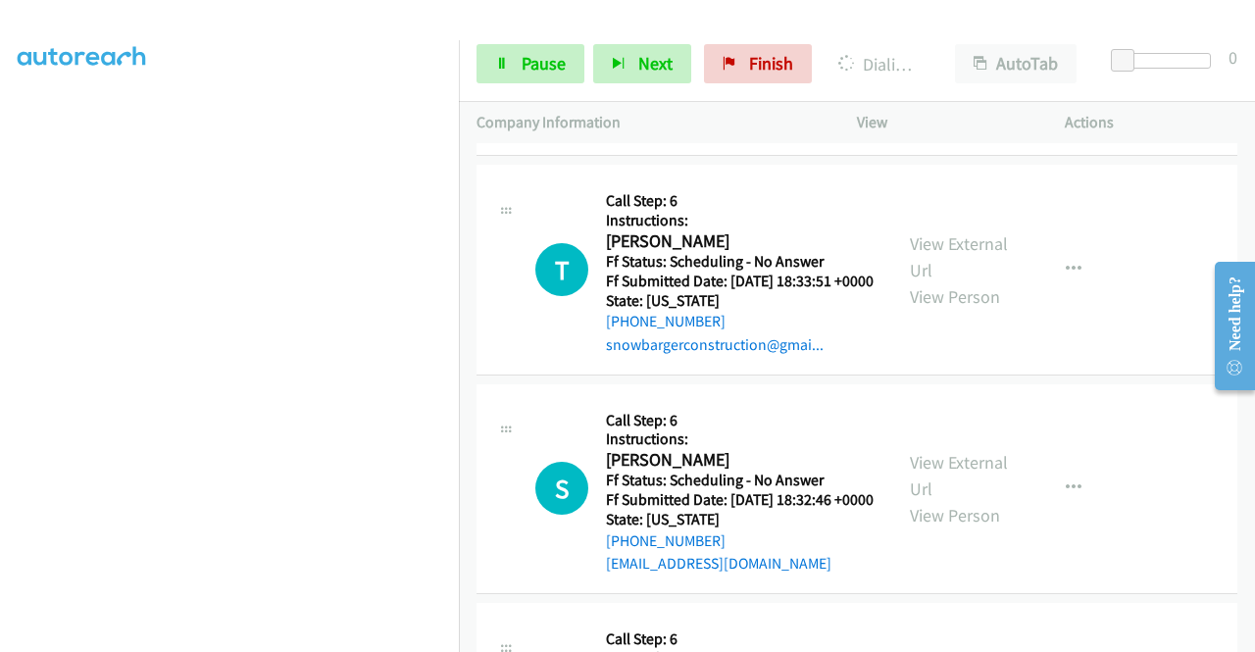
scroll to position [14201, 0]
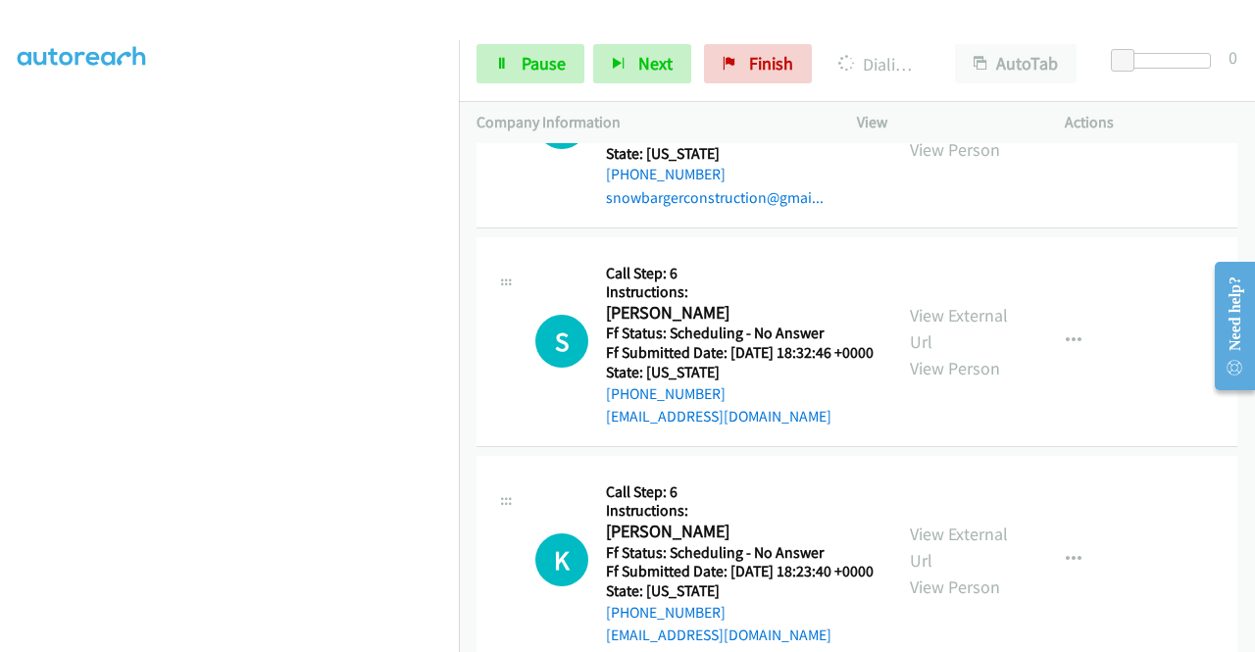
drag, startPoint x: 545, startPoint y: 64, endPoint x: 561, endPoint y: 95, distance: 35.1
click at [545, 64] on span "Pause" at bounding box center [544, 63] width 44 height 23
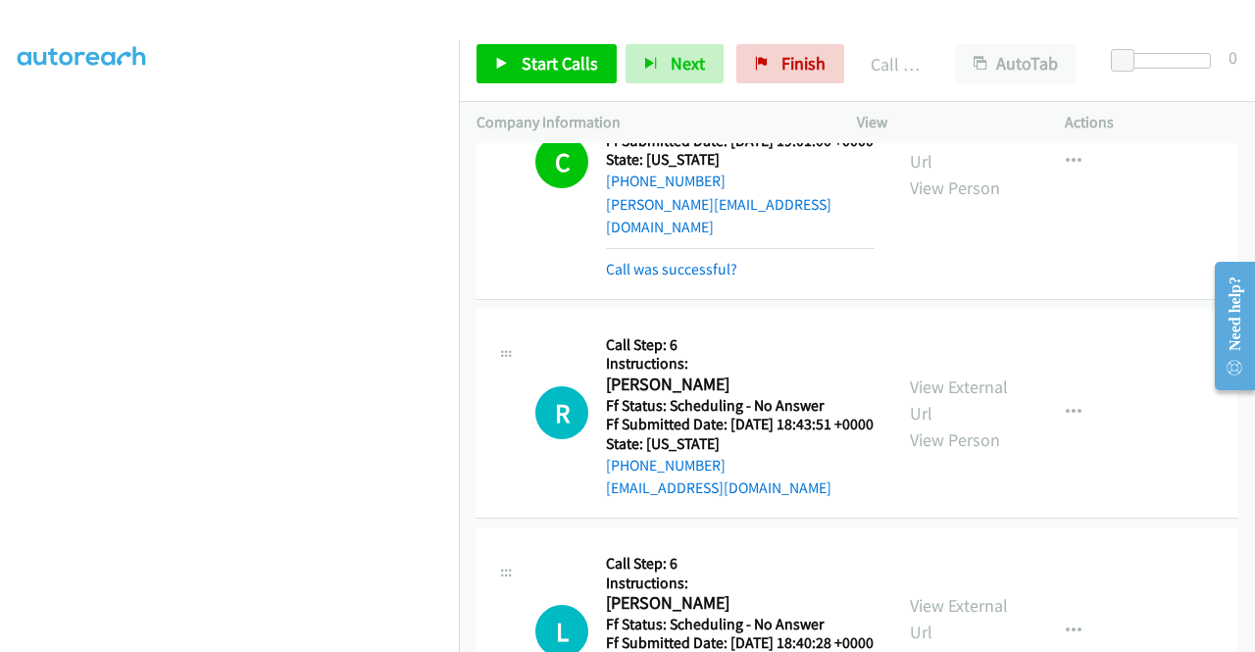
scroll to position [13416, 0]
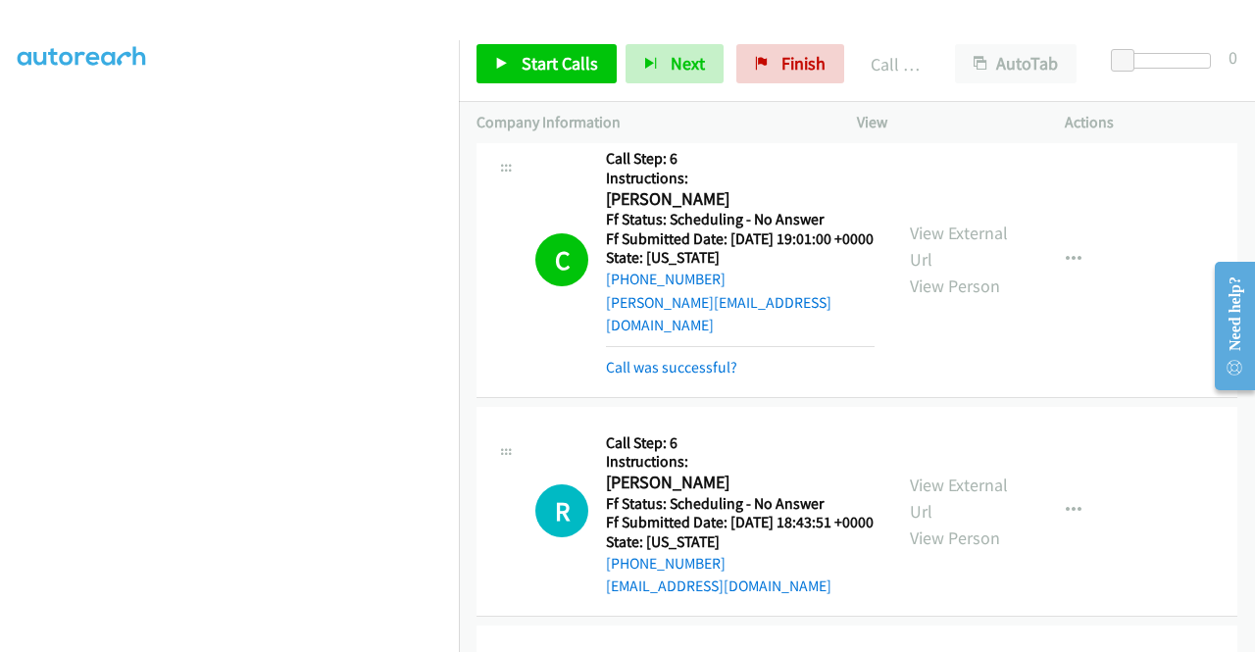
click at [531, 75] on link "Start Calls" at bounding box center [546, 63] width 140 height 39
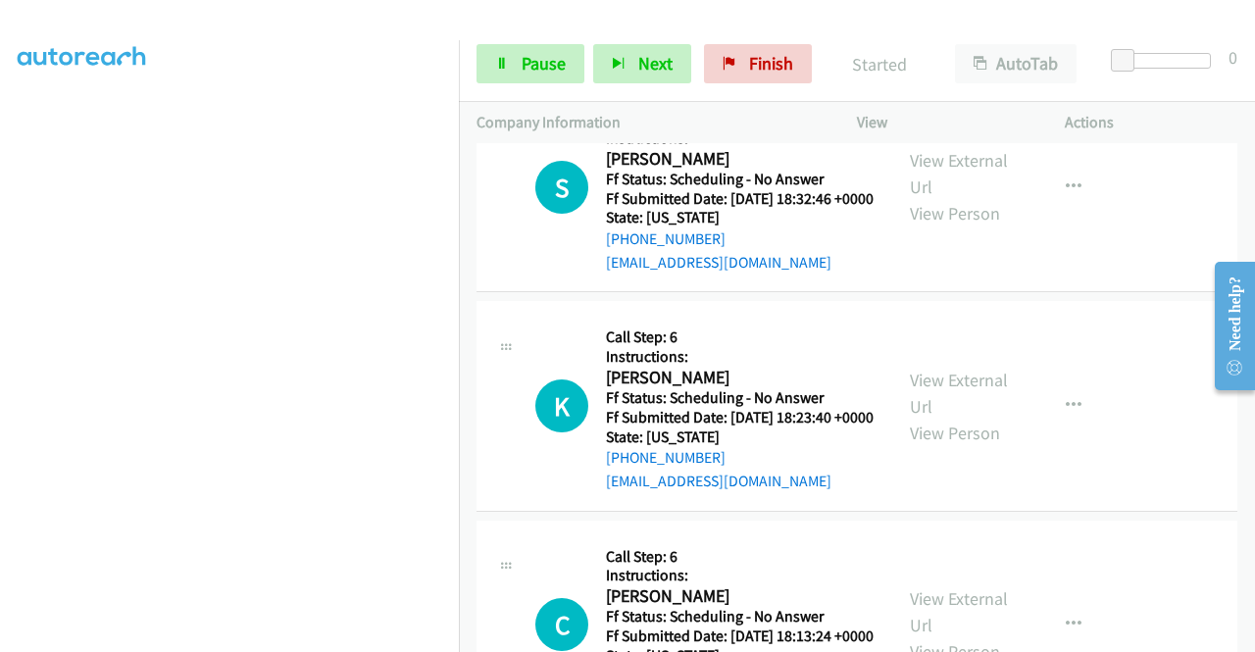
scroll to position [14593, 0]
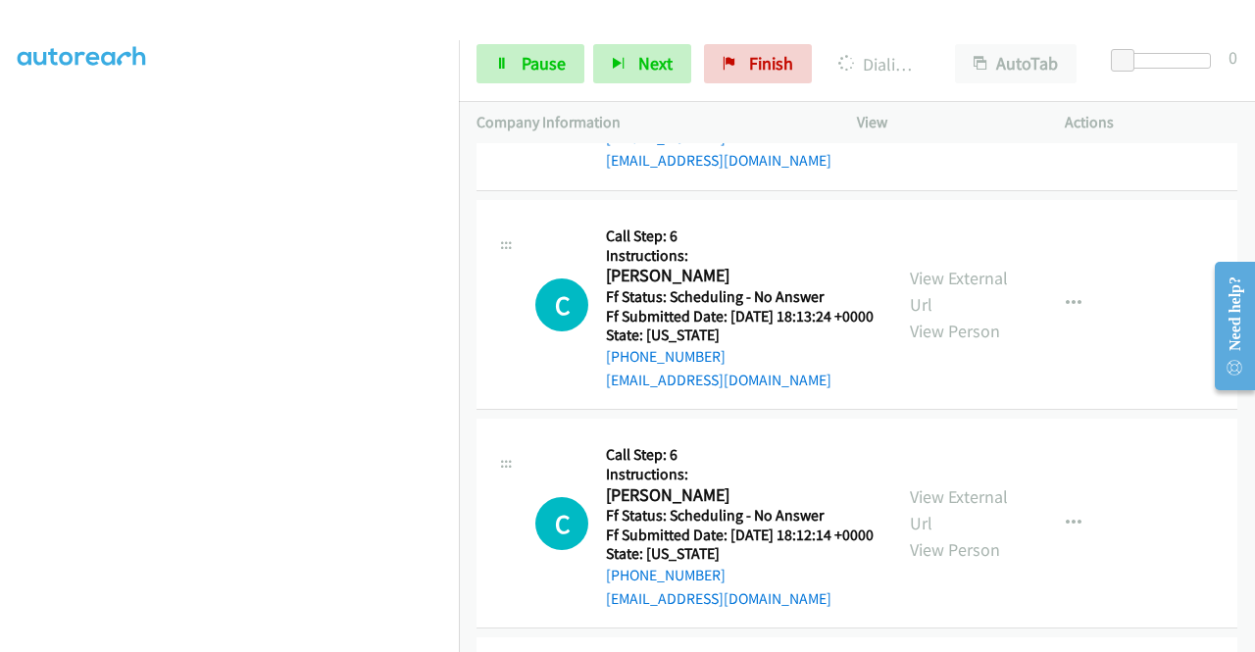
scroll to position [14789, 0]
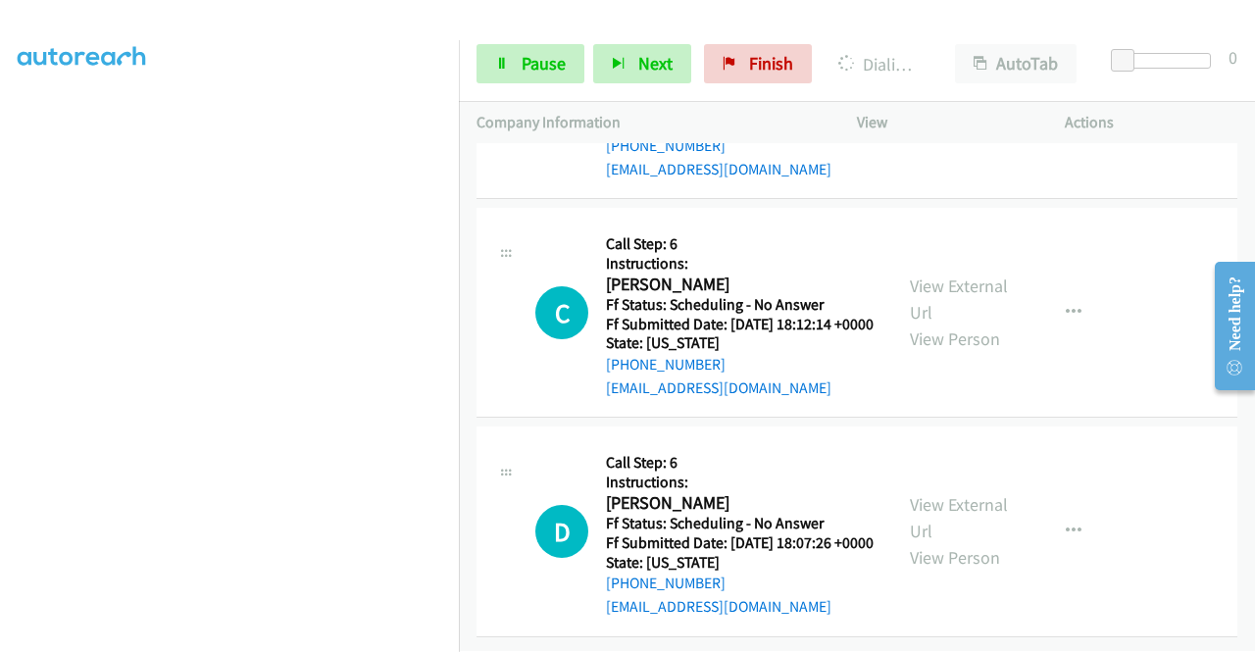
scroll to position [15083, 0]
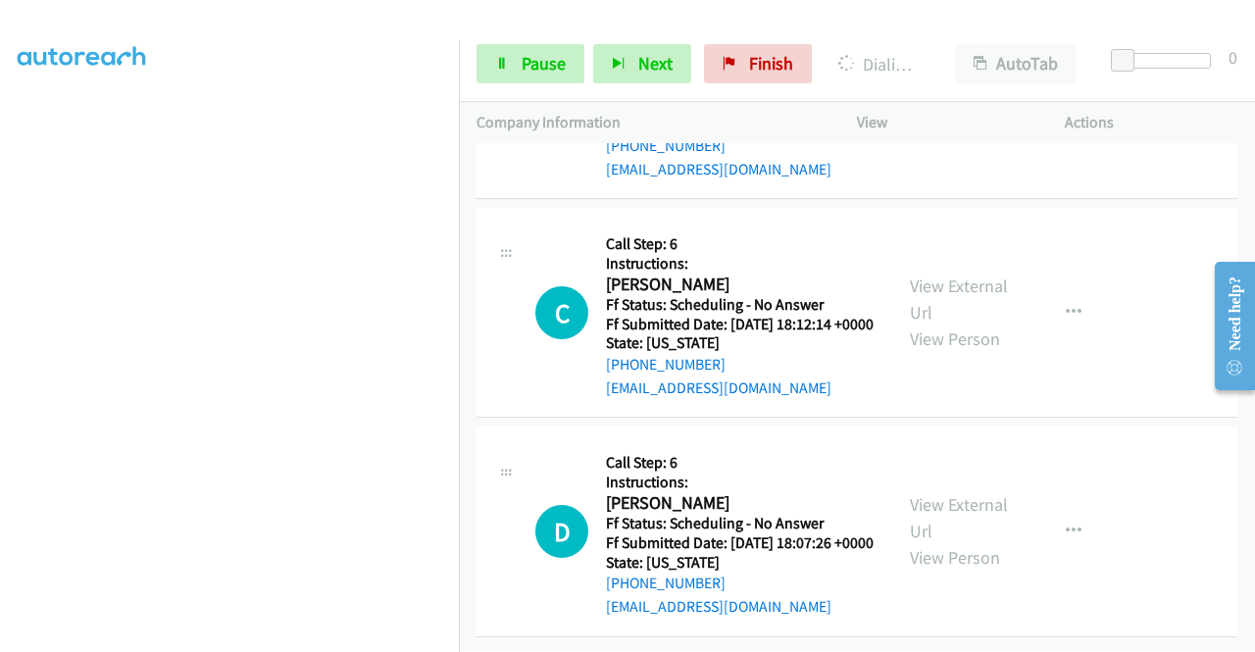
click at [973, 105] on link "View External Url" at bounding box center [959, 80] width 98 height 49
click at [957, 324] on link "View External Url" at bounding box center [959, 299] width 98 height 49
click at [930, 493] on link "View External Url" at bounding box center [959, 517] width 98 height 49
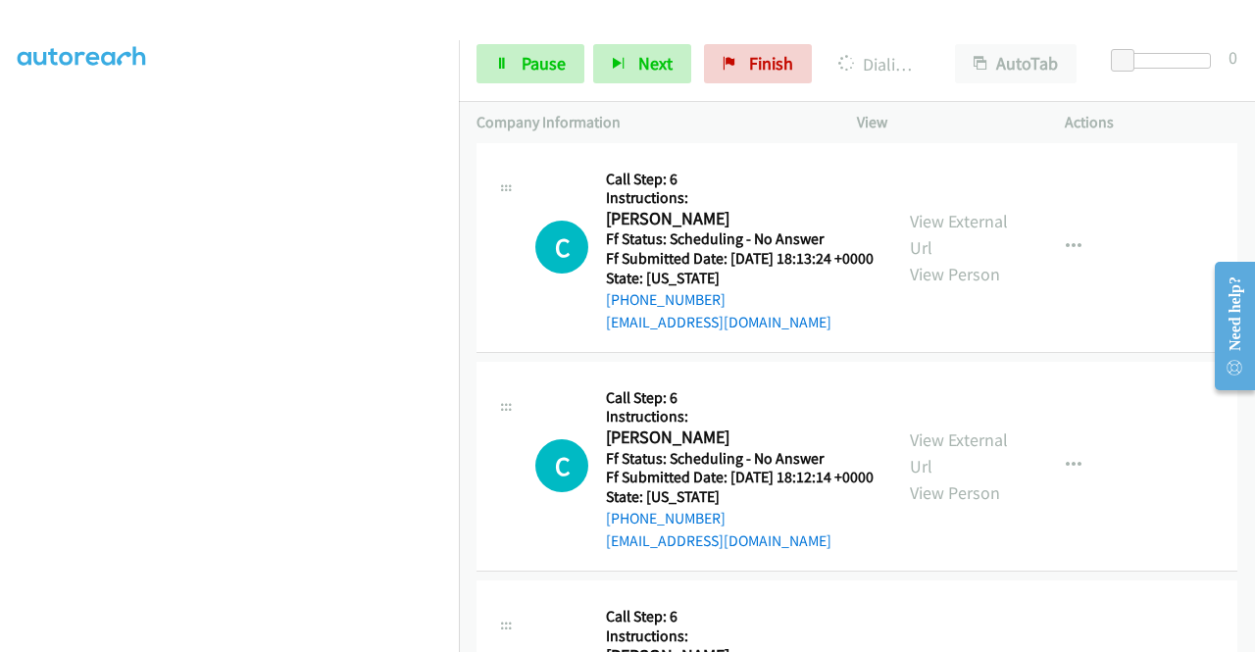
scroll to position [14824, 0]
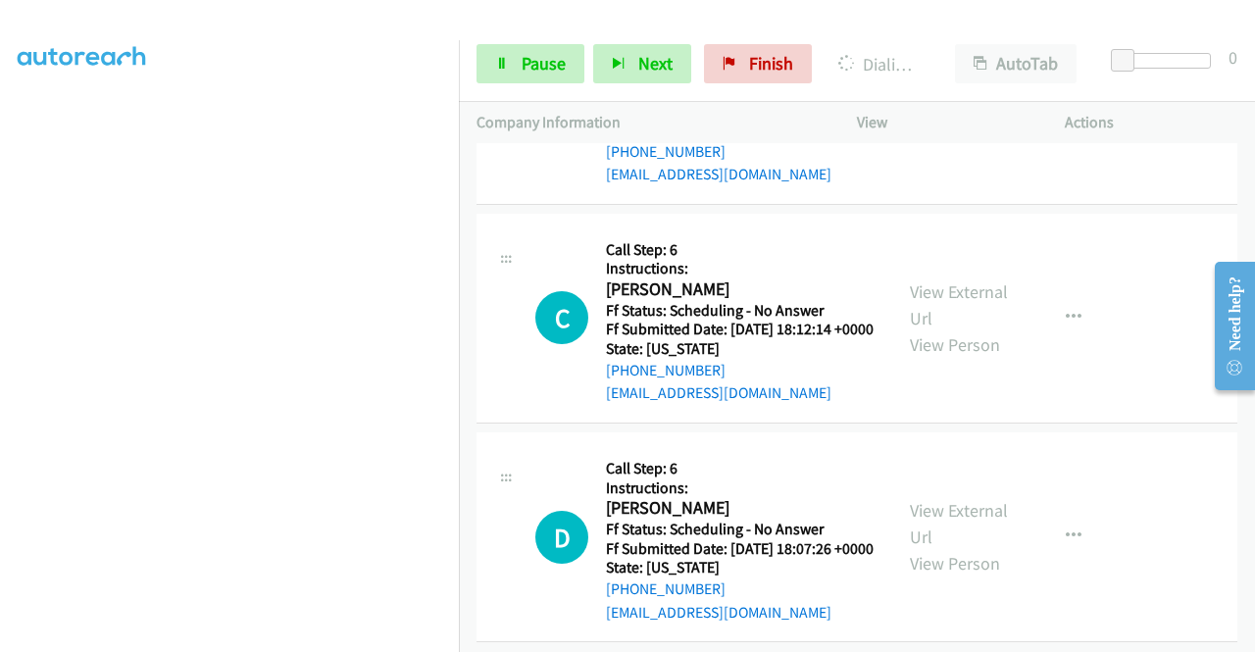
scroll to position [15020, 0]
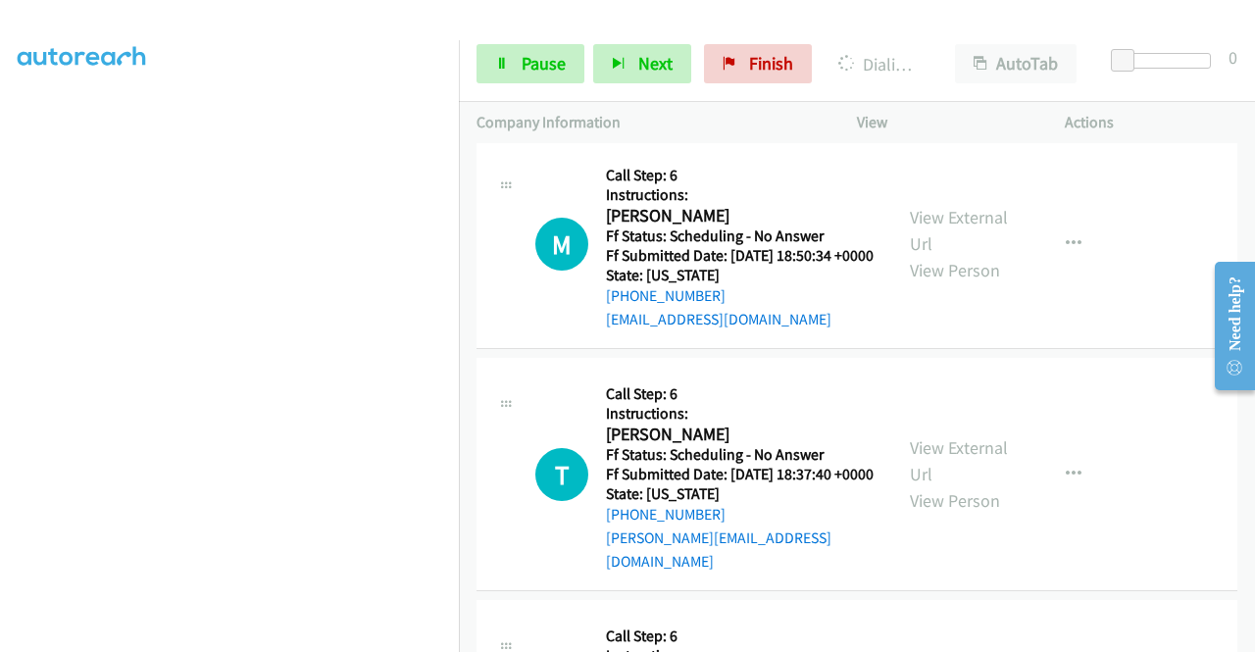
scroll to position [15707, 0]
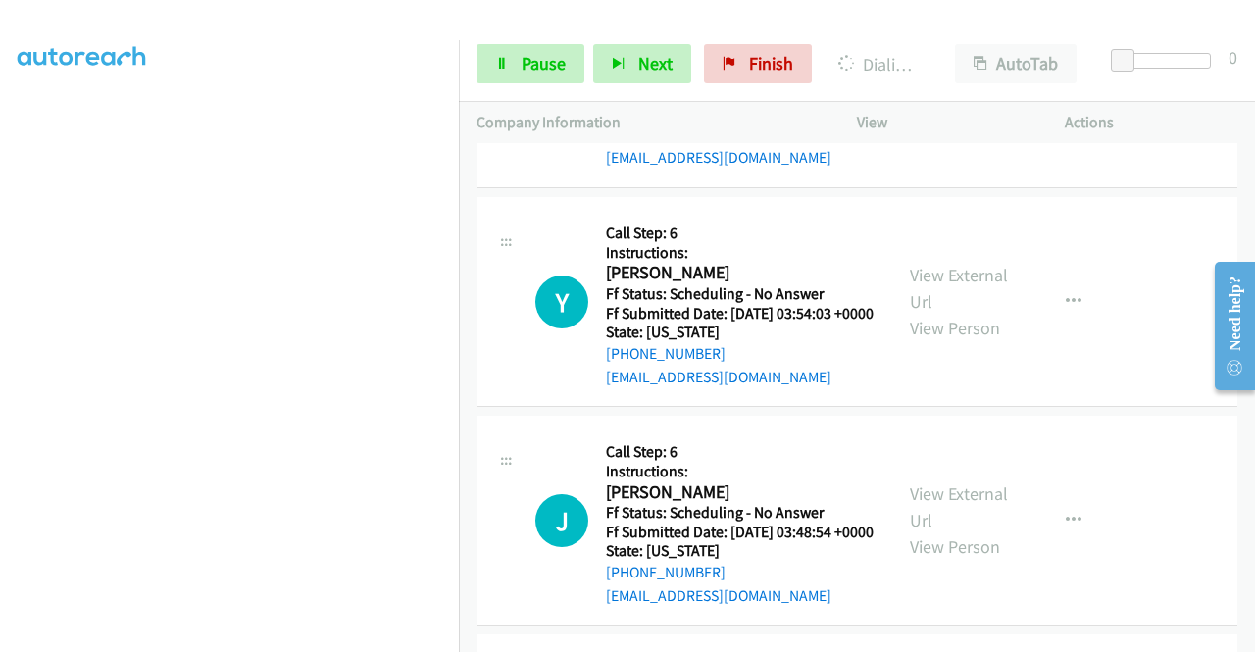
scroll to position [16589, 0]
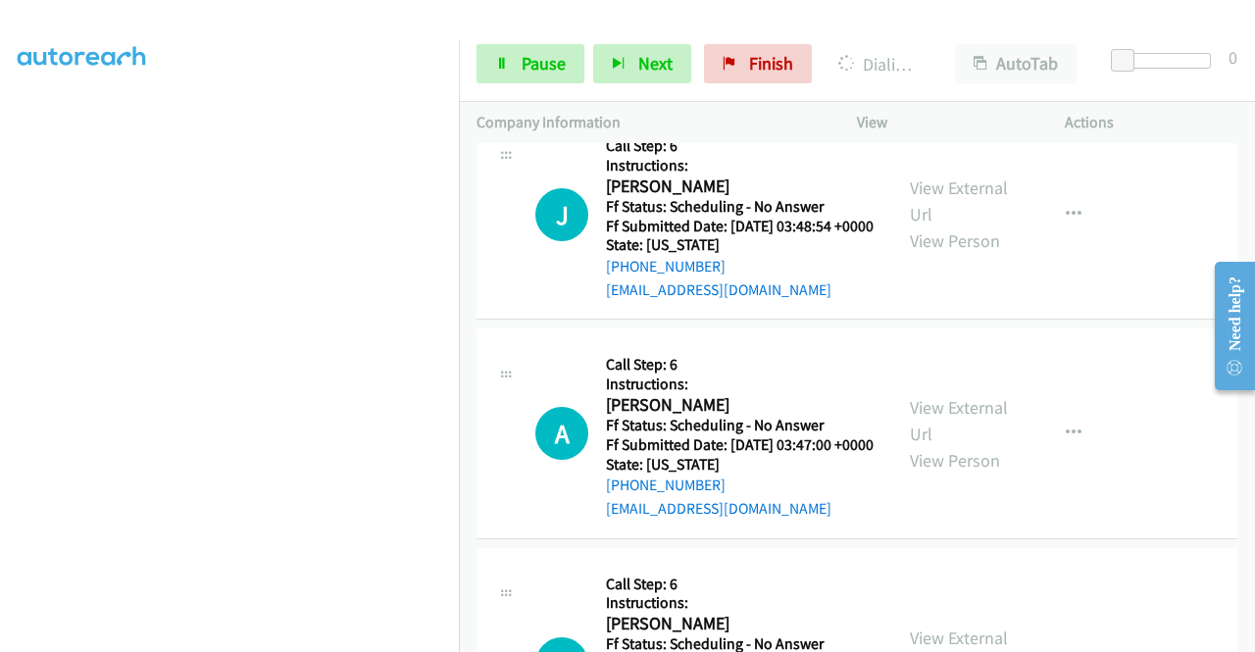
scroll to position [16785, 0]
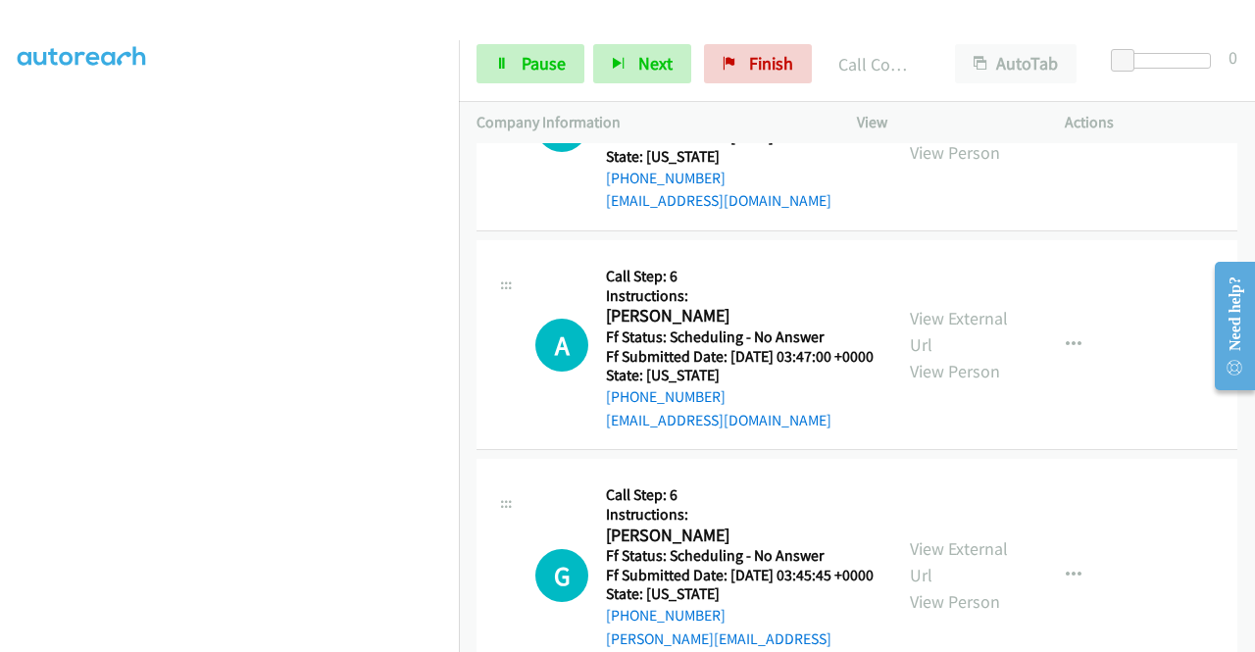
scroll to position [17022, 0]
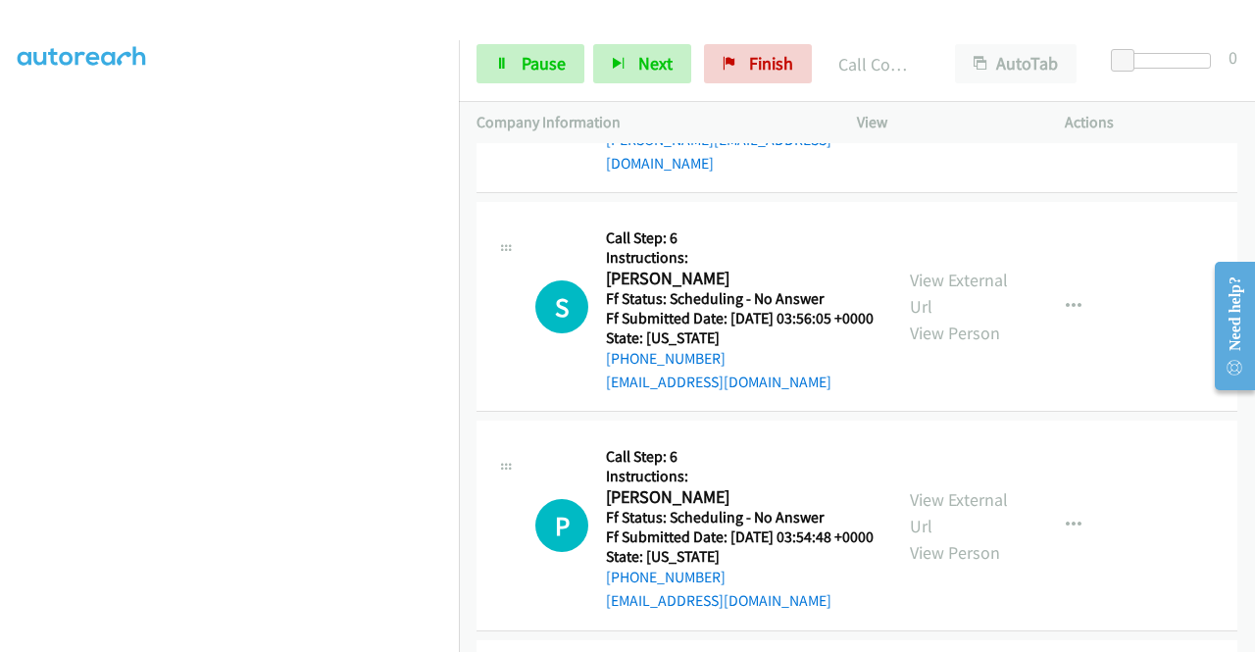
scroll to position [16042, 0]
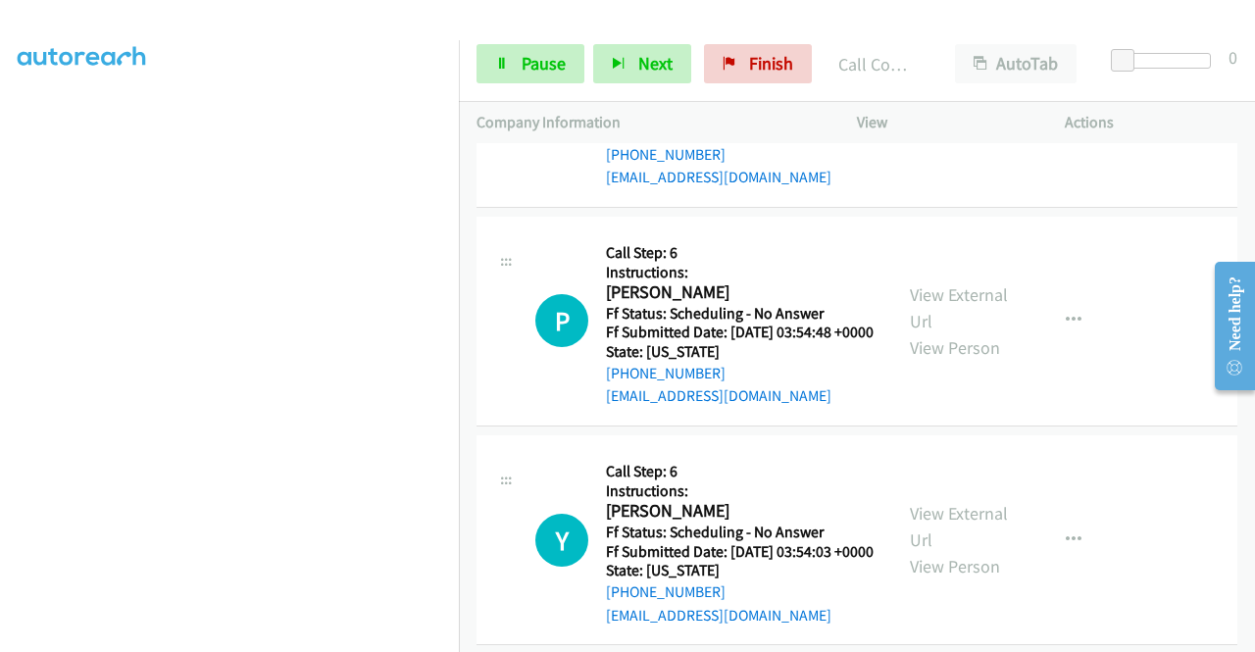
scroll to position [16336, 0]
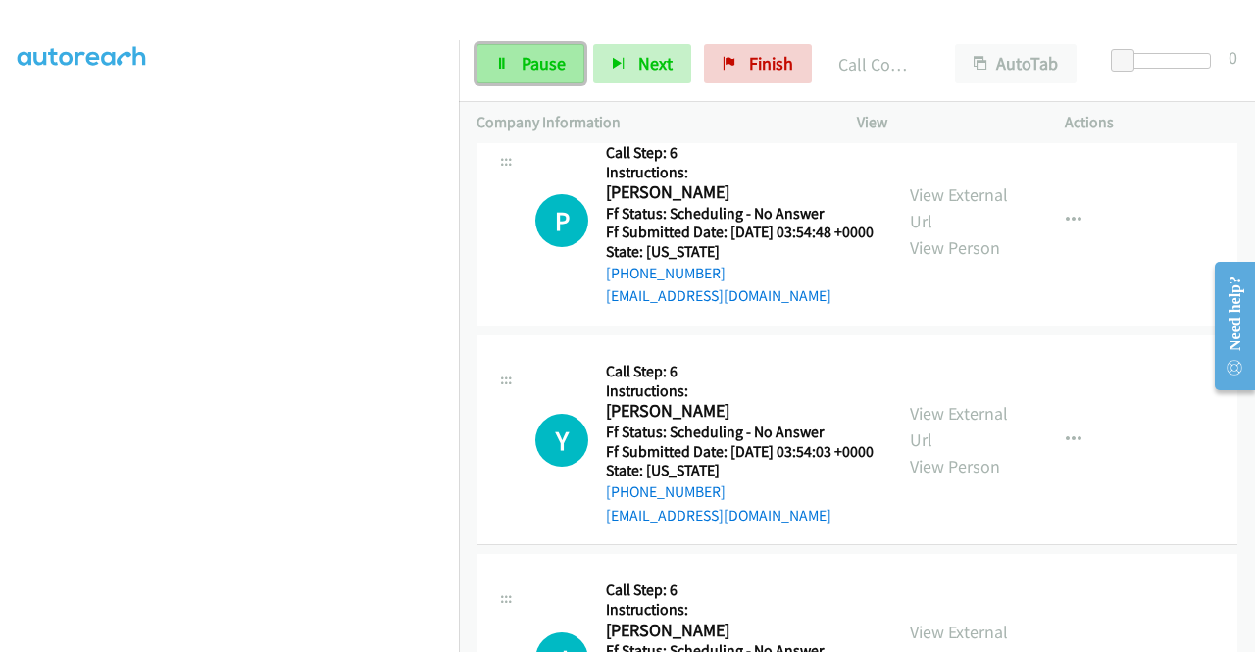
click at [514, 55] on link "Pause" at bounding box center [530, 63] width 108 height 39
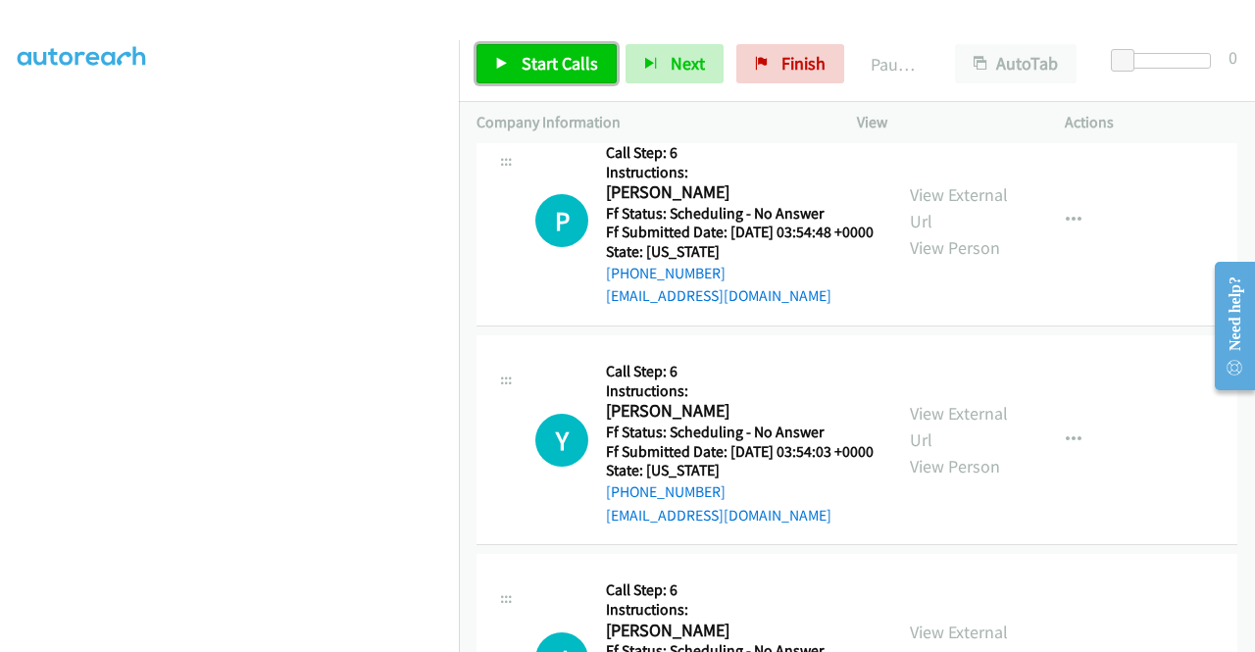
click at [514, 55] on link "Start Calls" at bounding box center [546, 63] width 140 height 39
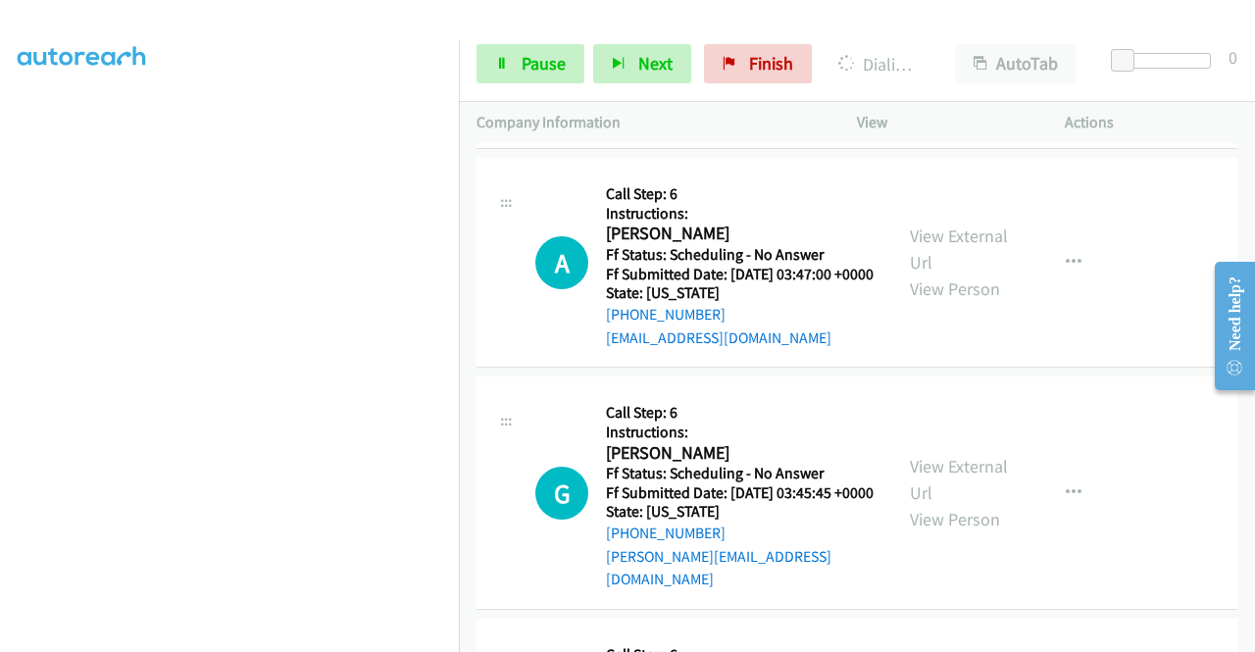
scroll to position [17022, 0]
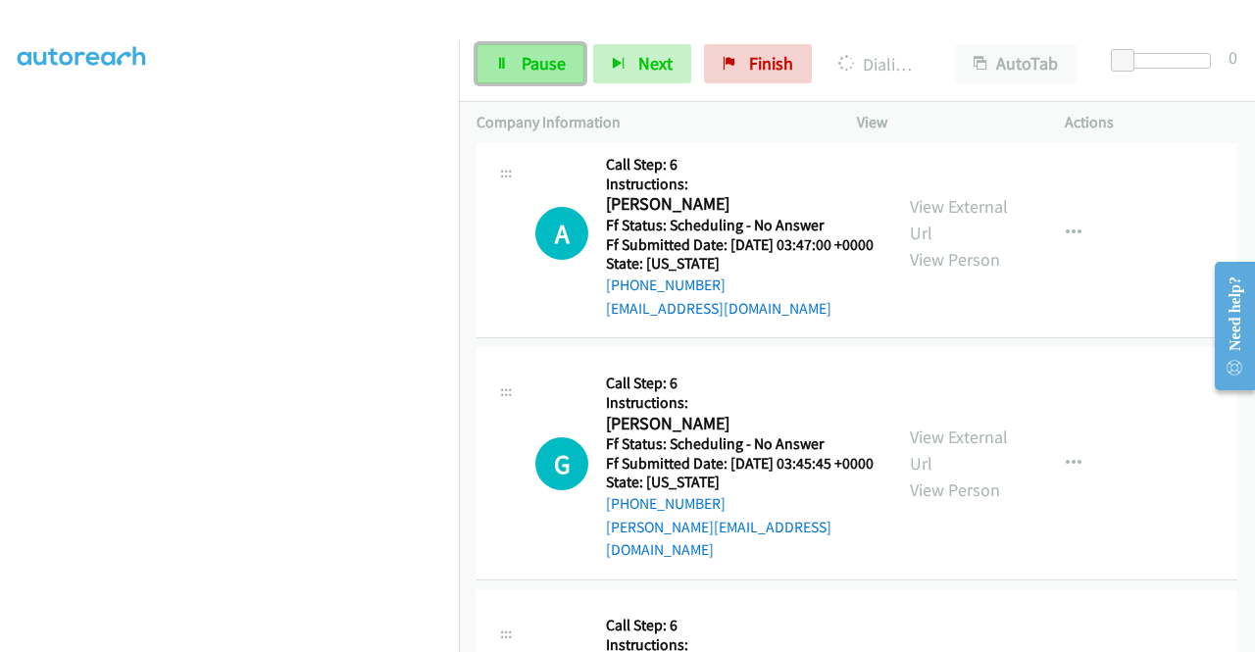
click at [547, 64] on span "Pause" at bounding box center [544, 63] width 44 height 23
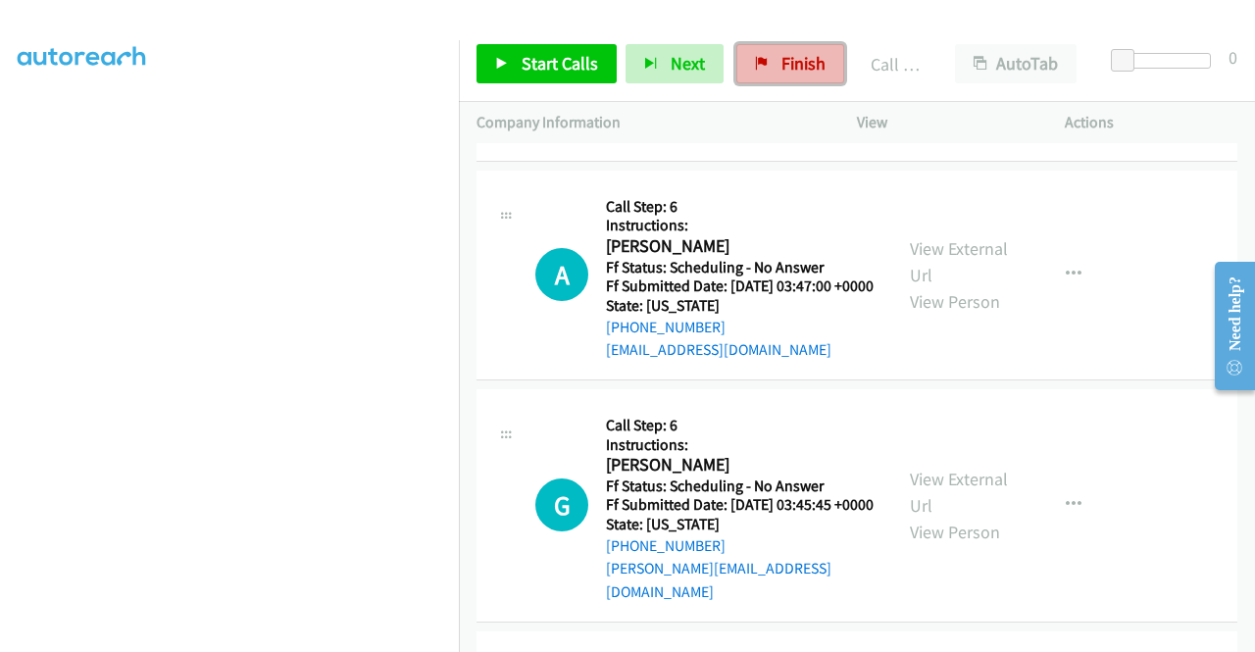
click at [793, 66] on span "Finish" at bounding box center [803, 63] width 44 height 23
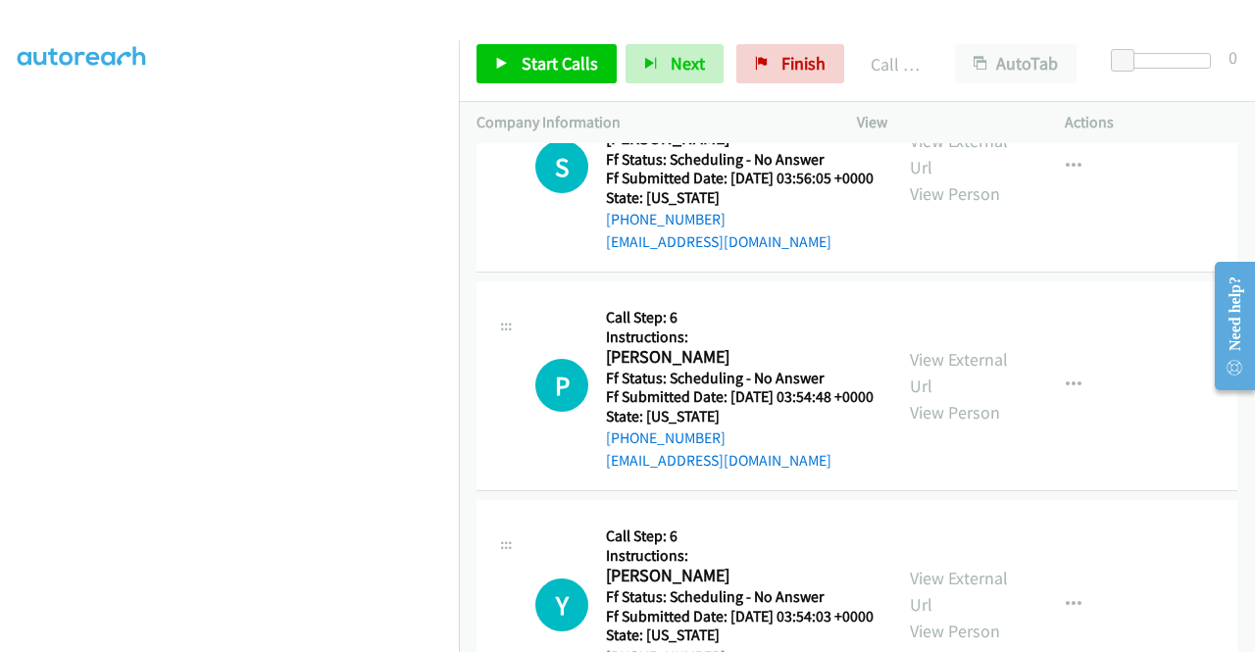
scroll to position [16140, 0]
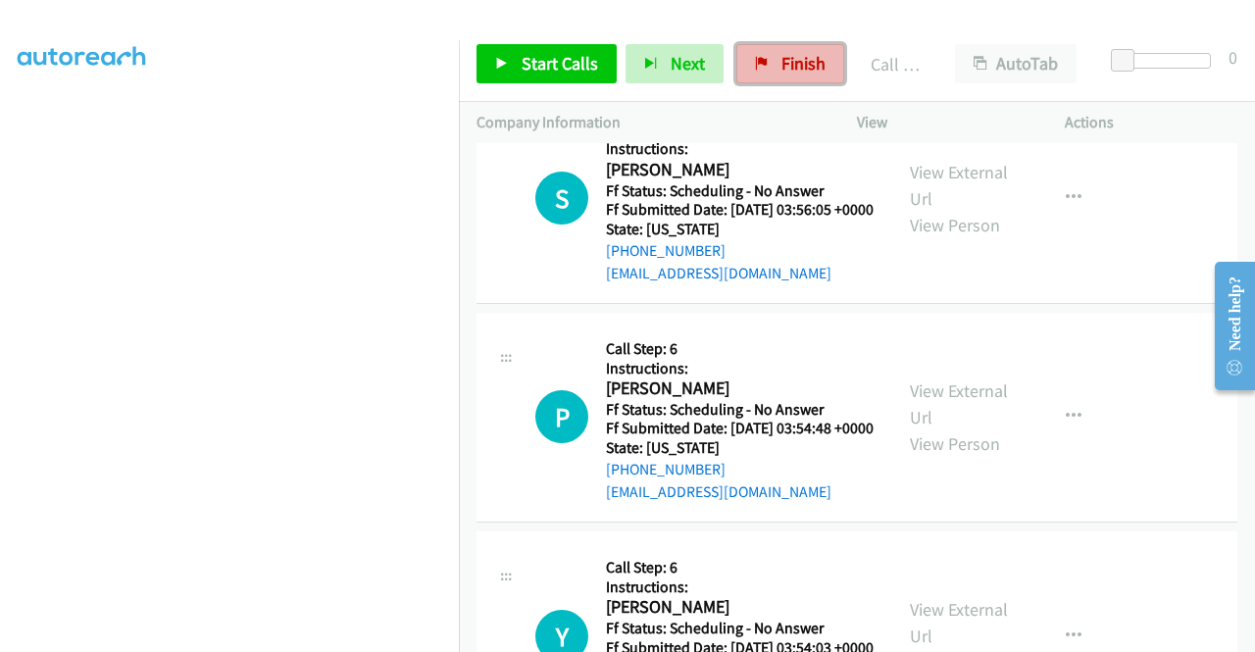
click at [802, 53] on span "Finish" at bounding box center [803, 63] width 44 height 23
